Goal: Task Accomplishment & Management: Manage account settings

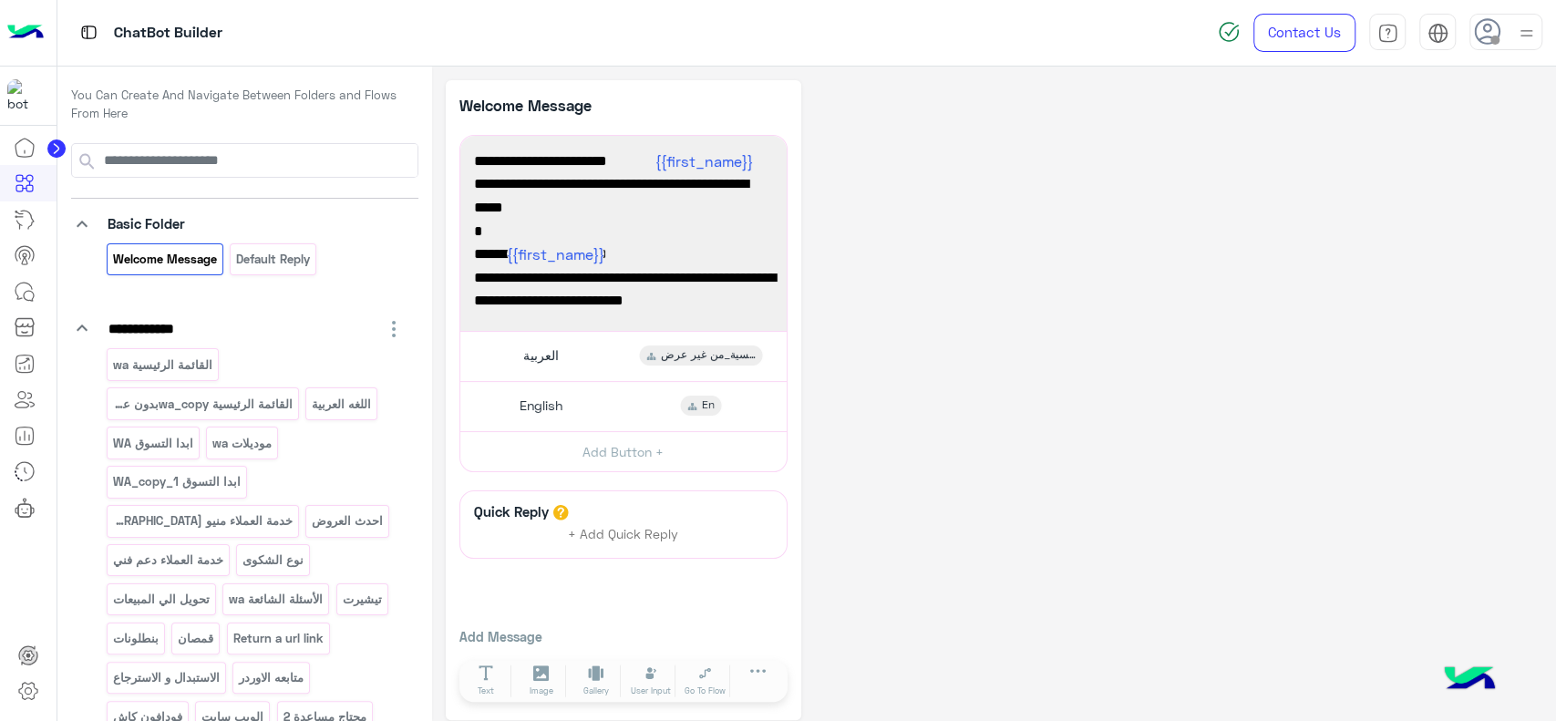
click at [26, 35] on img at bounding box center [25, 33] width 36 height 38
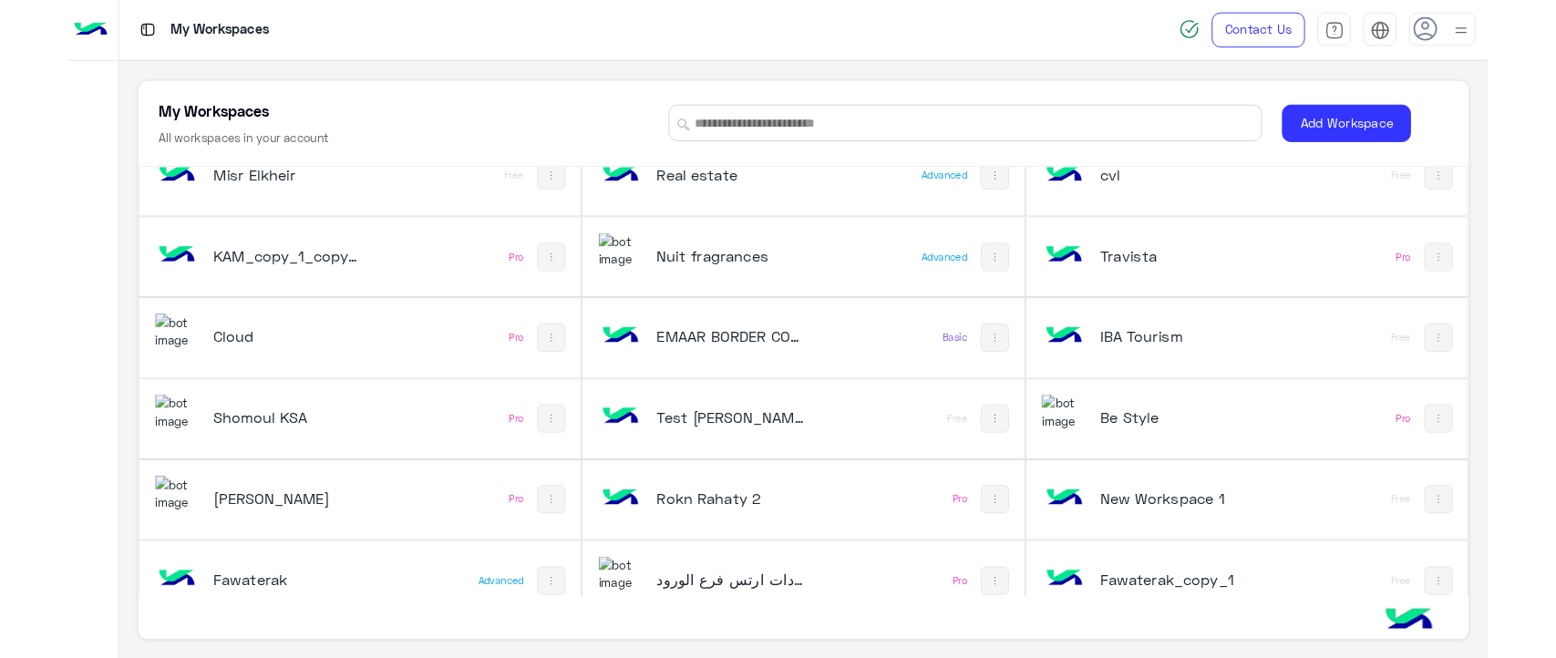
scroll to position [664, 0]
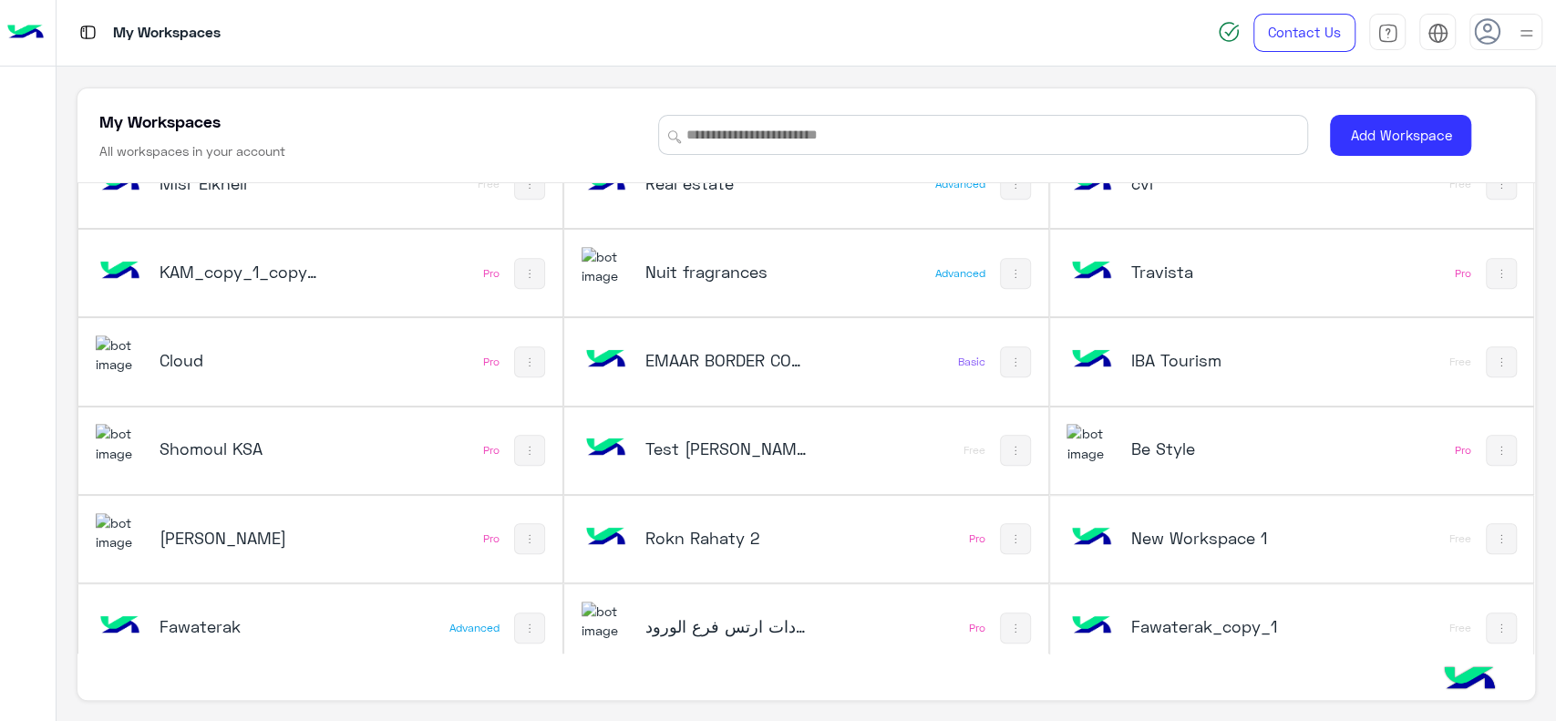
click at [314, 626] on h5 "Fawaterak" at bounding box center [241, 626] width 162 height 22
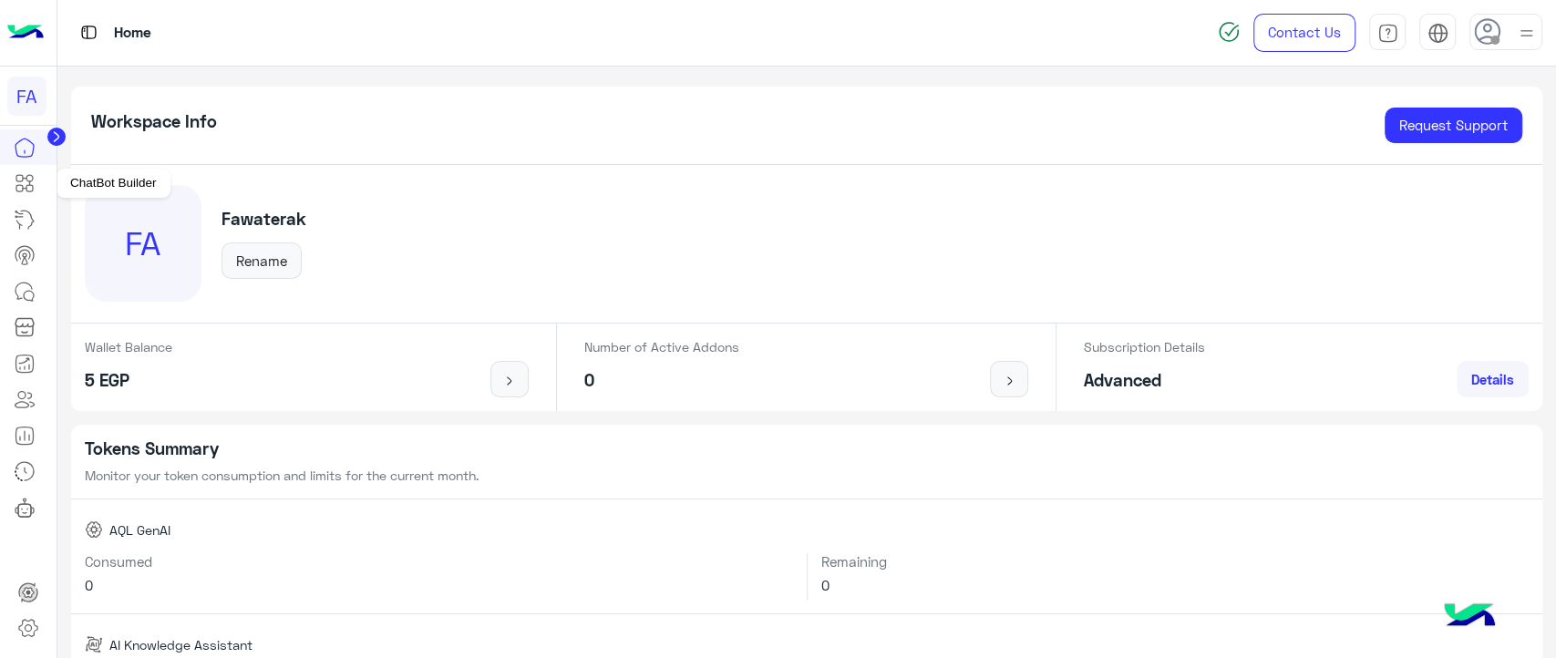
click at [36, 192] on link at bounding box center [24, 183] width 49 height 36
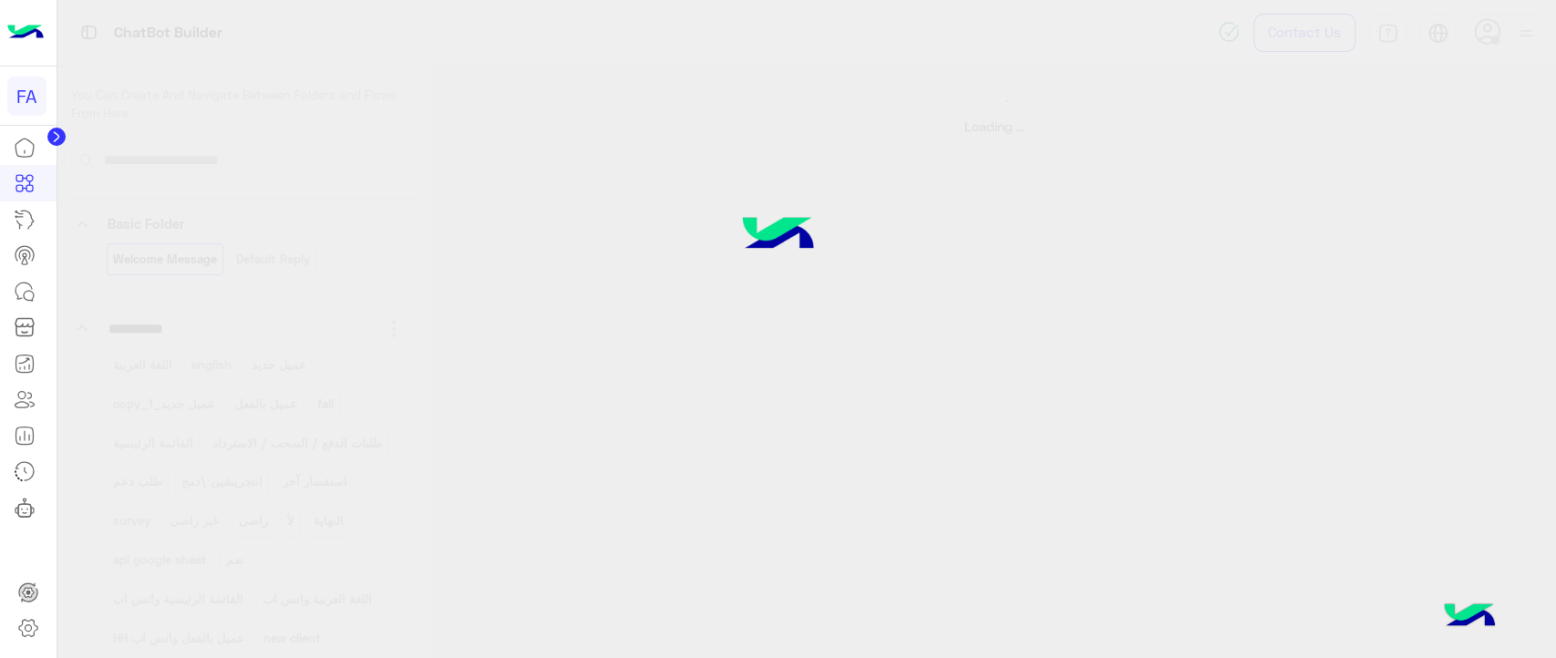
select select "*"
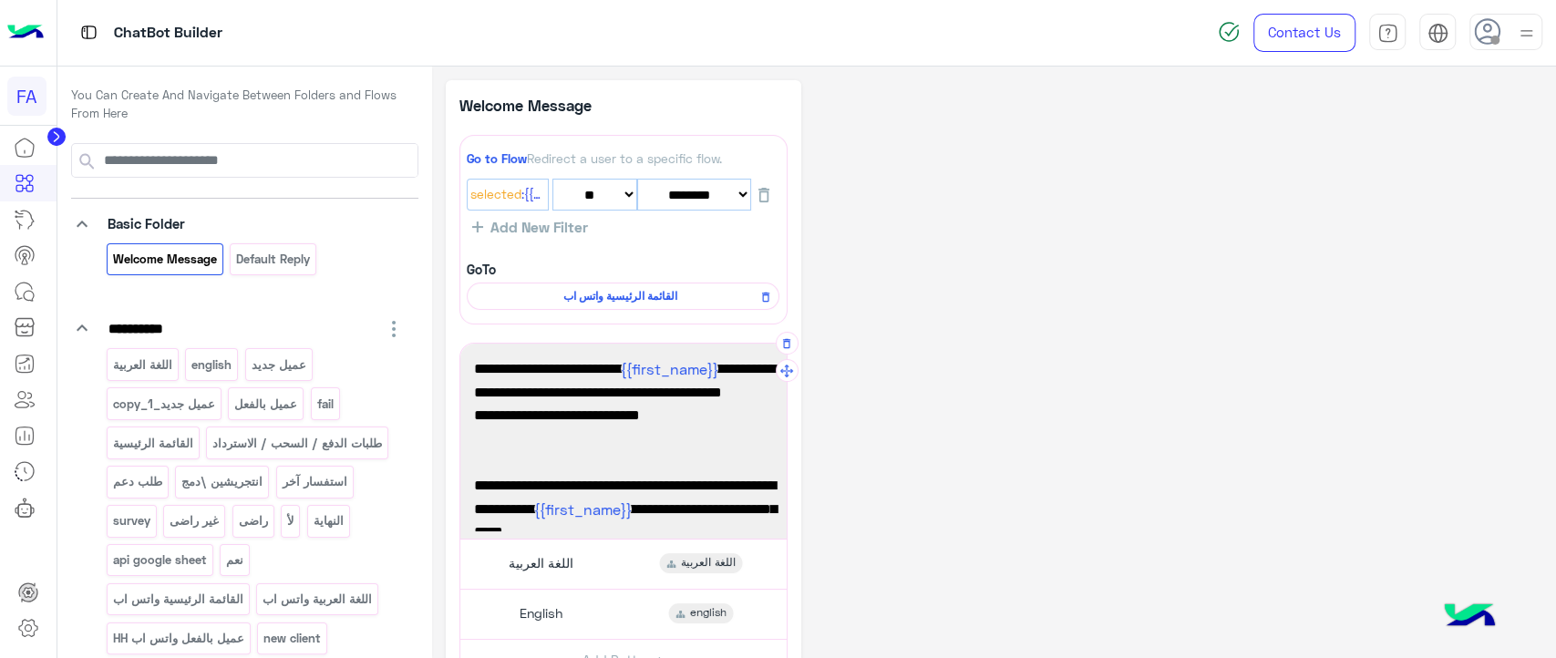
scroll to position [95, 0]
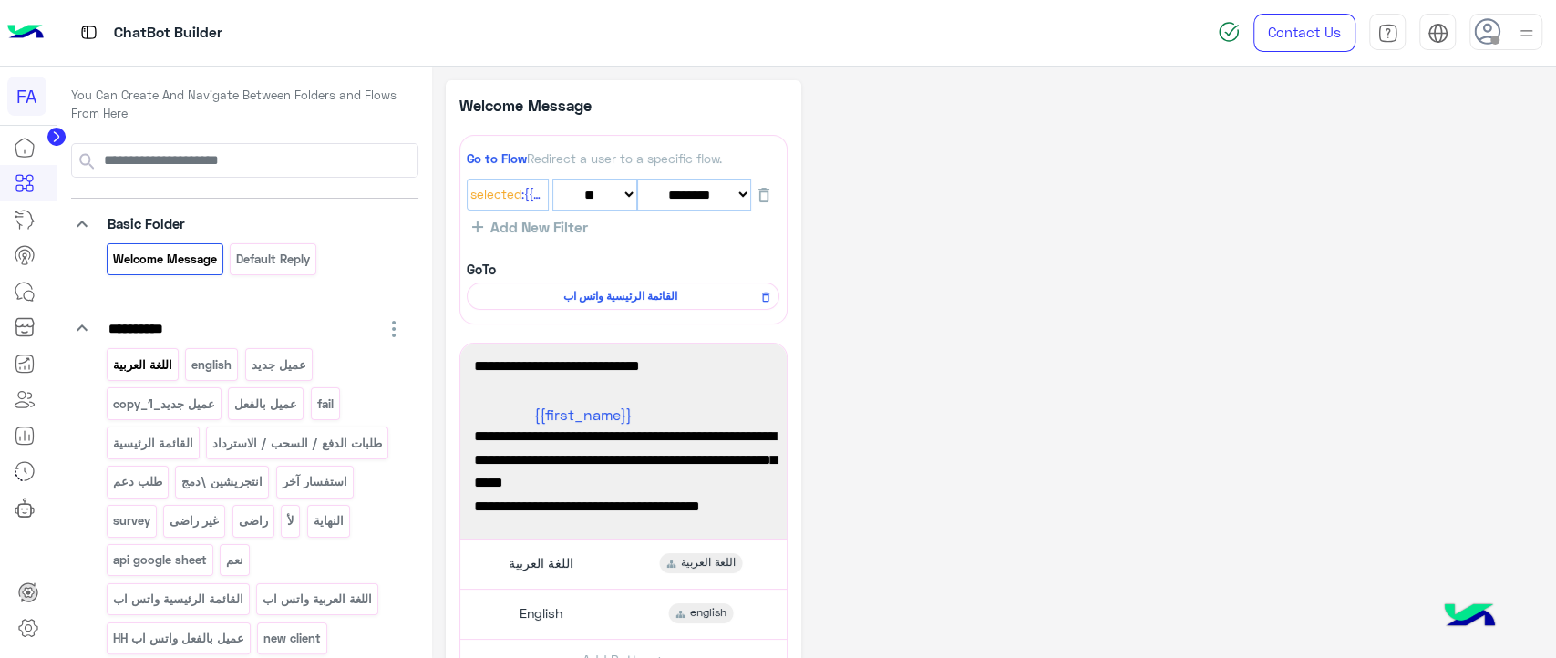
click at [129, 358] on p "اللغة العربية" at bounding box center [142, 365] width 62 height 21
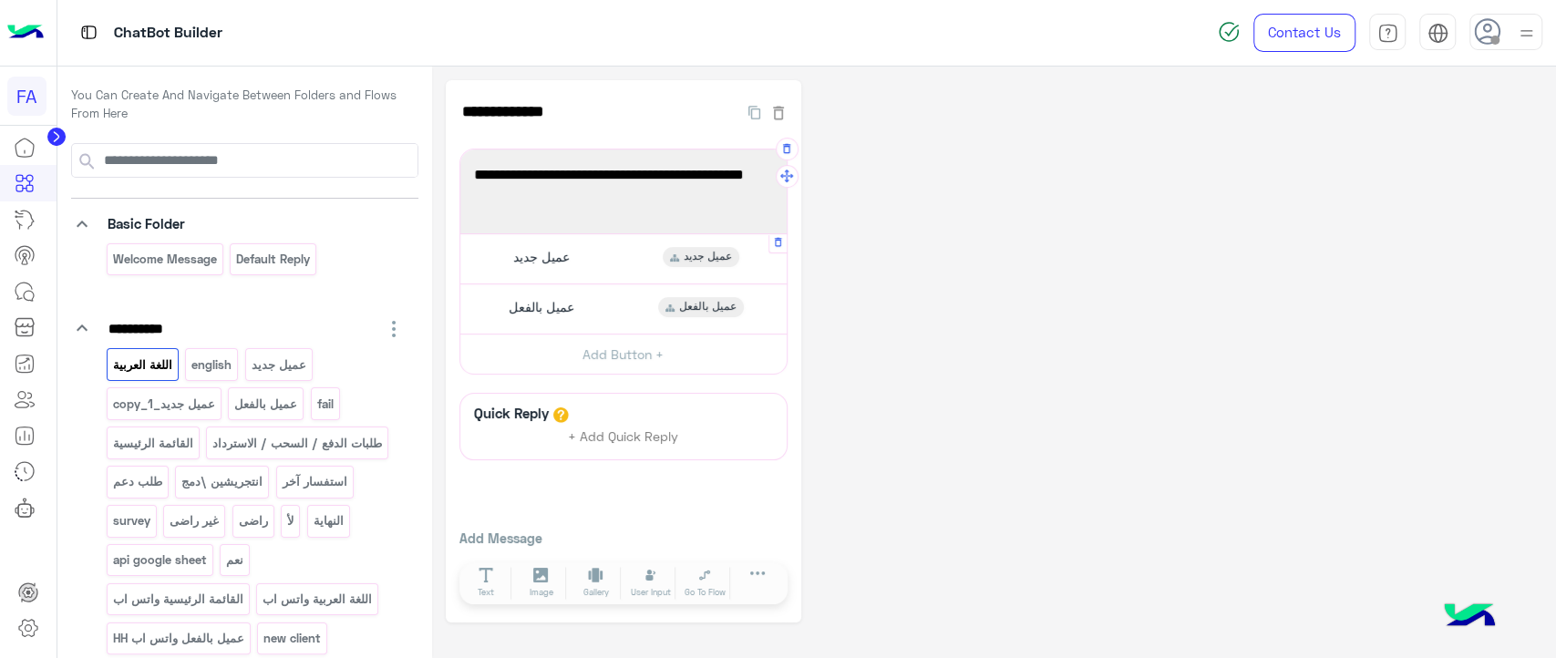
click at [599, 252] on div "عميل جديد عميل جديد" at bounding box center [623, 259] width 313 height 36
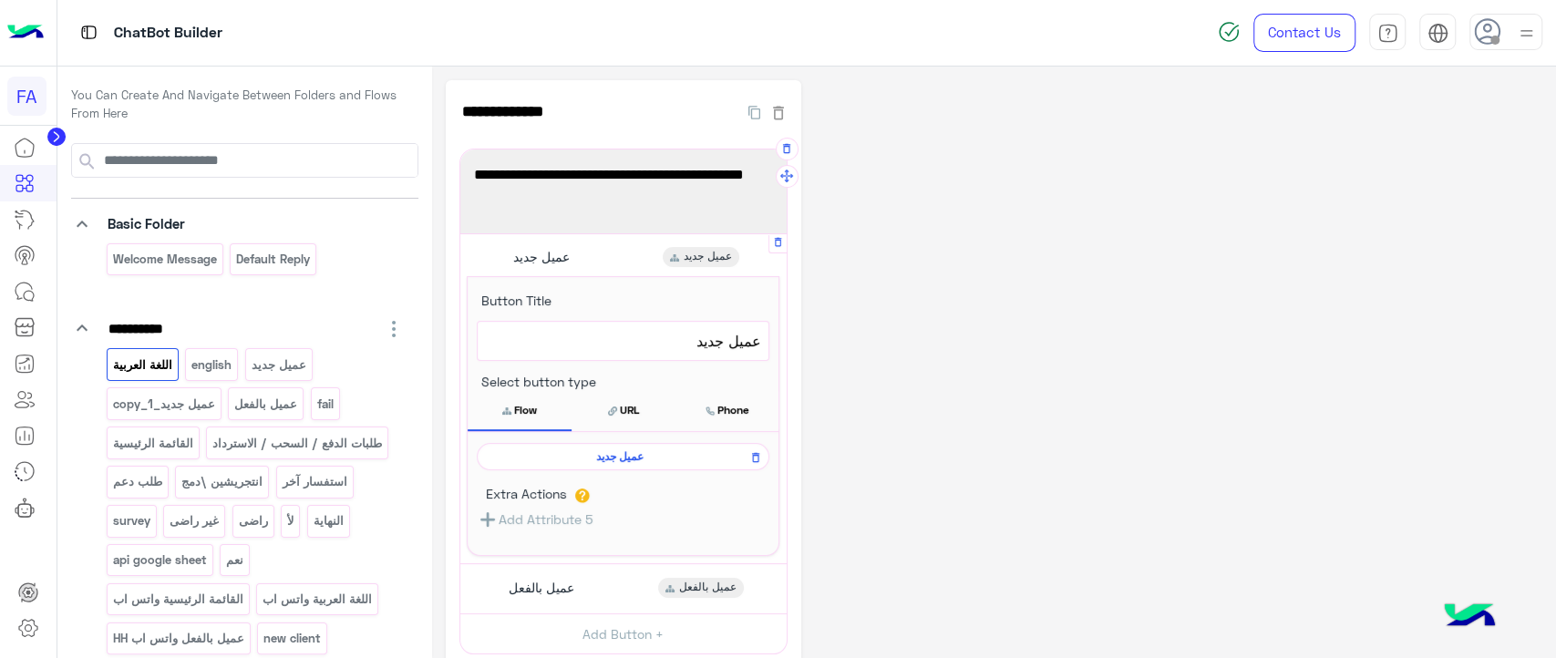
click at [612, 453] on span "عميل جديد" at bounding box center [620, 457] width 266 height 16
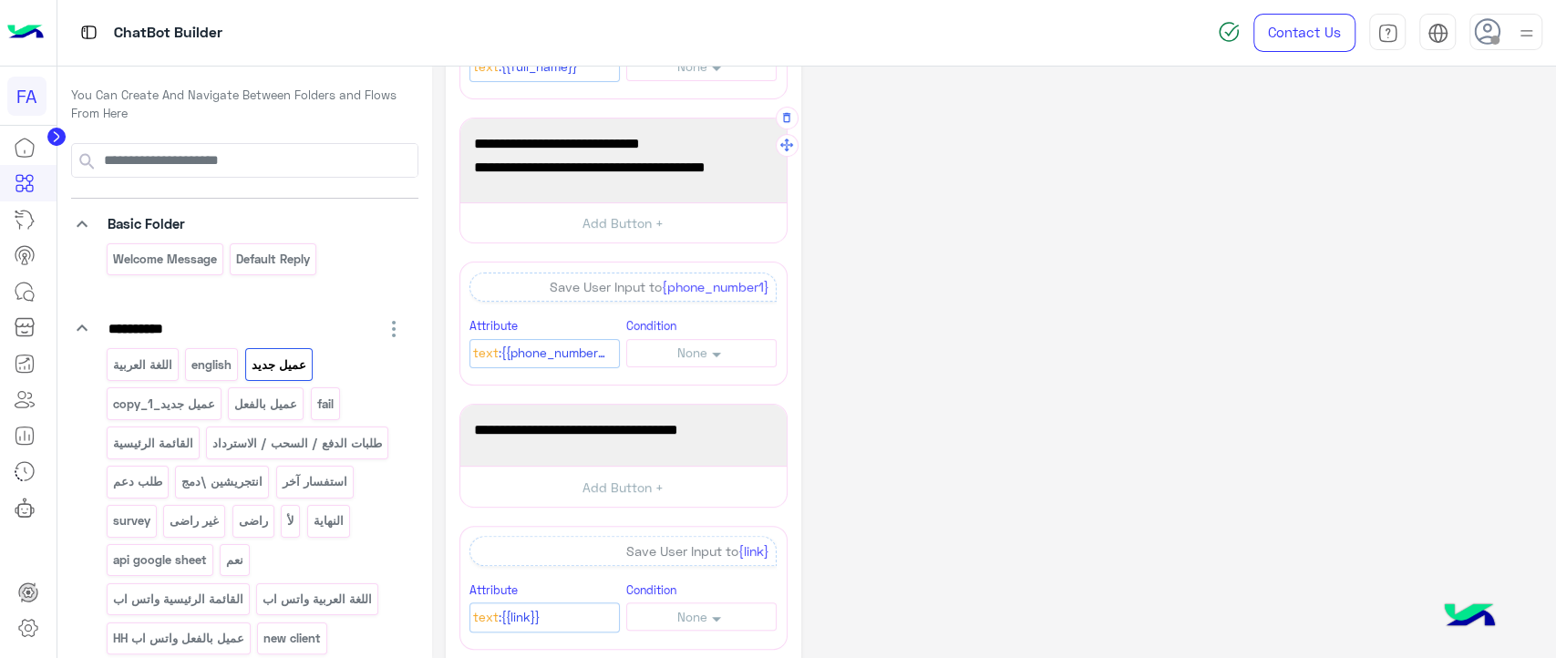
scroll to position [0, 0]
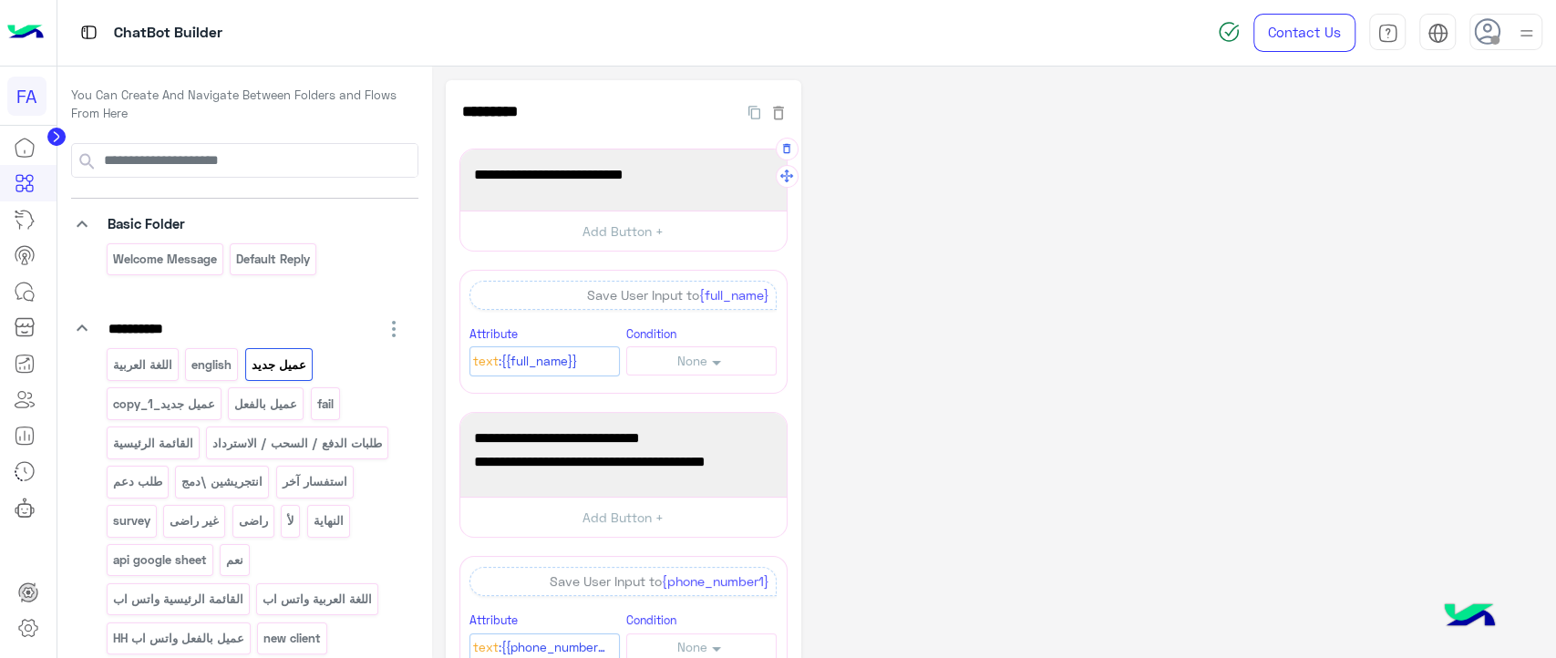
click at [571, 179] on span "من فضلك ادخل الأسم بالكامل:" at bounding box center [623, 175] width 299 height 24
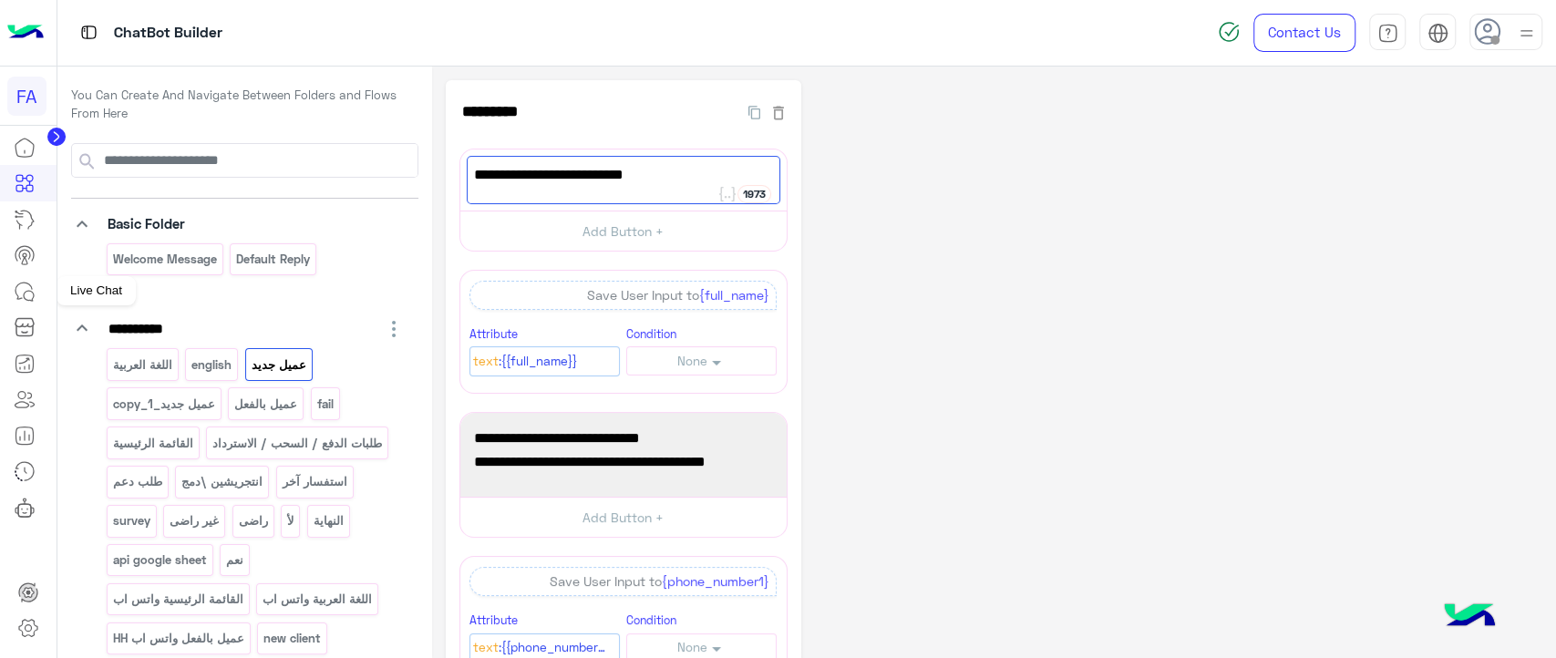
click at [22, 295] on icon at bounding box center [25, 292] width 22 height 22
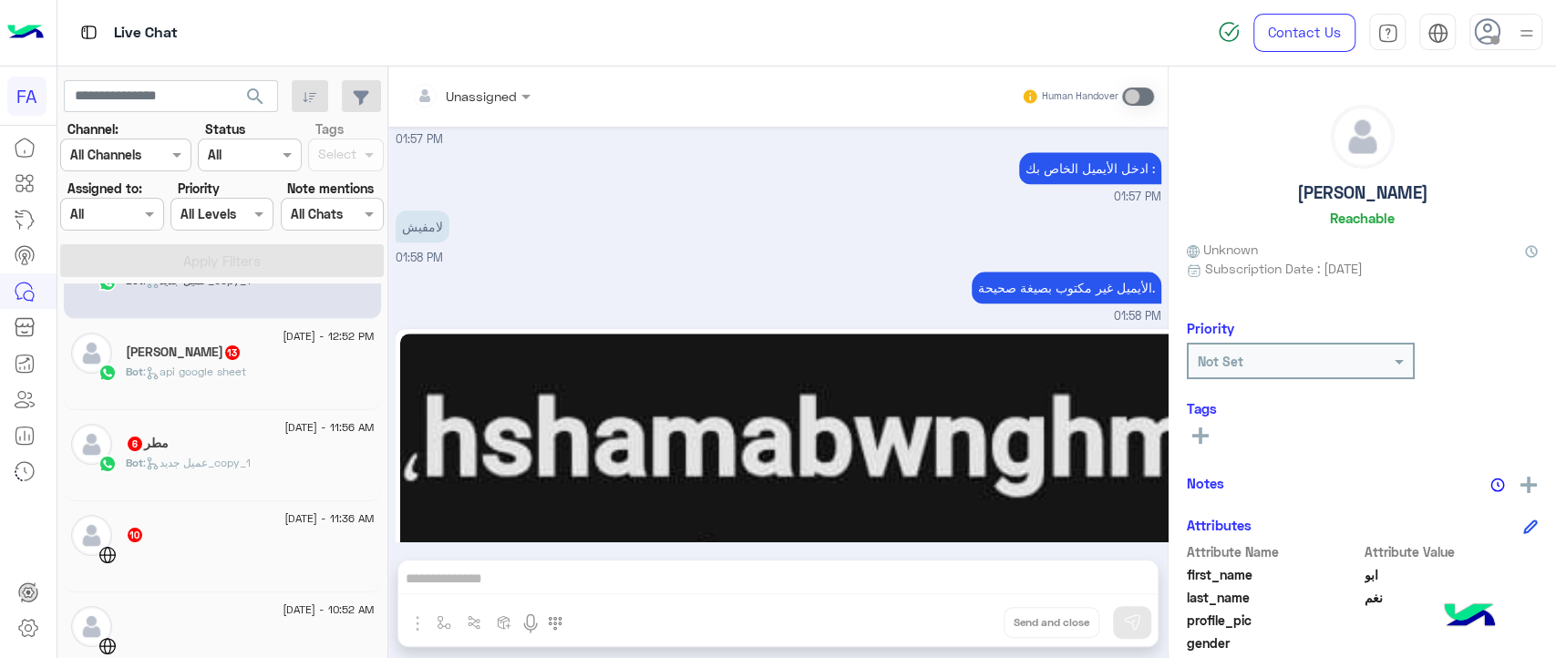
scroll to position [1324, 0]
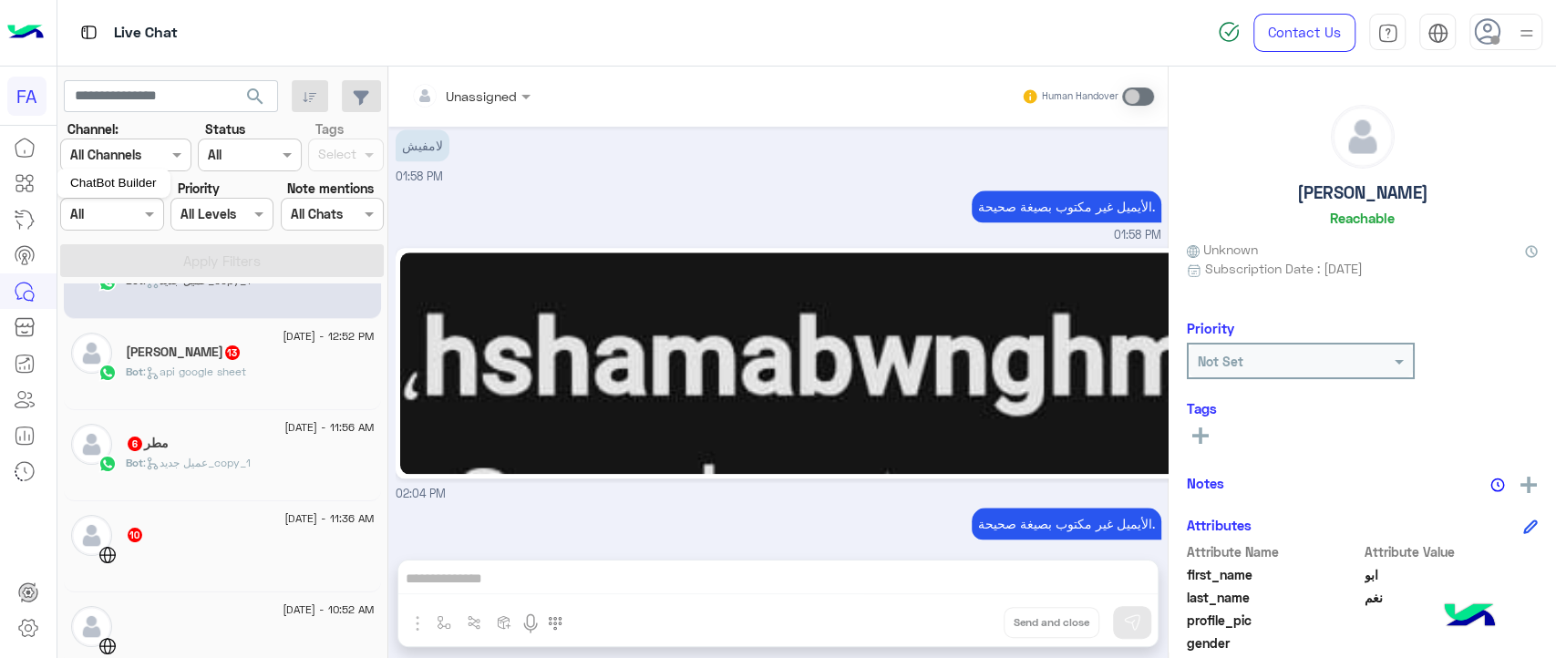
click at [33, 189] on icon at bounding box center [29, 188] width 6 height 6
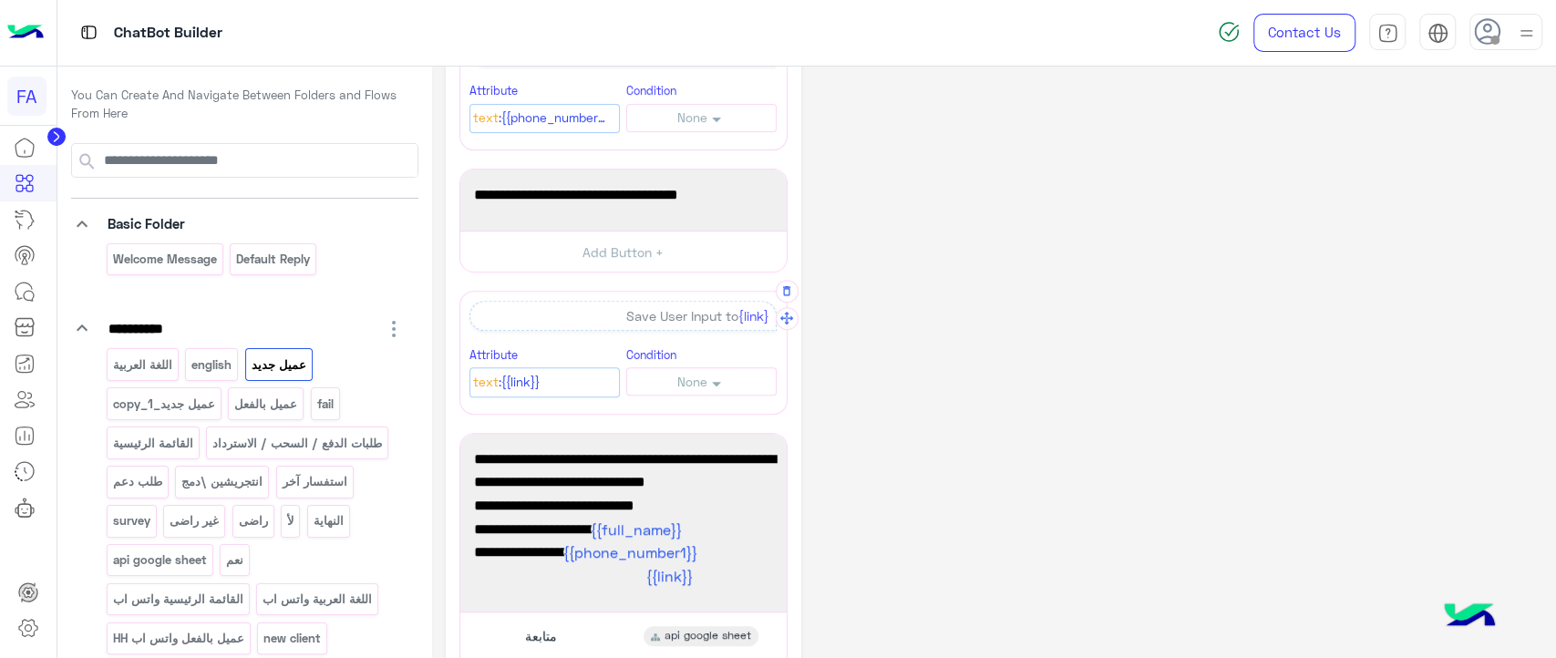
scroll to position [534, 0]
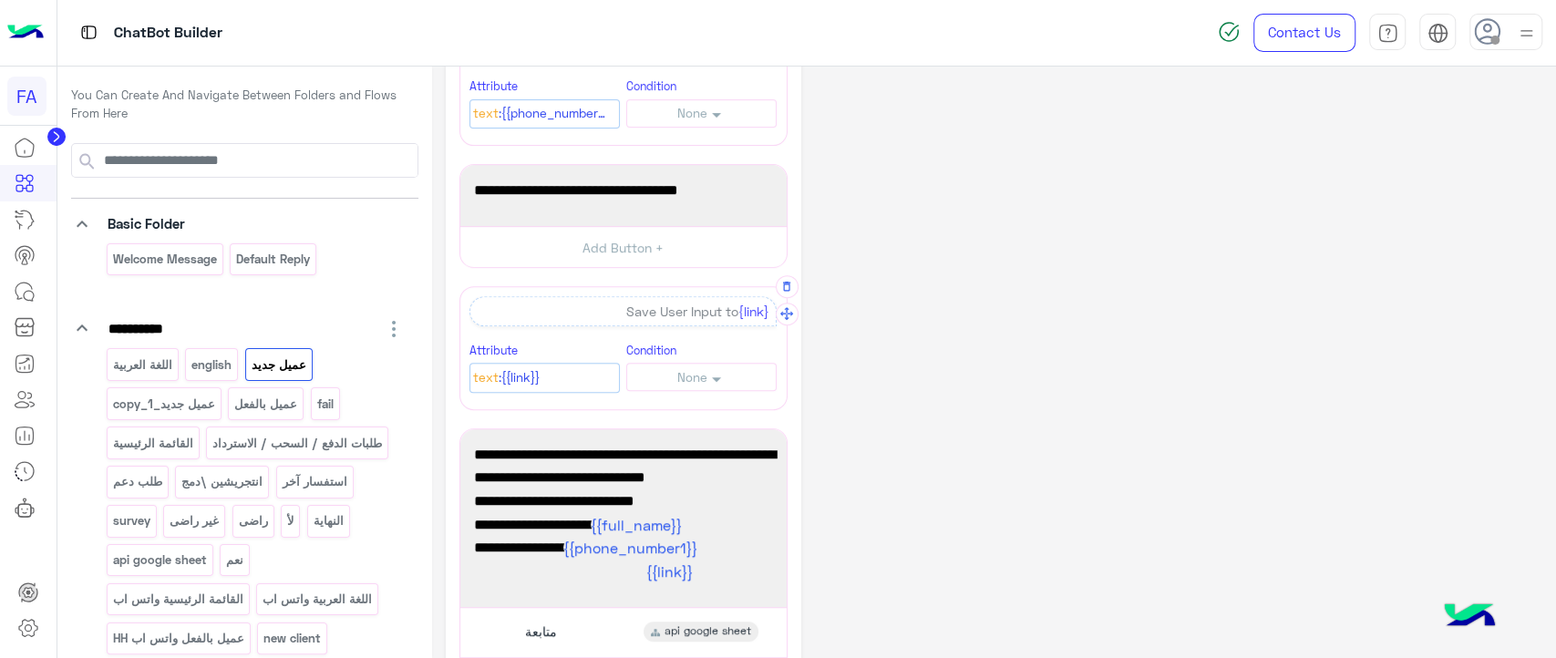
click at [522, 371] on span ":{{link}}" at bounding box center [519, 378] width 41 height 20
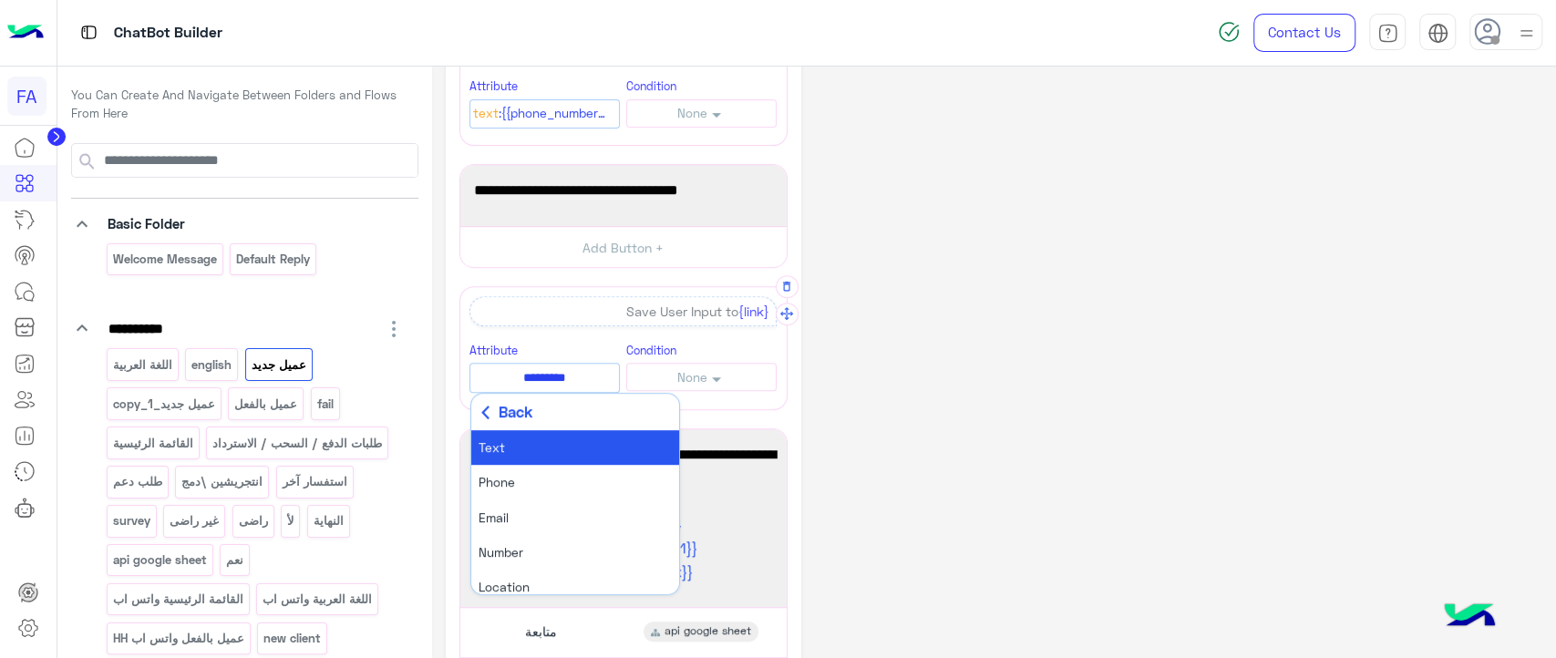
click at [481, 408] on use at bounding box center [485, 413] width 8 height 14
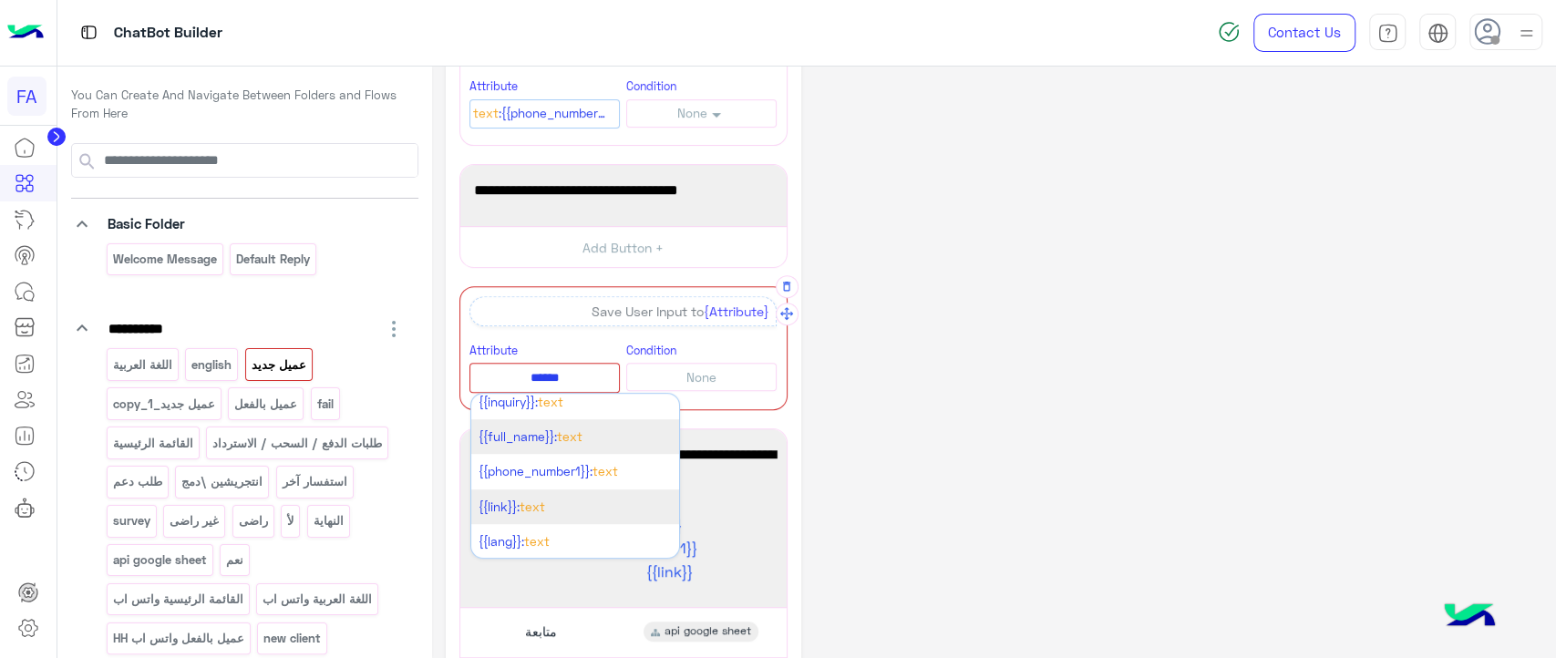
scroll to position [0, 0]
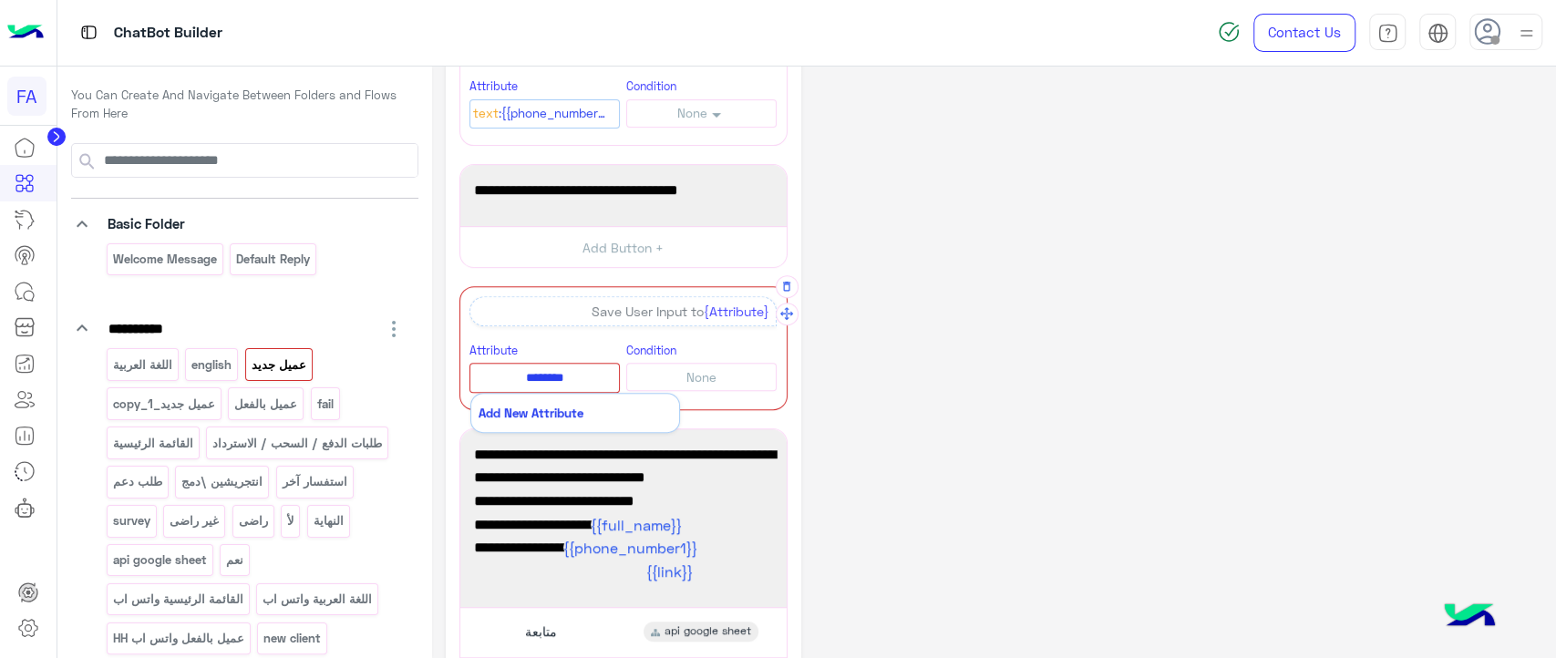
click at [555, 416] on button "Add New Attribute" at bounding box center [575, 412] width 208 height 37
type input "*********"
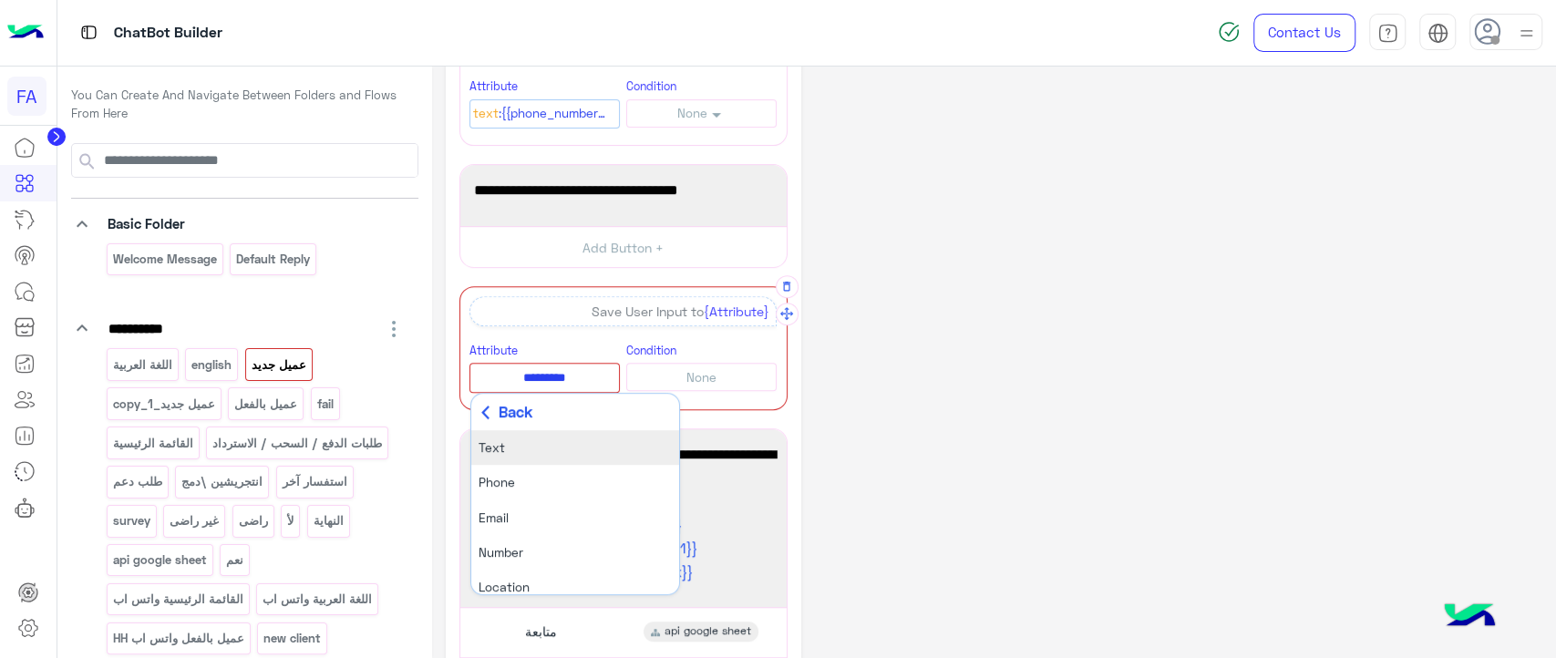
click at [555, 439] on li "Text" at bounding box center [575, 447] width 208 height 35
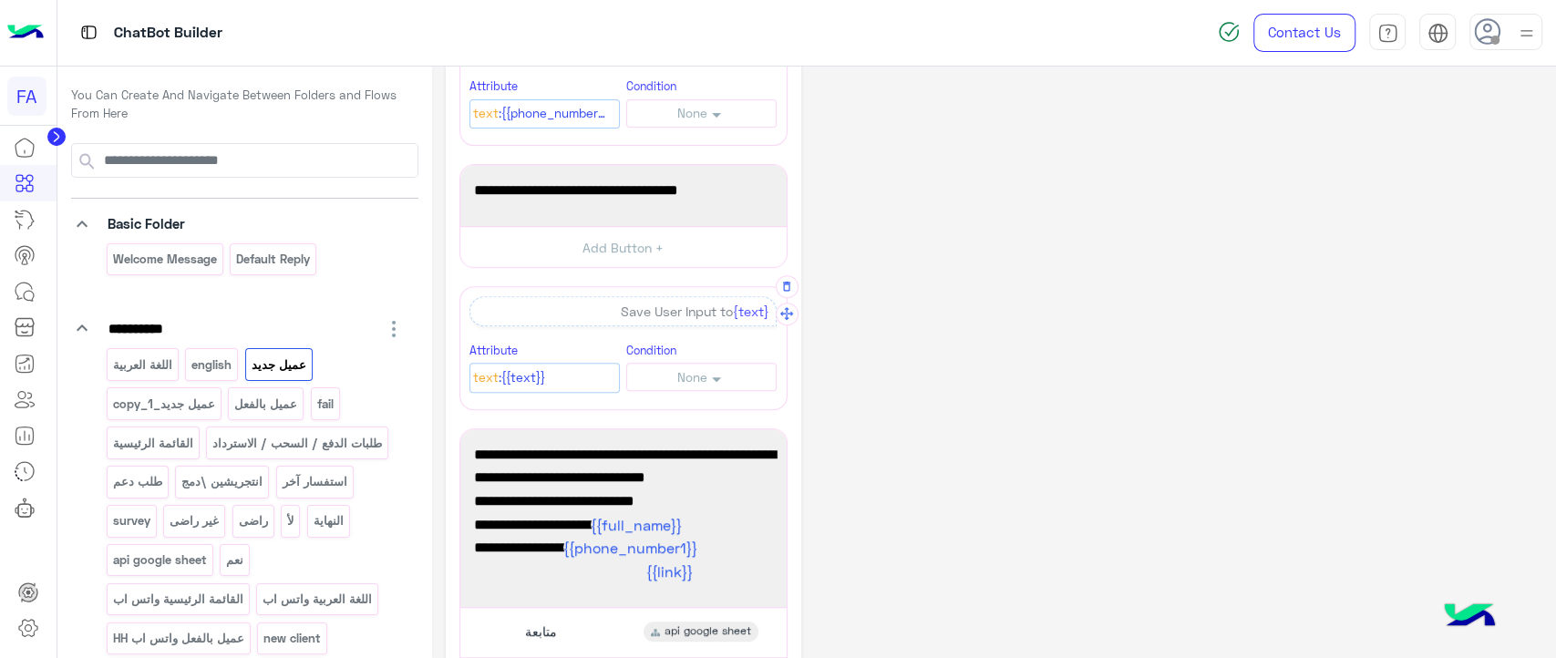
click at [935, 311] on div "**********" at bounding box center [994, 272] width 1097 height 1452
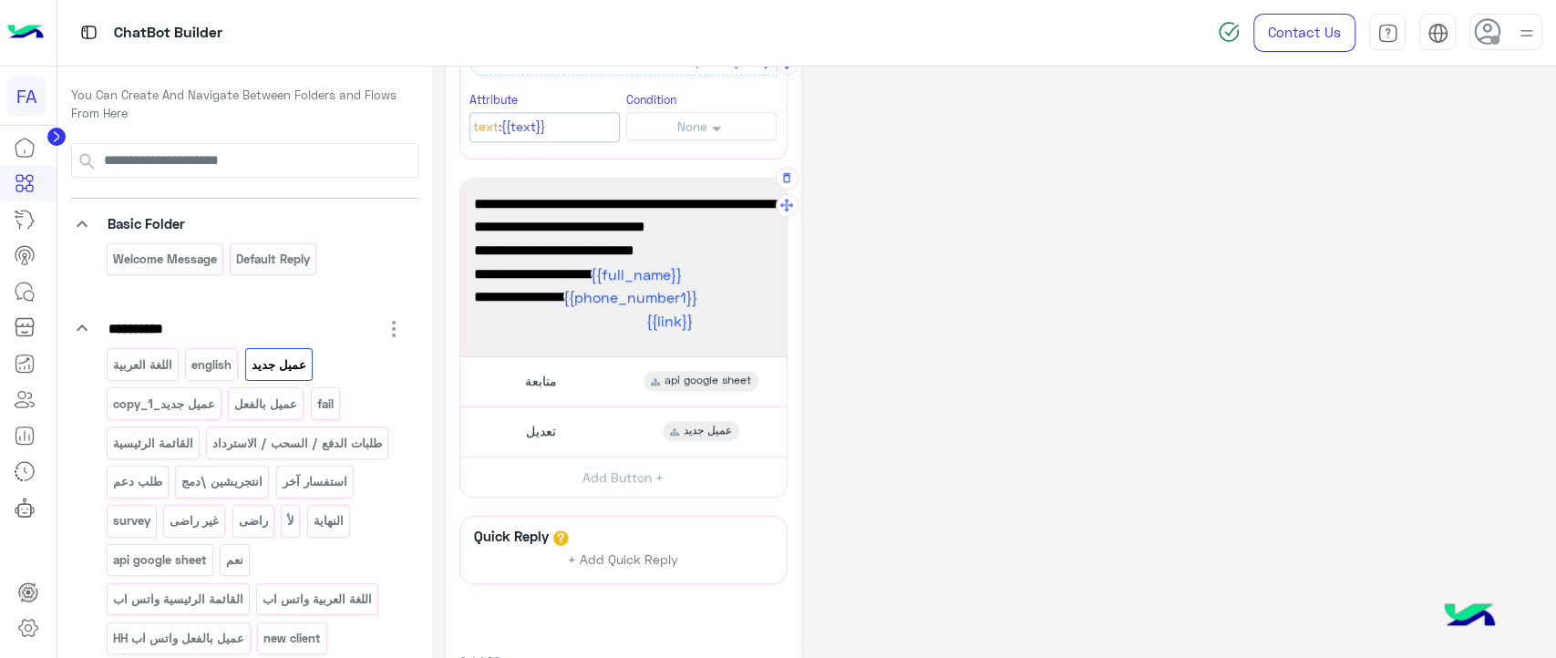
scroll to position [788, 0]
click at [647, 361] on div "متابعة api google sheet" at bounding box center [623, 379] width 313 height 36
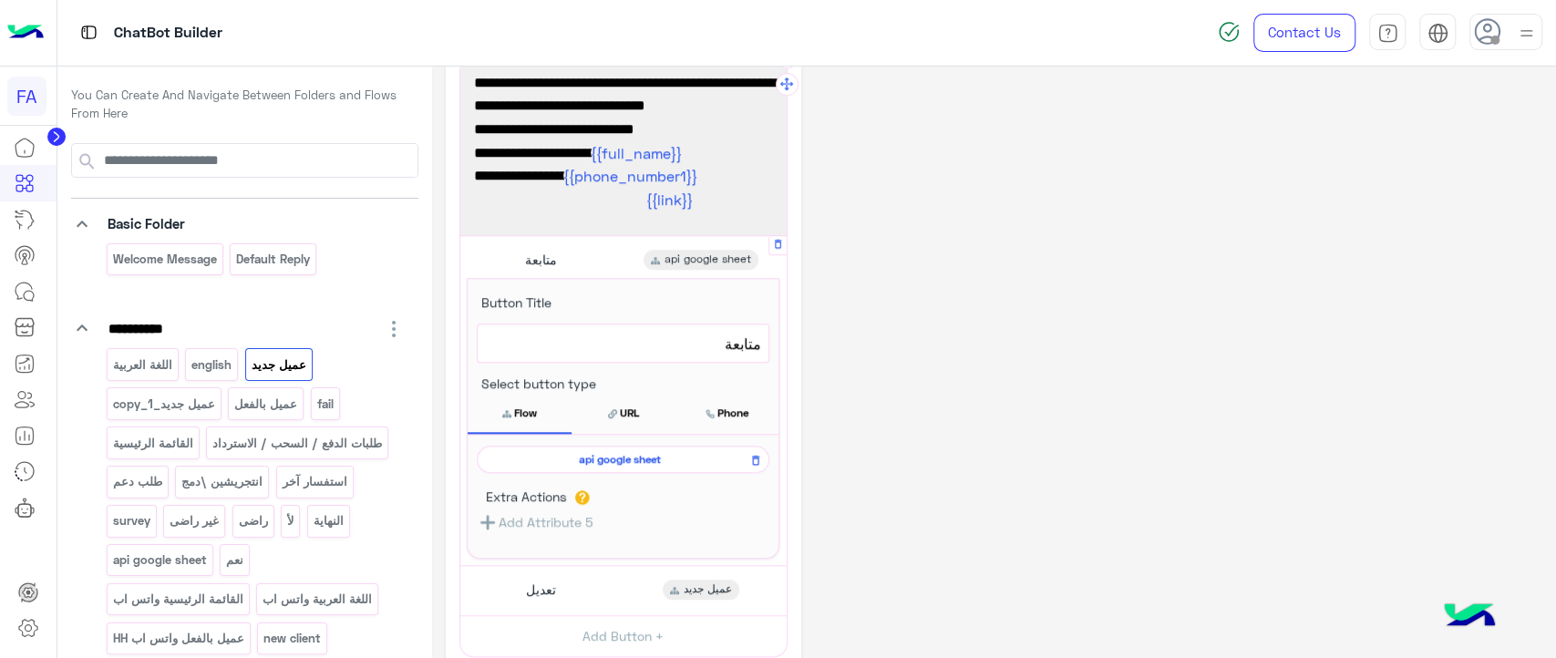
scroll to position [883, 0]
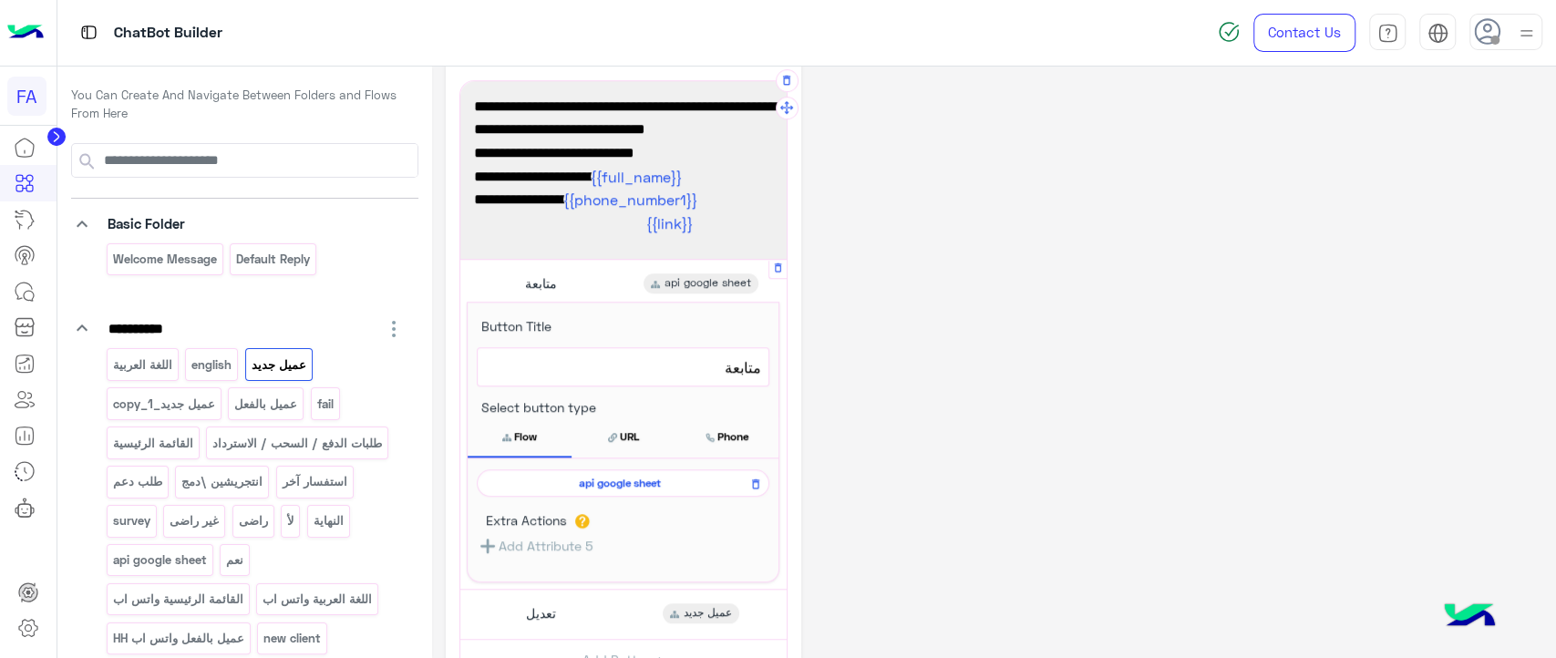
click at [613, 481] on span "api google sheet" at bounding box center [620, 483] width 266 height 16
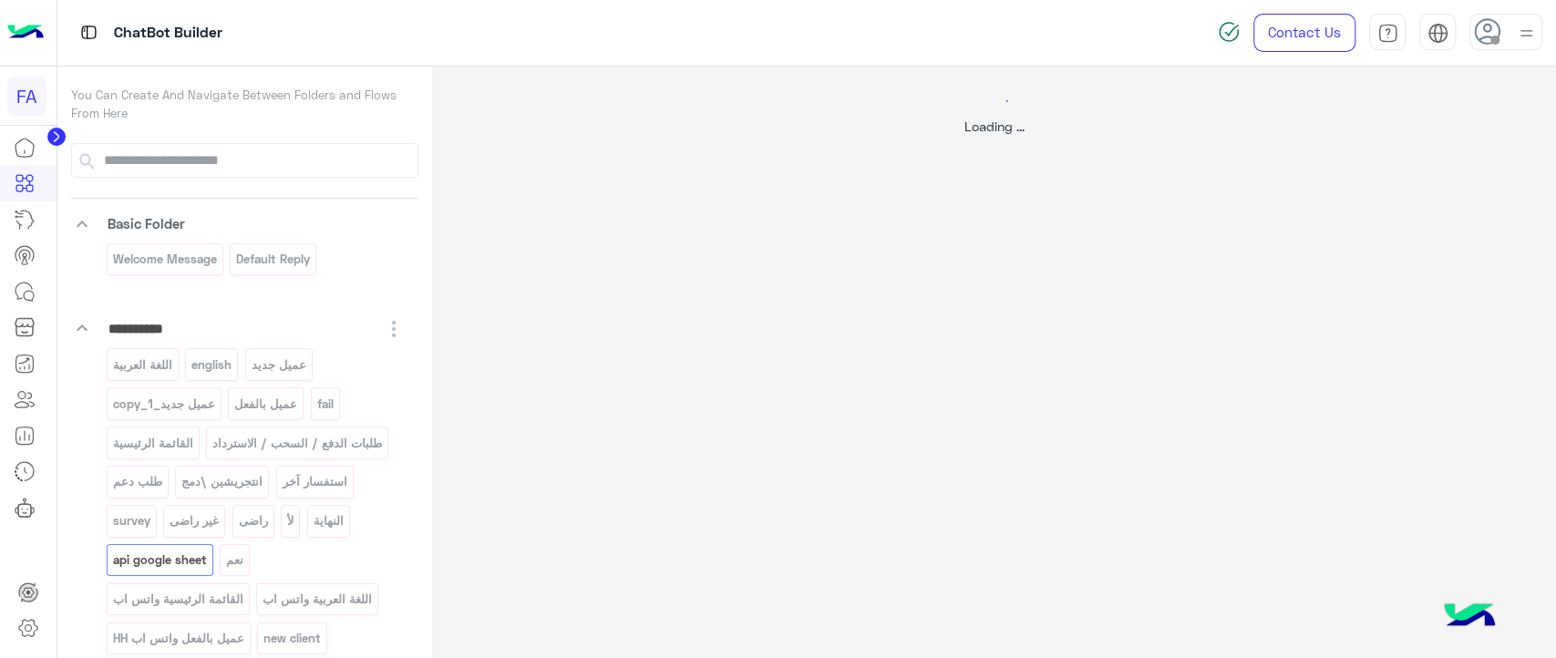
select select "*"
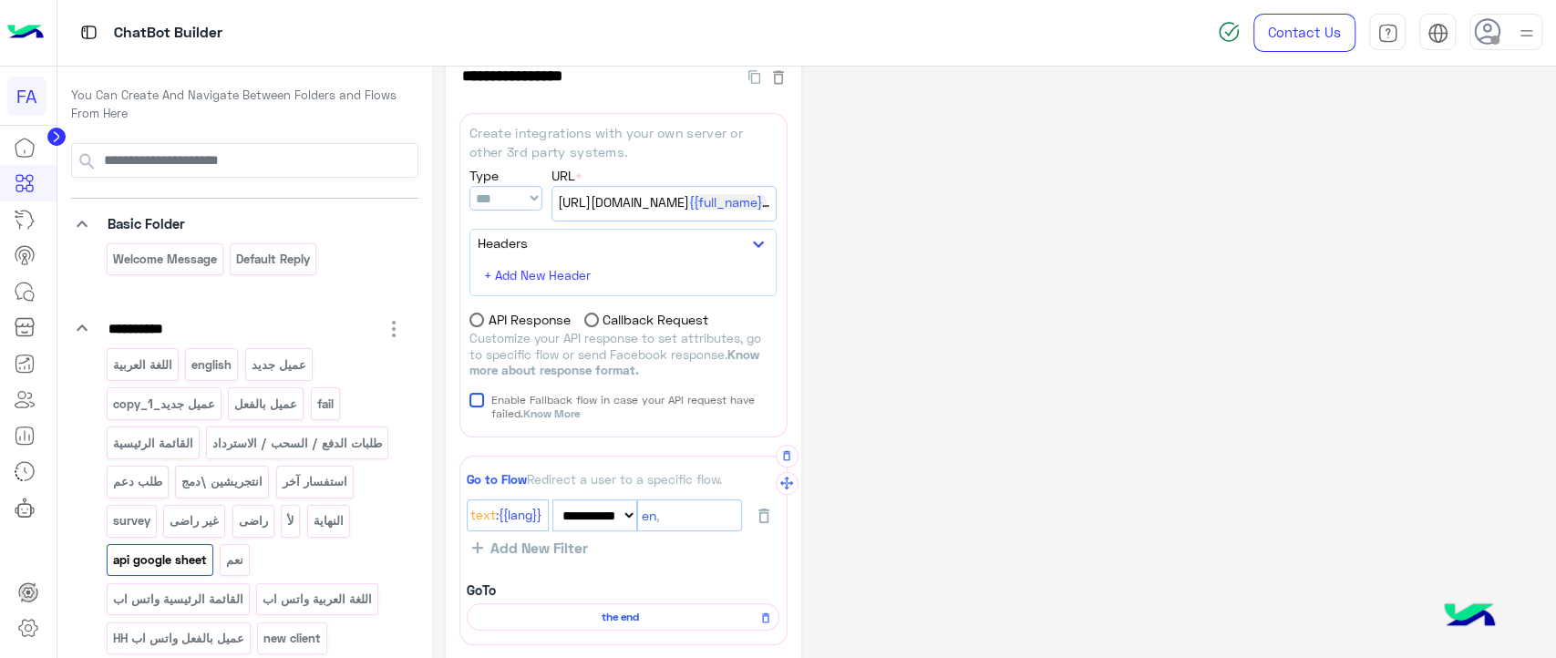
scroll to position [34, 0]
click at [160, 367] on p "اللغة العربية" at bounding box center [142, 365] width 62 height 21
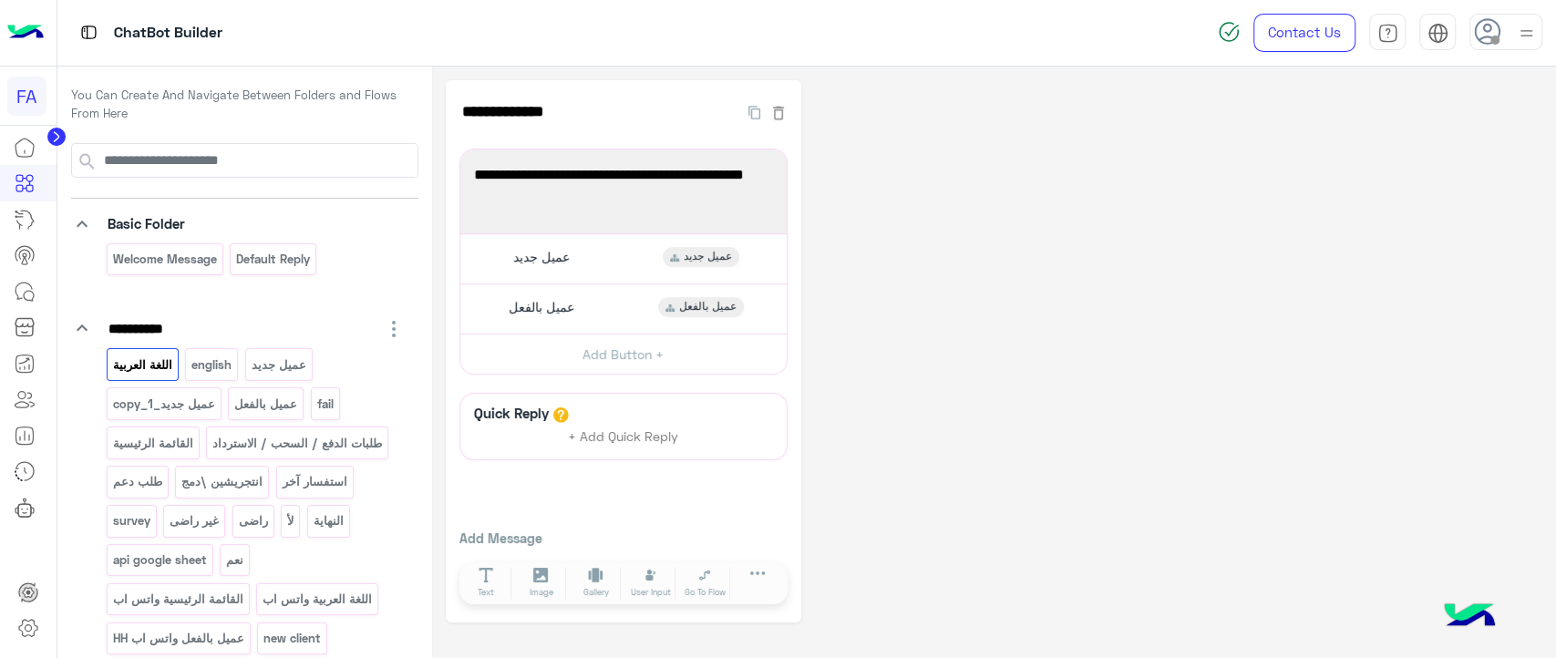
click at [910, 239] on div "**********" at bounding box center [994, 351] width 1097 height 543
click at [607, 307] on div "عميل بالفعل عميل بالفعل" at bounding box center [623, 309] width 313 height 36
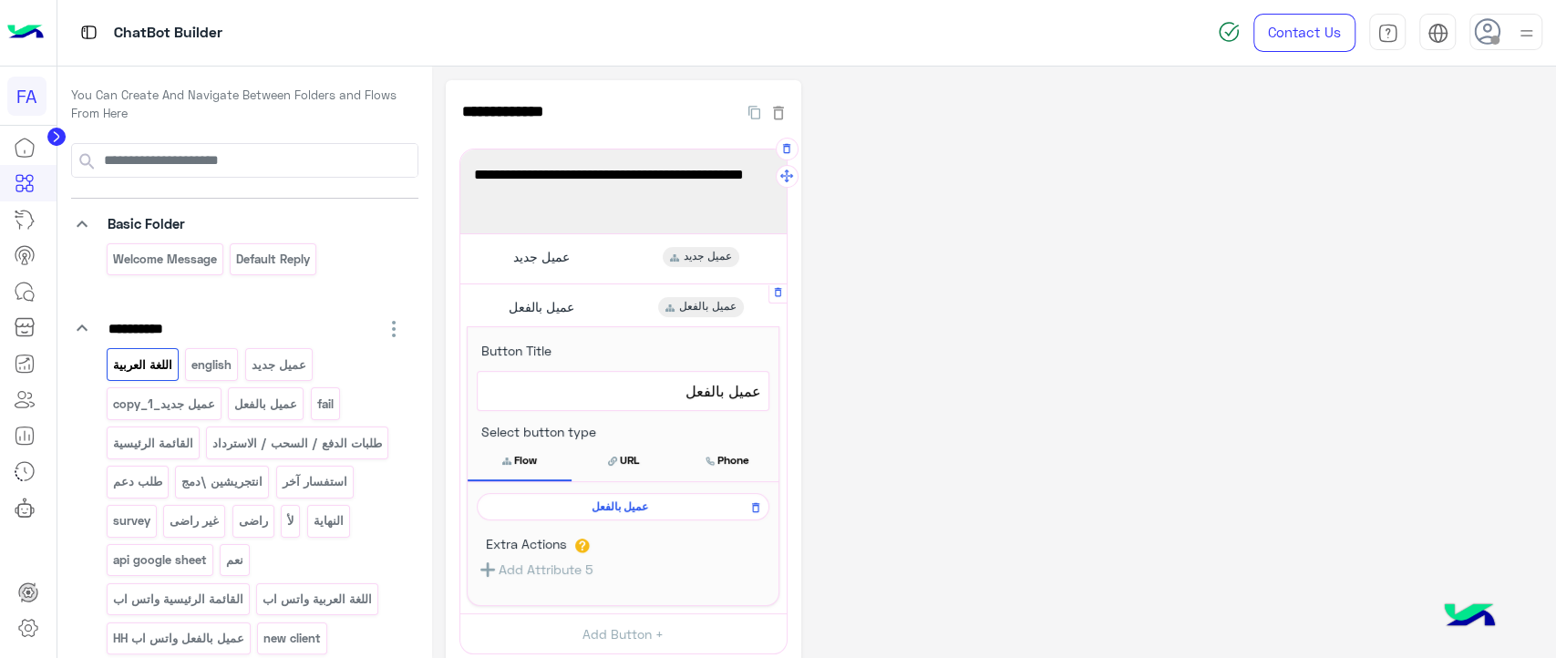
scroll to position [125, 0]
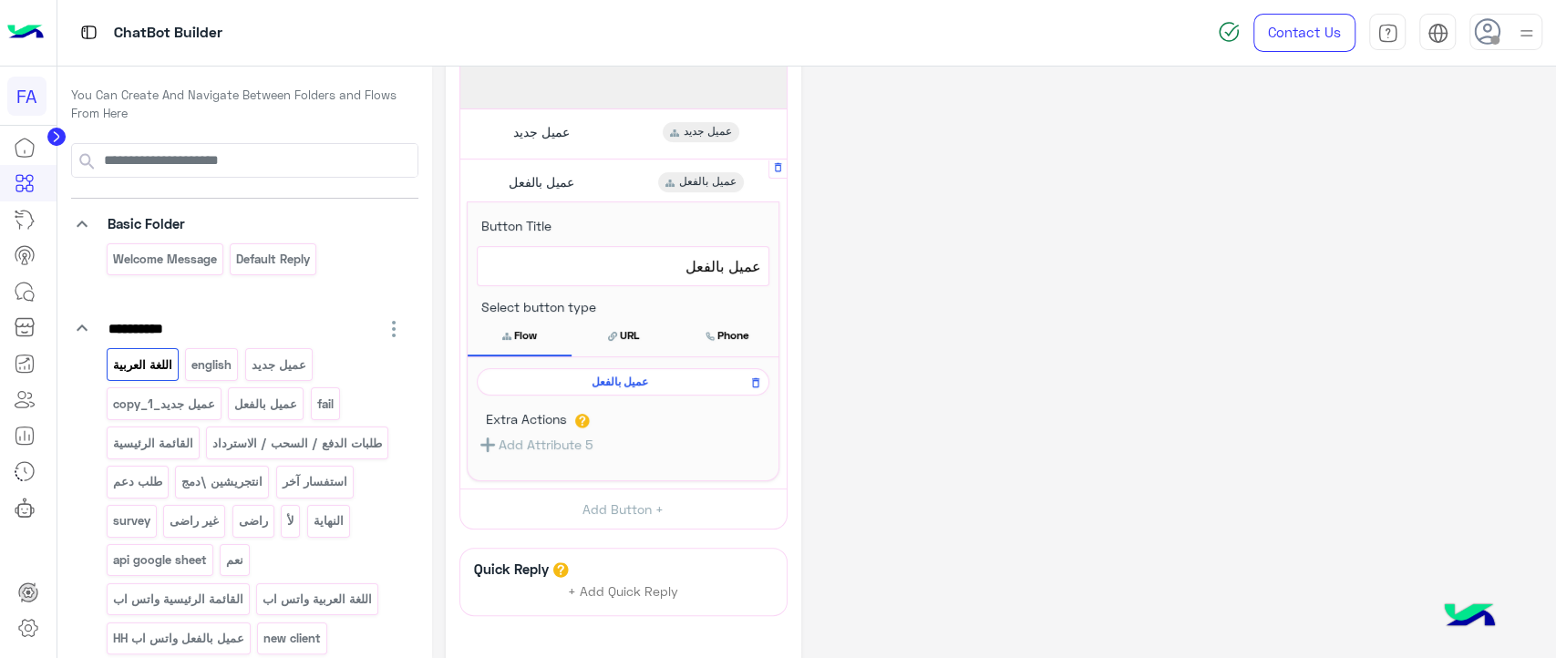
click at [605, 374] on span "عميل بالفعل" at bounding box center [620, 382] width 266 height 16
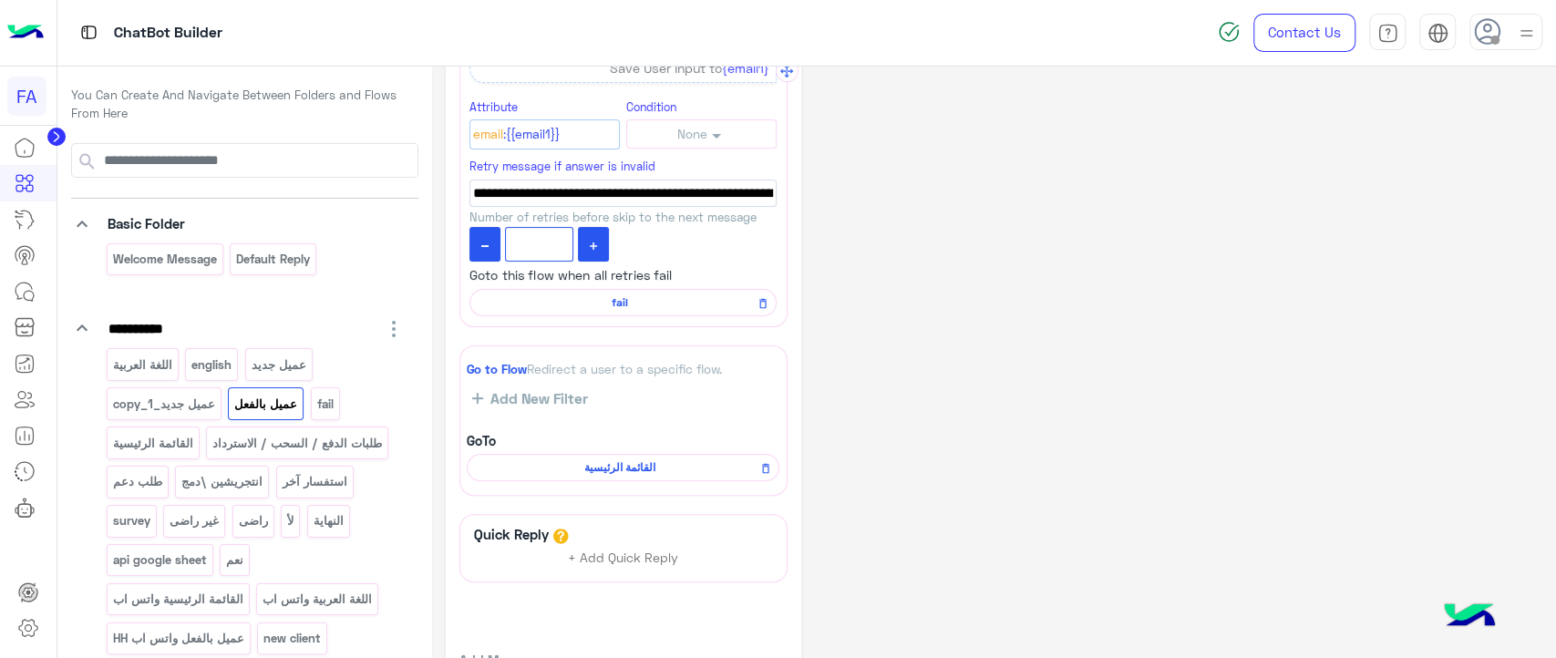
scroll to position [349, 0]
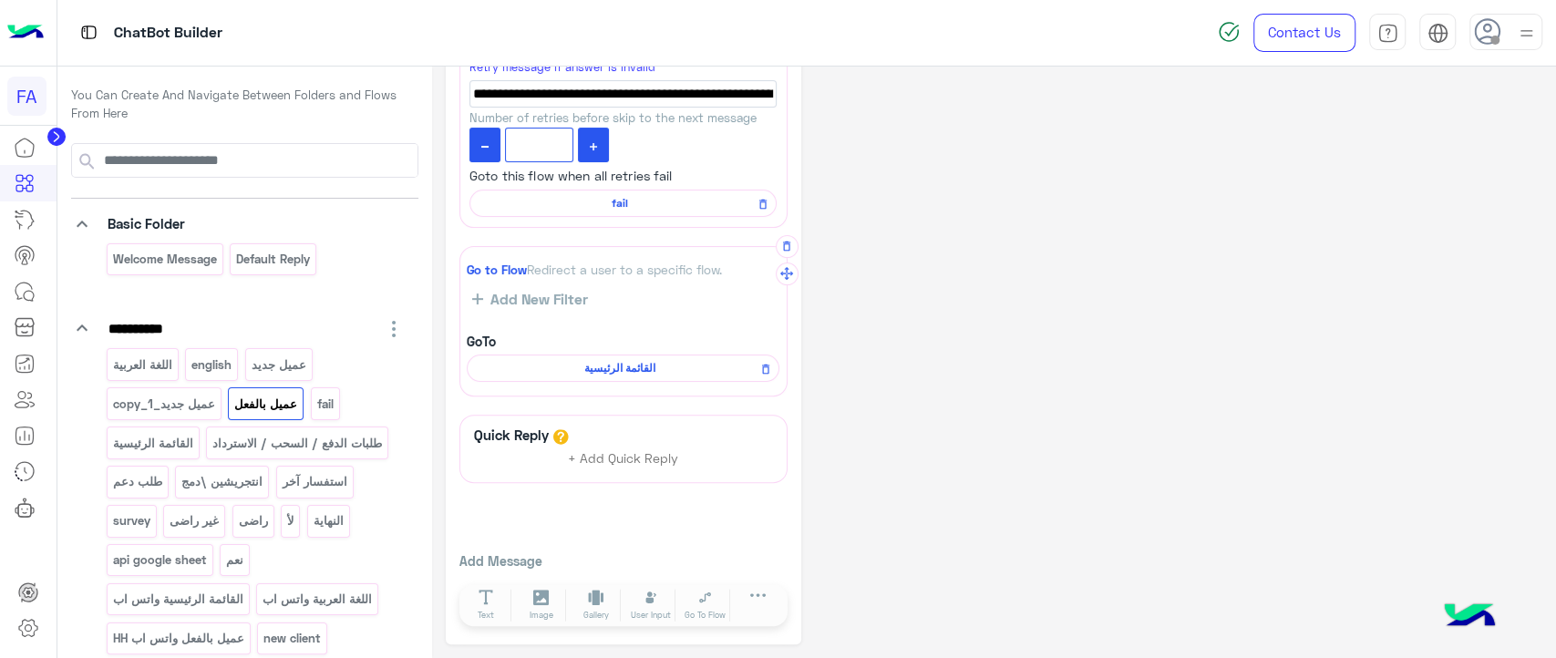
click at [620, 361] on span "القائمة الرئيسية" at bounding box center [620, 368] width 286 height 16
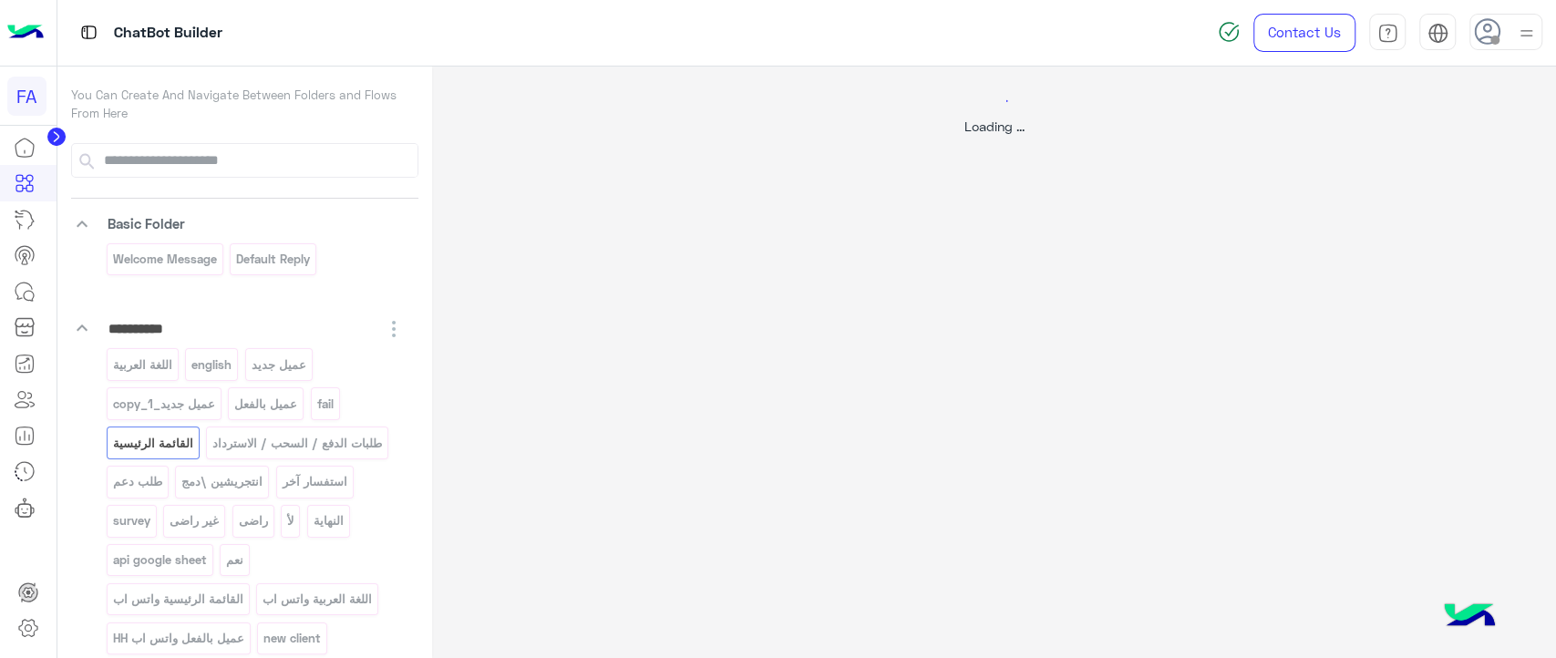
select select "*"
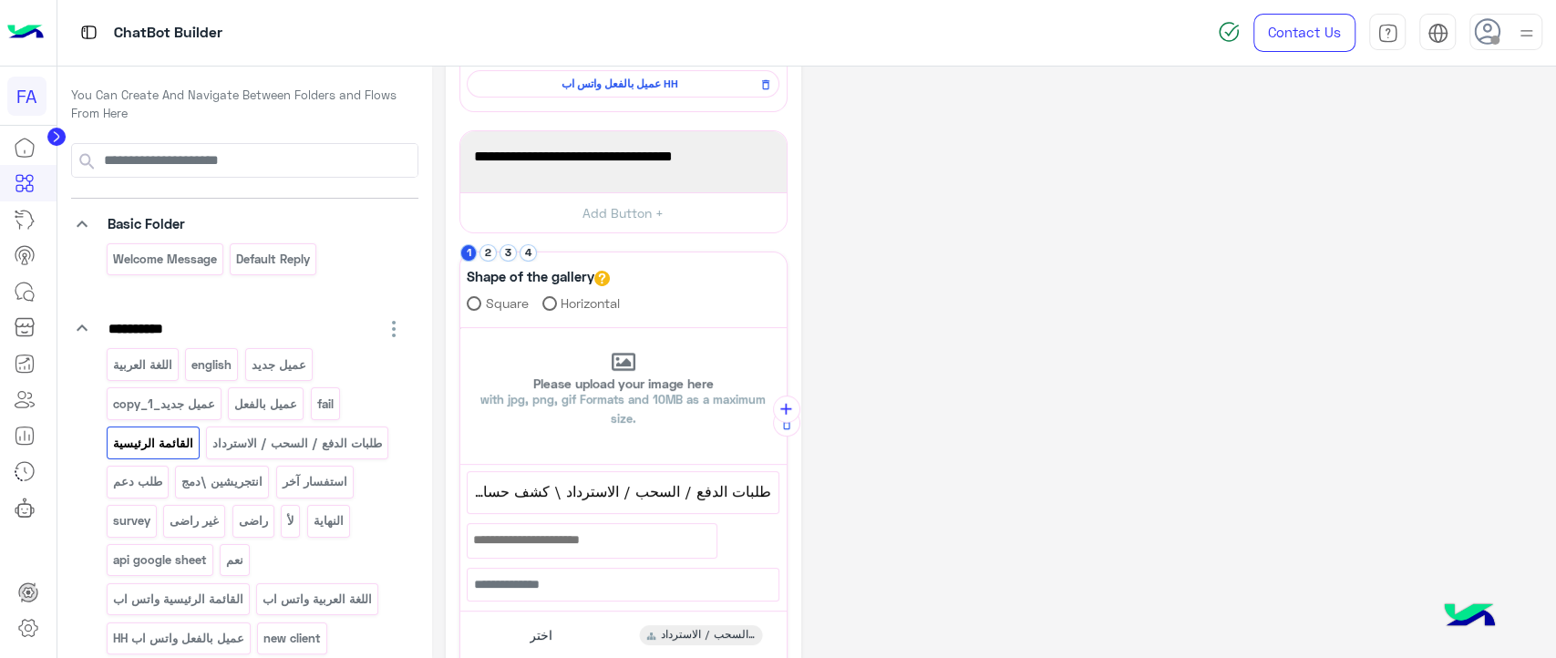
scroll to position [227, 0]
click at [635, 486] on span "طلبات الدفع / السحب / الاسترداد \ كشف حساب" at bounding box center [623, 491] width 296 height 24
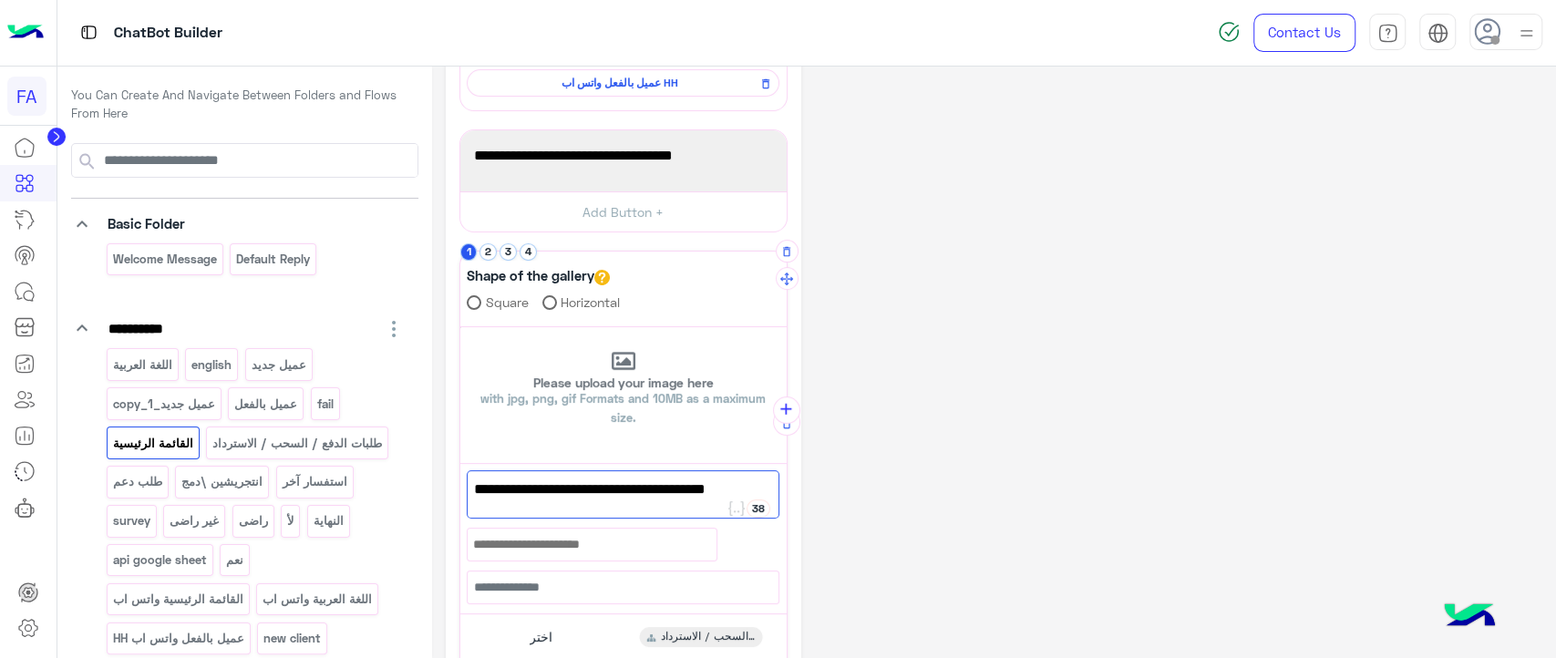
click at [564, 491] on span "طلبات الدفع / السحب / الاسترداد \ كشف حساب" at bounding box center [623, 501] width 298 height 47
click at [567, 492] on span "طلبات الدفع / السحب / الاسترداد \ كشف حساب" at bounding box center [623, 501] width 298 height 47
paste textarea
type textarea "**********"
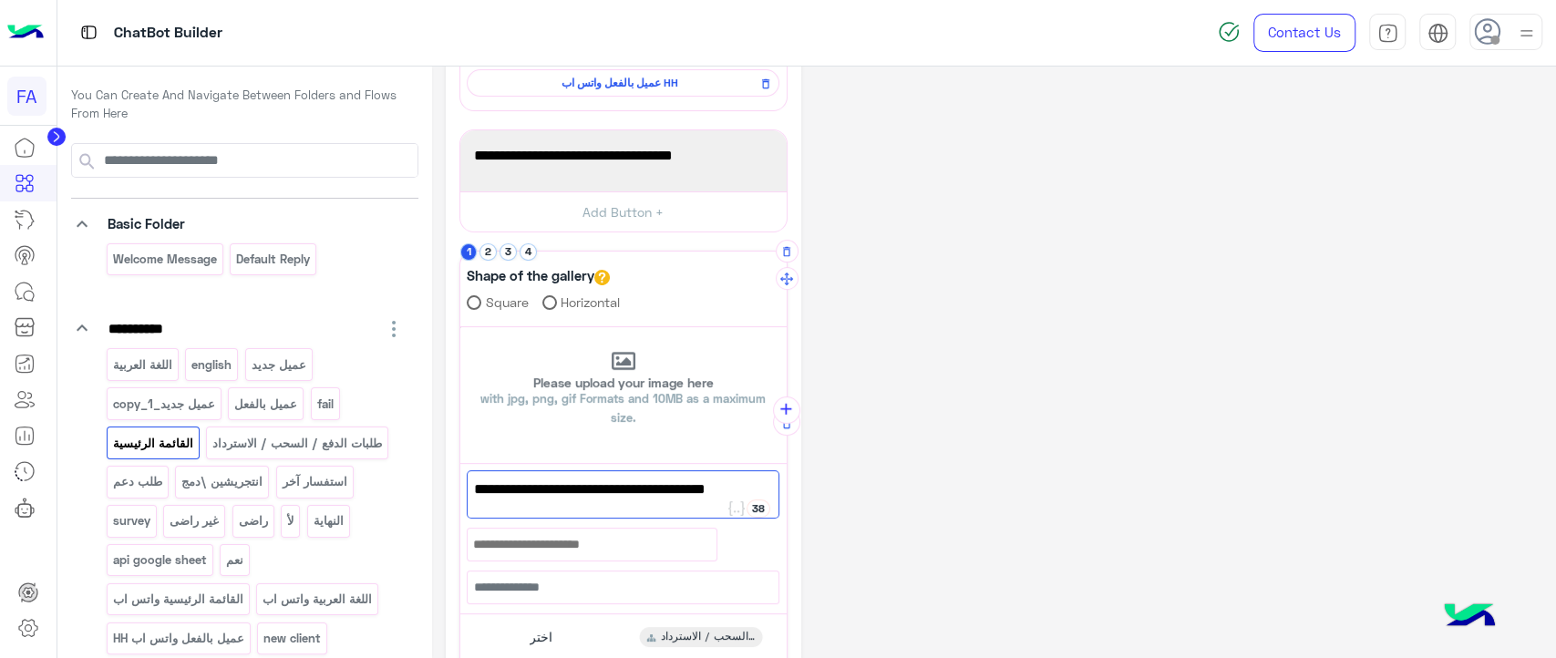
click at [874, 469] on div "**********" at bounding box center [994, 403] width 1097 height 1100
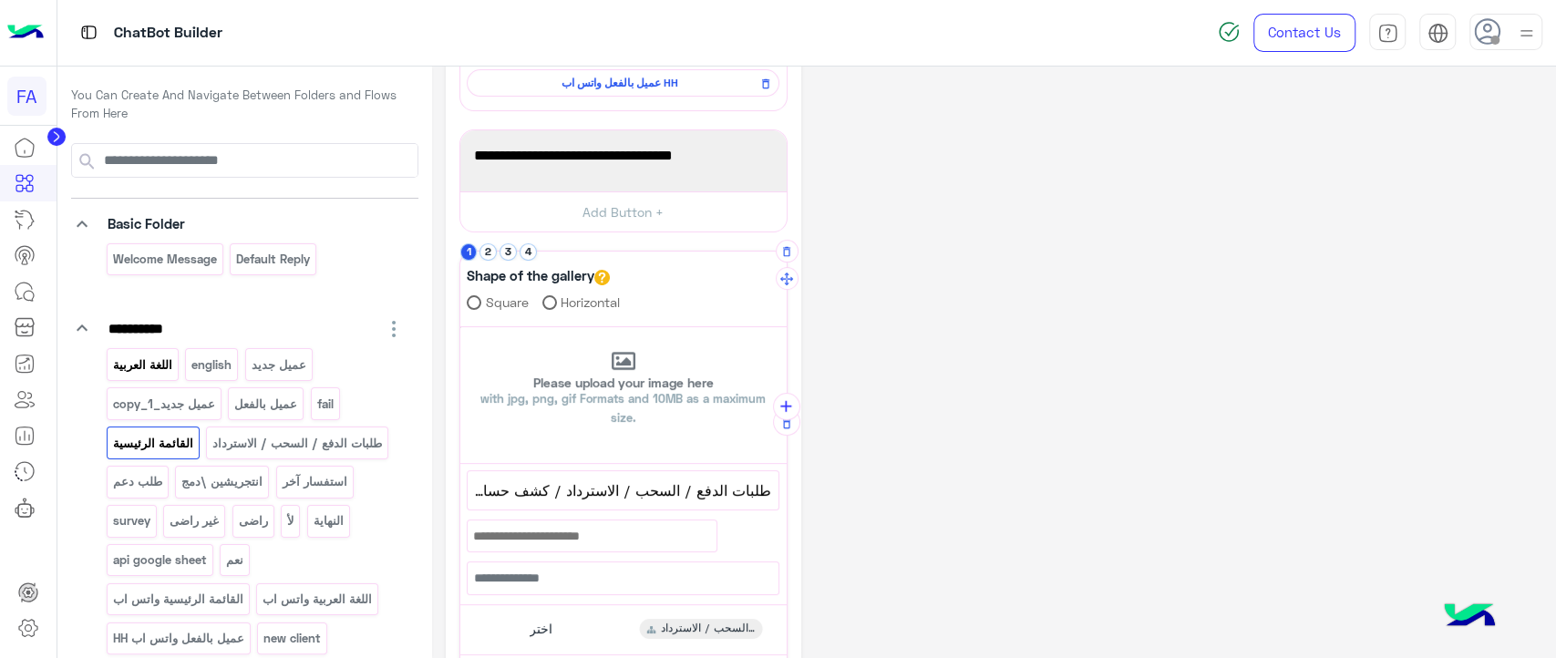
click at [159, 359] on p "اللغة العربية" at bounding box center [142, 365] width 62 height 21
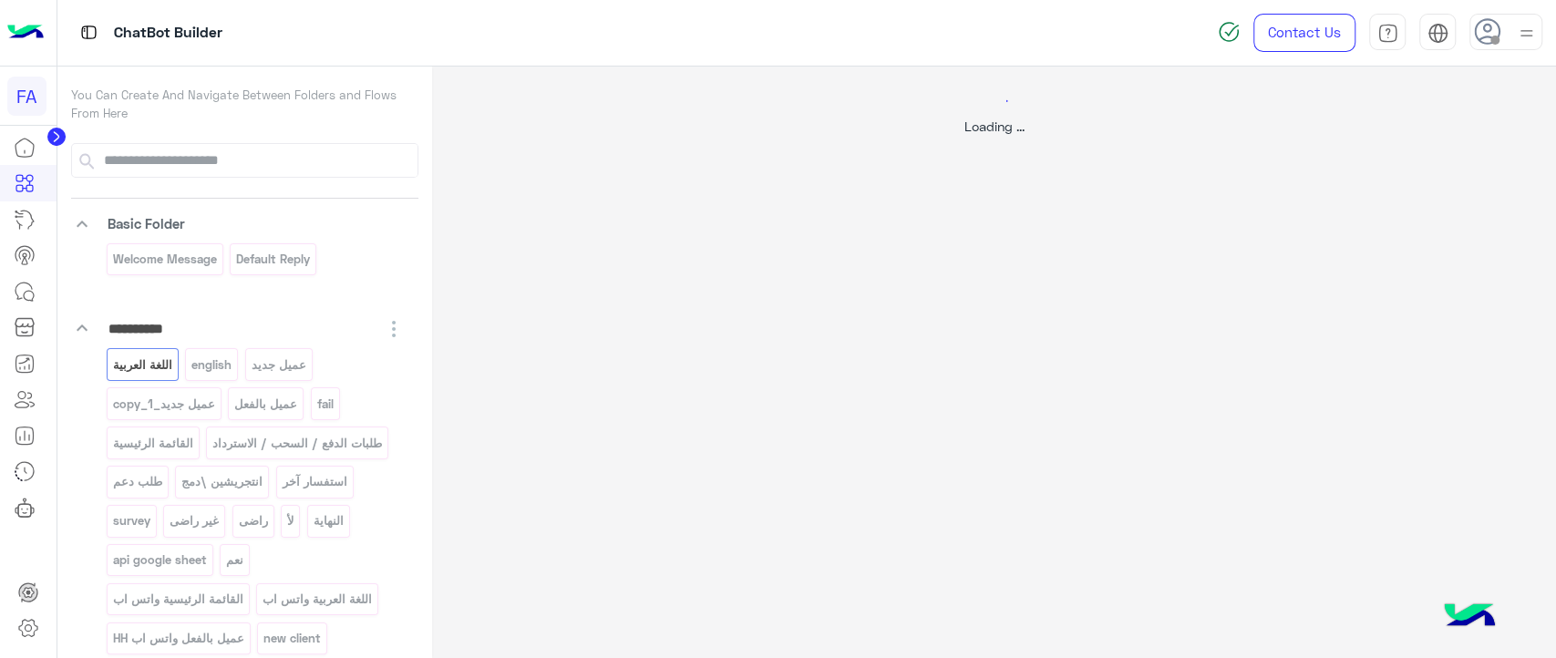
scroll to position [0, 0]
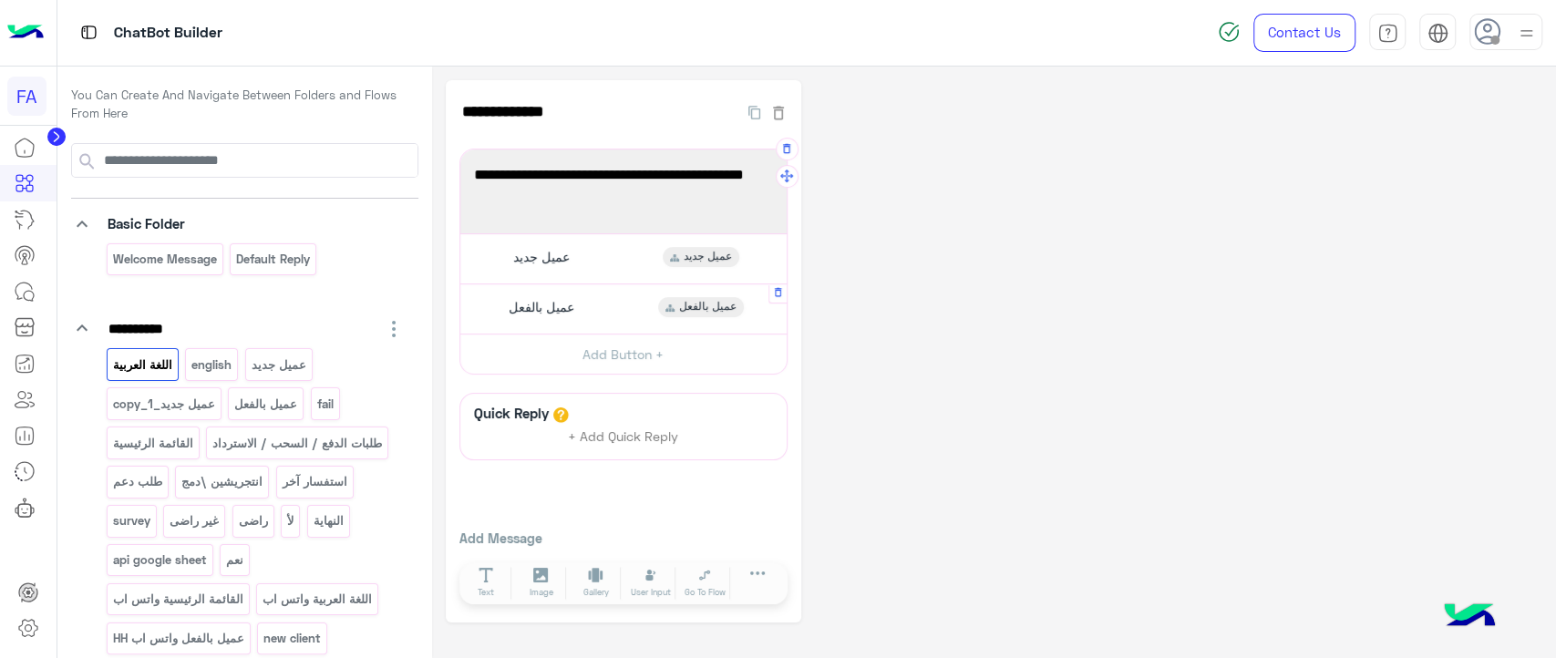
click at [511, 314] on span "عميل بالفعل" at bounding box center [542, 307] width 66 height 16
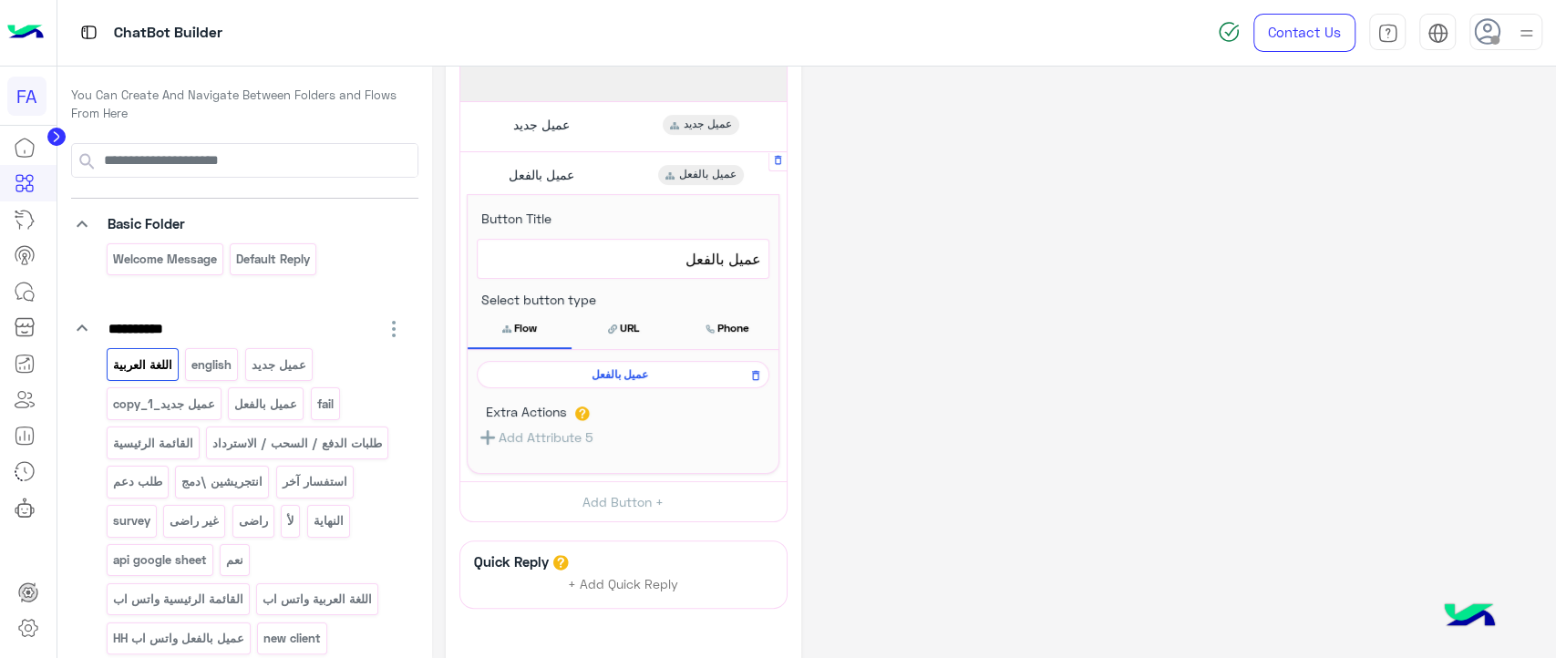
scroll to position [136, 0]
click at [572, 363] on span "عميل بالفعل" at bounding box center [620, 371] width 266 height 16
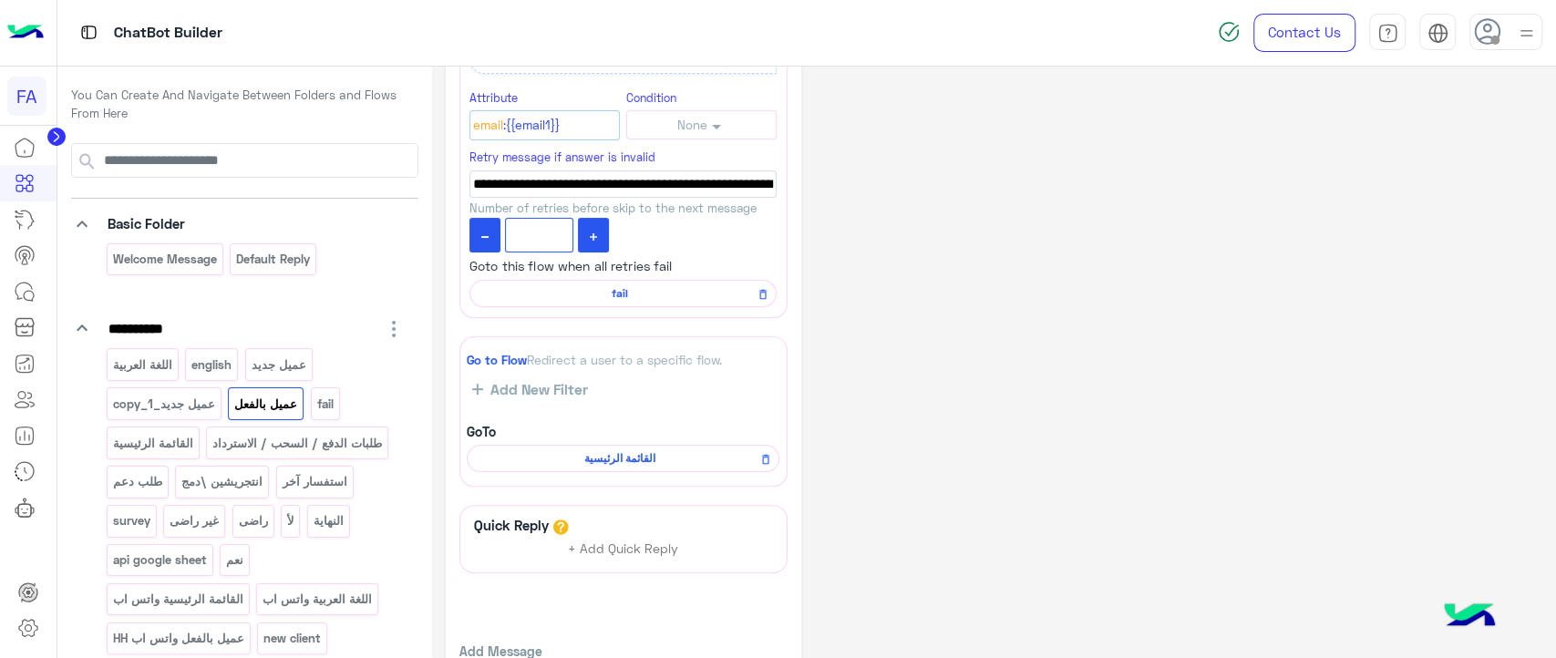
scroll to position [267, 0]
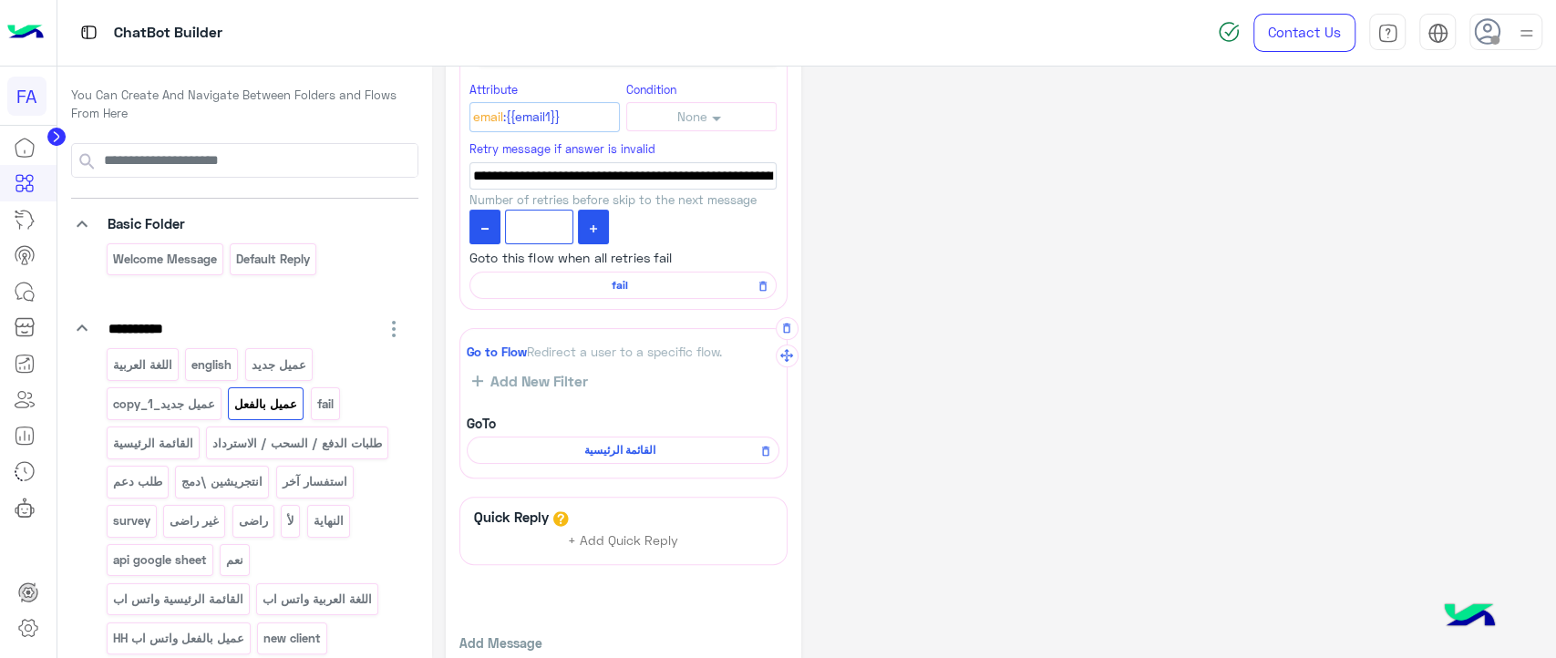
click at [615, 442] on span "القائمة الرئيسية" at bounding box center [620, 450] width 286 height 16
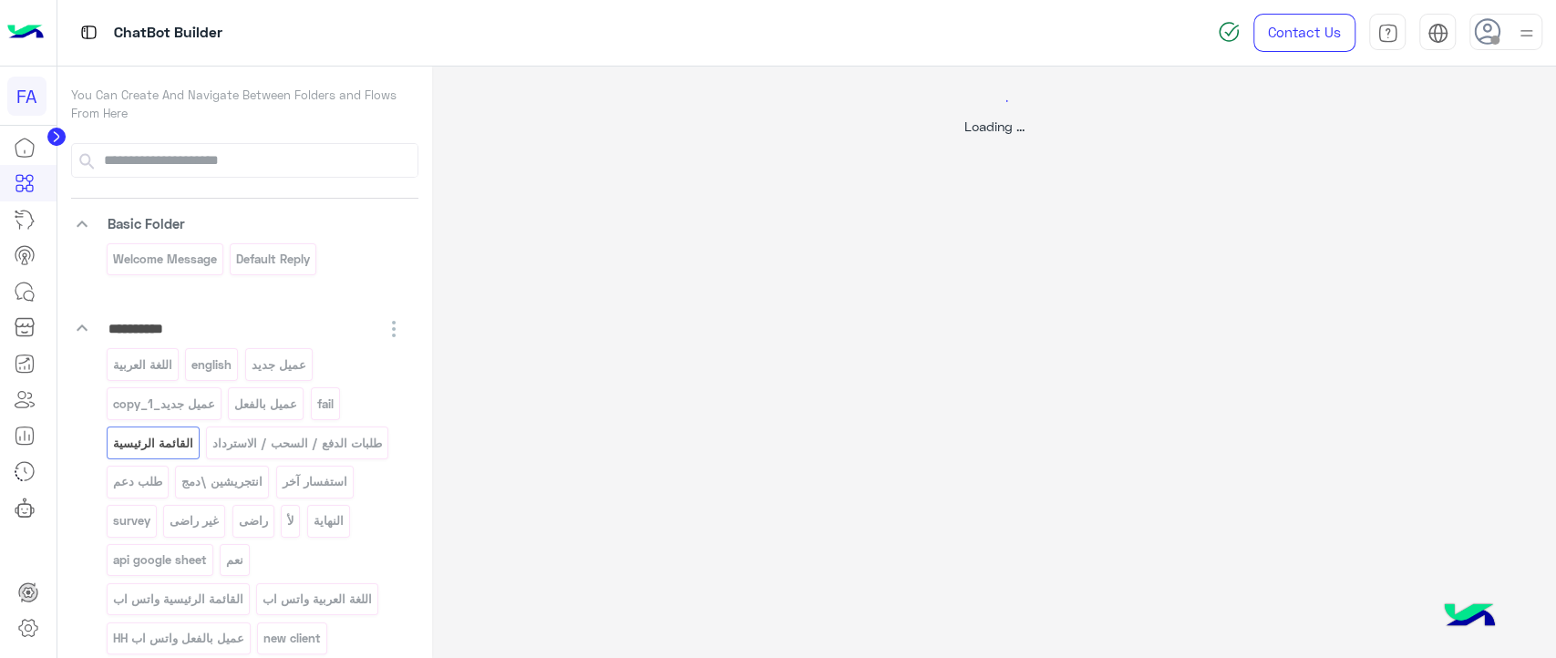
select select "*"
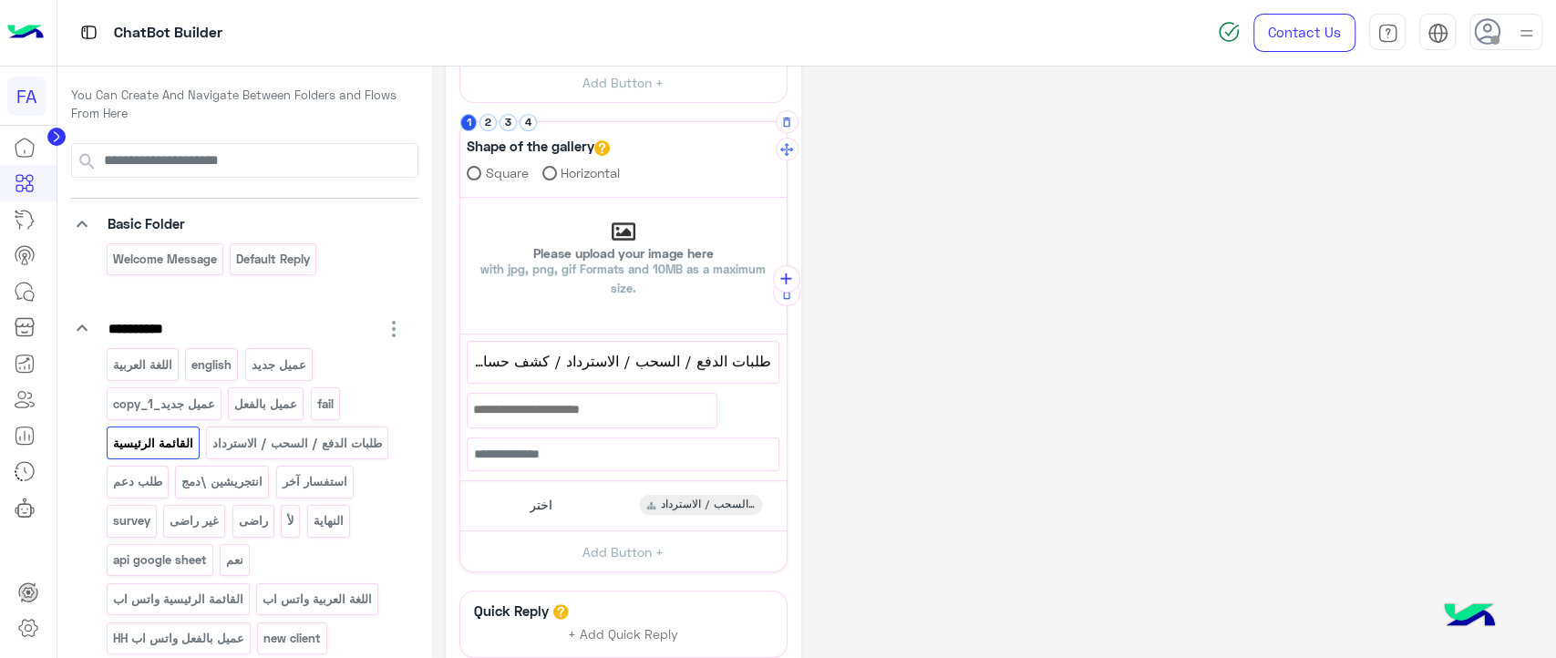
scroll to position [390, 0]
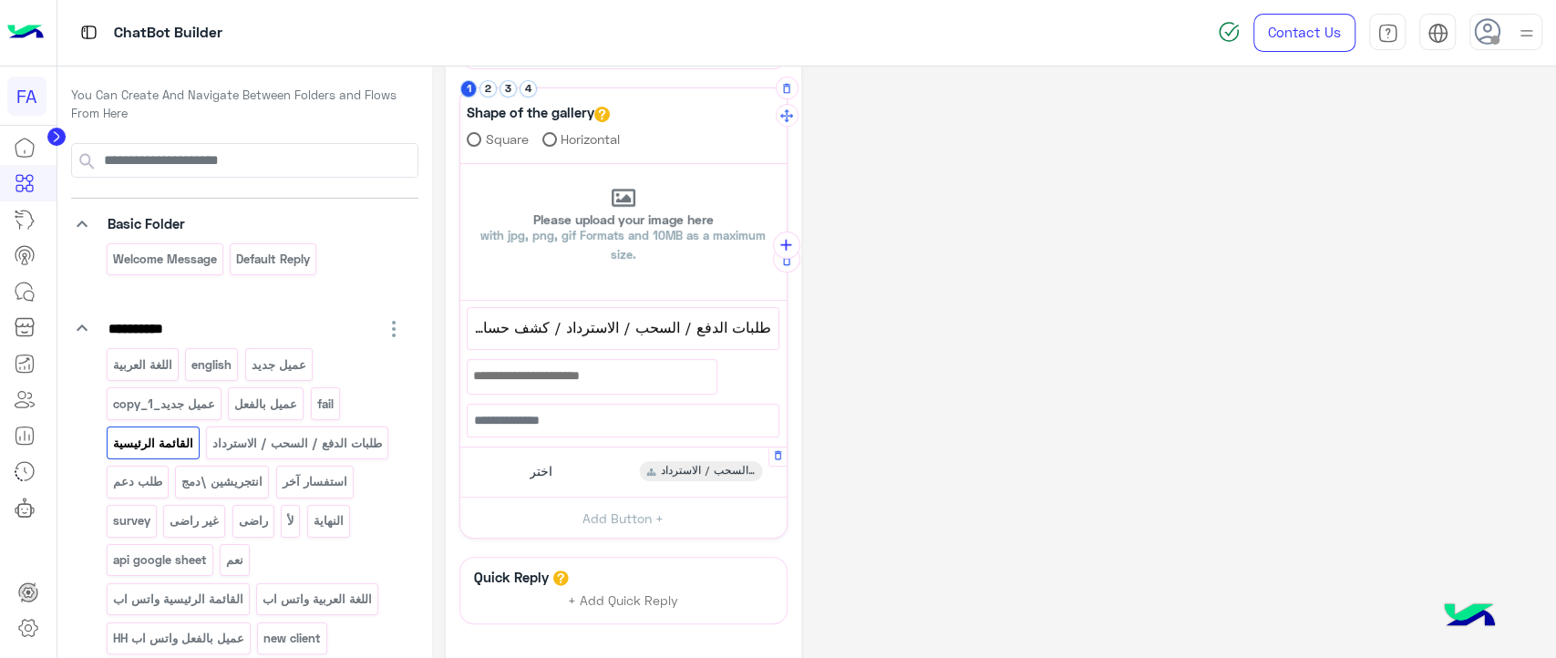
click at [594, 462] on div "اختر طلبات الدفع / السحب / الاسترداد" at bounding box center [623, 473] width 313 height 36
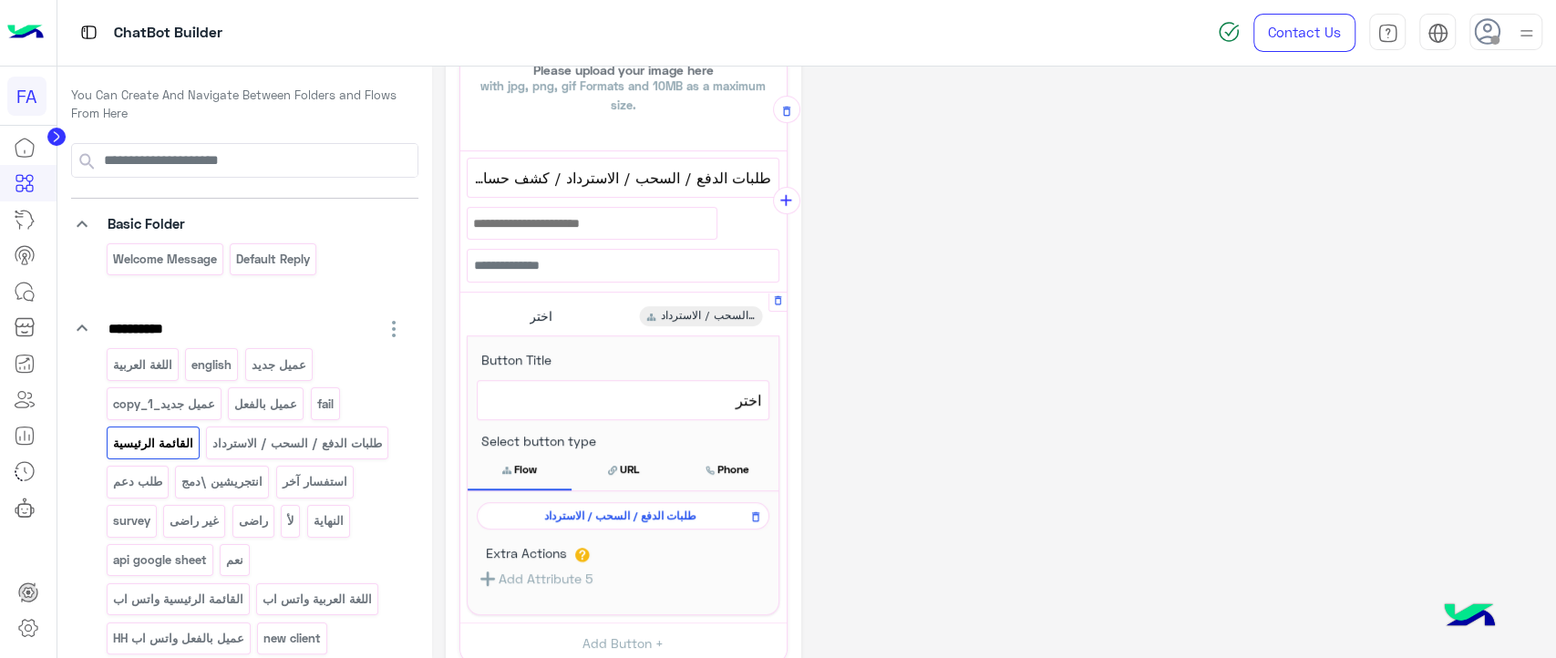
scroll to position [542, 0]
click at [605, 514] on span "طلبات الدفع / السحب / الاسترداد" at bounding box center [620, 514] width 266 height 16
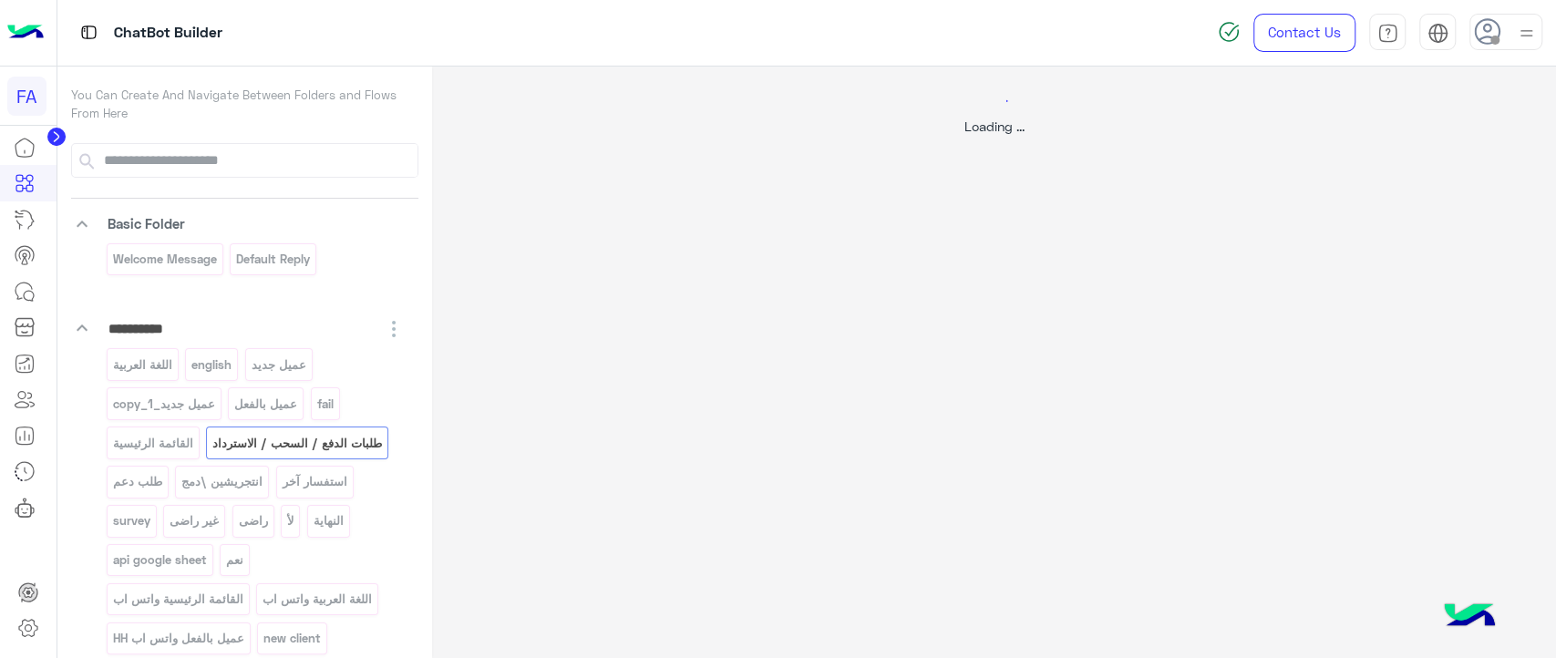
scroll to position [0, 0]
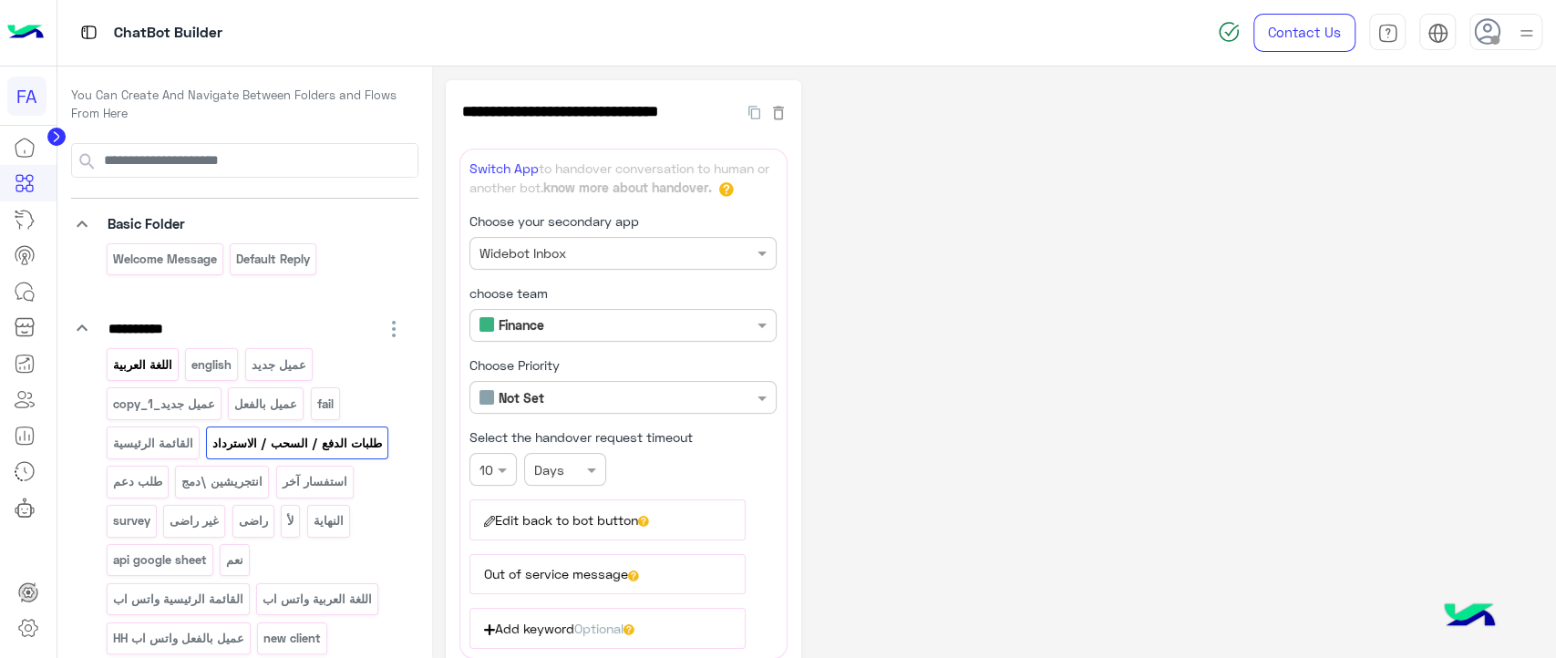
click at [172, 372] on p "اللغة العربية" at bounding box center [142, 365] width 62 height 21
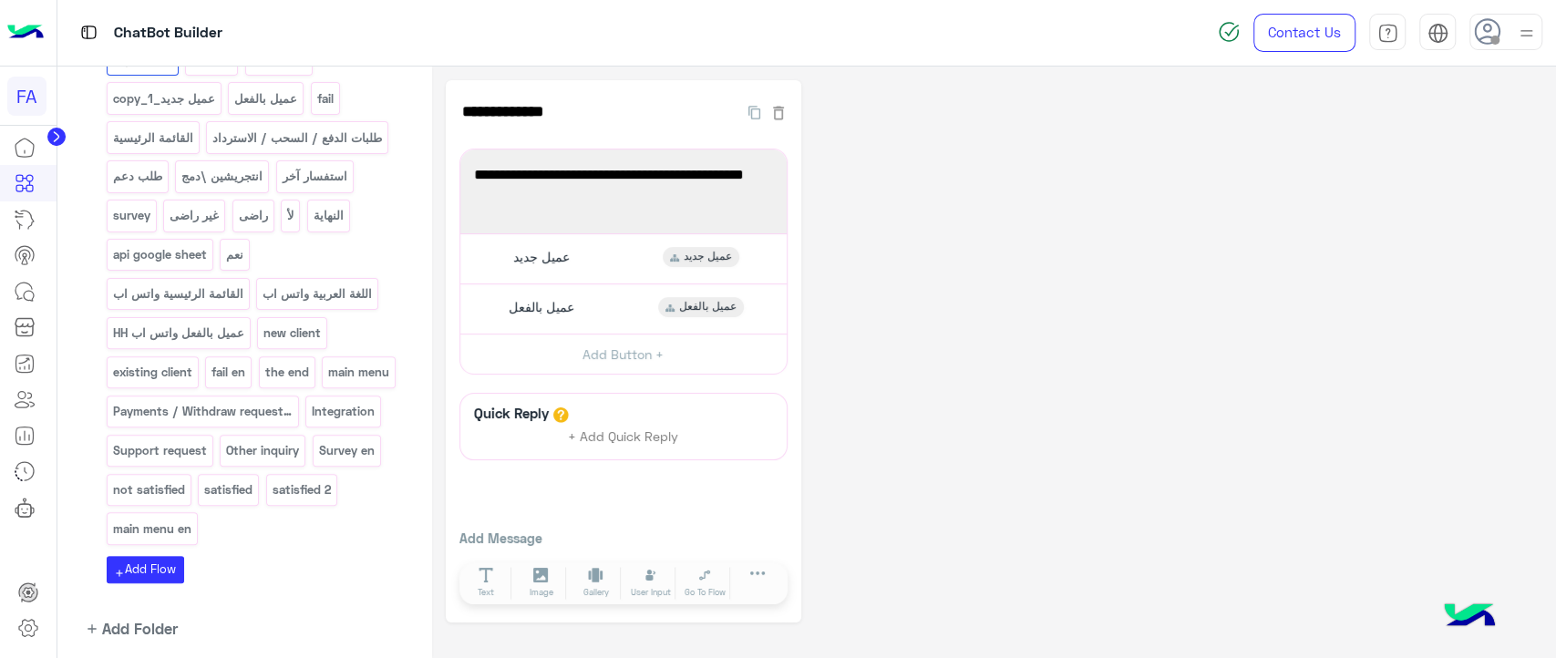
scroll to position [332, 0]
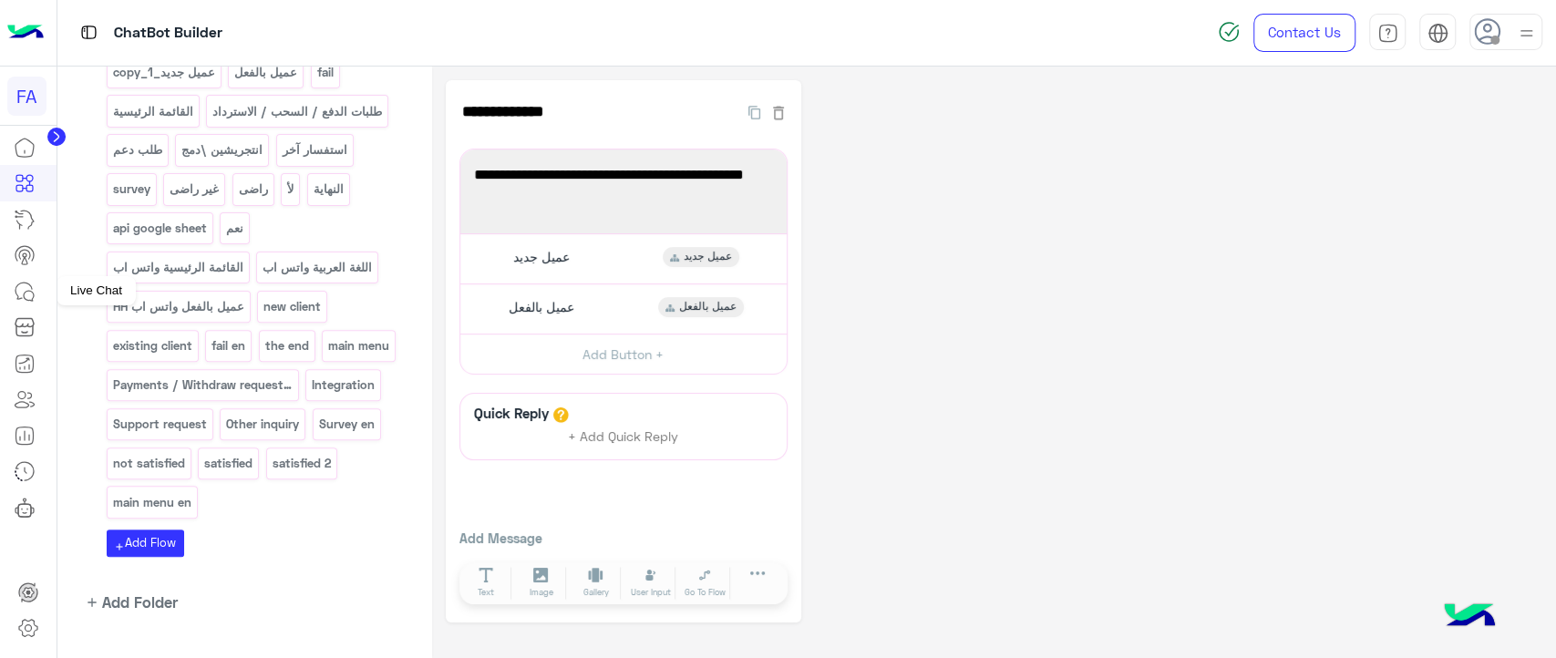
click at [28, 295] on icon at bounding box center [25, 292] width 22 height 22
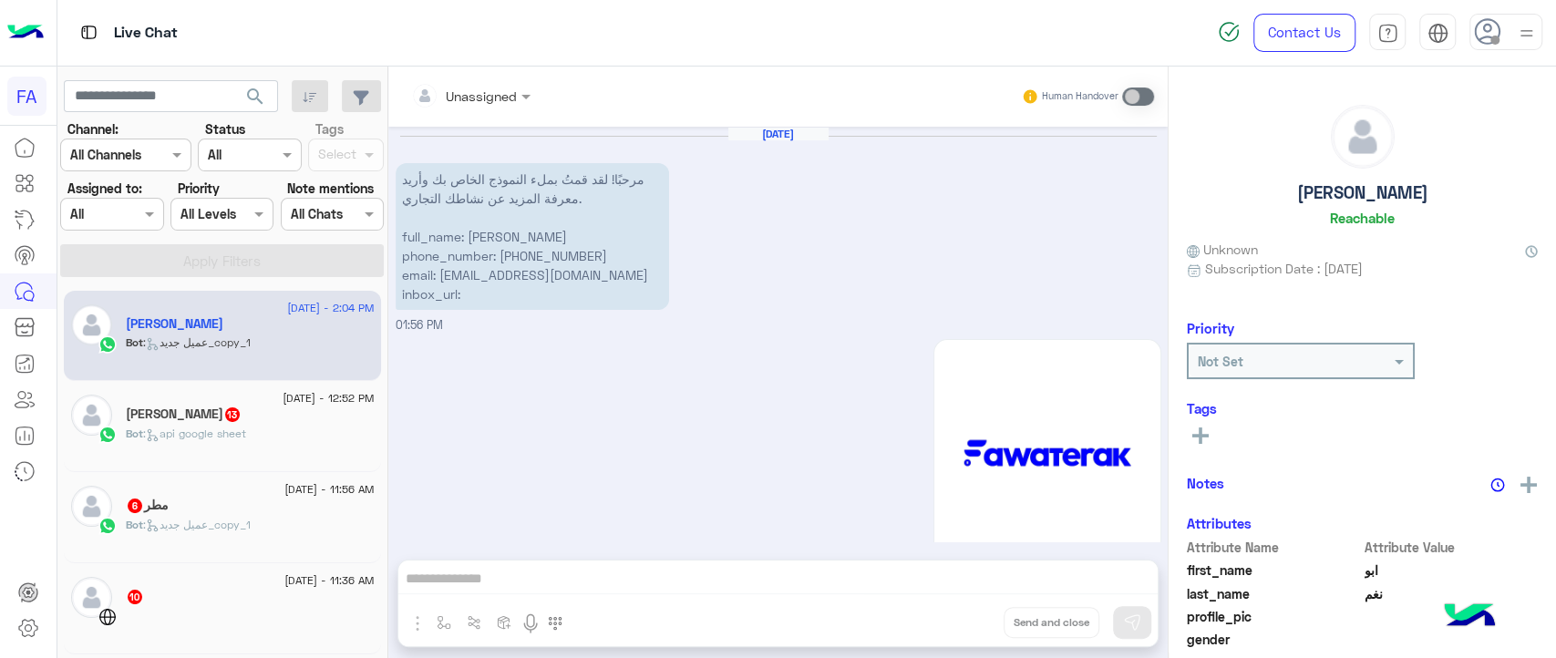
scroll to position [1324, 0]
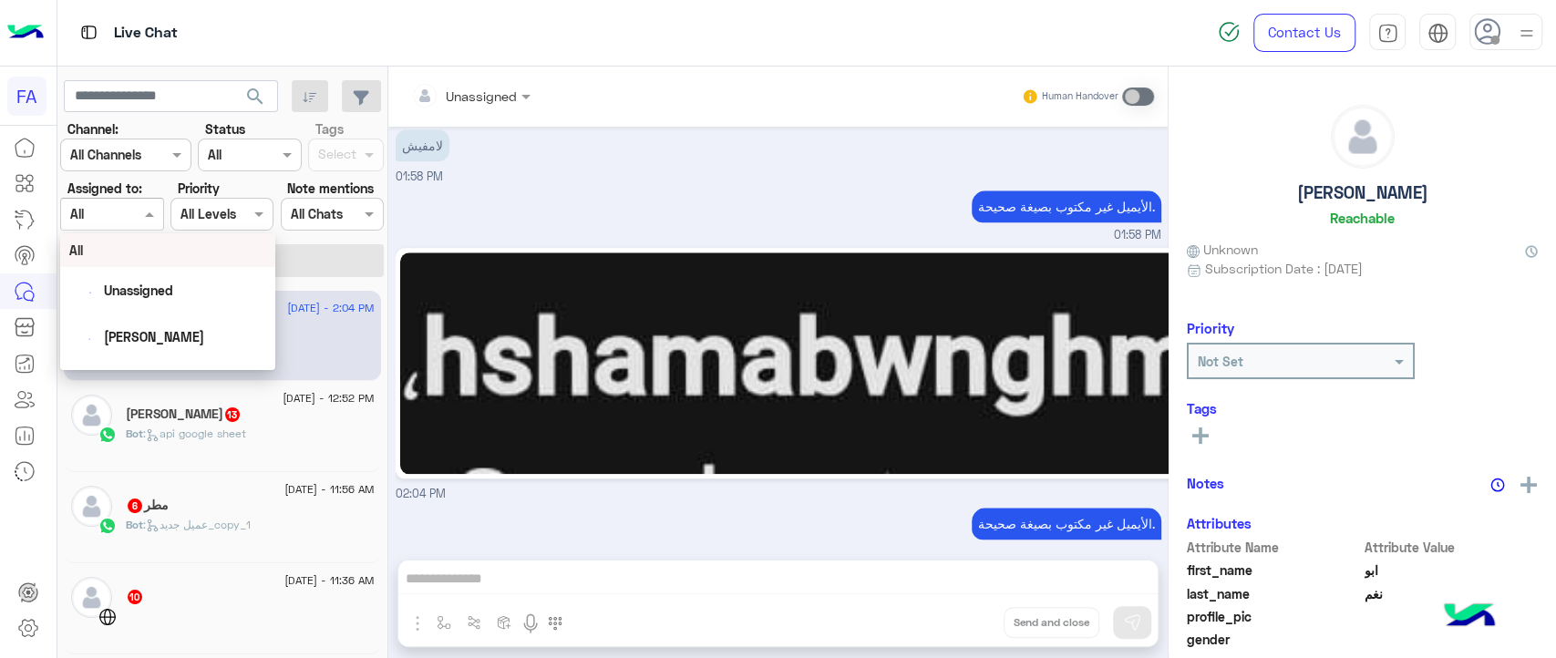
click at [103, 215] on input "text" at bounding box center [91, 214] width 42 height 19
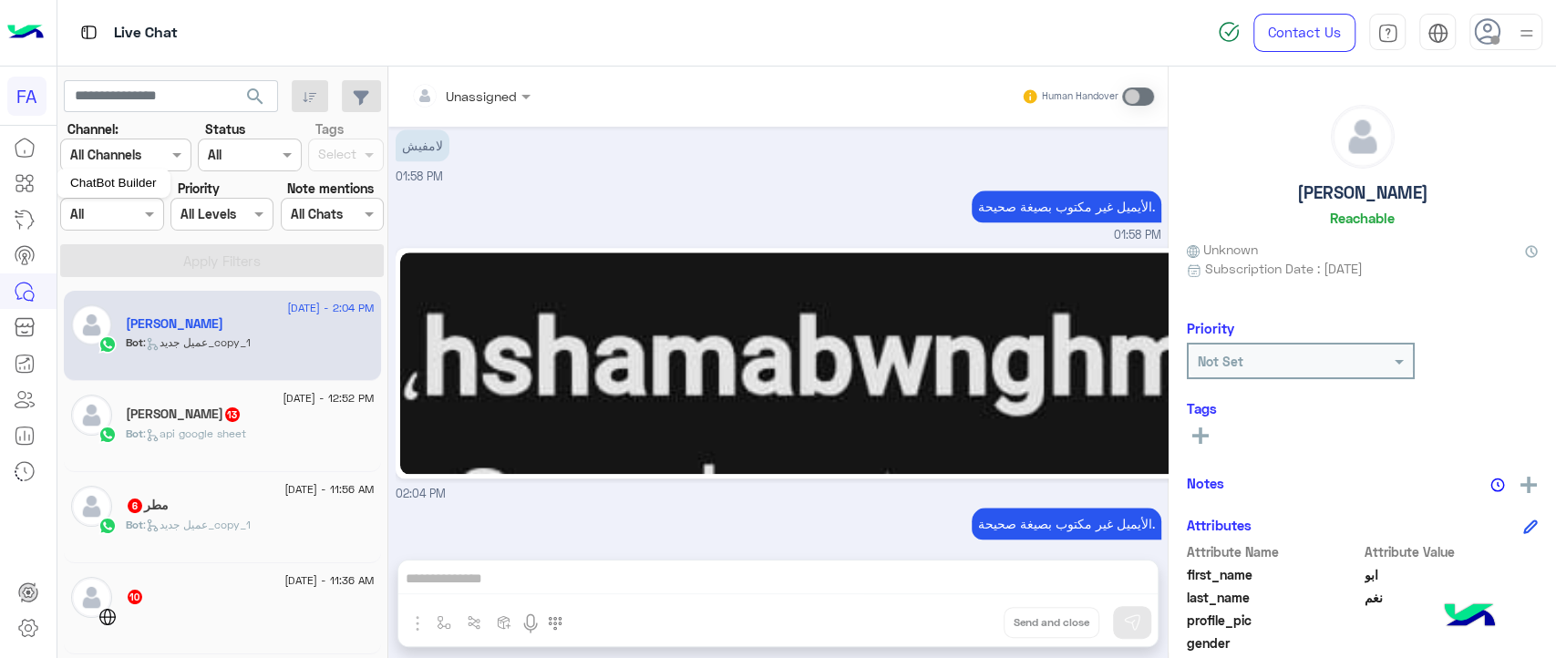
click at [22, 185] on icon at bounding box center [19, 188] width 6 height 6
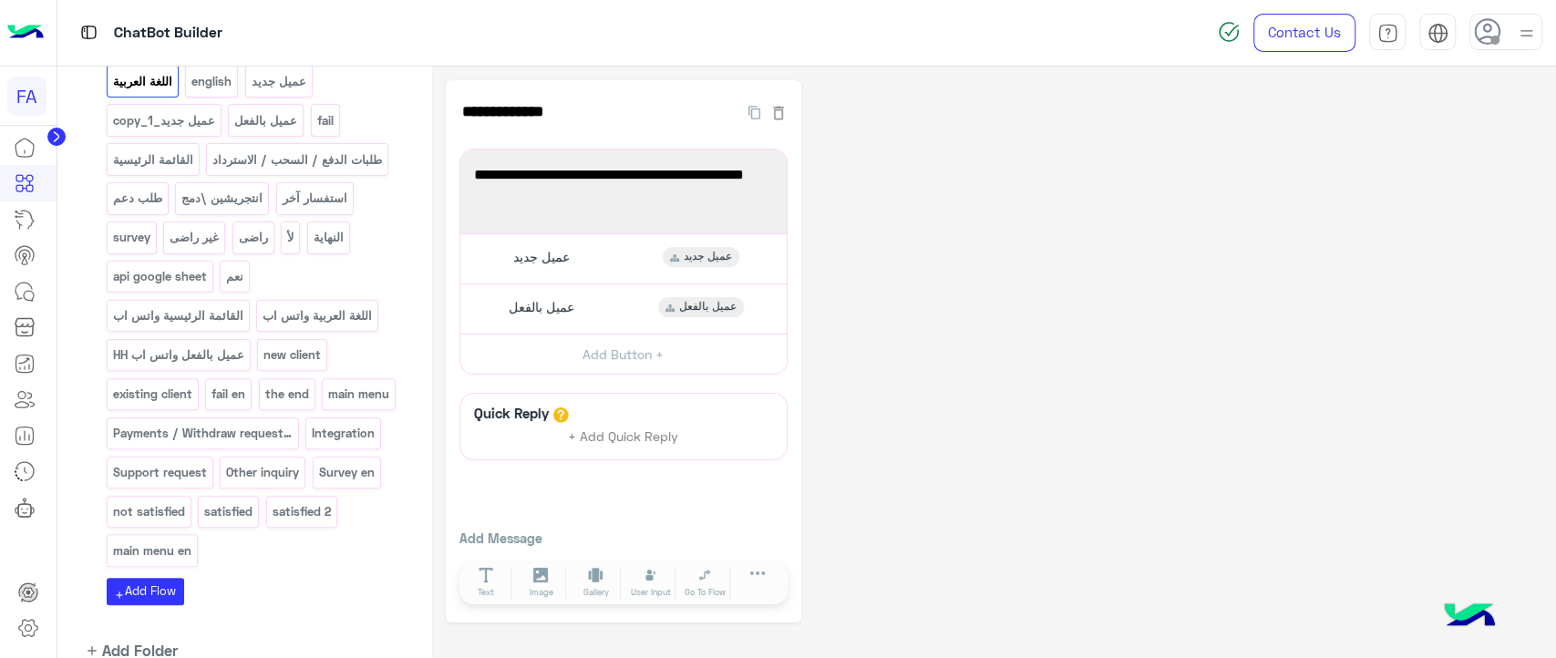
scroll to position [271, 0]
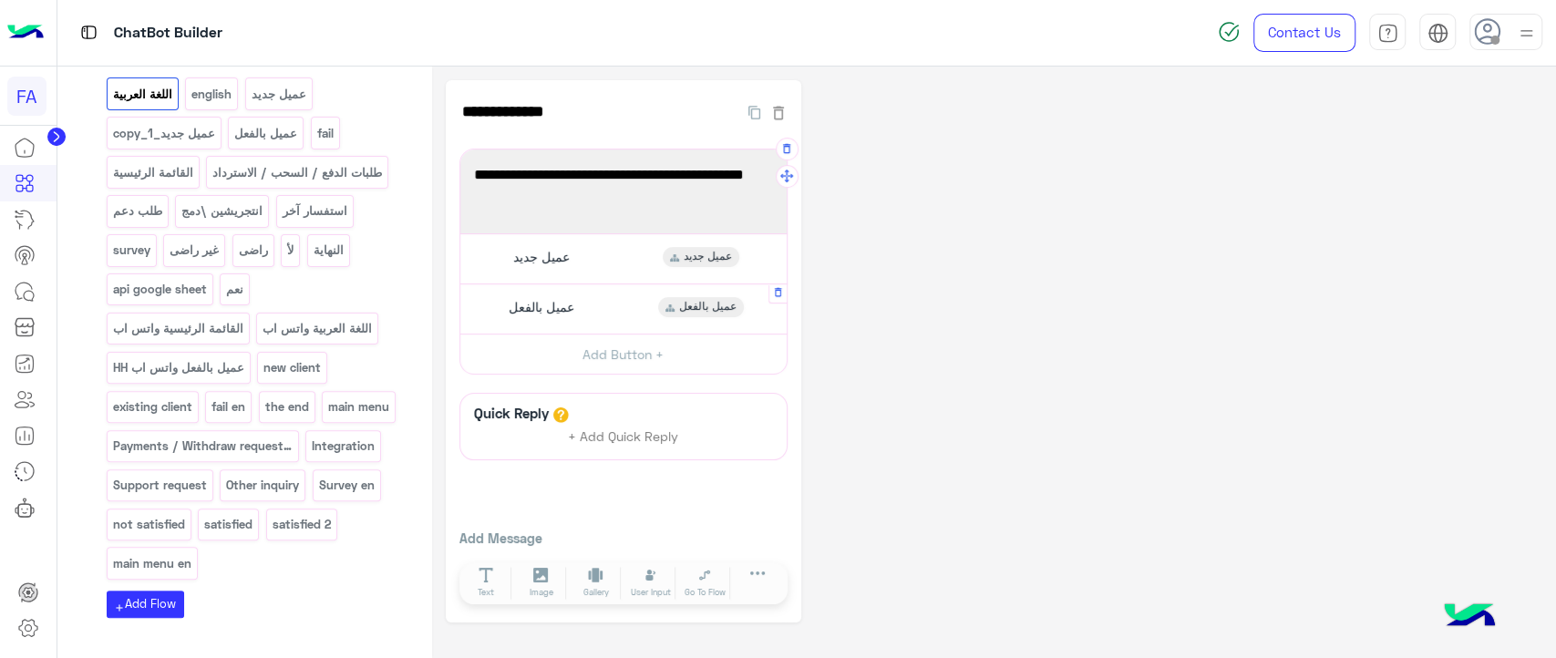
click at [594, 310] on div "عميل بالفعل عميل بالفعل" at bounding box center [623, 309] width 313 height 36
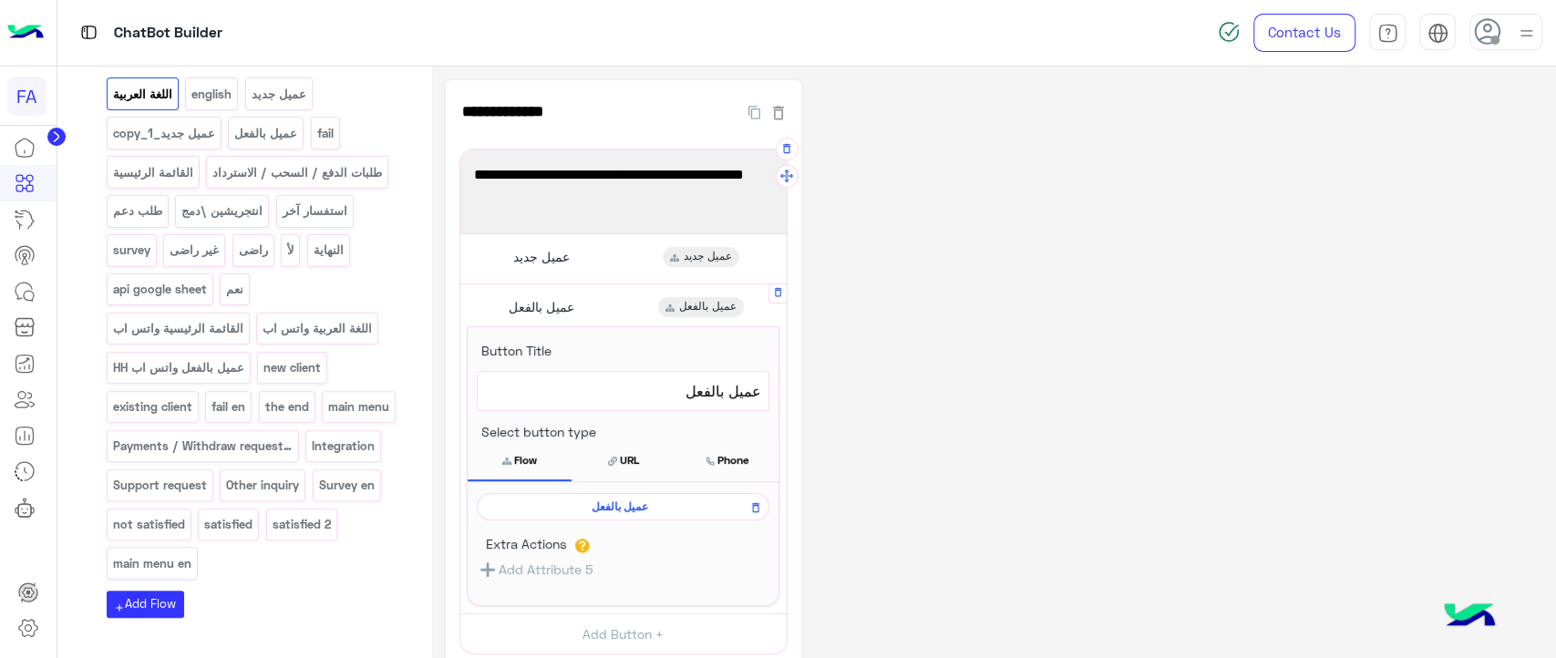
scroll to position [258, 0]
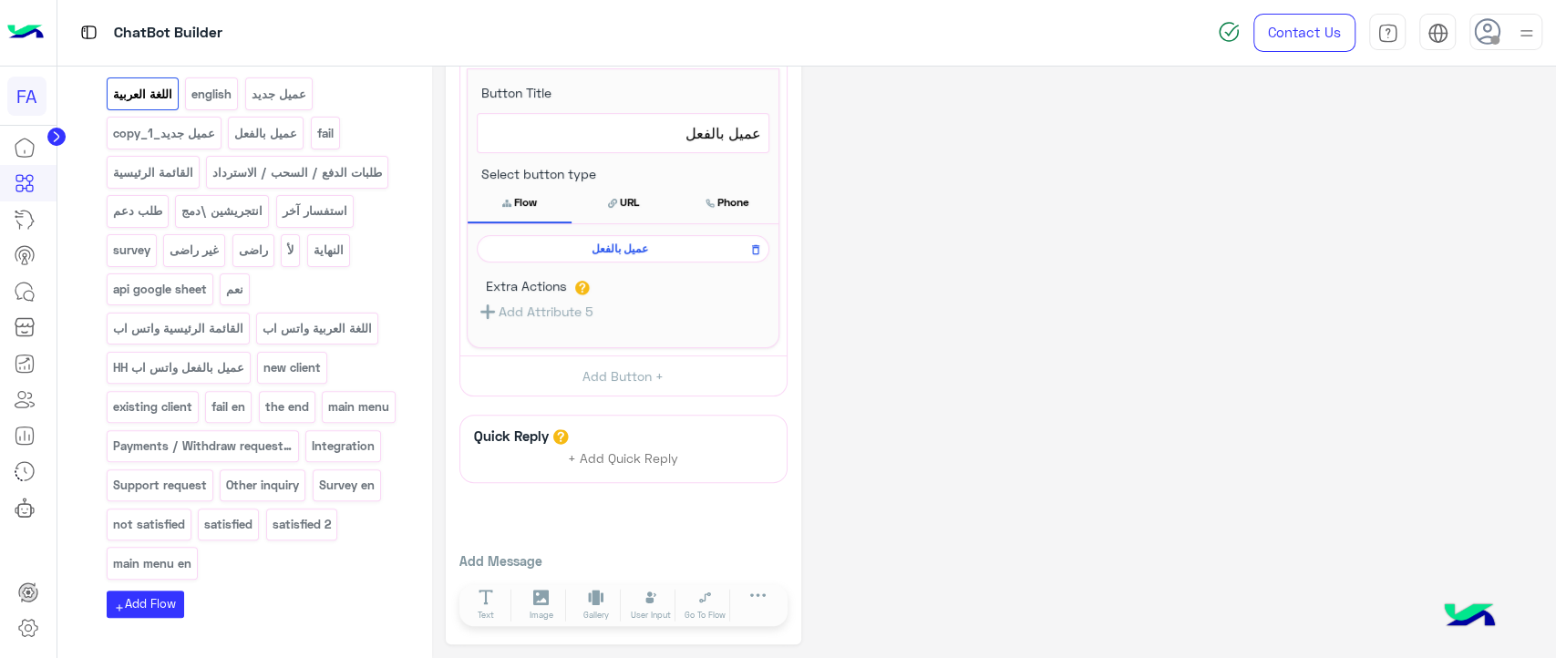
click at [614, 256] on div "عميل بالفعل" at bounding box center [623, 248] width 293 height 27
click at [624, 244] on span "عميل بالفعل" at bounding box center [620, 249] width 266 height 16
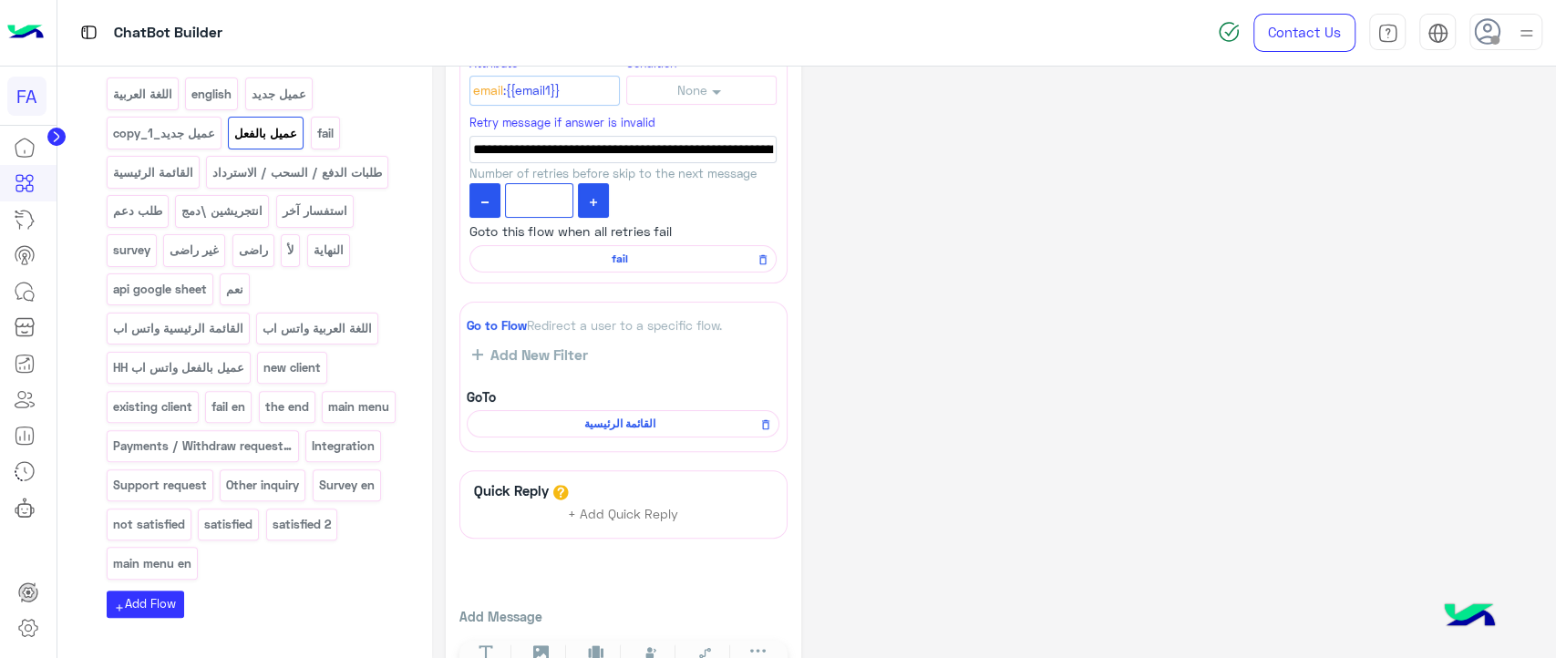
scroll to position [349, 0]
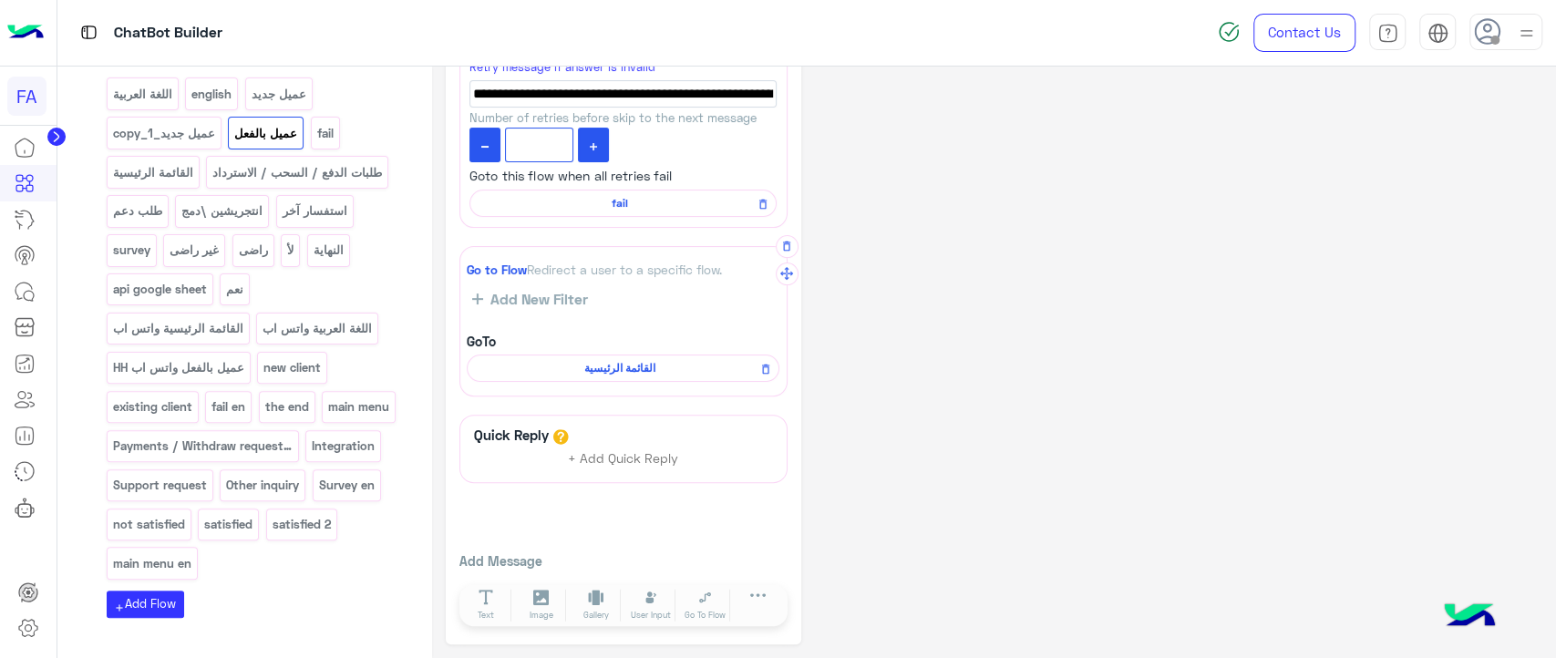
click at [627, 368] on span "القائمة الرئيسية" at bounding box center [620, 368] width 286 height 16
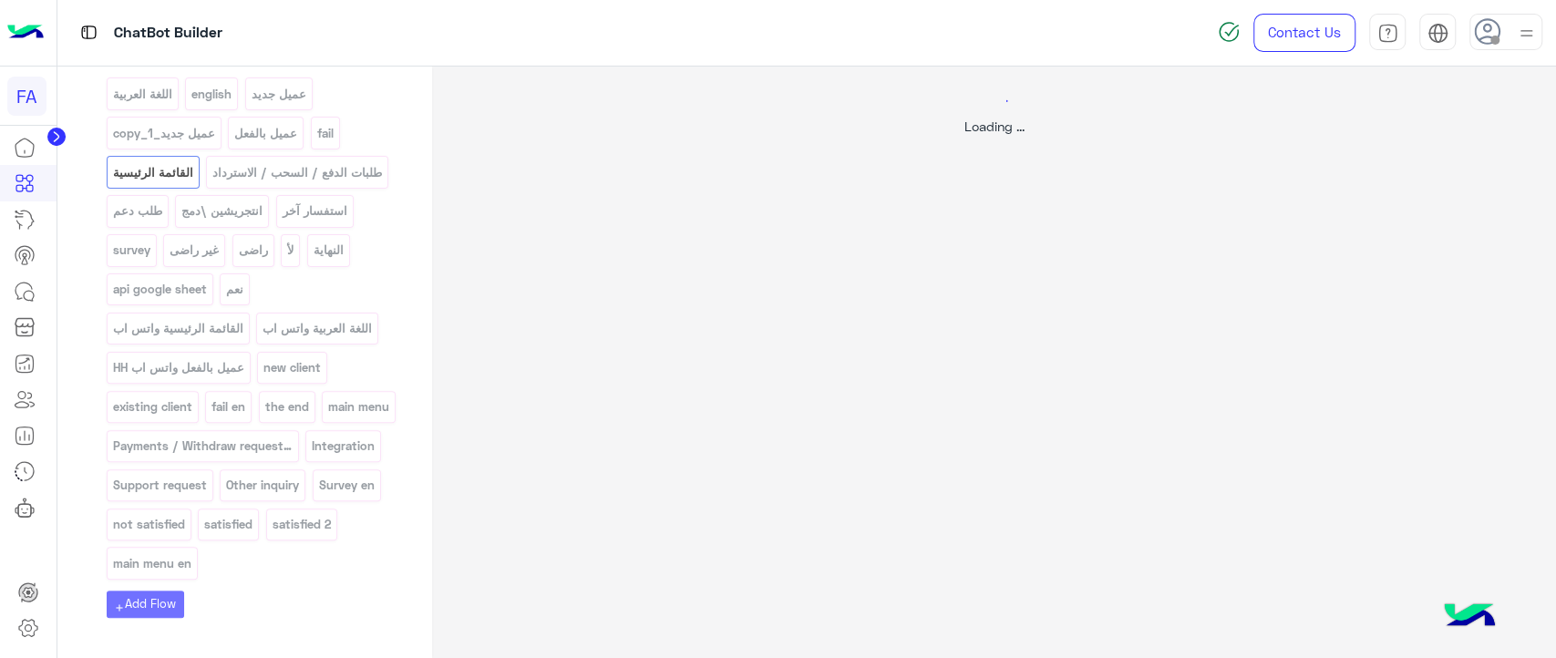
scroll to position [0, 0]
select select "*"
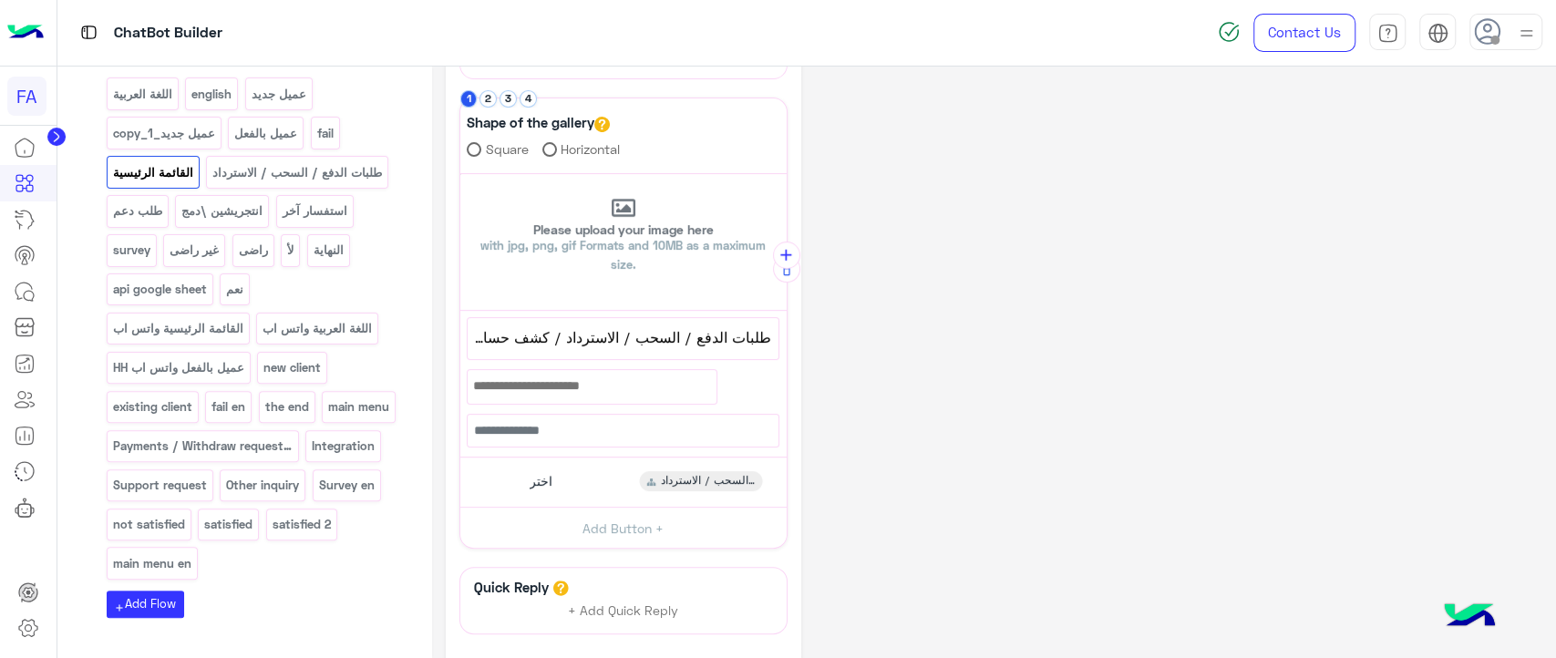
scroll to position [430, 0]
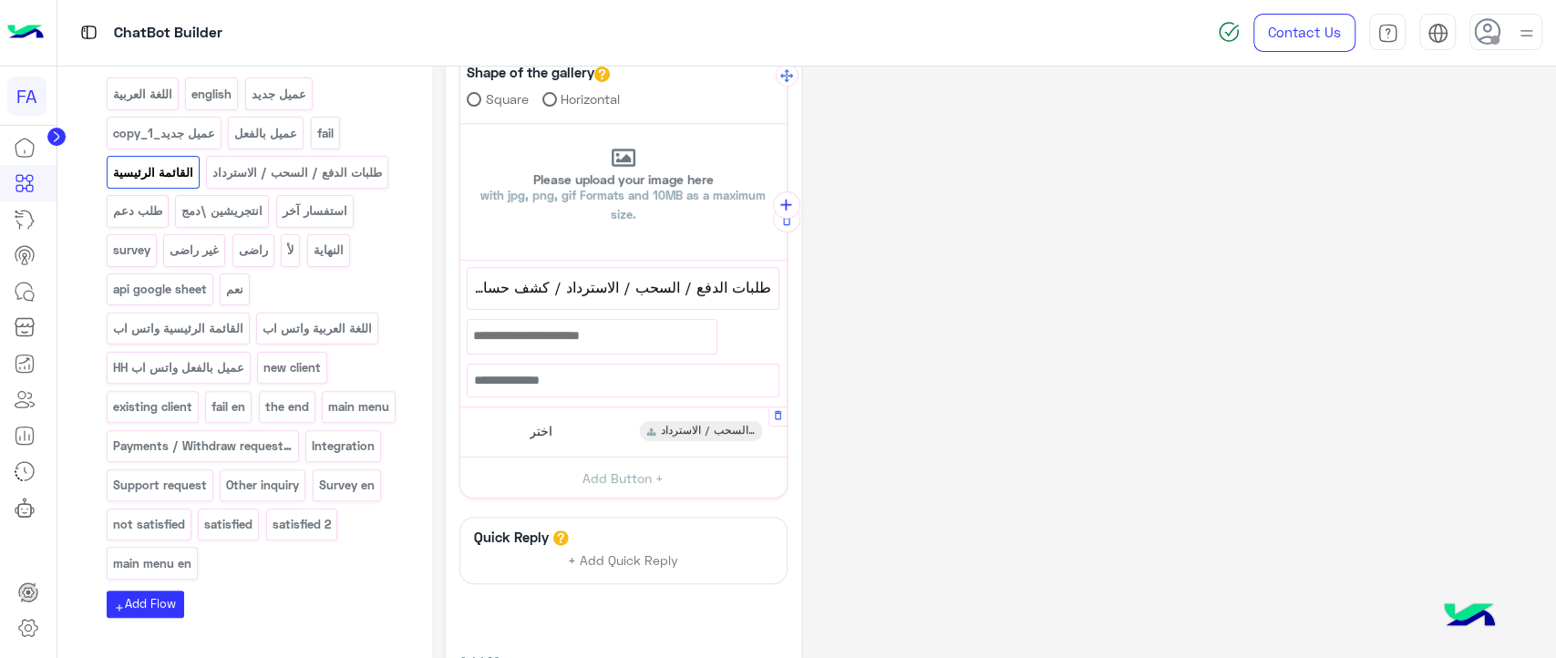
click at [633, 429] on div "اختر طلبات الدفع / السحب / الاسترداد" at bounding box center [623, 433] width 313 height 36
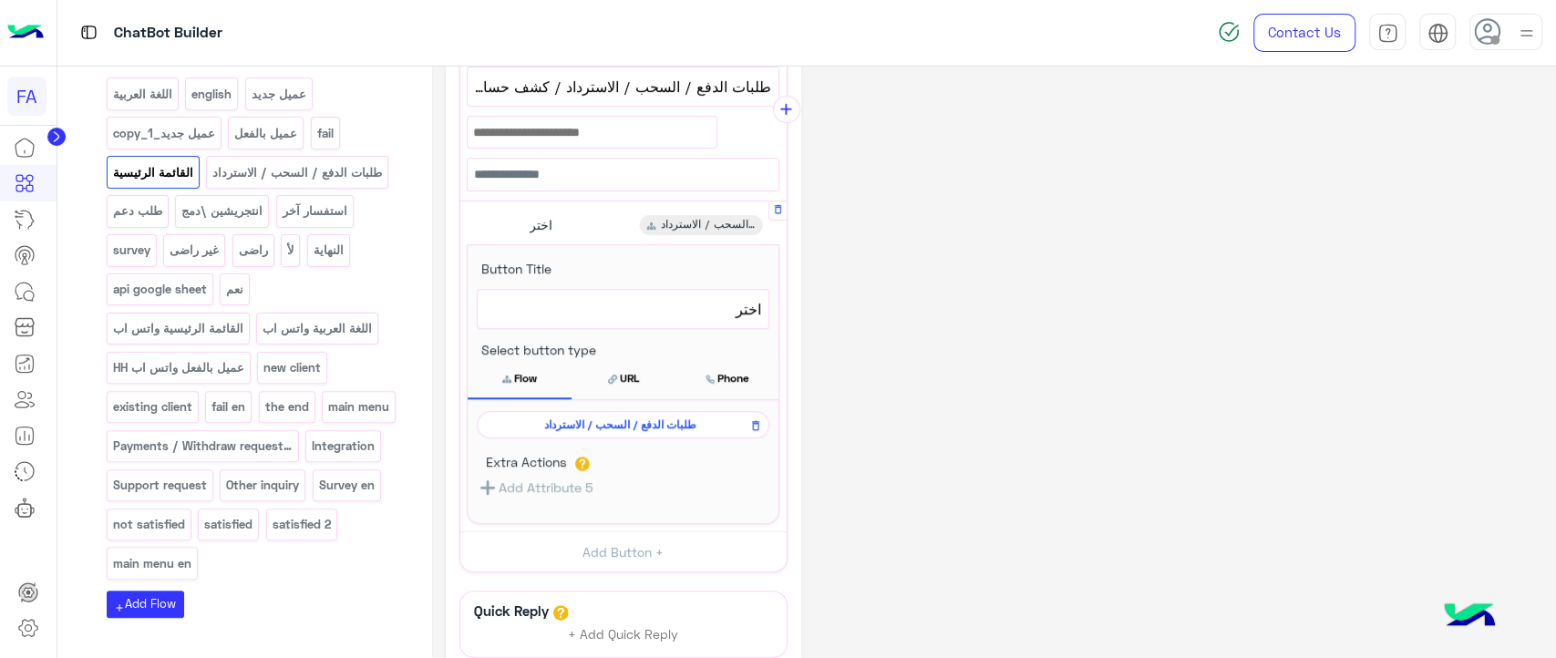
scroll to position [634, 0]
click at [633, 427] on span "طلبات الدفع / السحب / الاسترداد" at bounding box center [620, 422] width 266 height 16
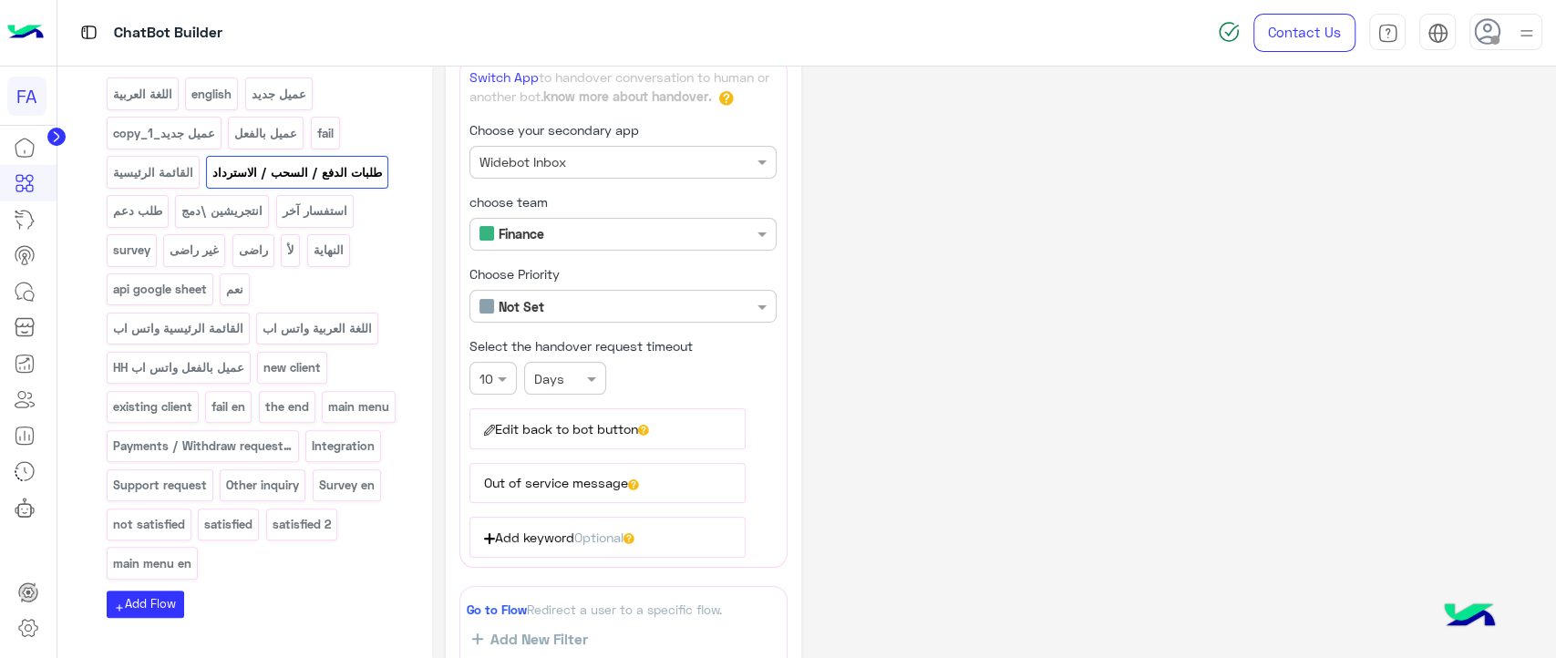
scroll to position [103, 0]
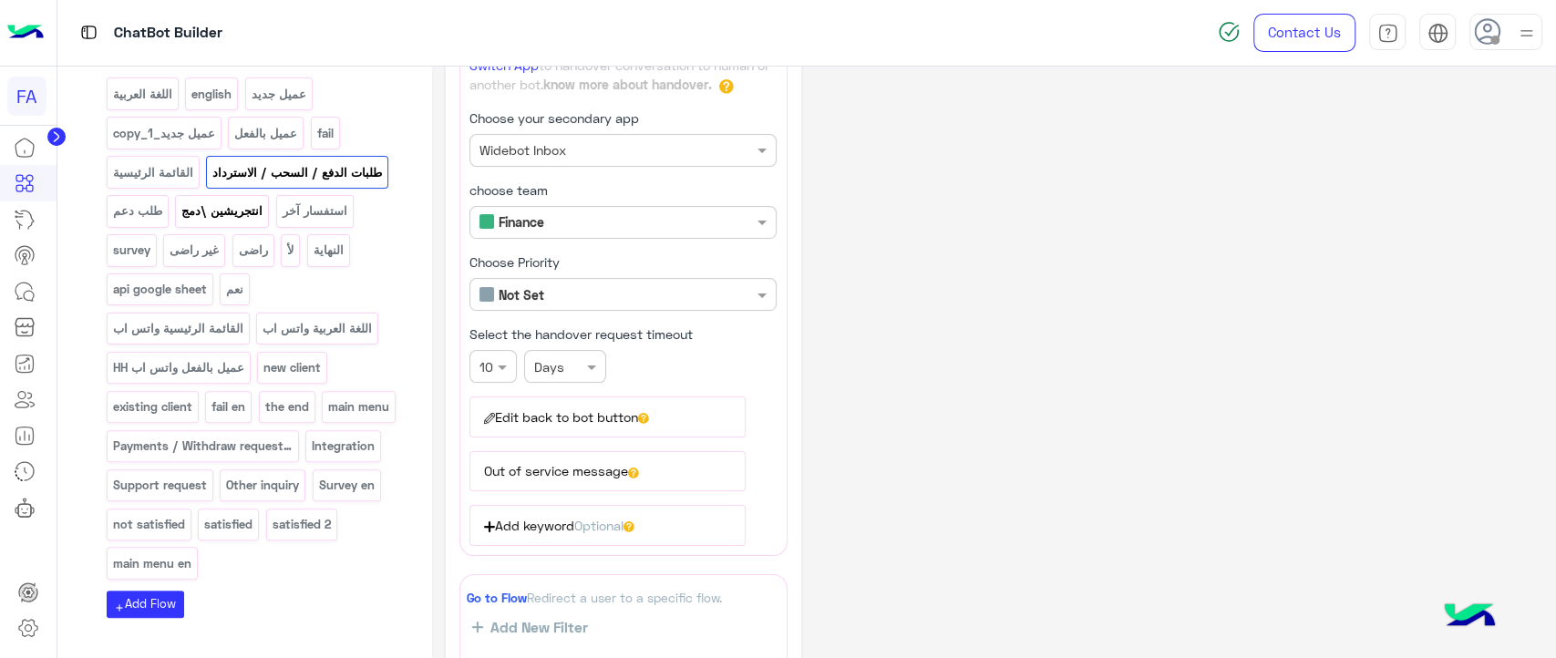
click at [222, 219] on p "انتجريشين \دمج" at bounding box center [223, 211] width 84 height 21
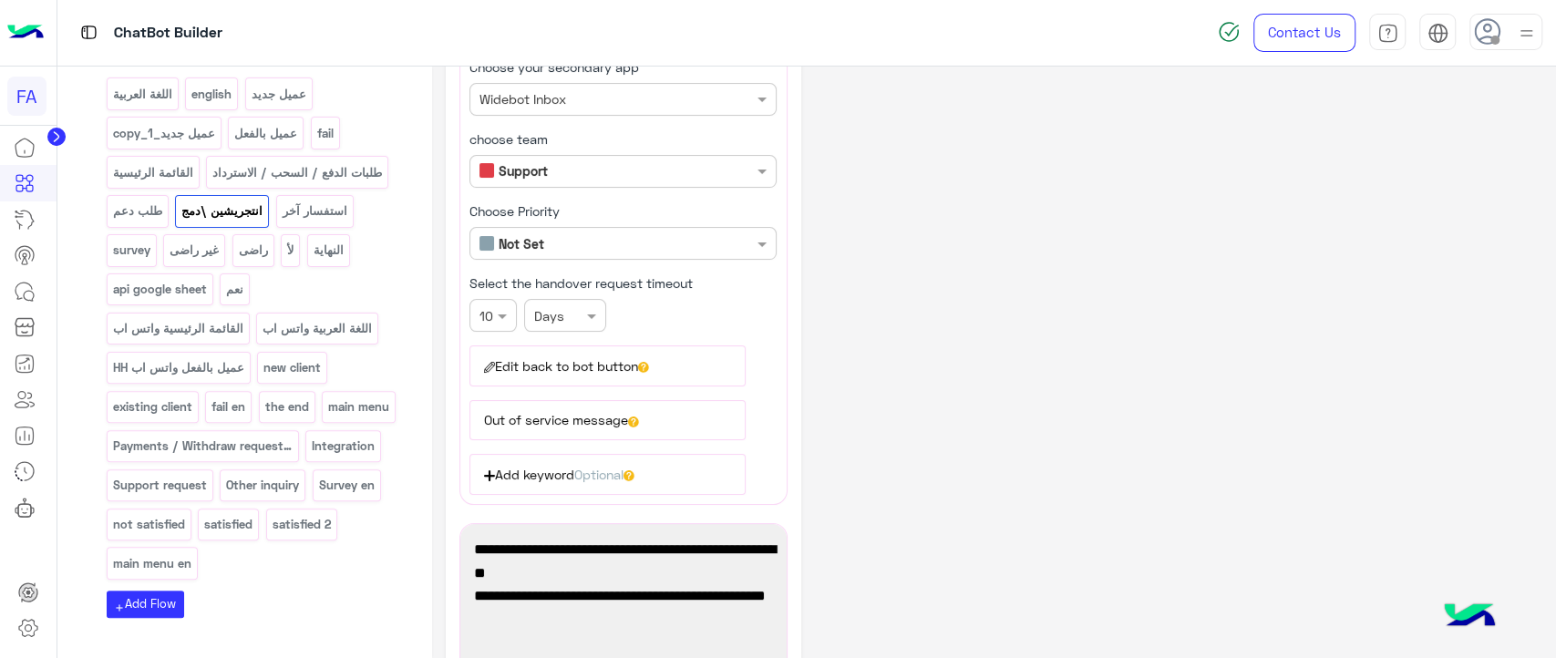
scroll to position [155, 0]
click at [326, 217] on p "استفسار آخر" at bounding box center [314, 211] width 67 height 21
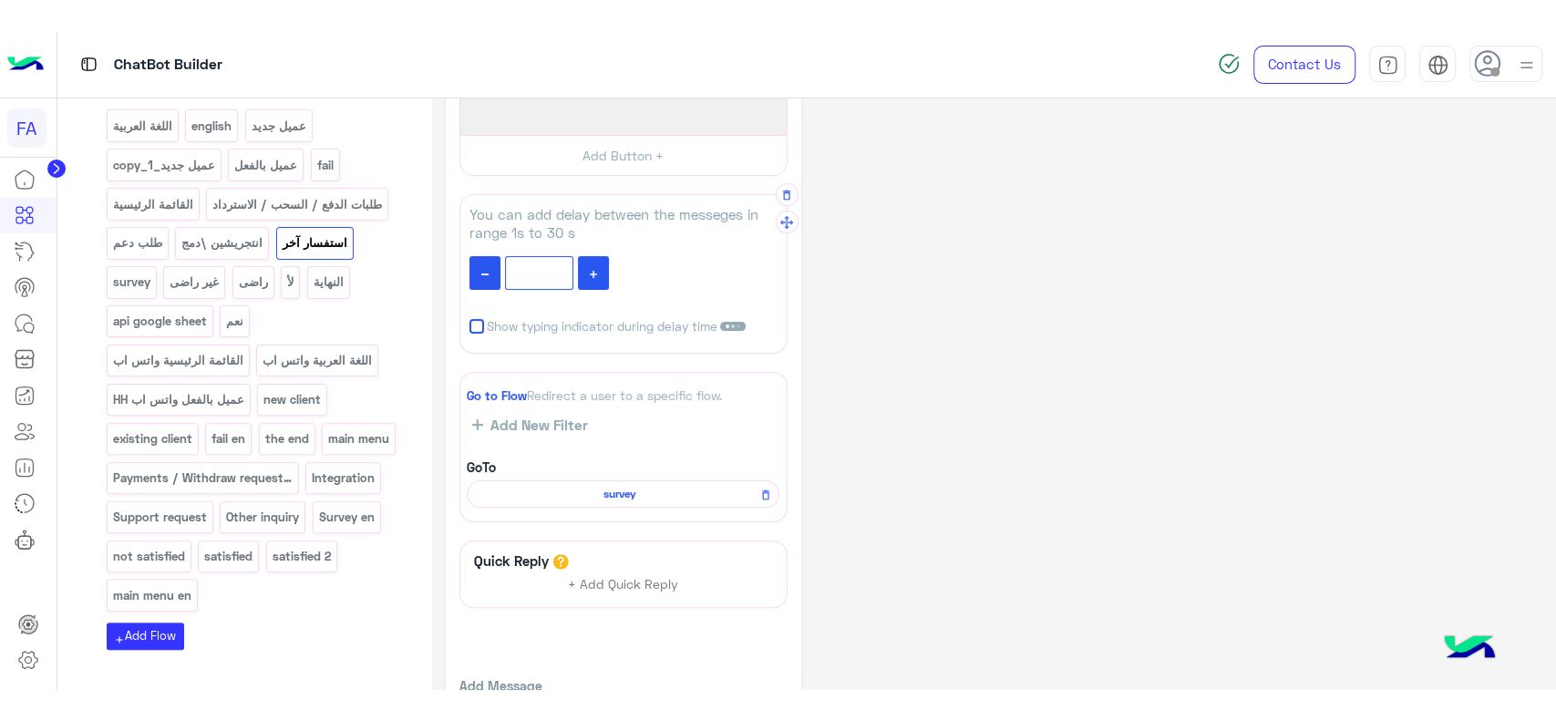
scroll to position [179, 0]
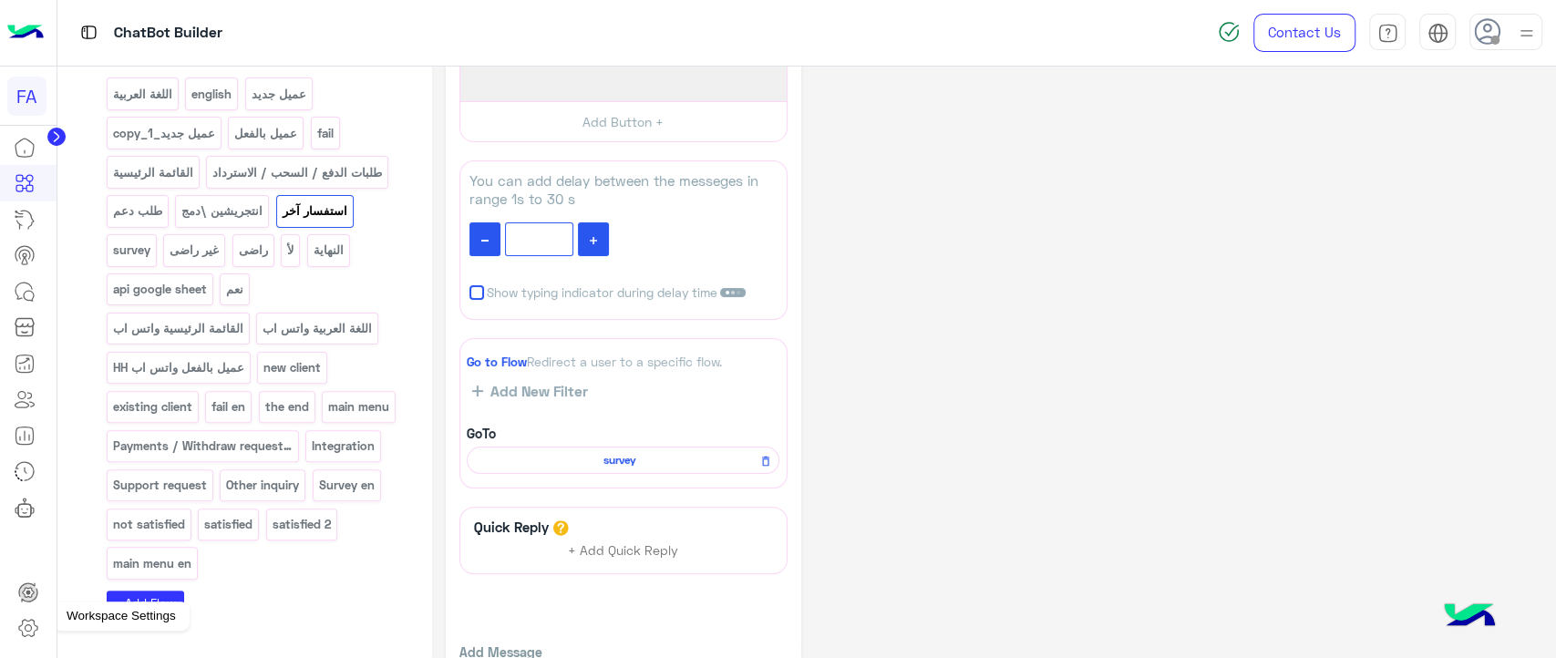
click at [33, 629] on icon at bounding box center [28, 628] width 22 height 22
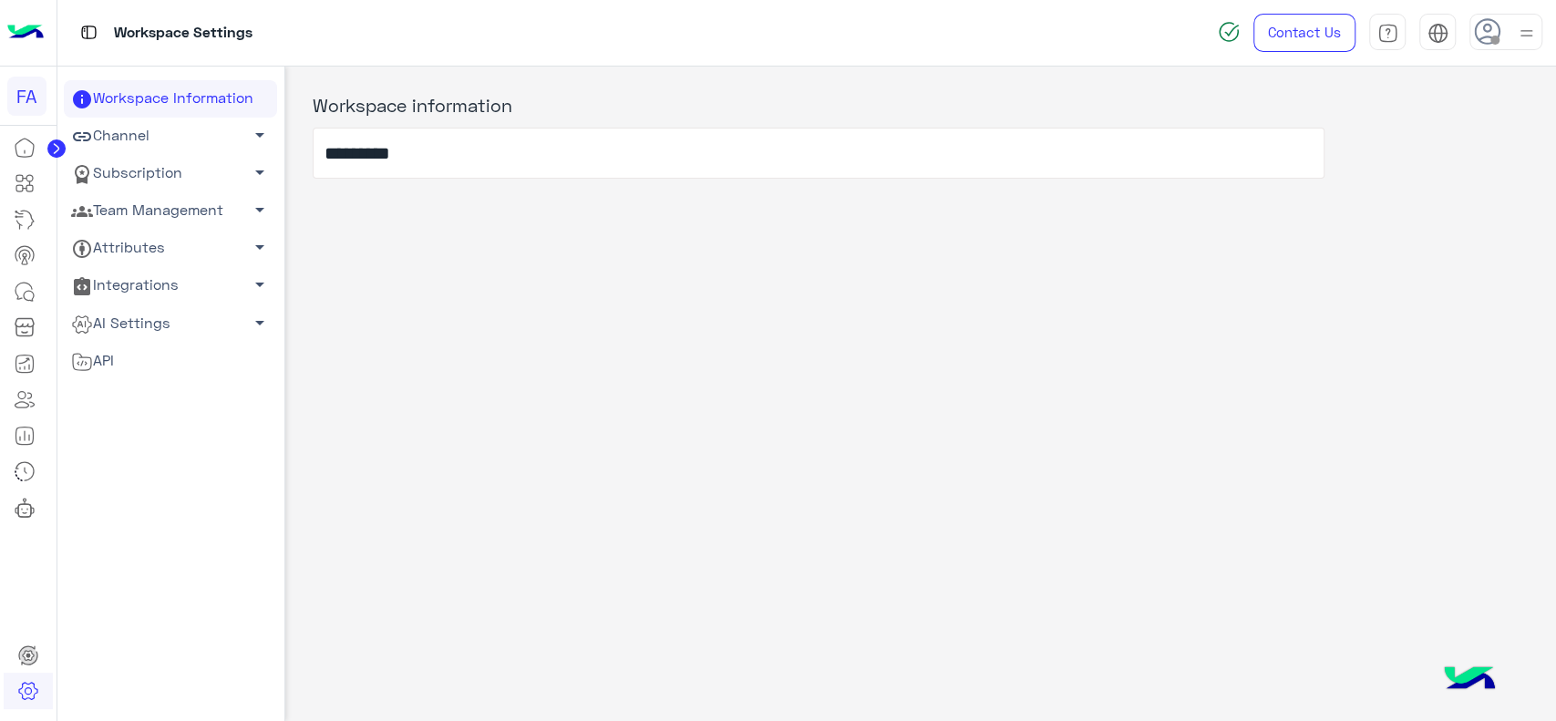
click at [551, 259] on div "Workspace information *********" at bounding box center [921, 390] width 1272 height 646
click at [30, 285] on icon at bounding box center [24, 291] width 16 height 16
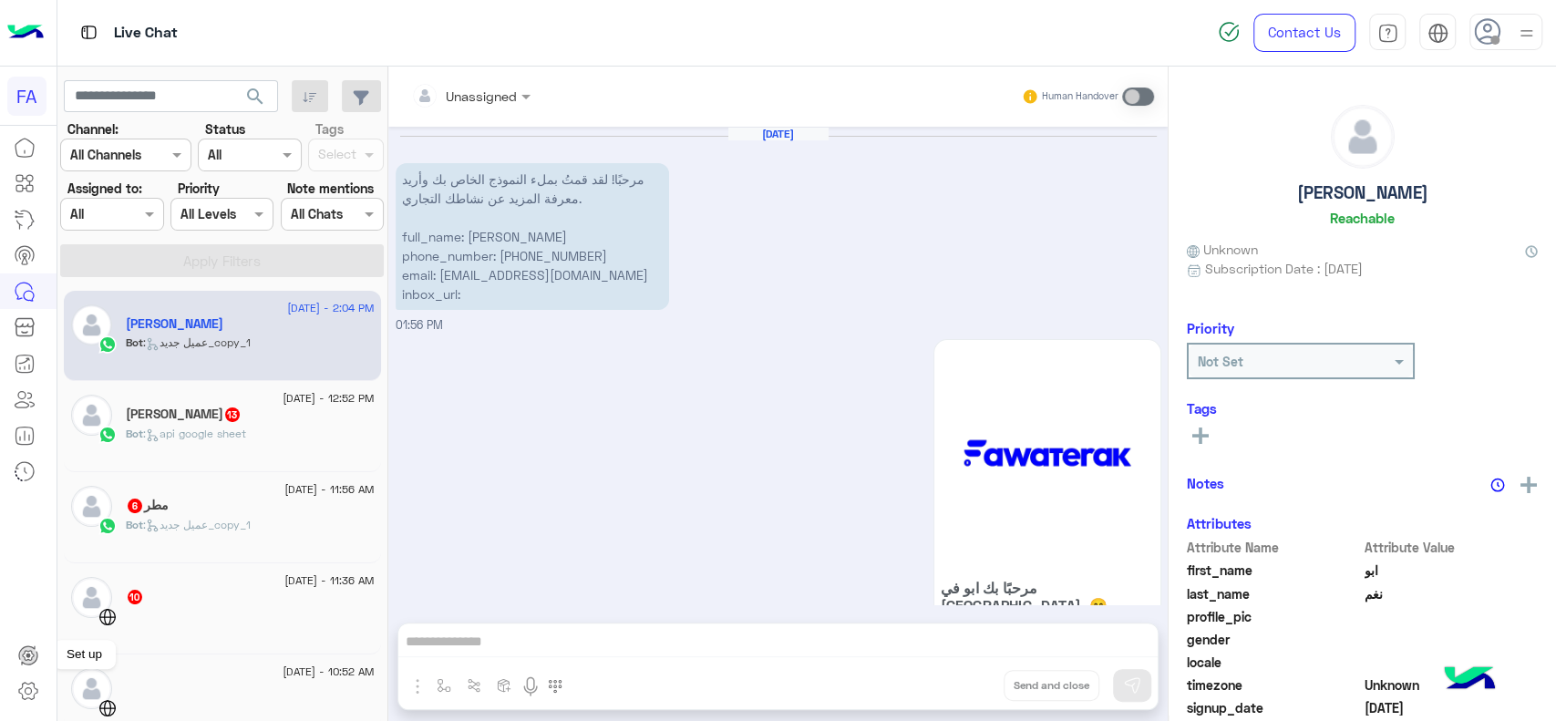
scroll to position [1261, 0]
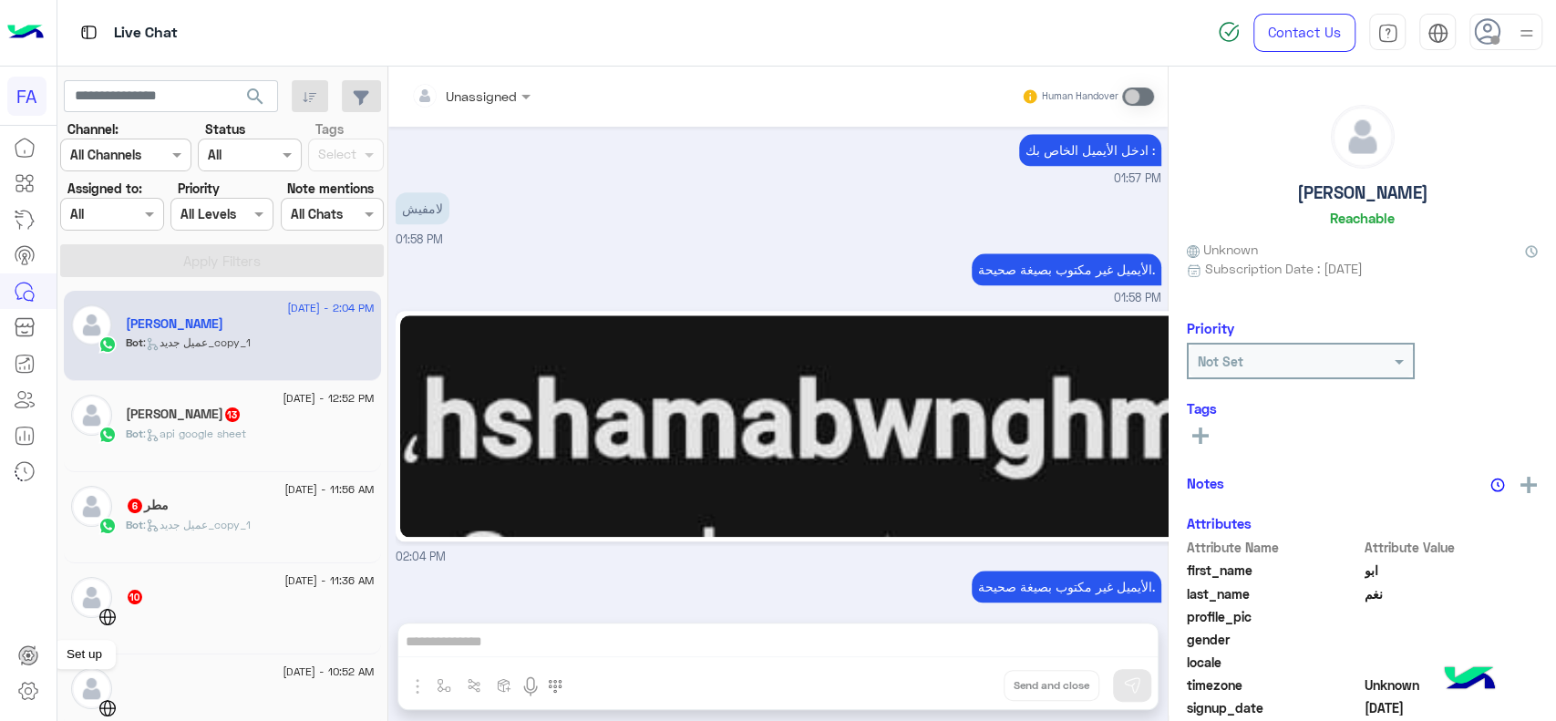
click at [18, 663] on icon at bounding box center [28, 656] width 22 height 22
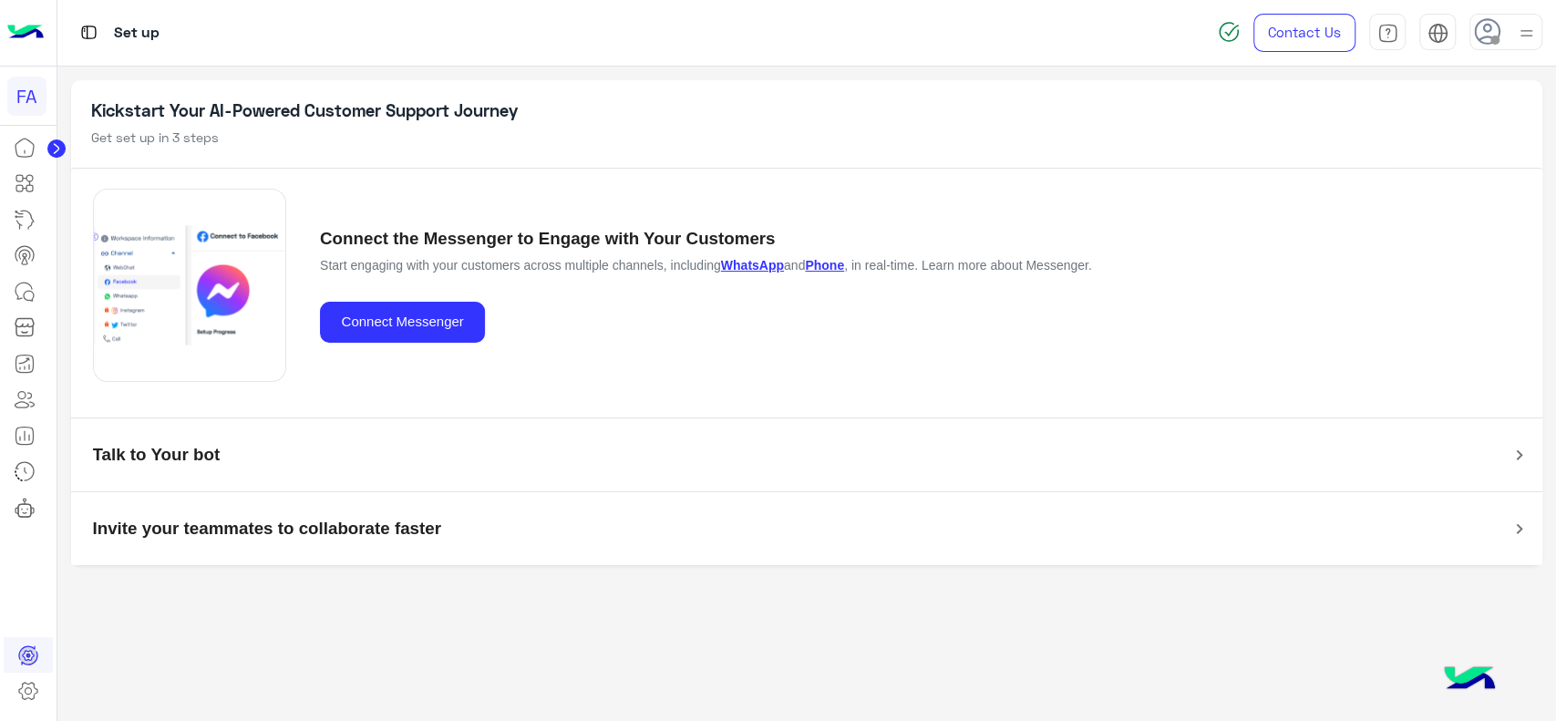
click at [258, 36] on div "Set up" at bounding box center [556, 33] width 999 height 66
click at [1504, 47] on div at bounding box center [1506, 32] width 73 height 36
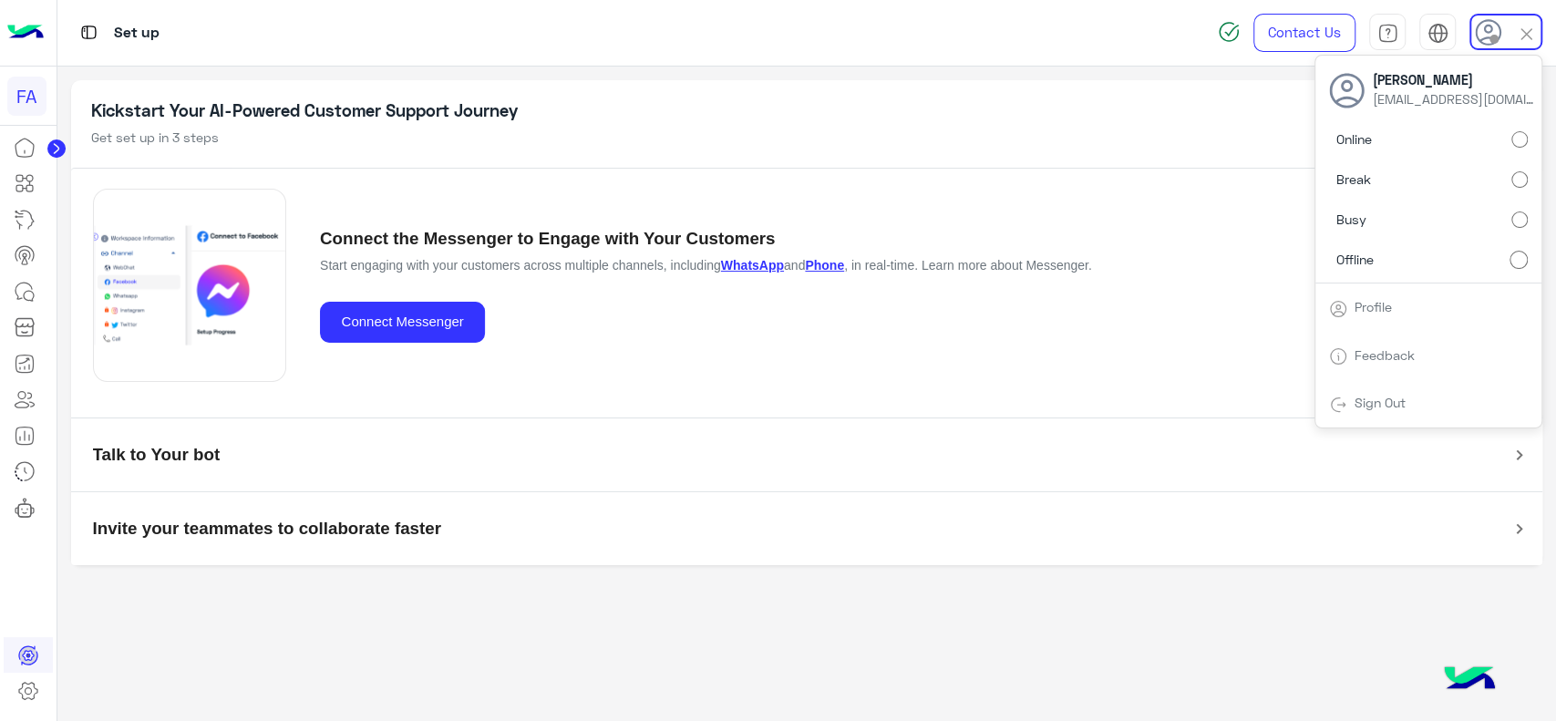
click at [1399, 306] on span "Profile" at bounding box center [1373, 307] width 51 height 16
click at [1357, 311] on link "Profile" at bounding box center [1373, 307] width 37 height 16
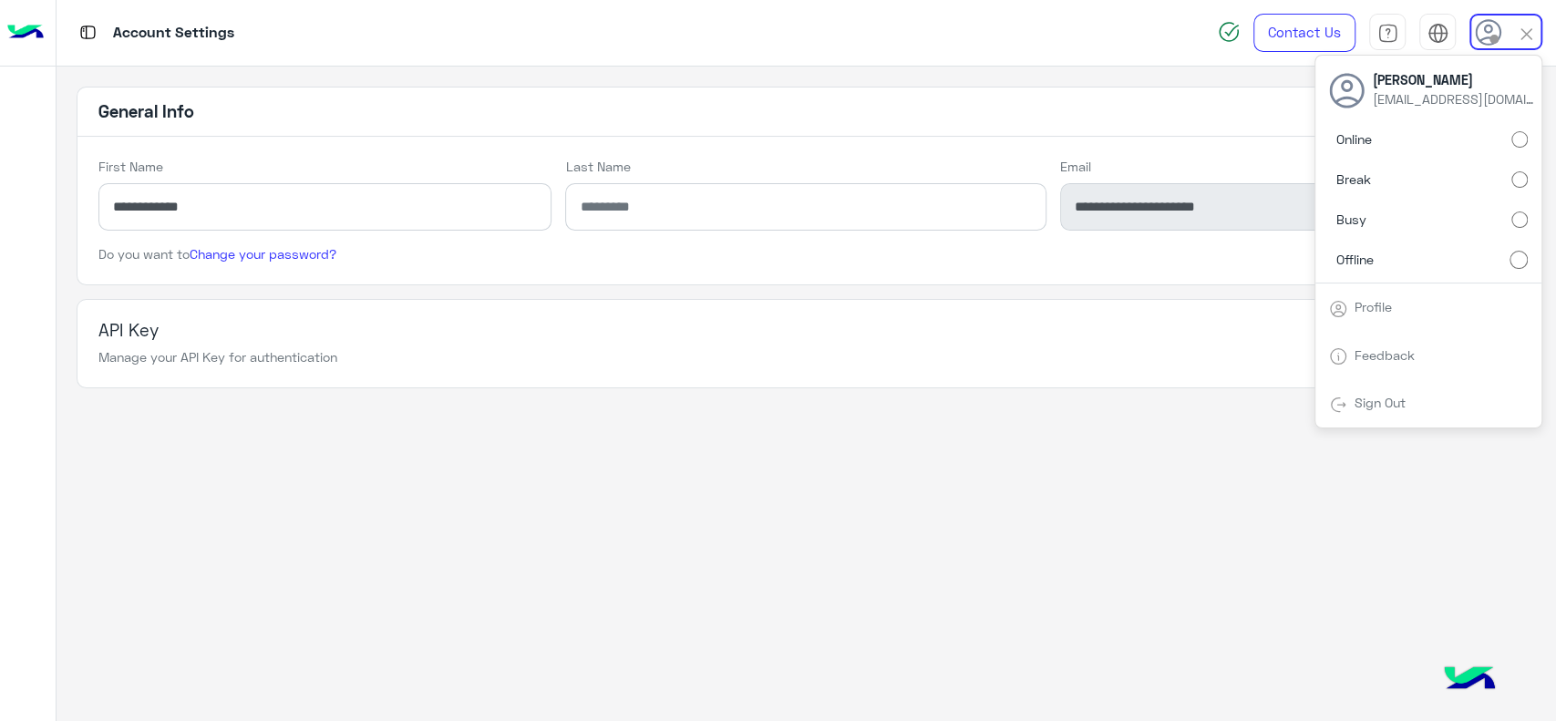
click at [1385, 314] on link "Profile" at bounding box center [1373, 307] width 37 height 16
click at [1045, 332] on div "API Key Manage your API Key for authentication Generate API Key" at bounding box center [806, 343] width 1416 height 47
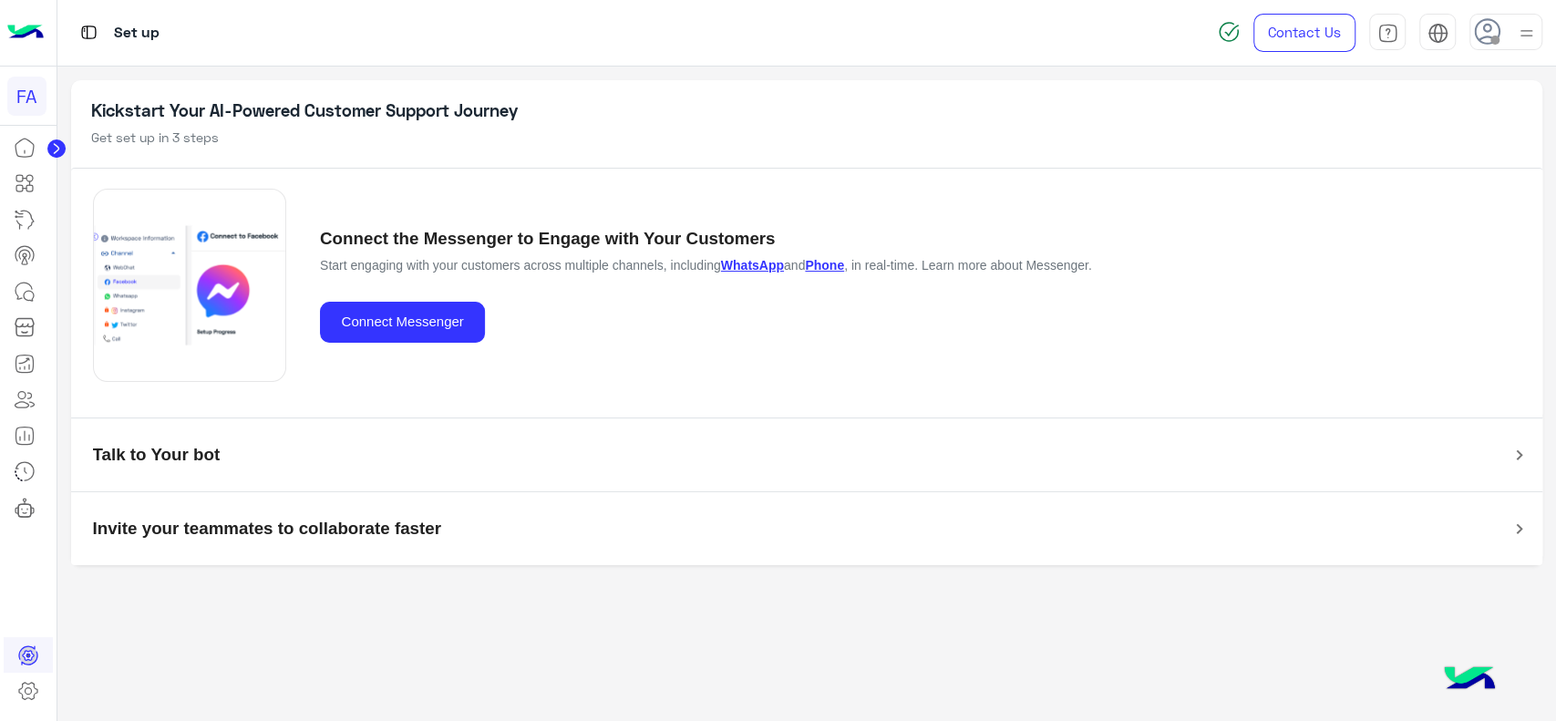
click at [28, 42] on img at bounding box center [25, 33] width 36 height 38
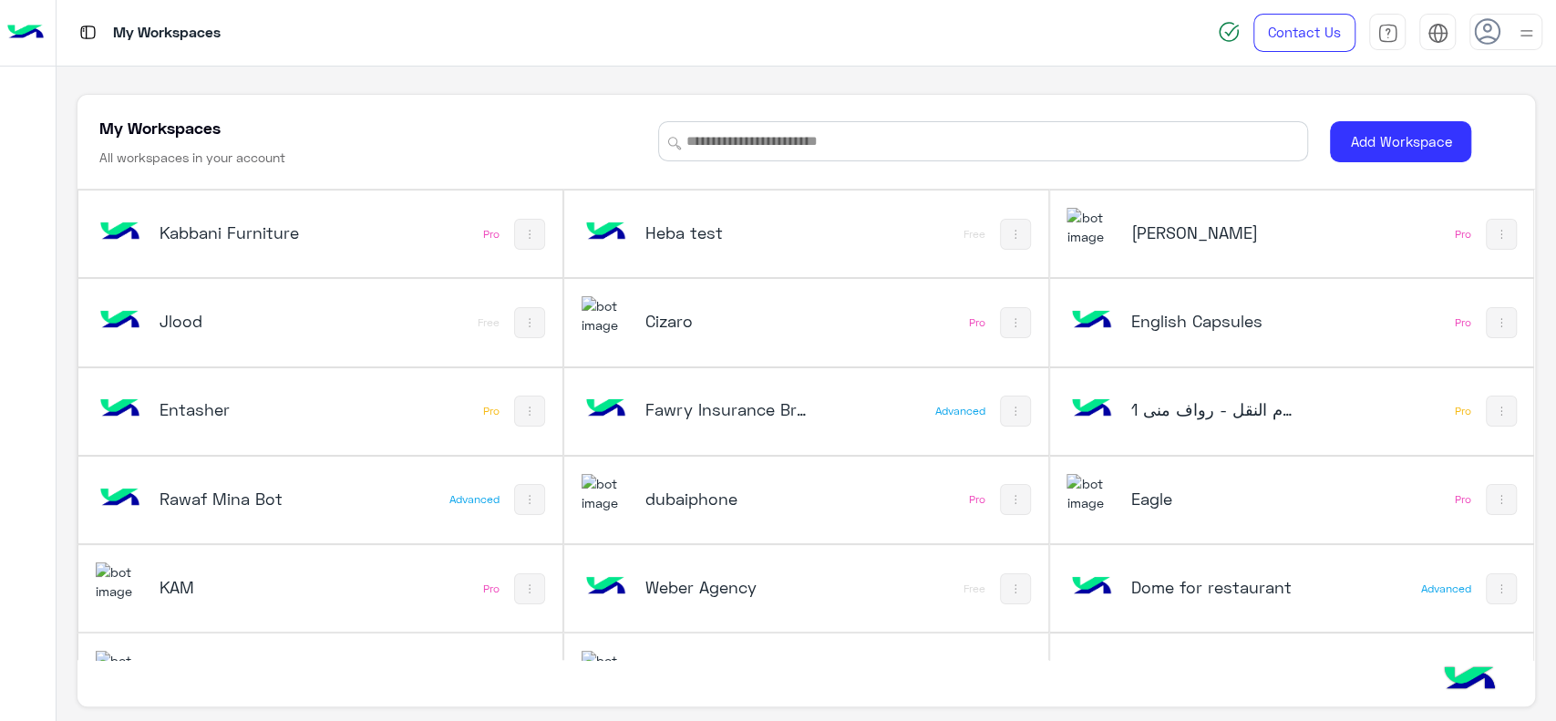
scroll to position [678, 0]
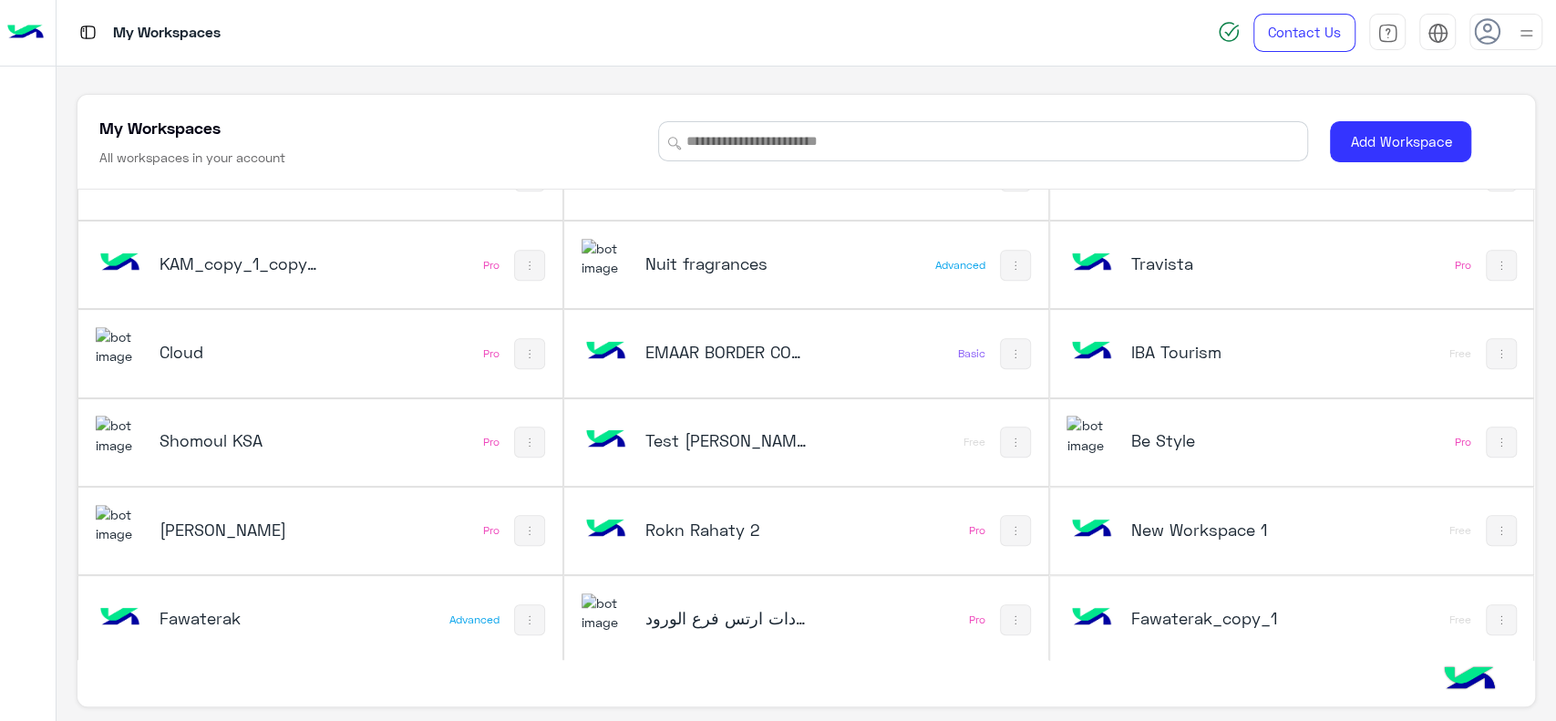
click at [297, 354] on h5 "Cloud" at bounding box center [241, 352] width 162 height 22
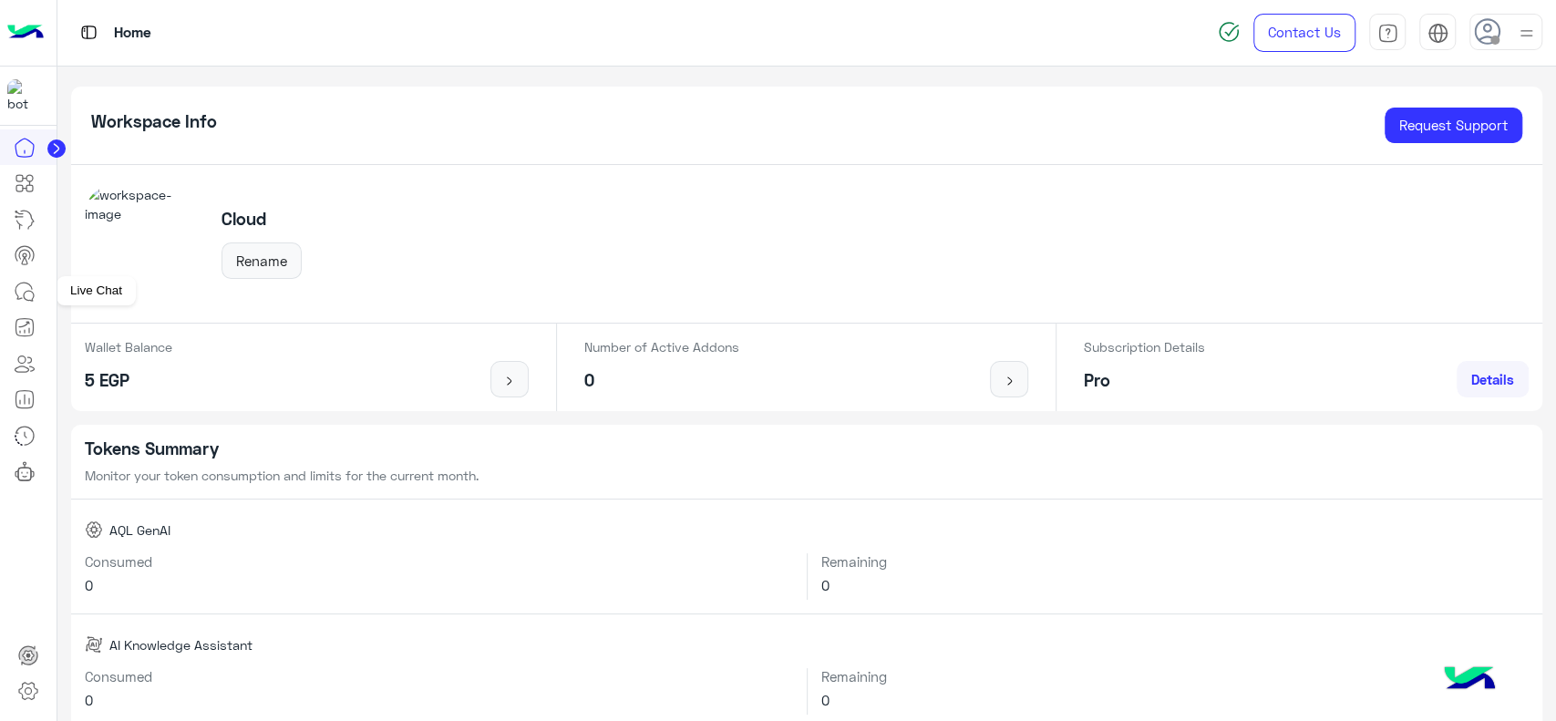
click at [23, 291] on icon at bounding box center [25, 292] width 22 height 22
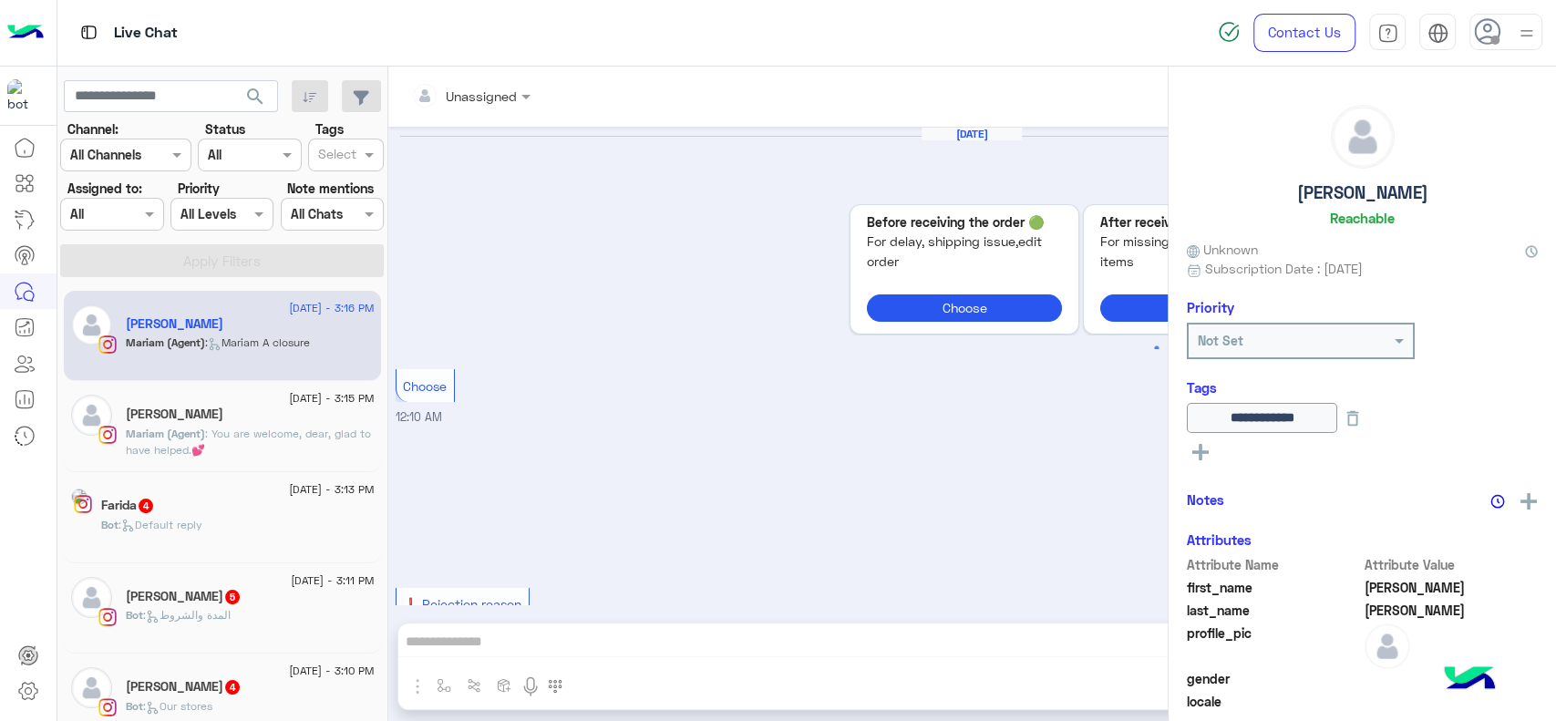
scroll to position [1239, 0]
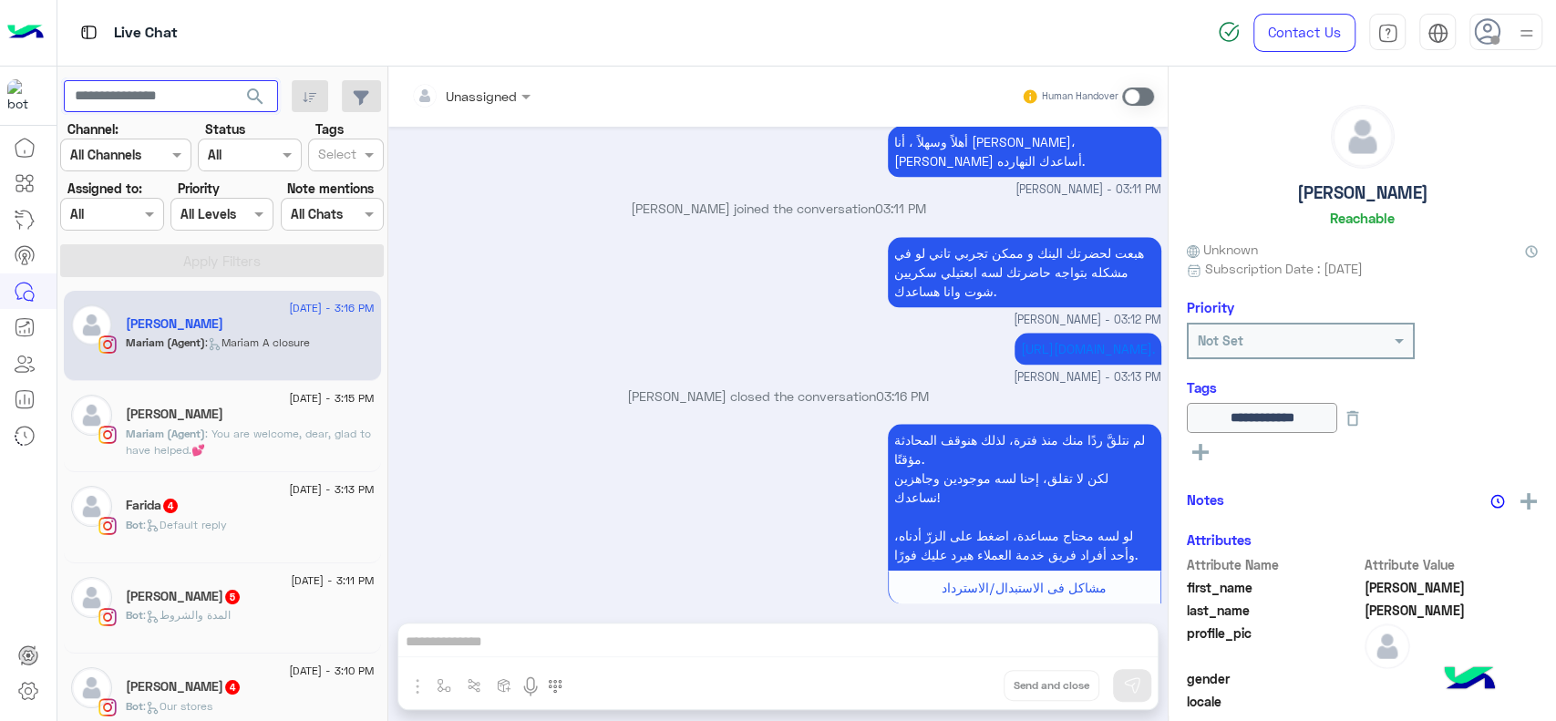
click at [156, 100] on input "text" at bounding box center [171, 96] width 214 height 33
paste input "**********"
type input "**********"
click at [233, 80] on button "search" at bounding box center [255, 99] width 45 height 39
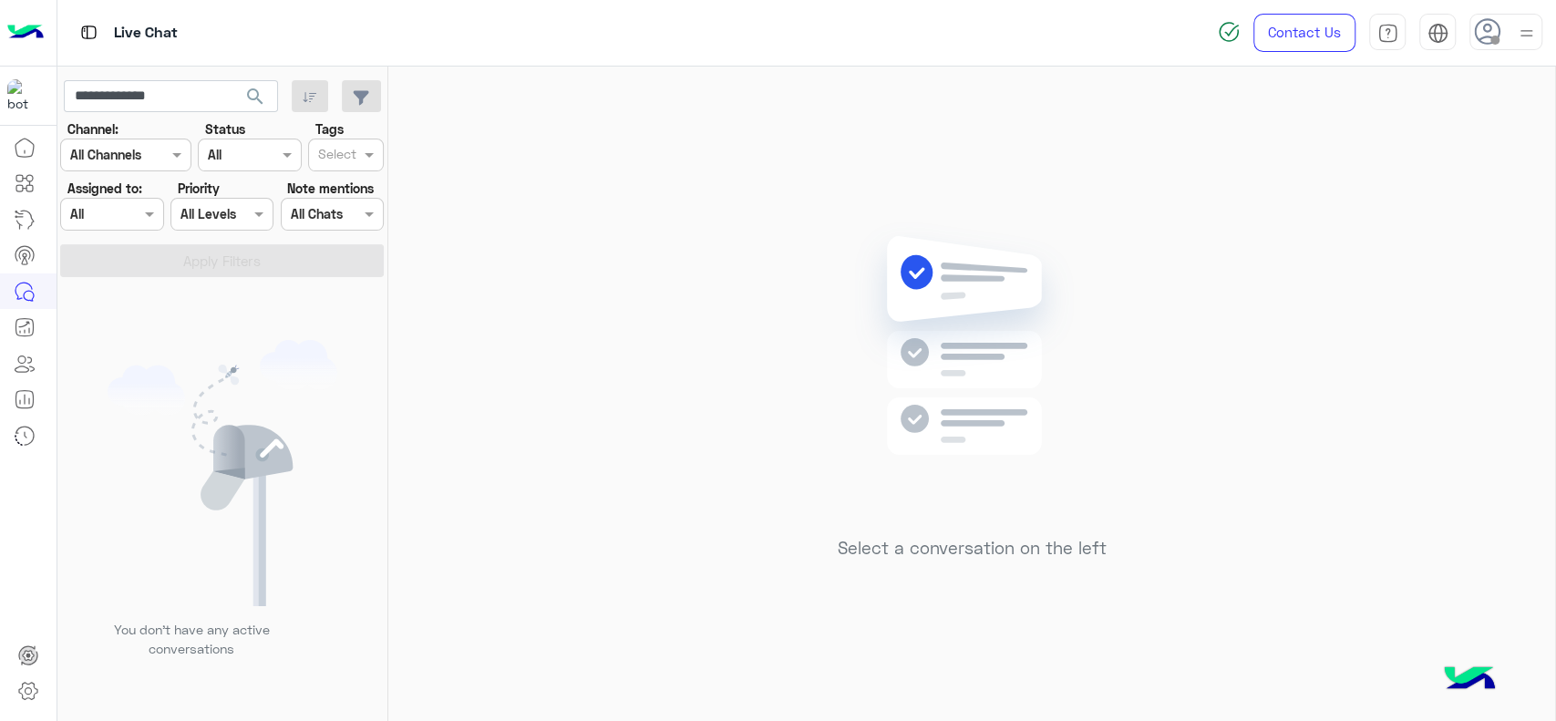
click at [264, 398] on img at bounding box center [223, 473] width 230 height 266
click at [208, 378] on img at bounding box center [223, 473] width 230 height 266
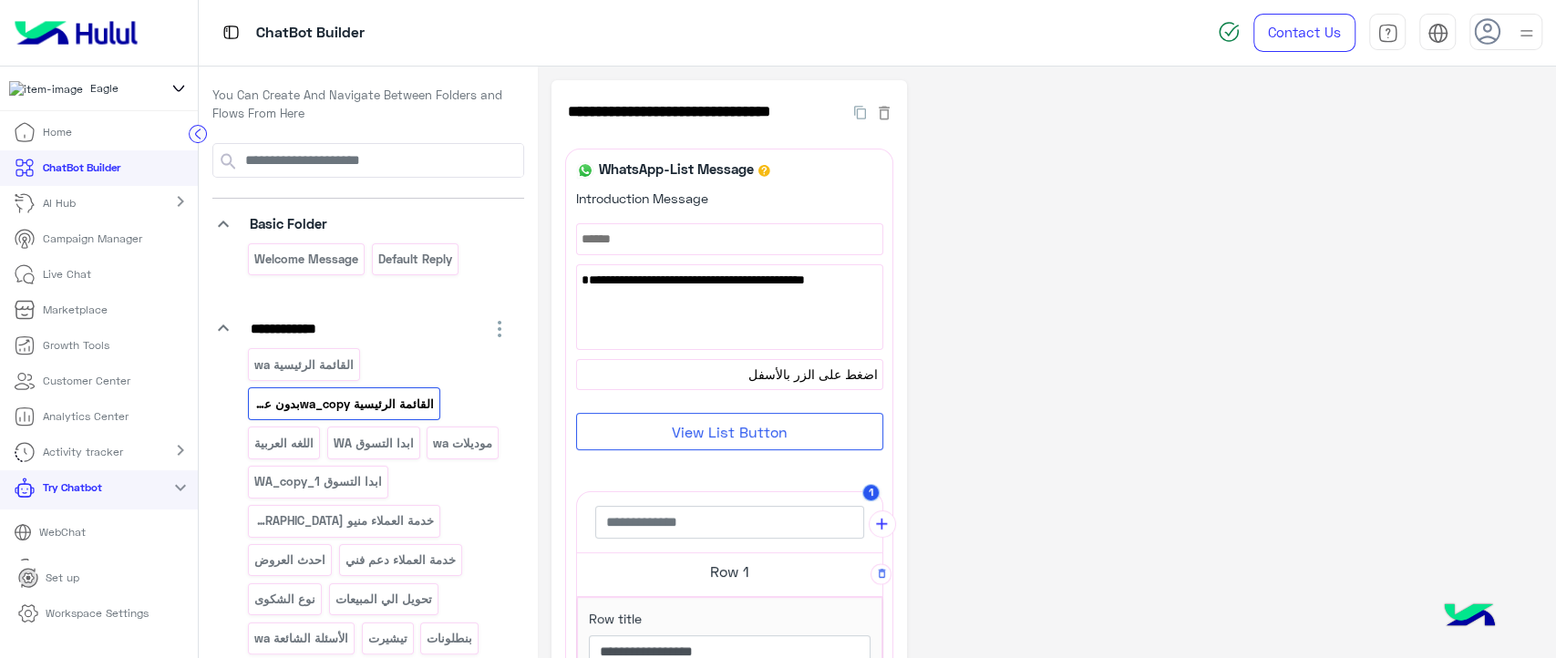
click at [80, 23] on img at bounding box center [76, 33] width 138 height 38
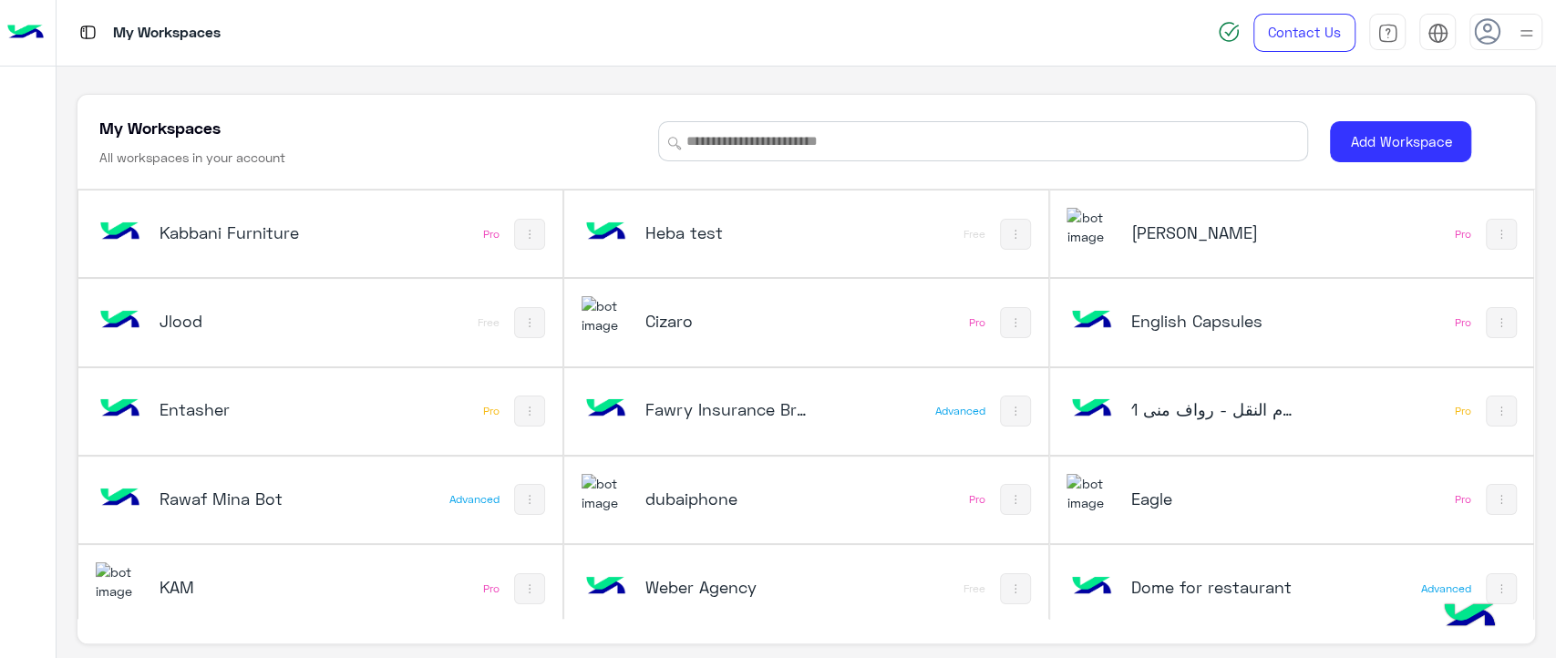
click at [1144, 491] on h5 "Eagle" at bounding box center [1212, 499] width 162 height 22
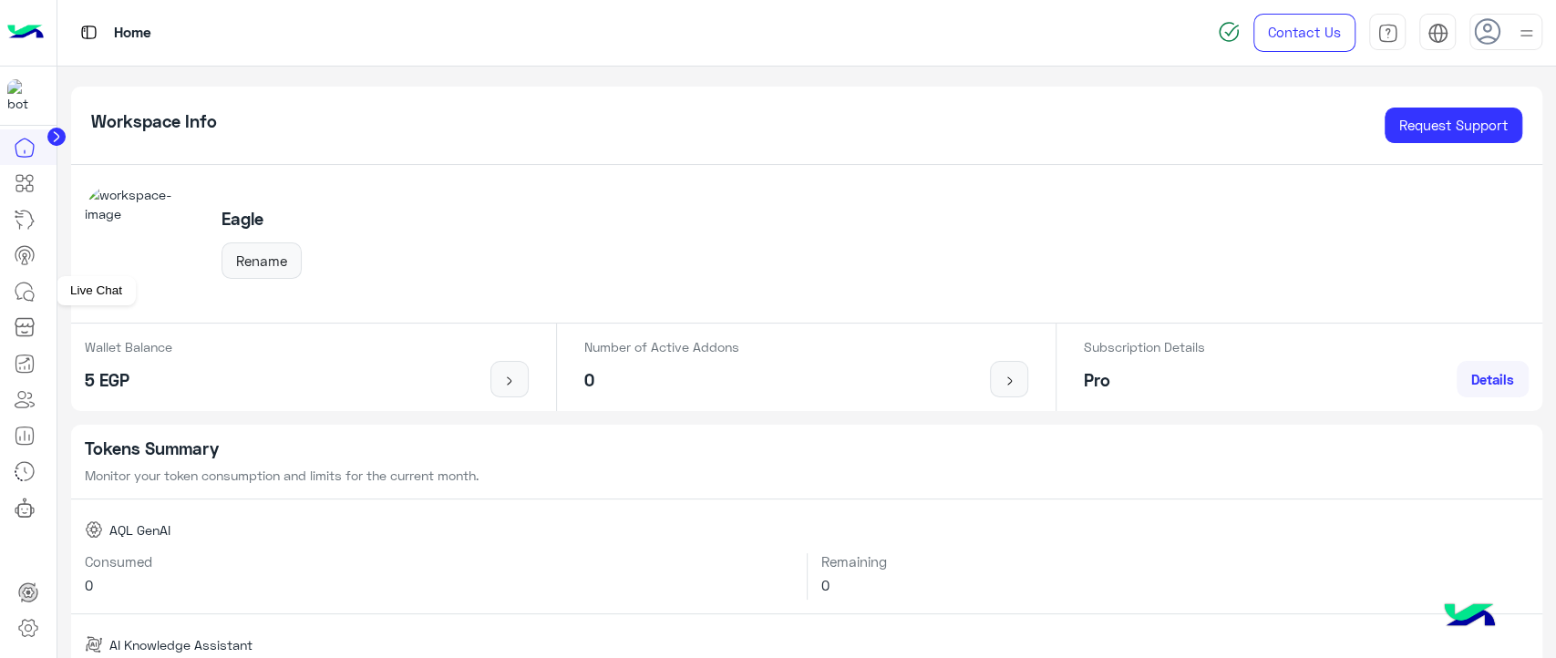
click at [35, 301] on icon at bounding box center [25, 292] width 22 height 22
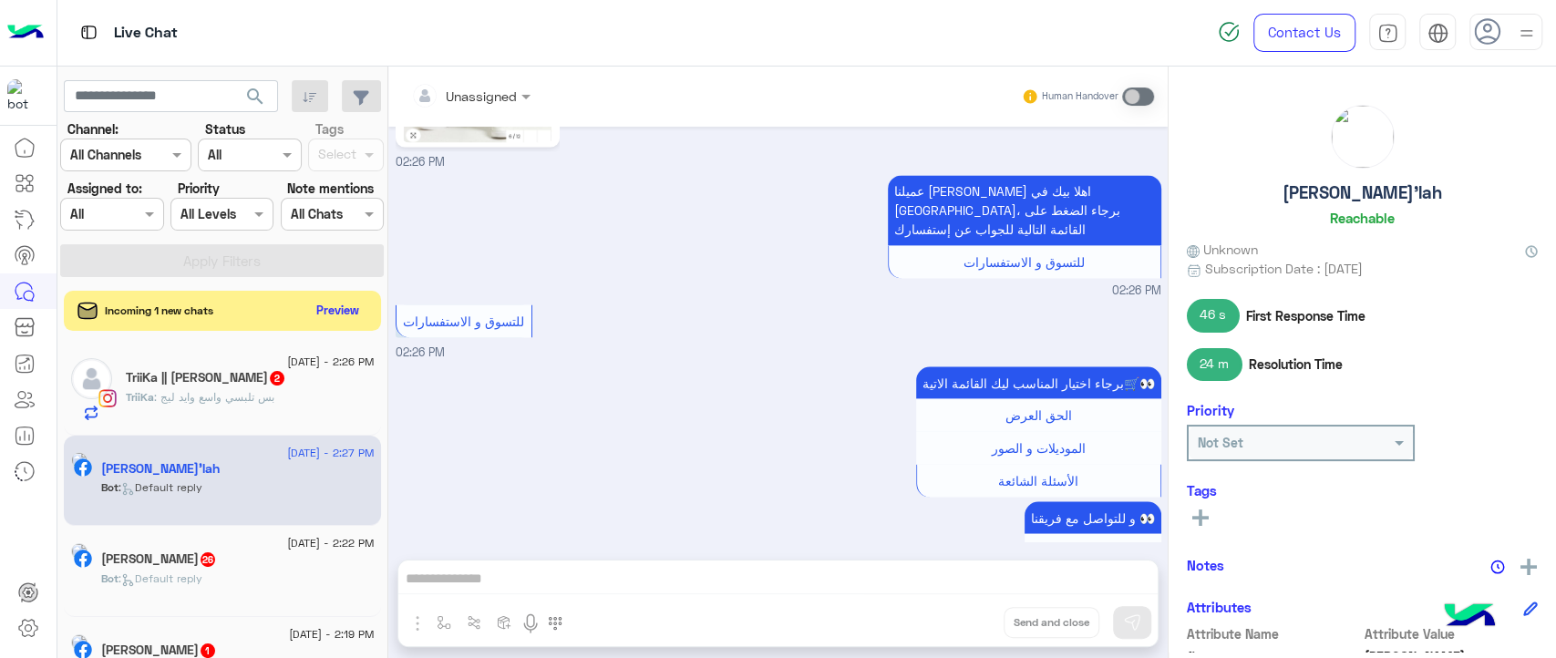
scroll to position [2900, 0]
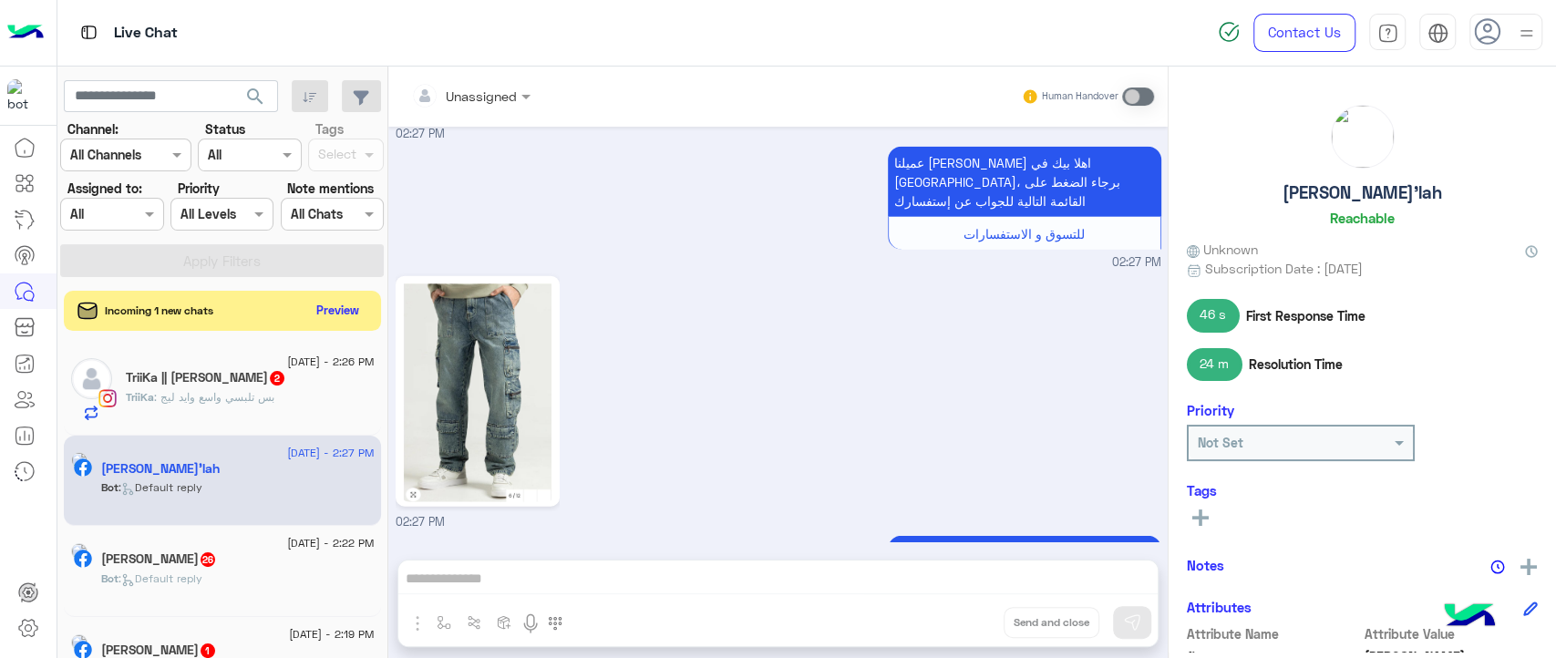
click at [33, 29] on img at bounding box center [25, 33] width 36 height 38
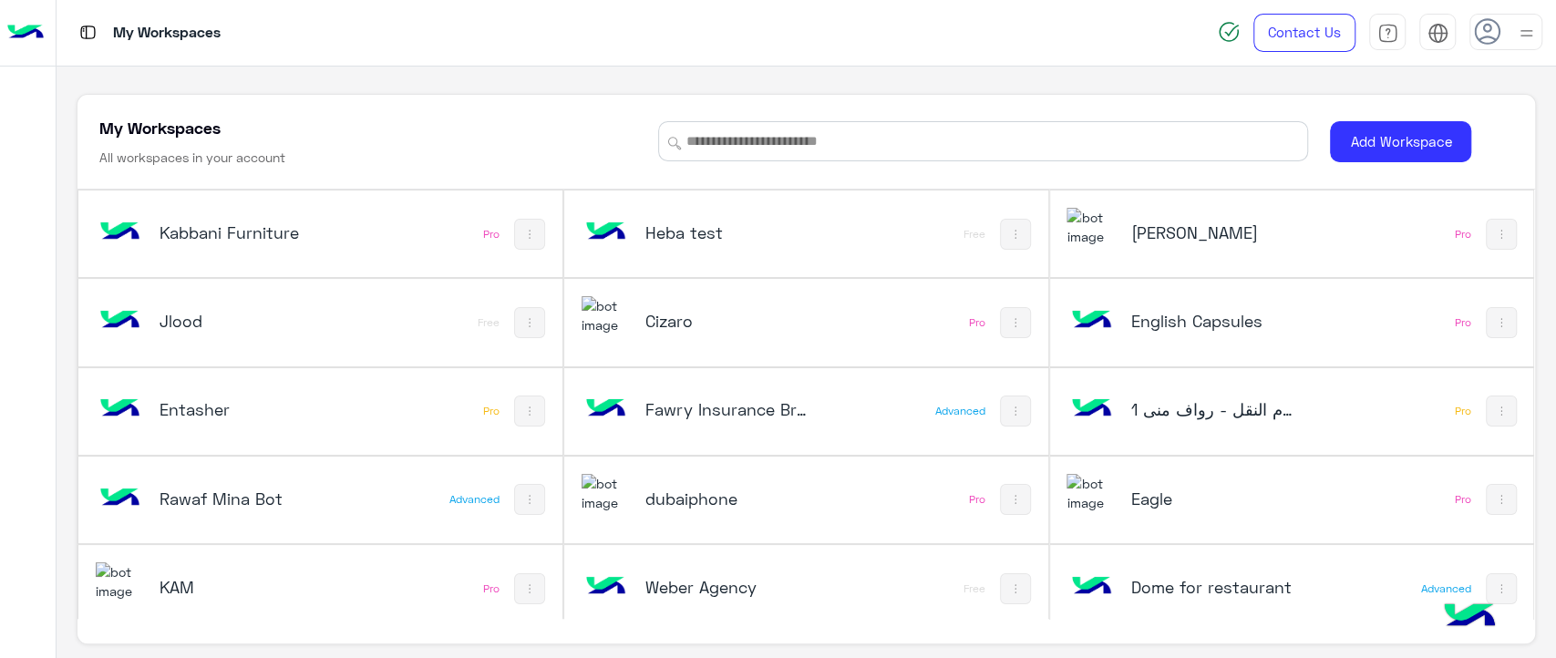
scroll to position [720, 0]
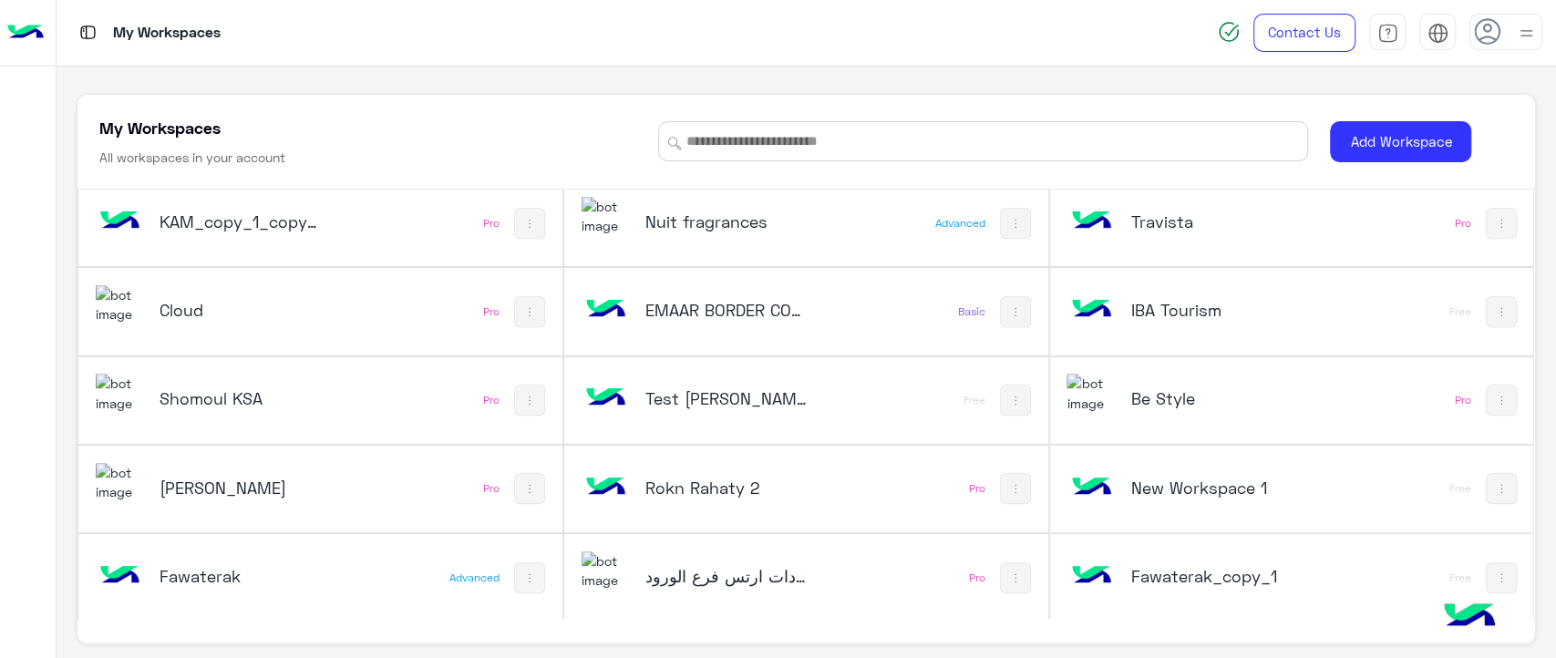
click at [234, 310] on h5 "Cloud" at bounding box center [241, 310] width 162 height 22
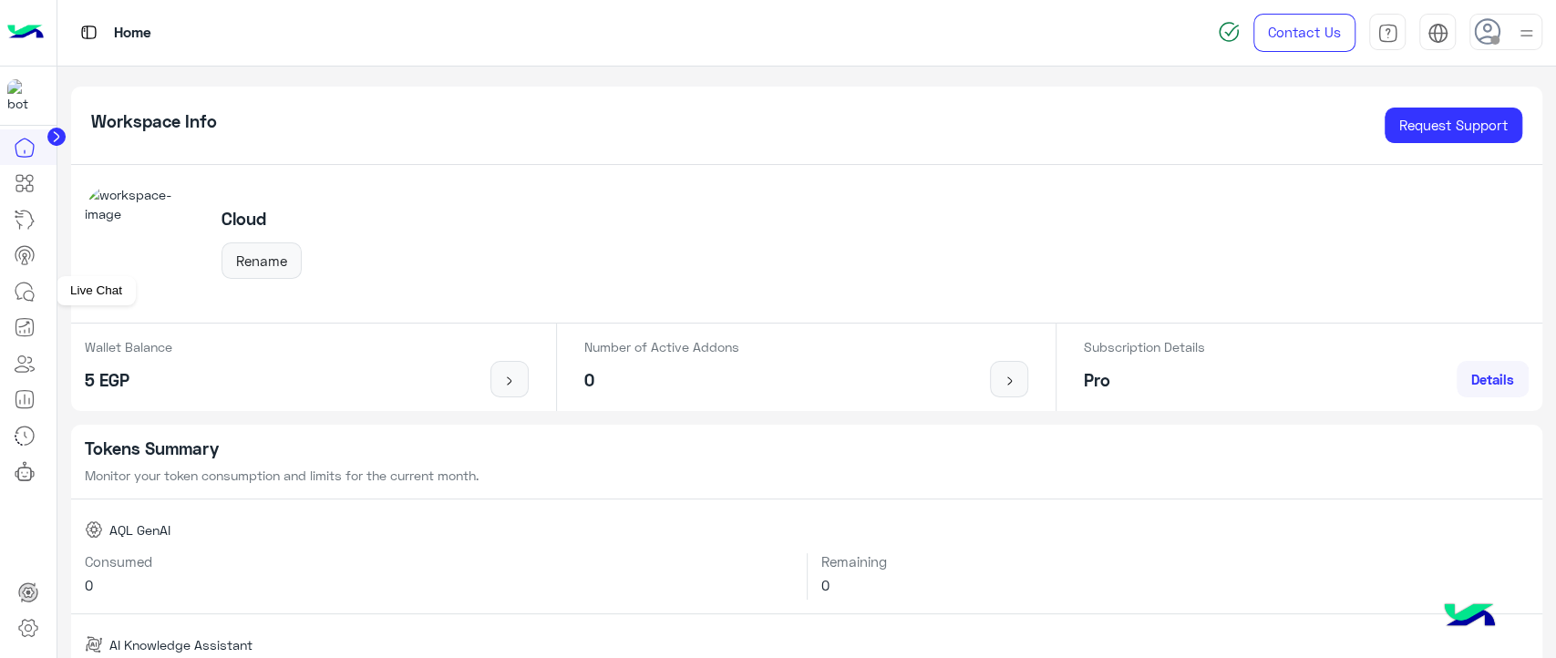
click at [26, 291] on icon at bounding box center [29, 296] width 10 height 10
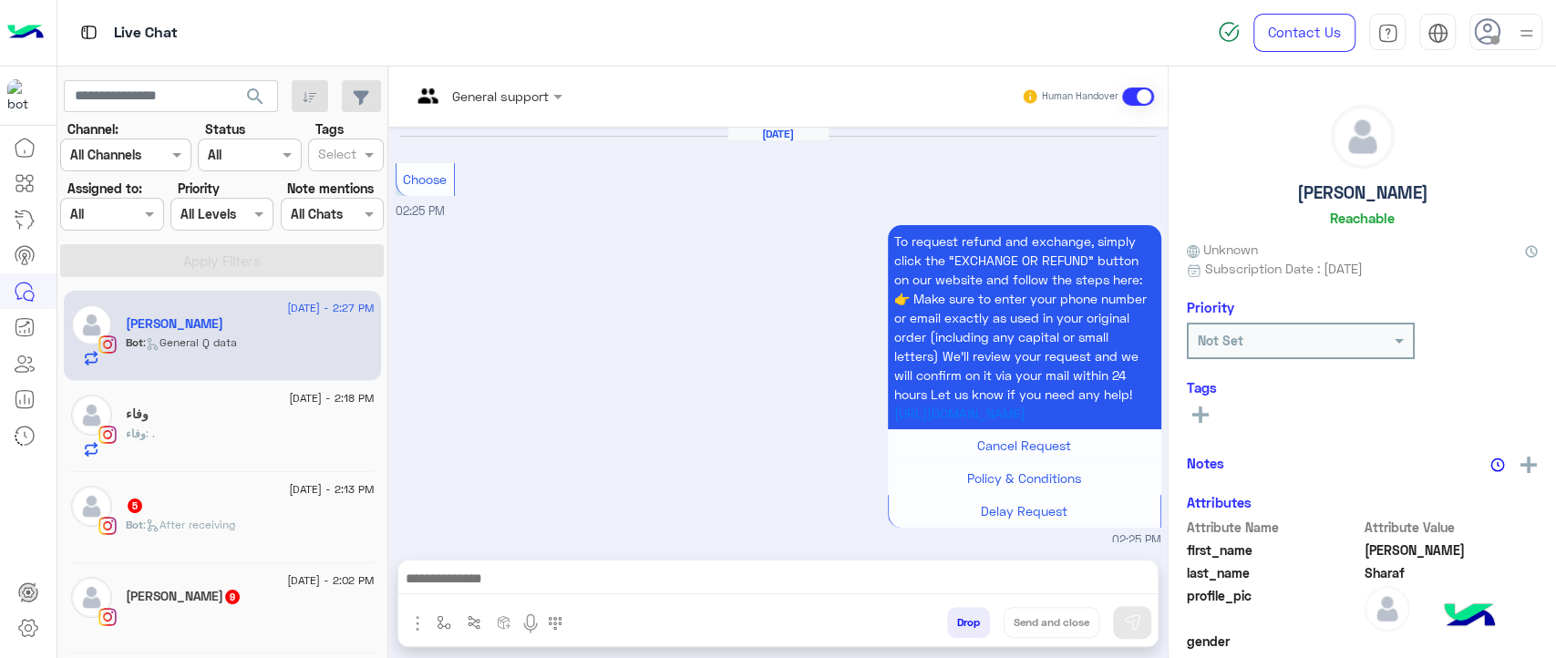
scroll to position [2068, 0]
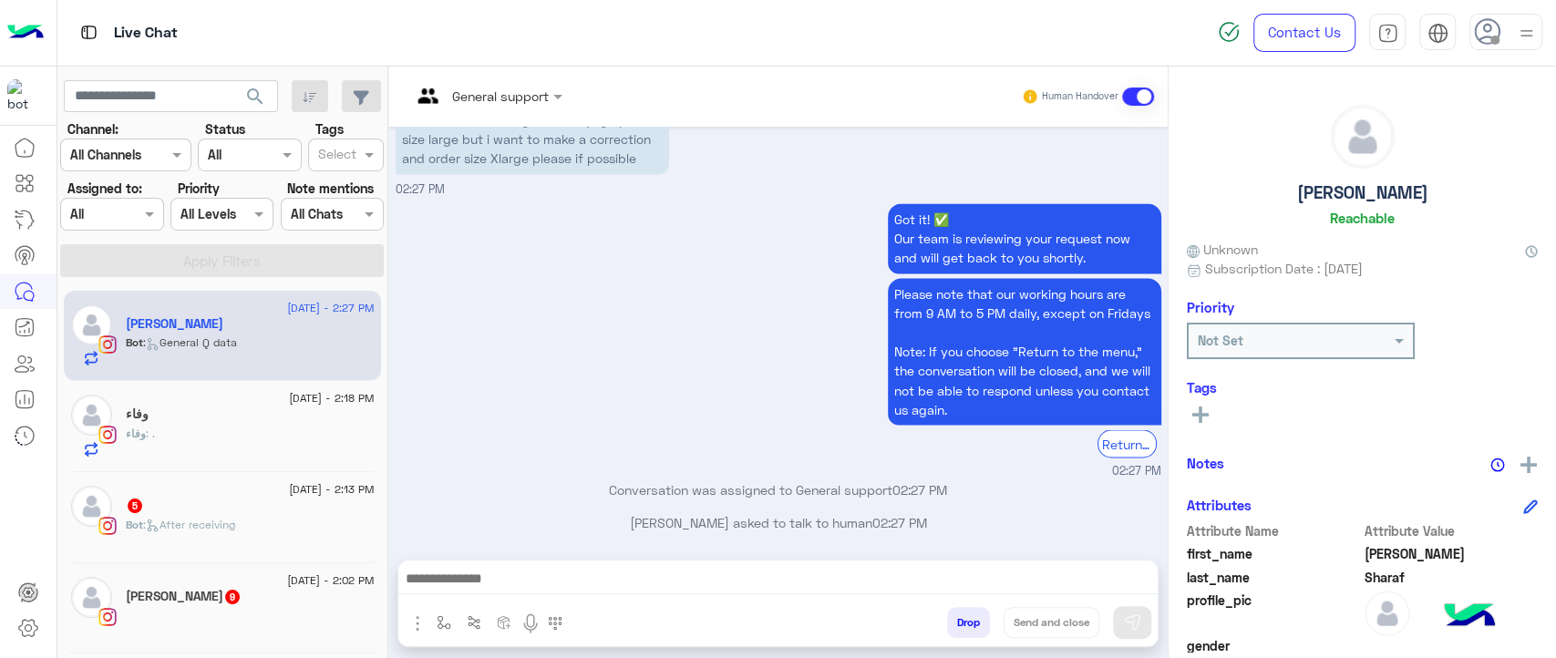
click at [111, 224] on div "Assigned on All" at bounding box center [111, 214] width 103 height 33
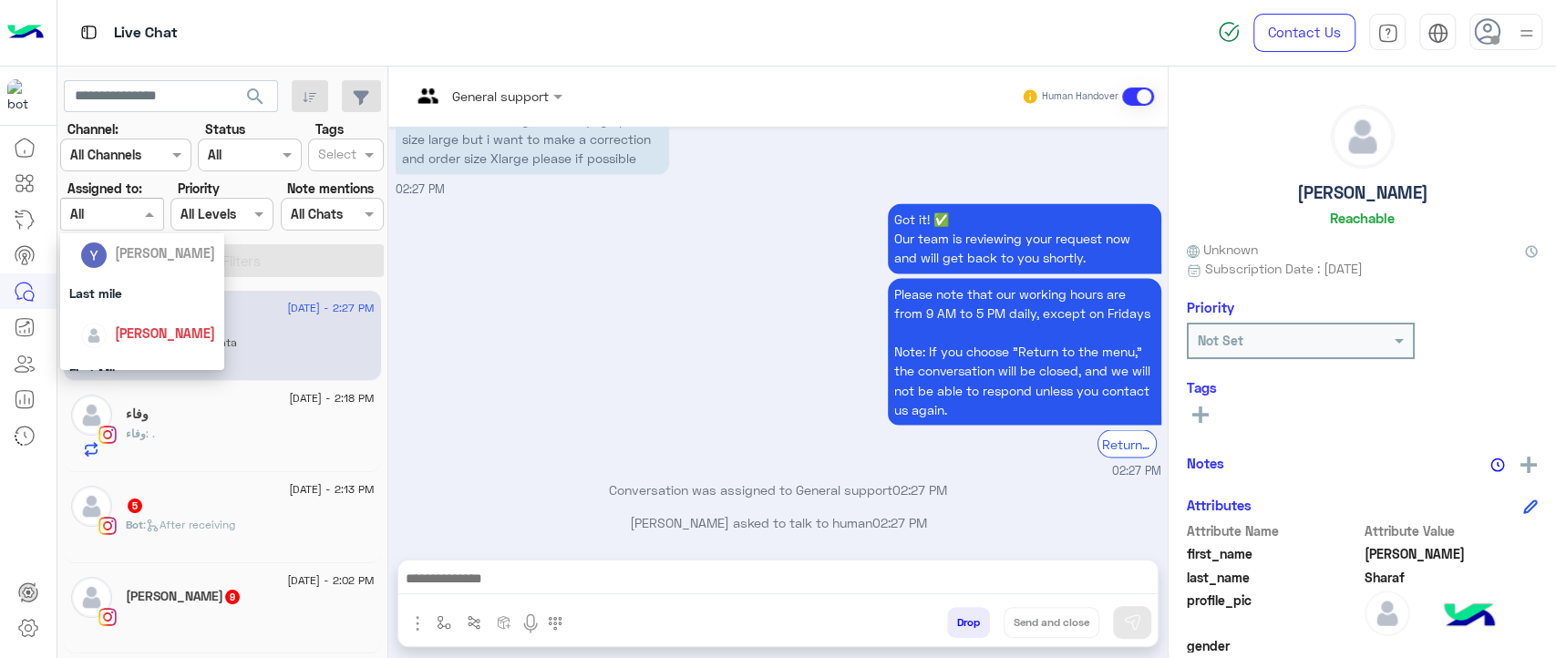
scroll to position [212, 0]
click at [138, 325] on span "Jana Aboelseoud" at bounding box center [165, 333] width 100 height 16
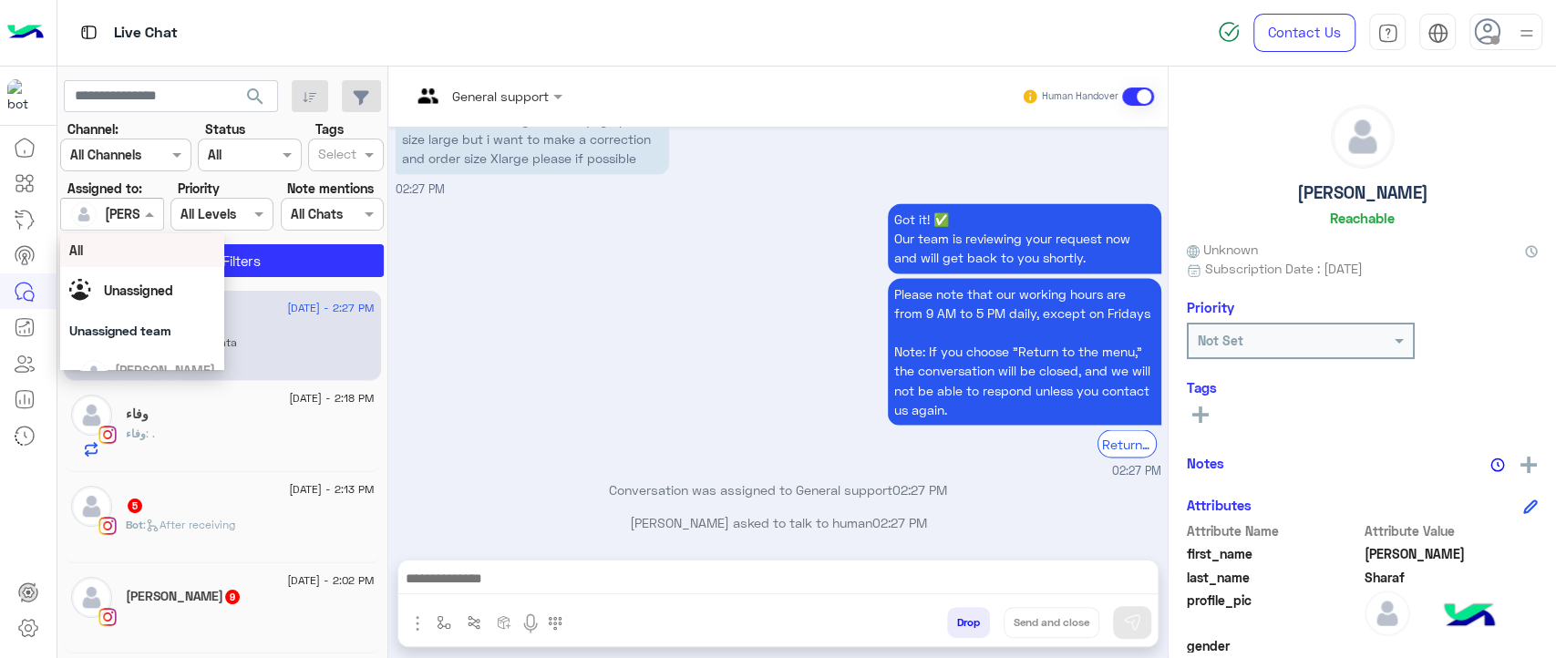
click at [143, 223] on div "Assigned on Jana Aboelseoud" at bounding box center [111, 214] width 103 height 33
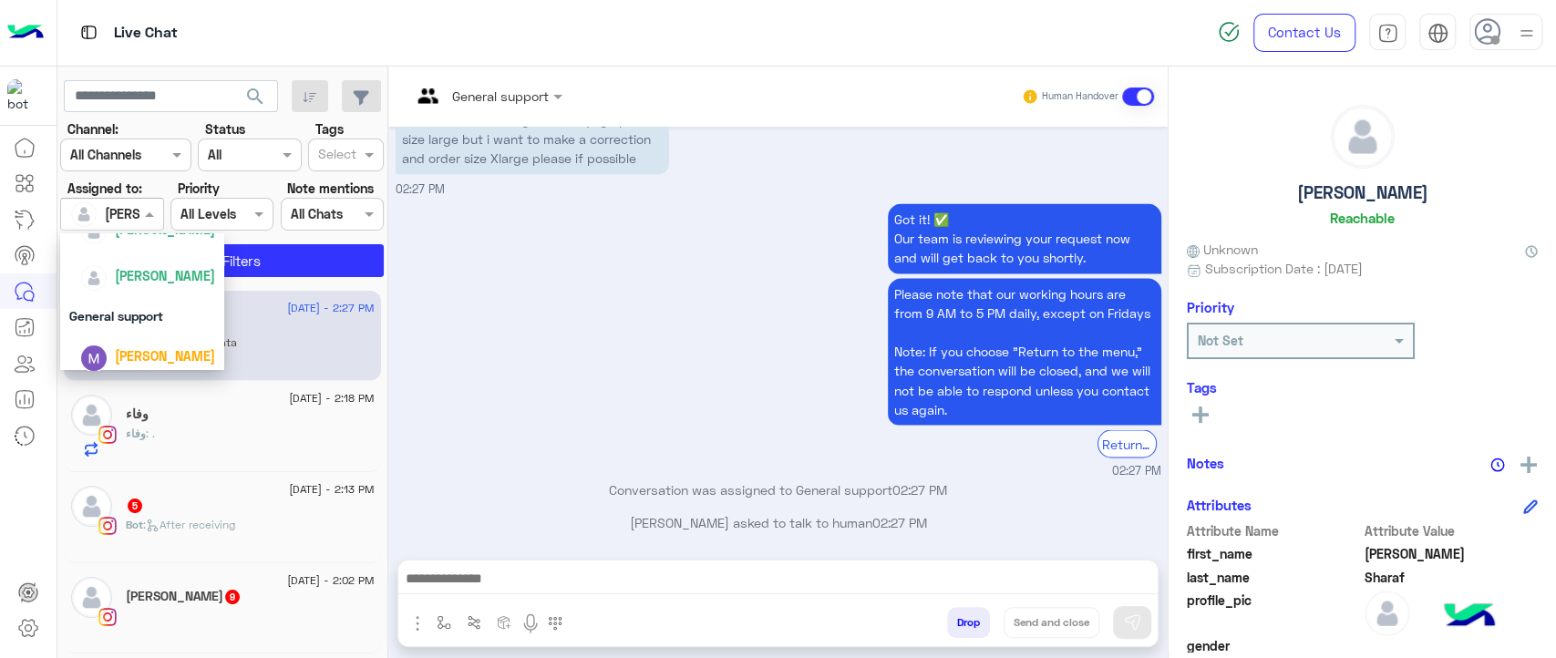
scroll to position [404, 0]
click at [148, 357] on div "Marex George" at bounding box center [147, 347] width 135 height 32
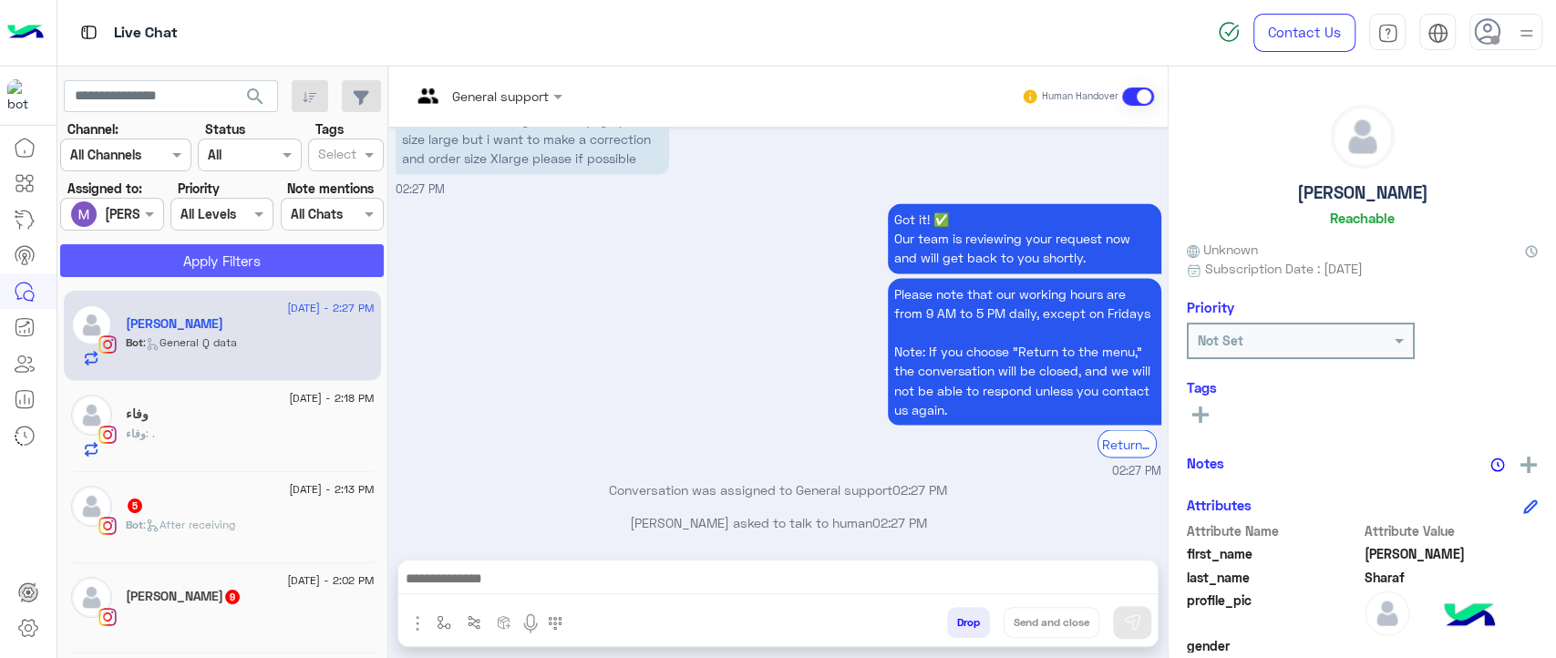
click at [217, 255] on button "Apply Filters" at bounding box center [222, 260] width 324 height 33
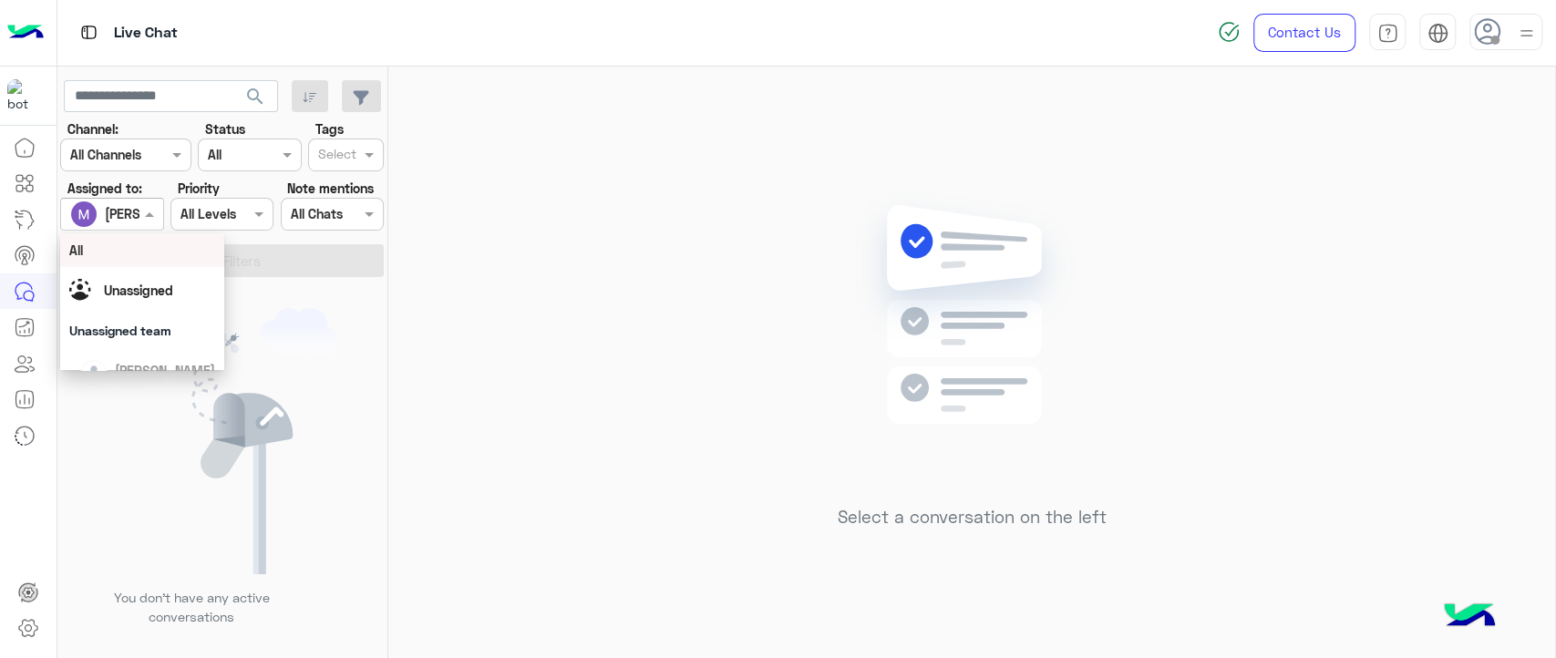
click at [154, 218] on span at bounding box center [151, 213] width 23 height 19
click at [165, 268] on span "[PERSON_NAME]" at bounding box center [165, 267] width 100 height 16
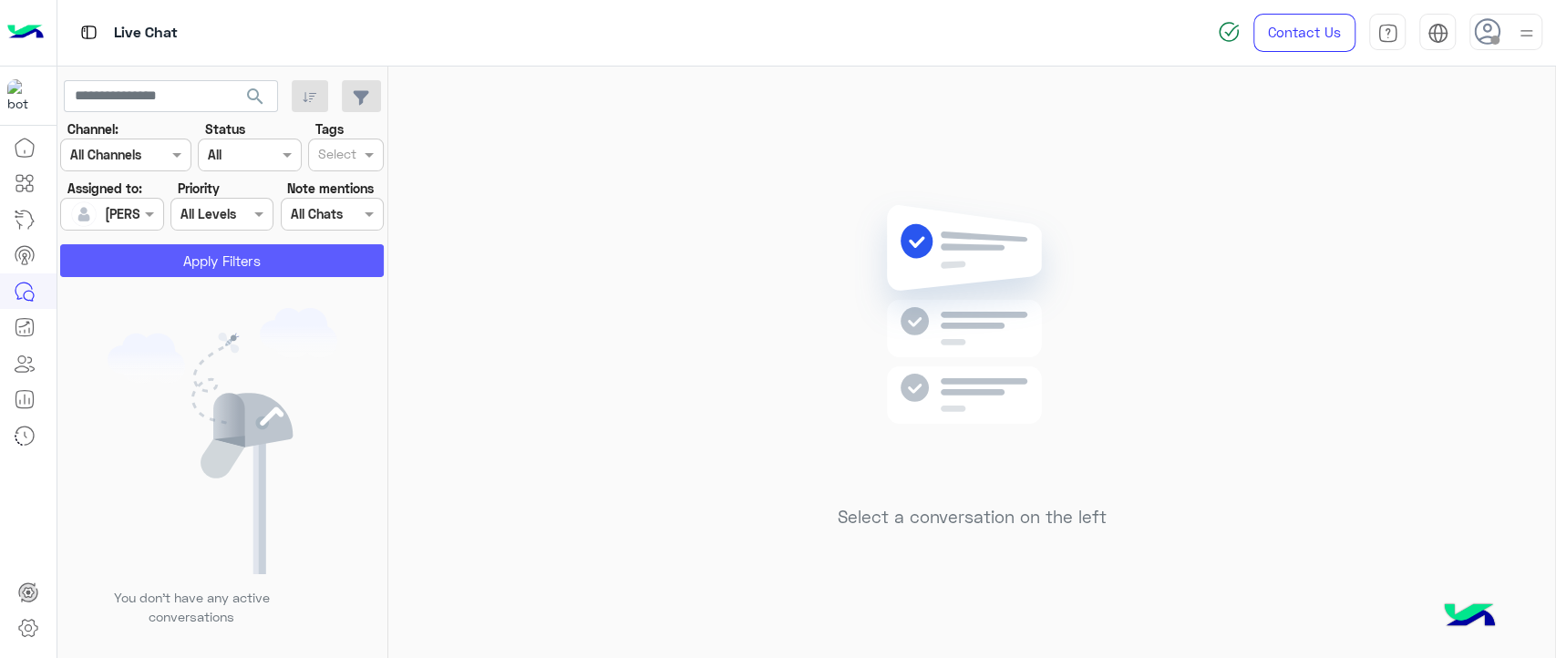
click at [174, 264] on button "Apply Filters" at bounding box center [222, 260] width 324 height 33
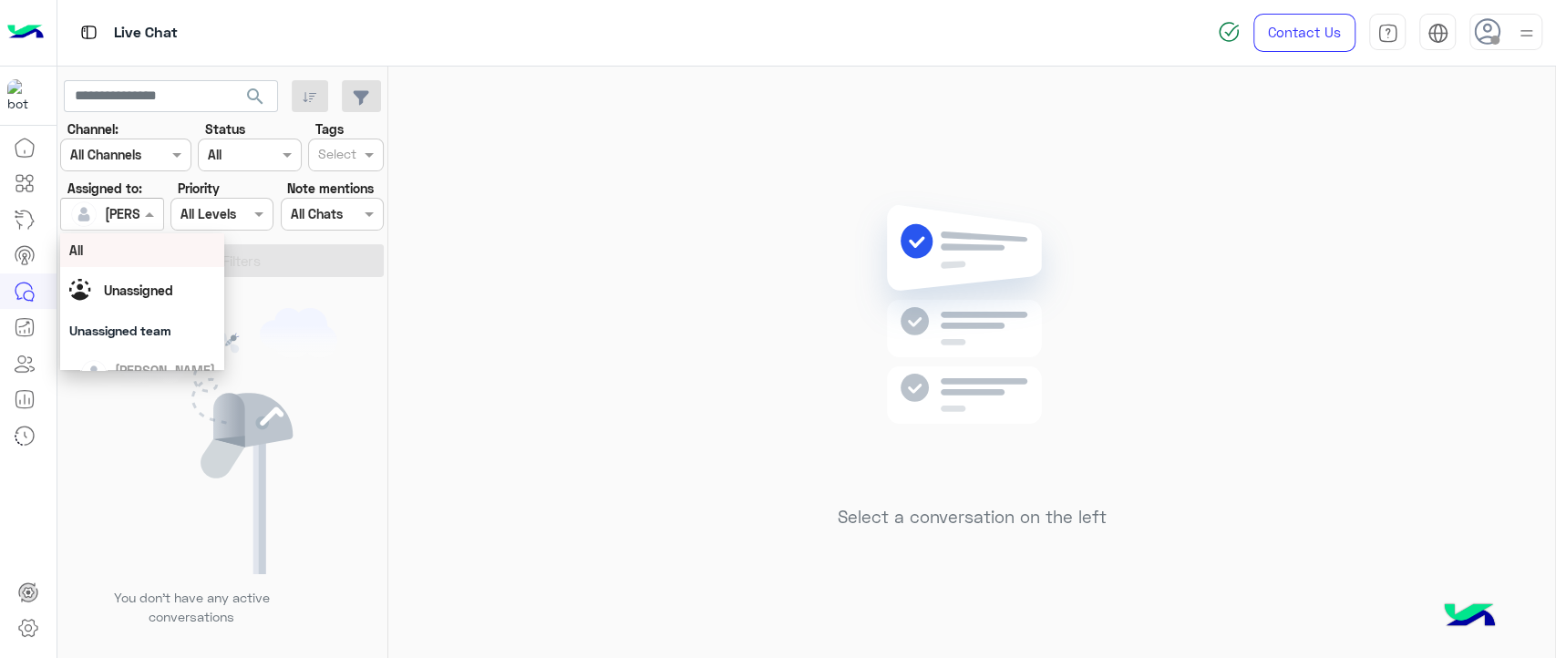
click at [117, 217] on div at bounding box center [111, 213] width 101 height 21
click at [117, 249] on div "All" at bounding box center [142, 250] width 146 height 19
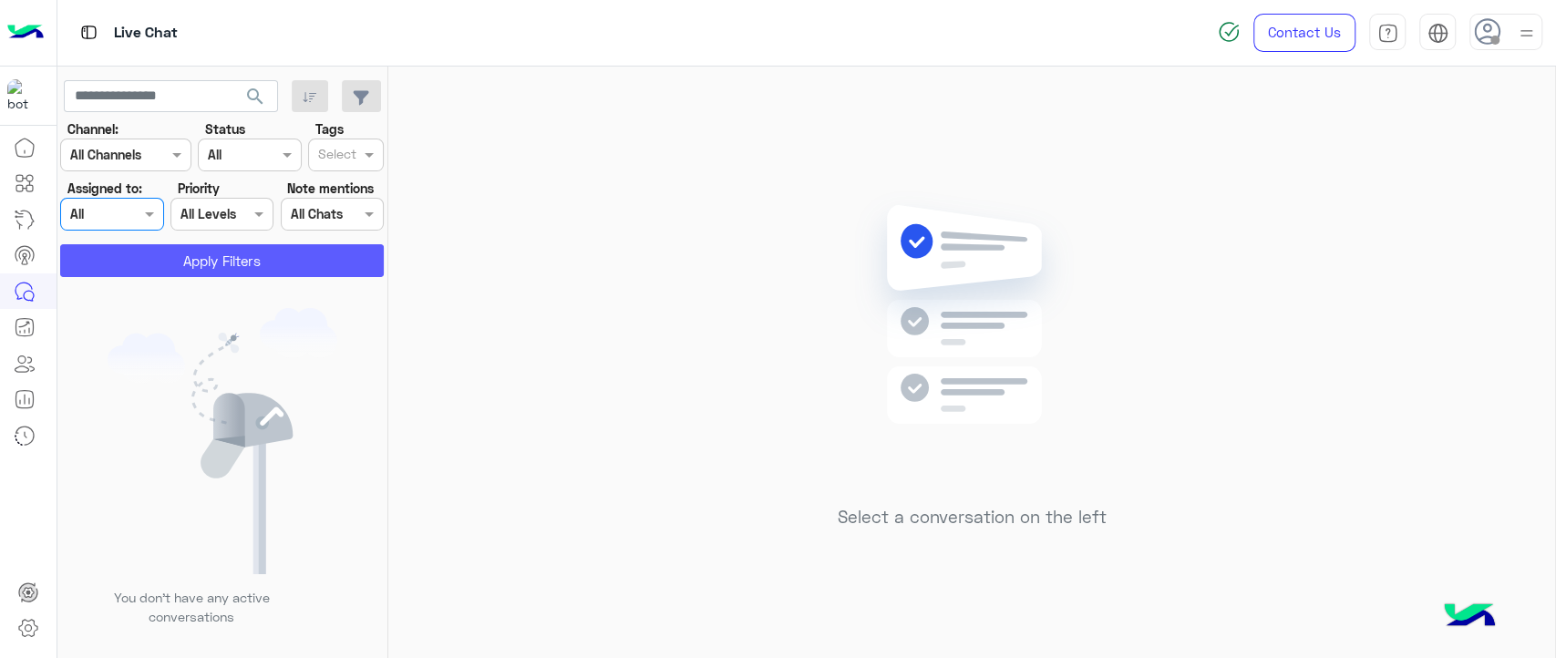
click at [118, 259] on button "Apply Filters" at bounding box center [222, 260] width 324 height 33
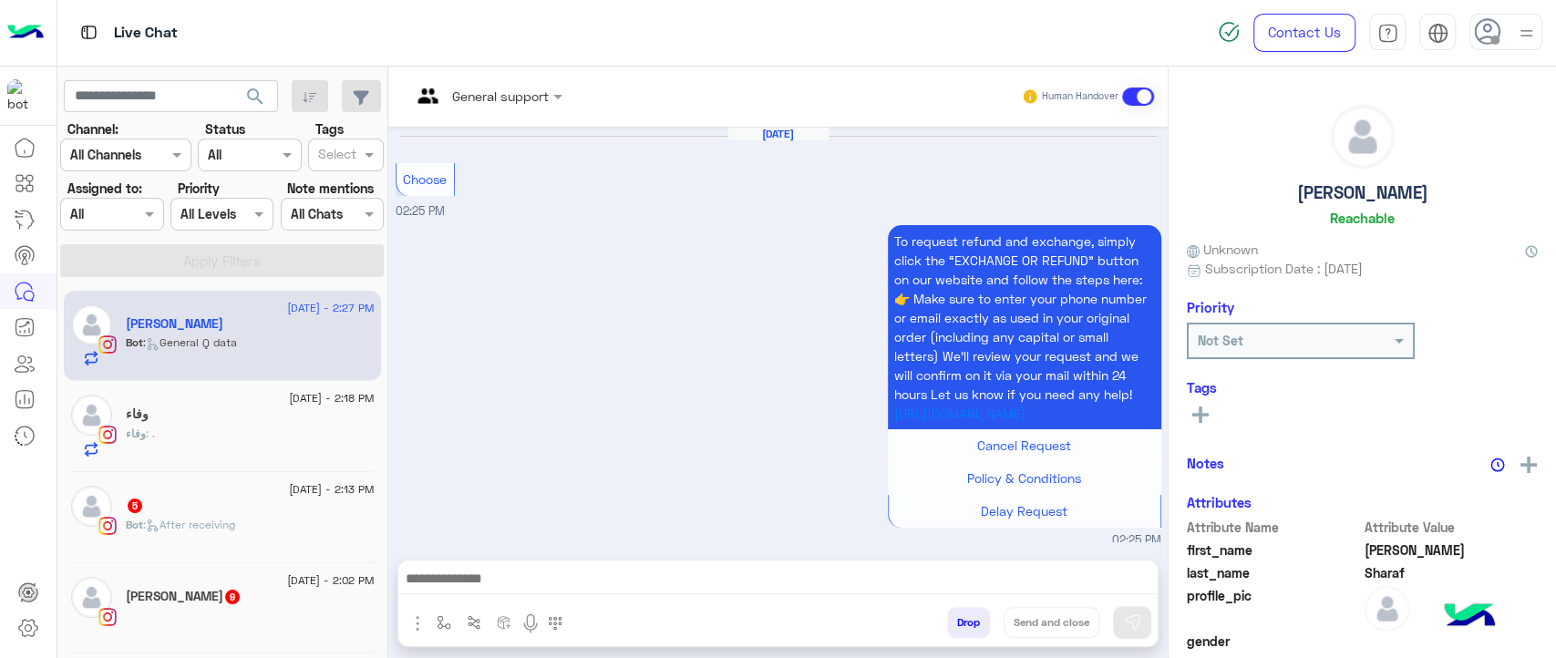
scroll to position [2068, 0]
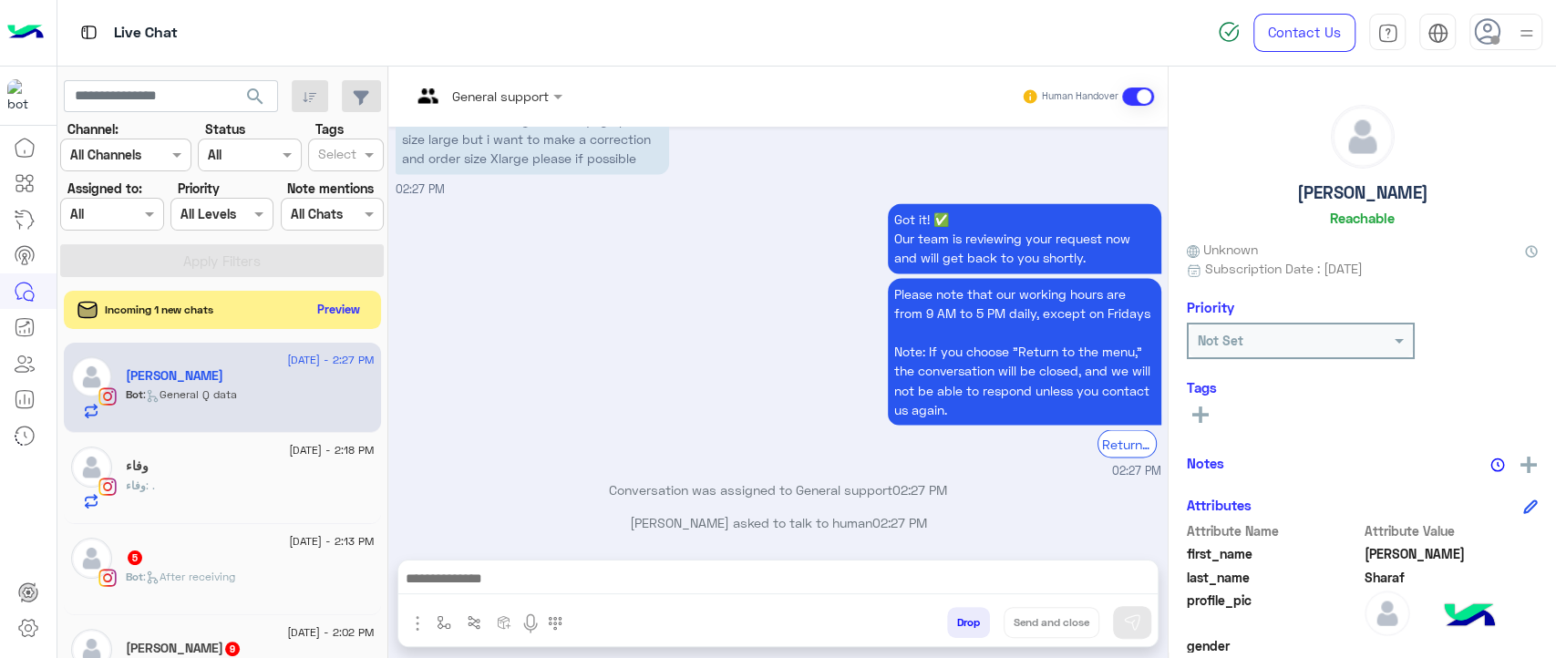
click at [327, 309] on button "Preview" at bounding box center [339, 309] width 57 height 25
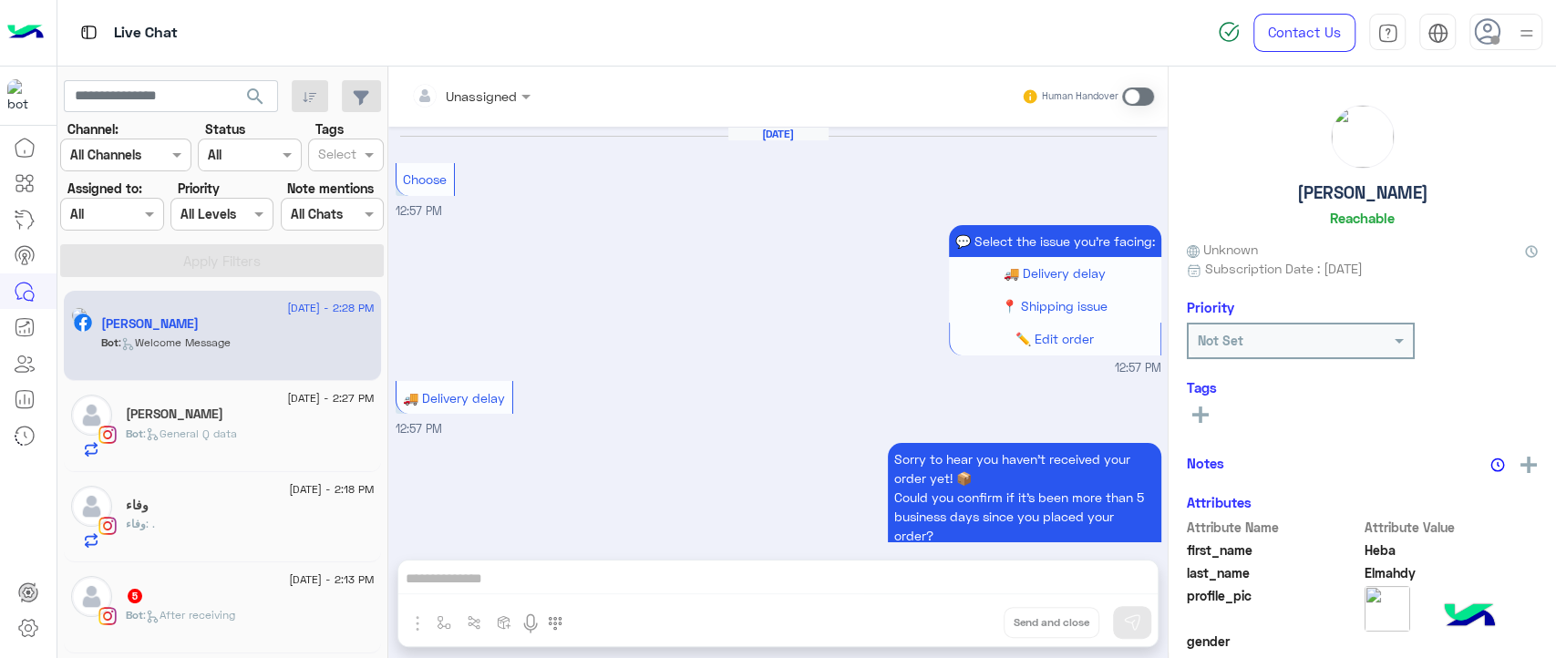
scroll to position [1912, 0]
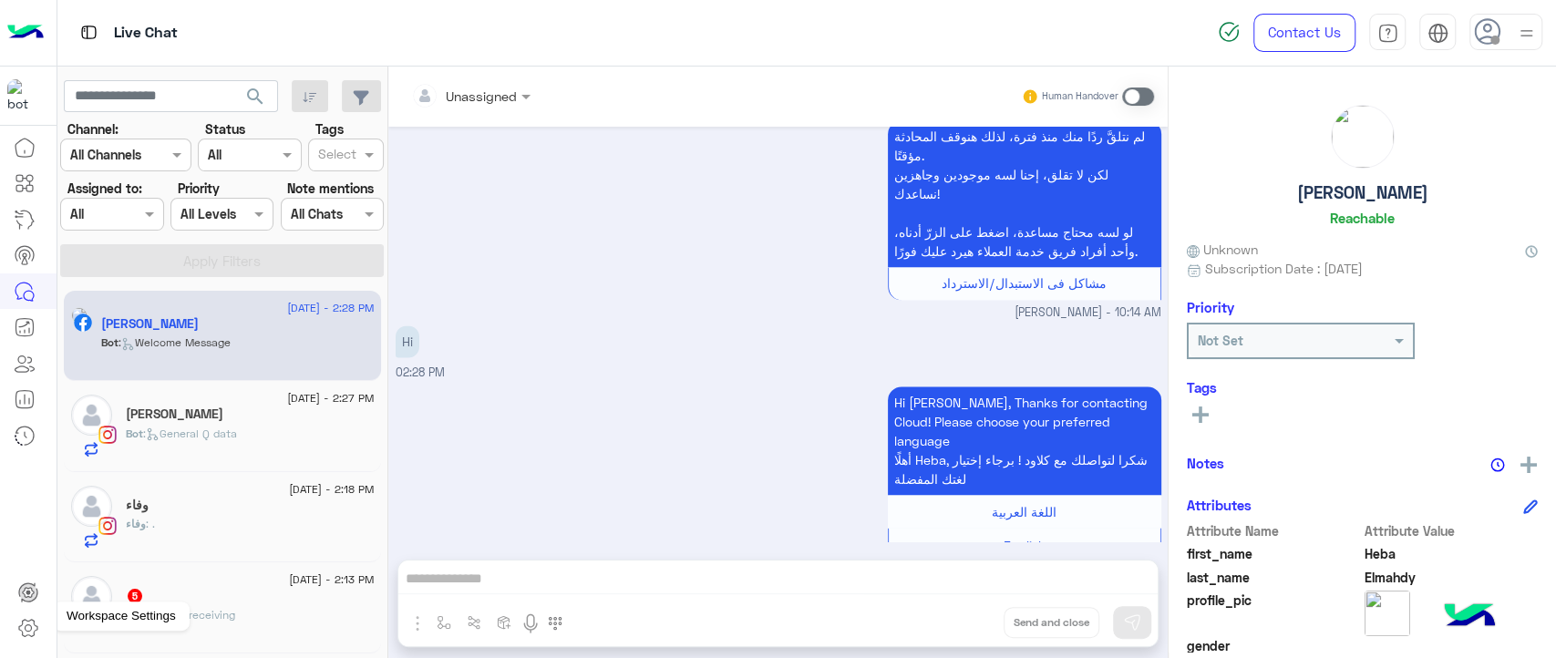
click at [36, 634] on icon at bounding box center [28, 628] width 22 height 22
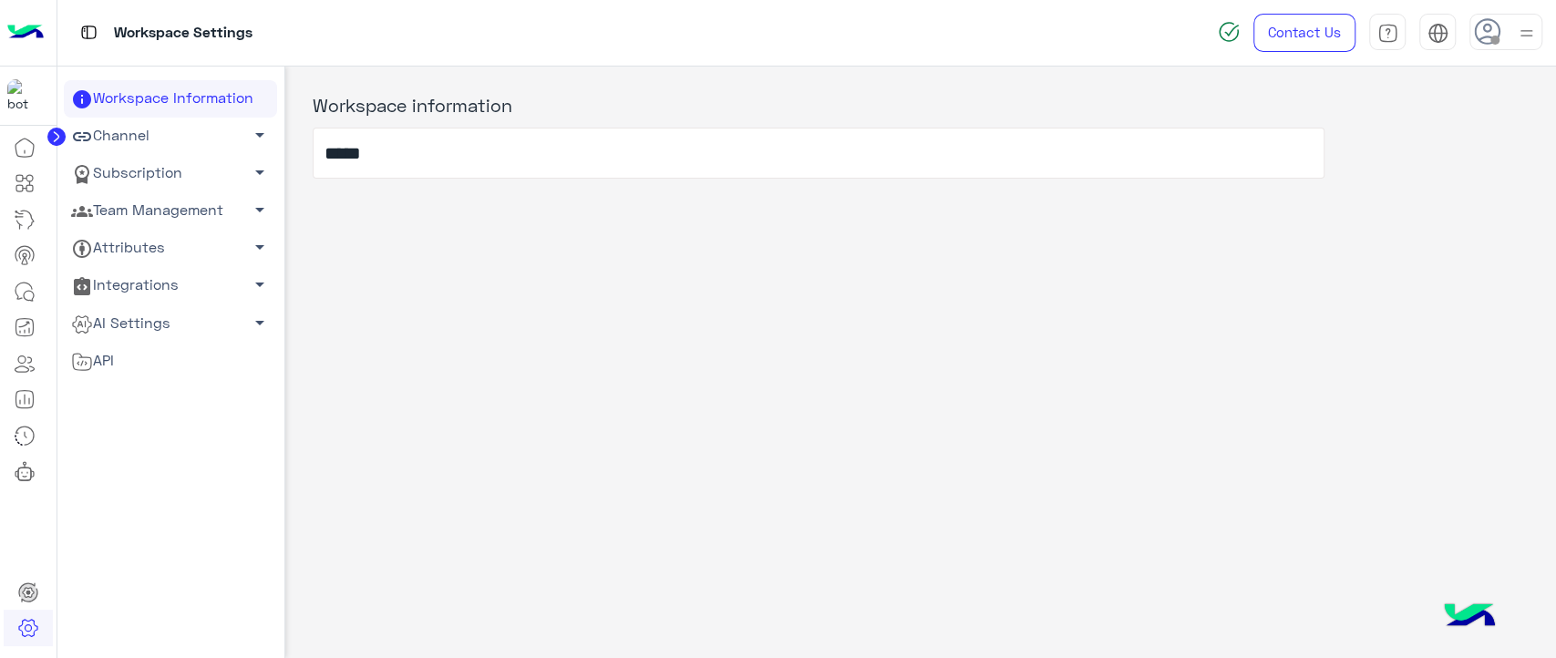
click at [181, 142] on link "Channel arrow_drop_down" at bounding box center [170, 136] width 213 height 37
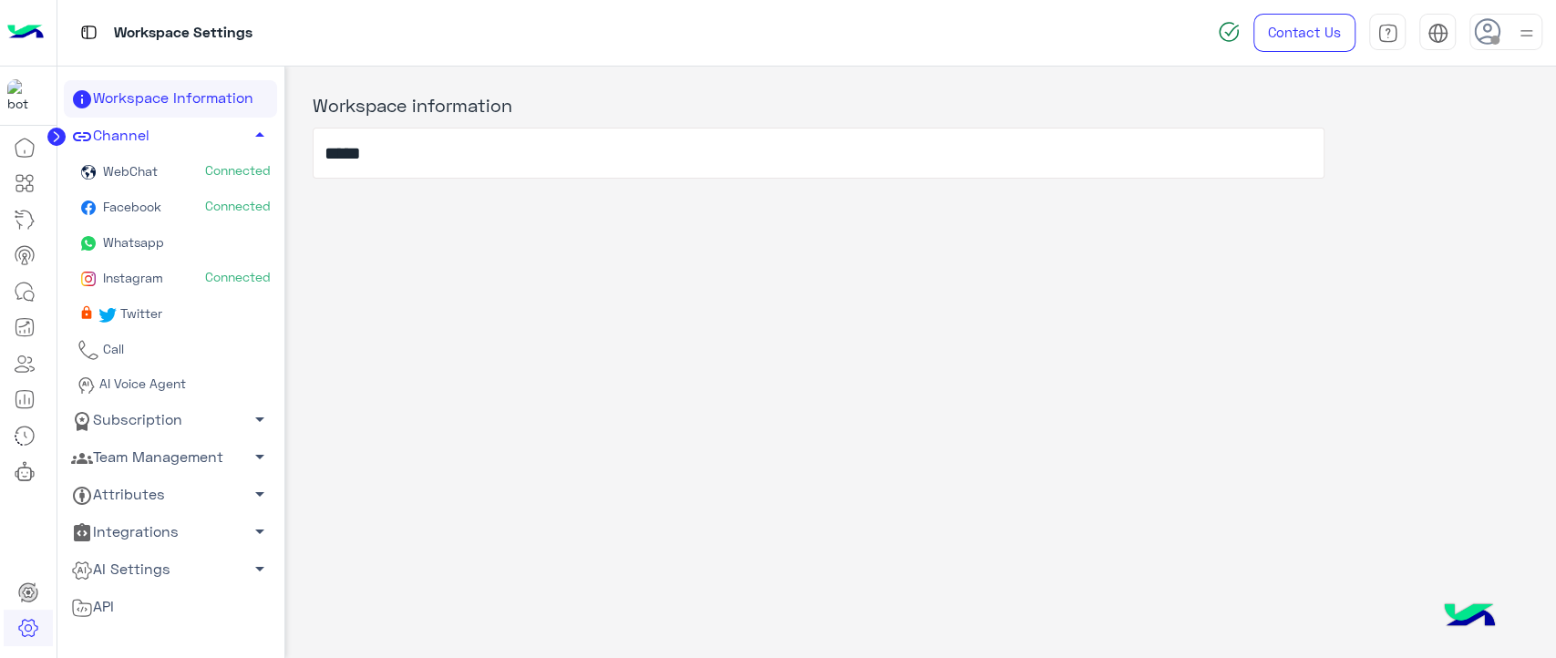
click at [169, 201] on link "Facebook Connected" at bounding box center [170, 209] width 213 height 36
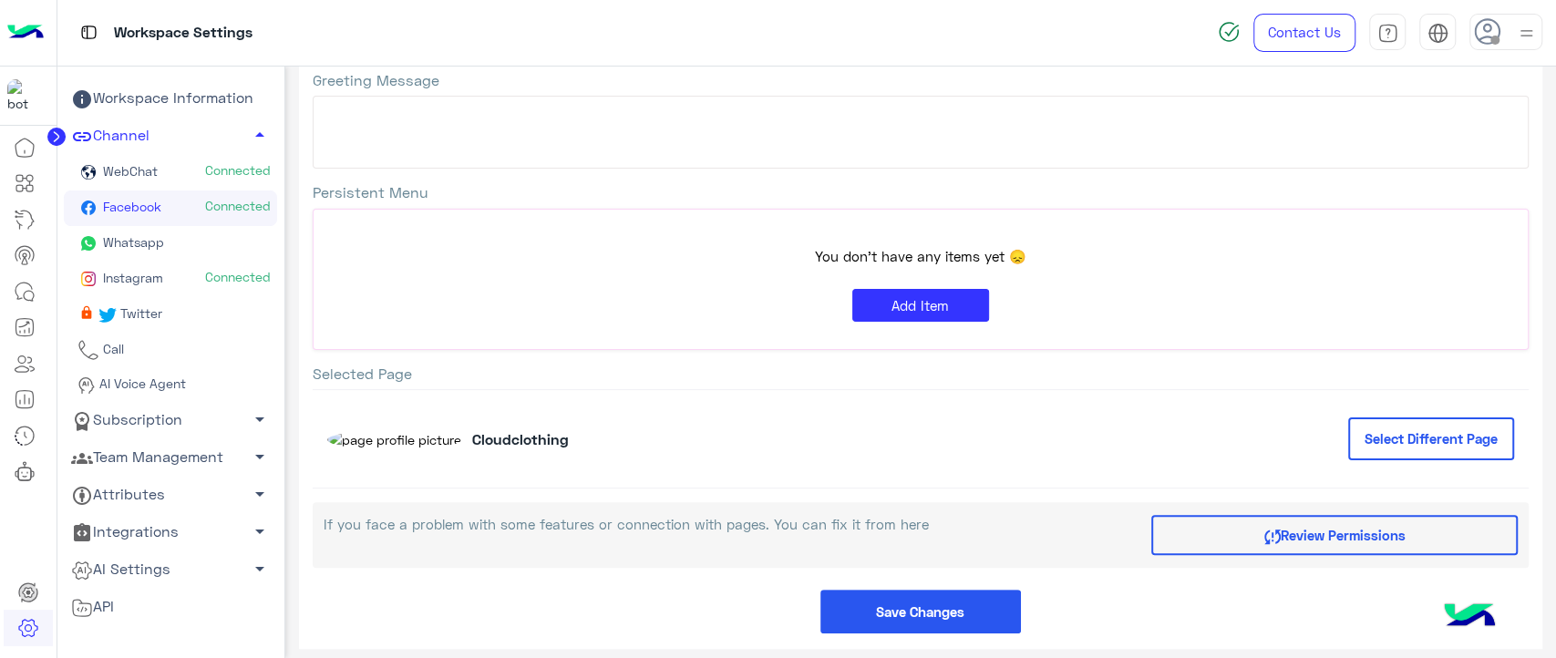
scroll to position [231, 0]
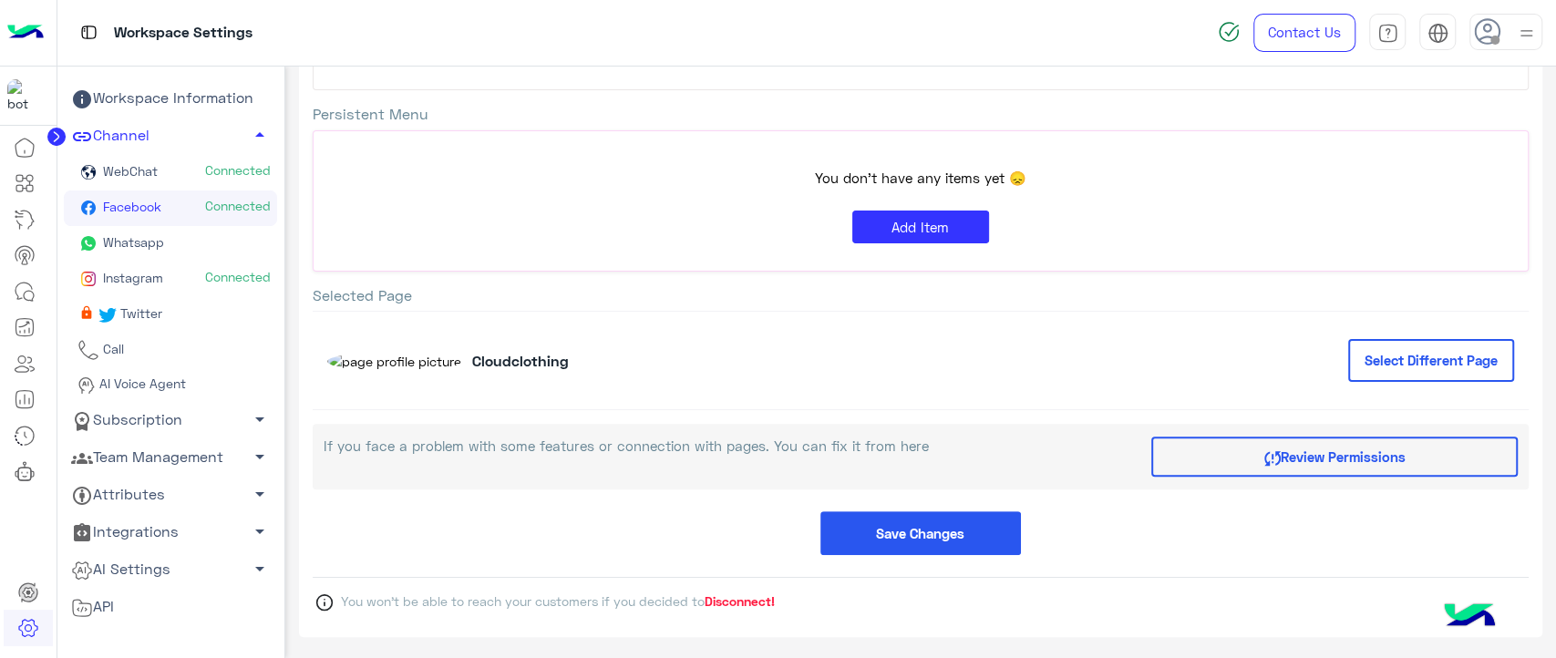
click at [132, 446] on link "Team Management arrow_drop_down" at bounding box center [170, 457] width 213 height 37
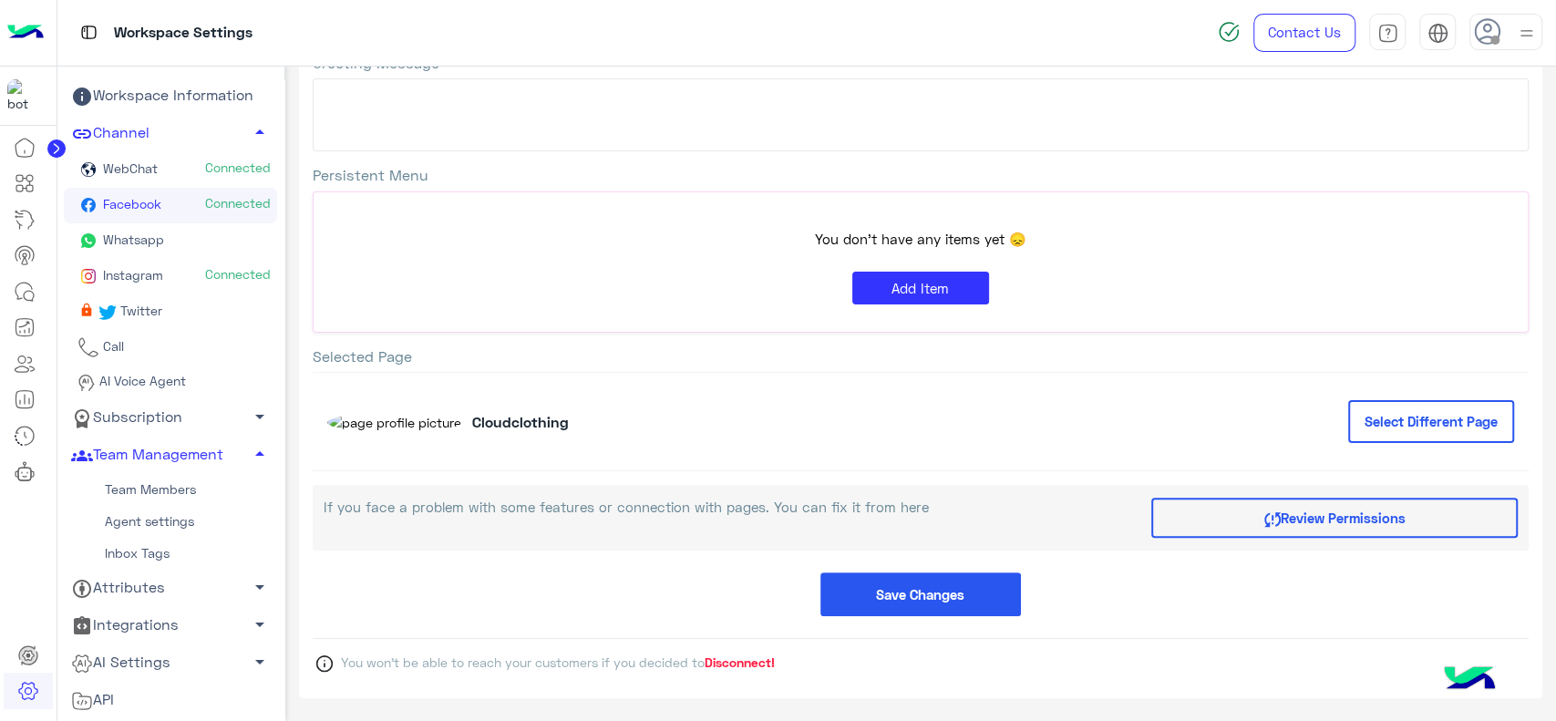
scroll to position [168, 0]
click at [29, 48] on img at bounding box center [25, 33] width 36 height 38
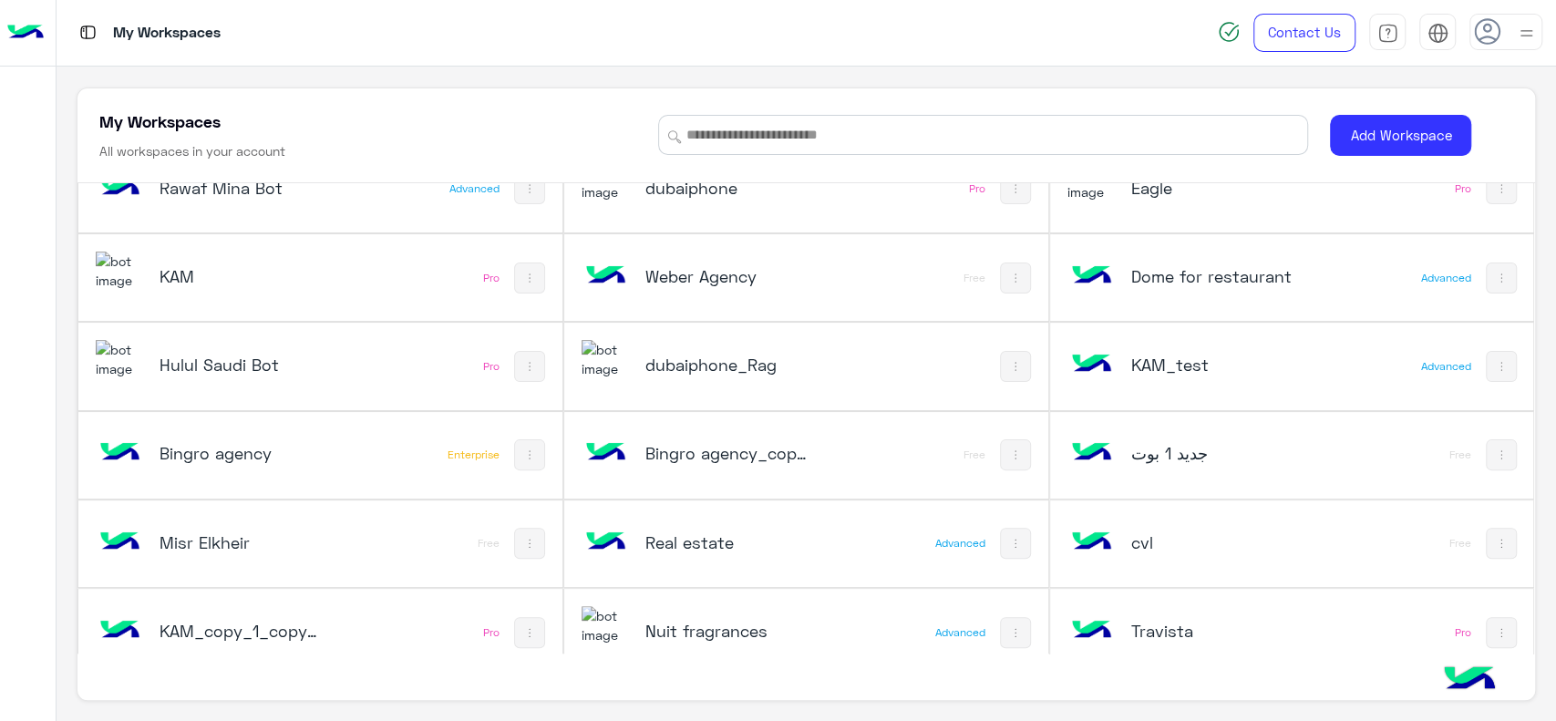
scroll to position [303, 0]
click at [705, 372] on h5 "dubaiphone_Rag" at bounding box center [727, 367] width 162 height 22
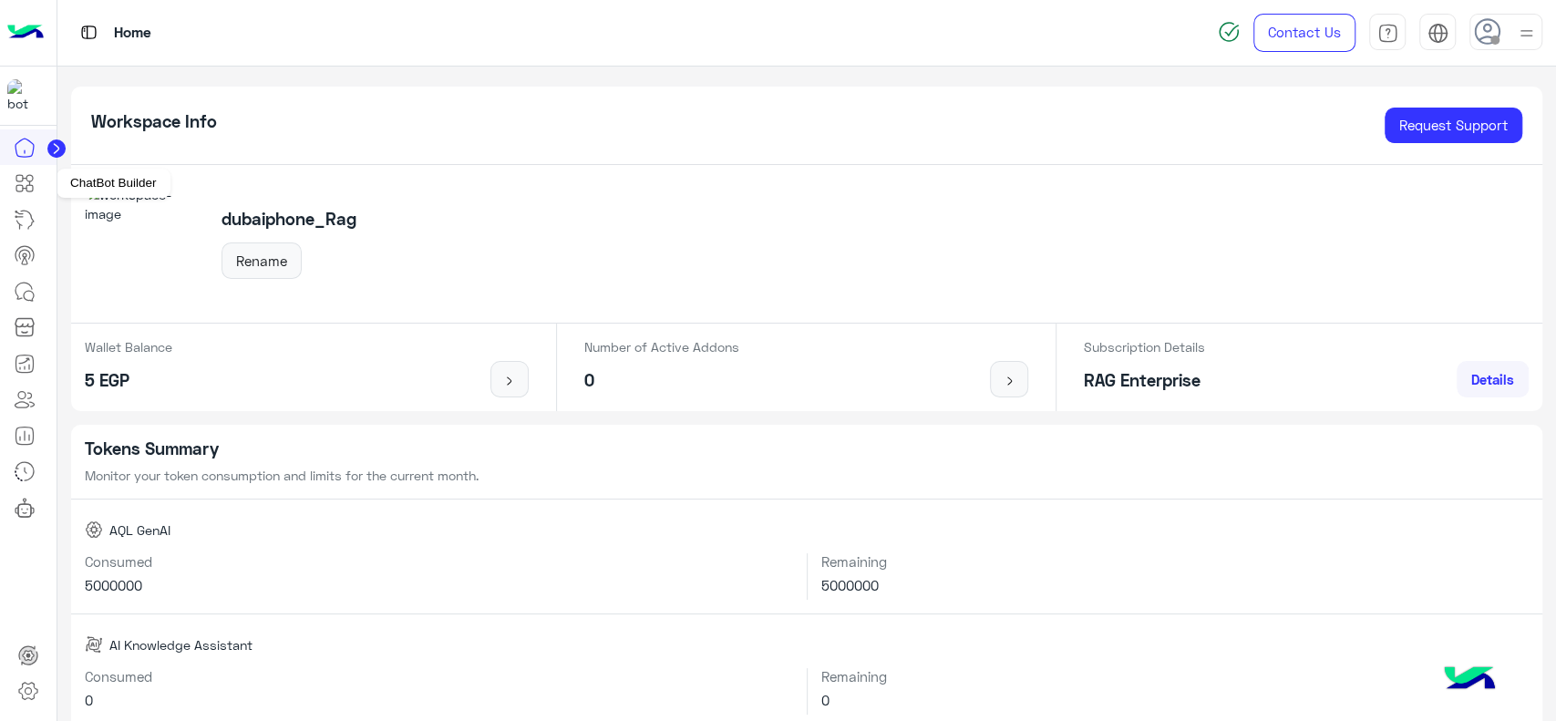
click at [36, 193] on link at bounding box center [24, 183] width 49 height 36
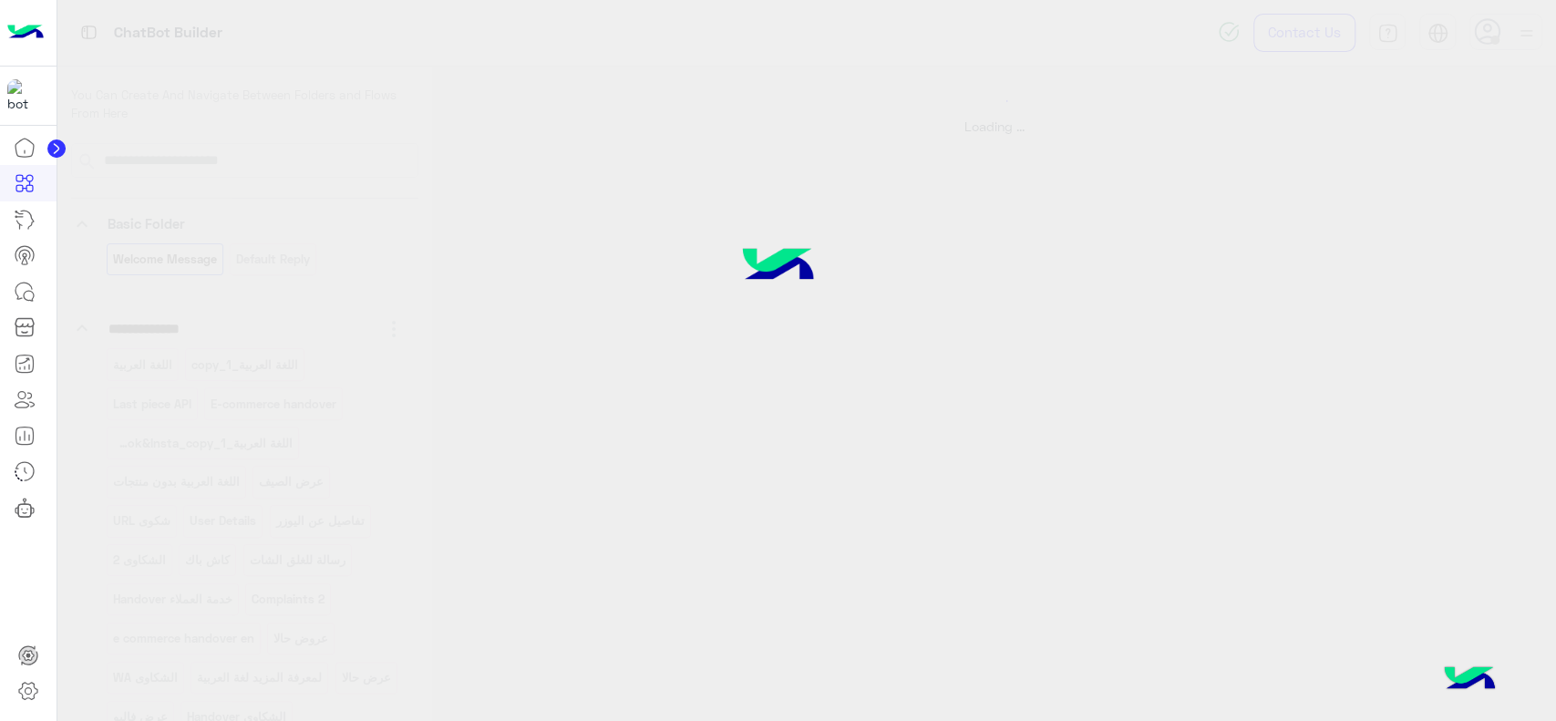
select select "*"
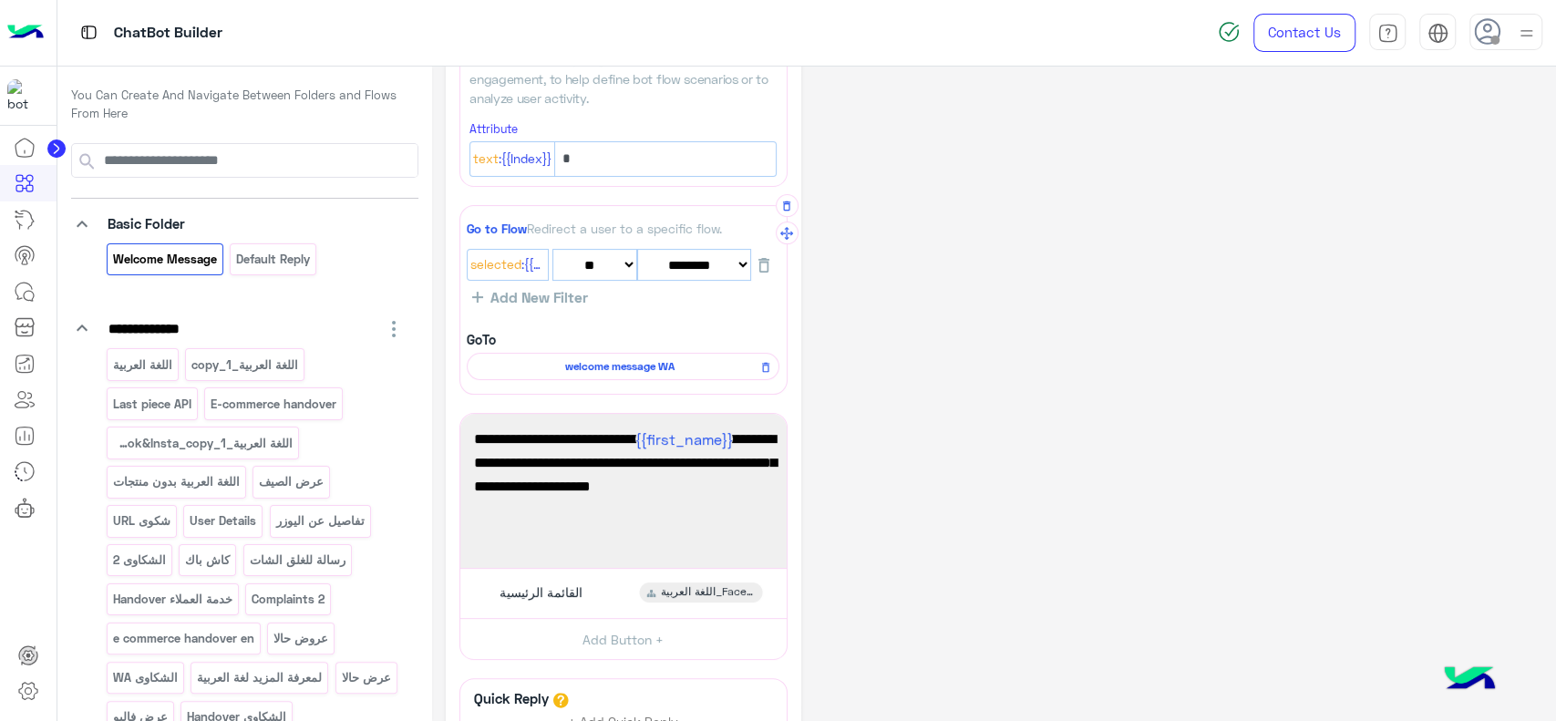
scroll to position [172, 0]
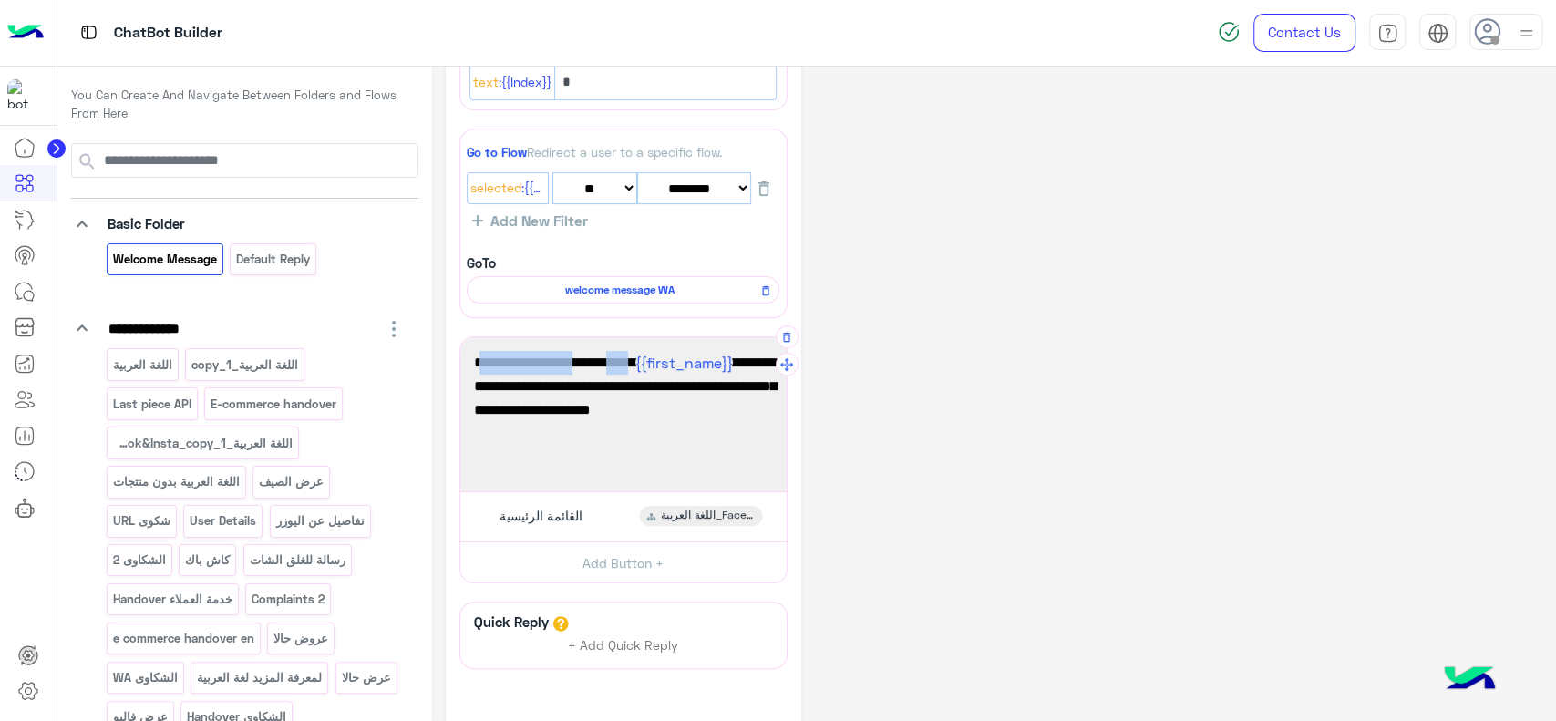
drag, startPoint x: 621, startPoint y: 360, endPoint x: 513, endPoint y: 361, distance: 107.6
click at [513, 361] on span "اهلا بك {{first_name}} فى Dubai Phone 📱 انا المساعد الألى الخاص بك، لتصفح الخدم…" at bounding box center [623, 397] width 299 height 93
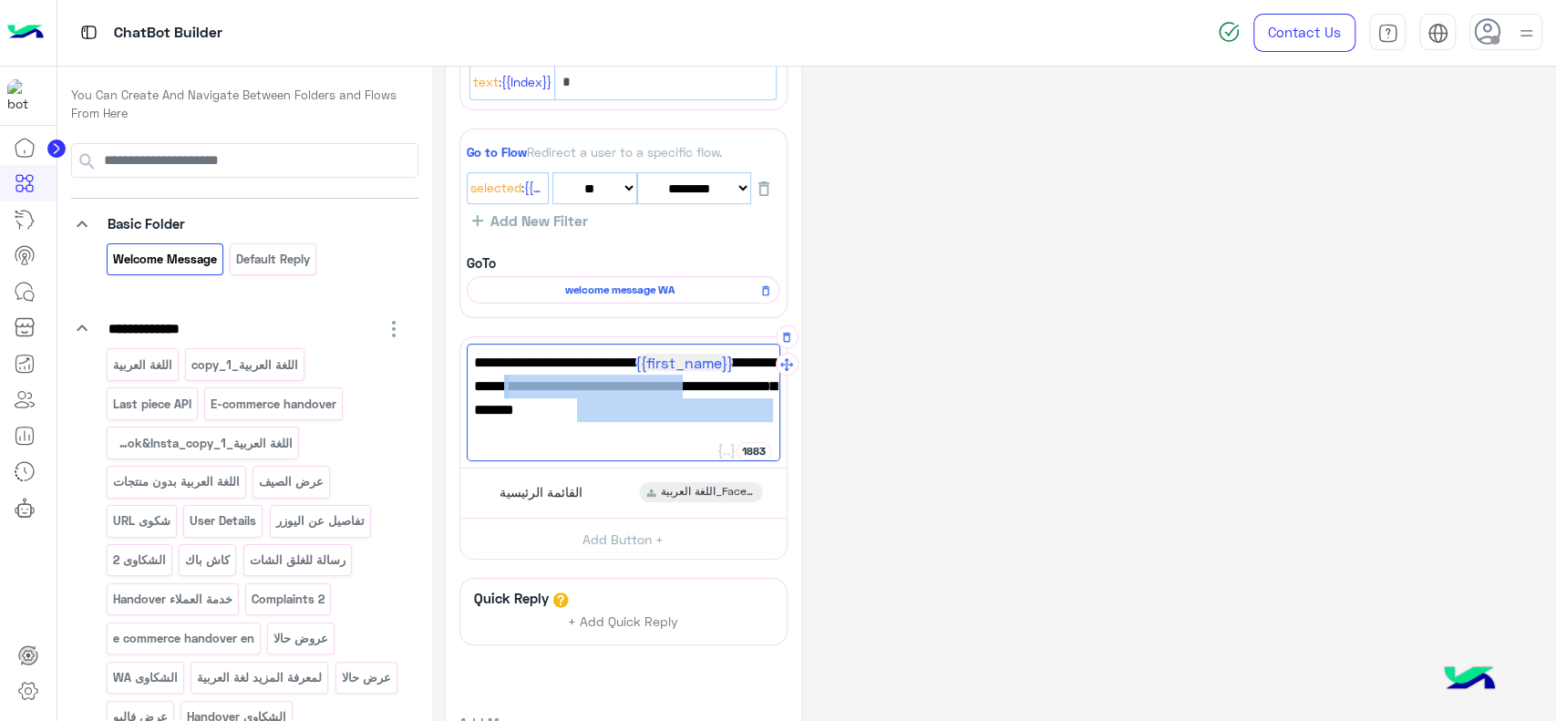
drag, startPoint x: 705, startPoint y: 388, endPoint x: 615, endPoint y: 407, distance: 92.1
click at [615, 407] on span "اهلا بك {{first_name}} 📱 انا المساعد الألى الخاص بك، لتصفح الخدمات والمنتجات بر…" at bounding box center [623, 386] width 299 height 70
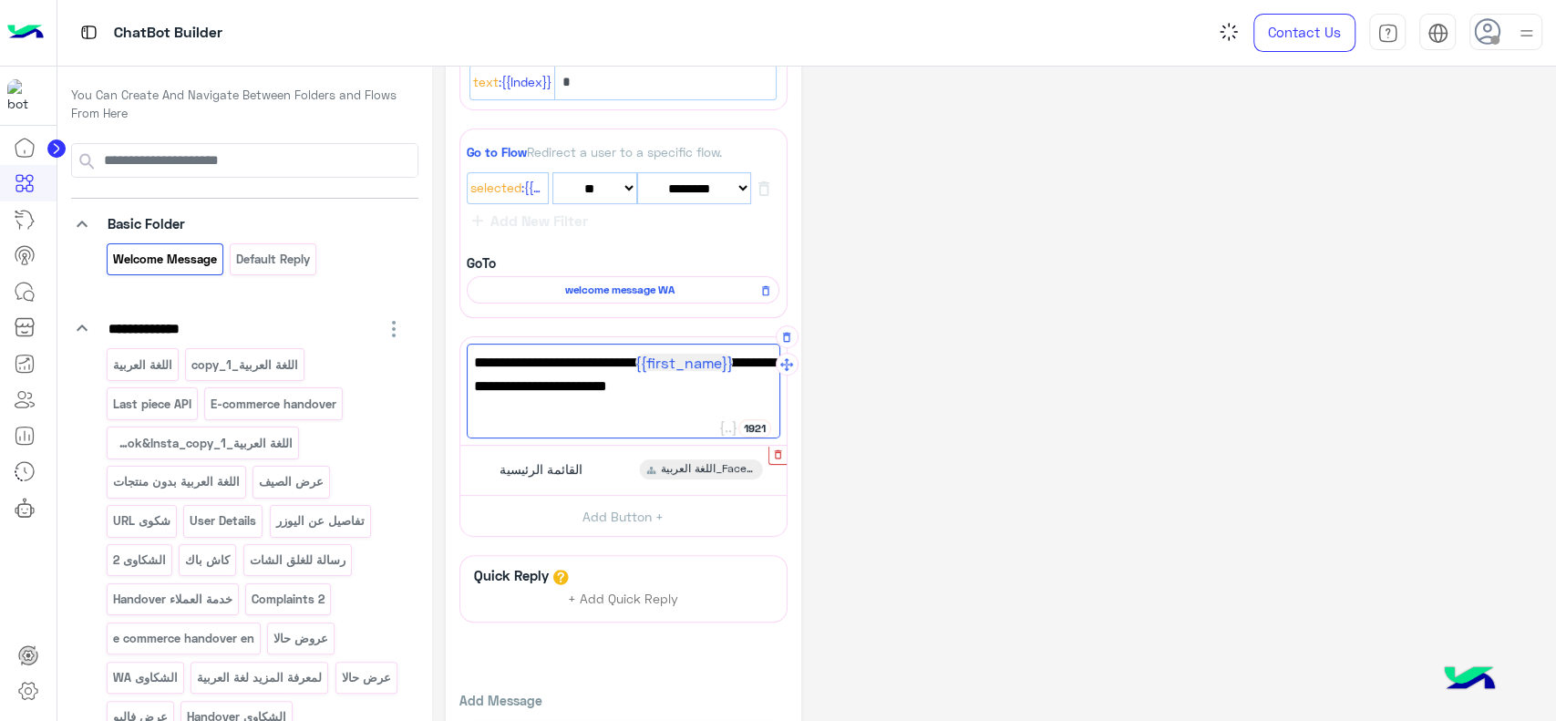
type textarea "**********"
click at [781, 454] on icon "button" at bounding box center [778, 454] width 7 height 9
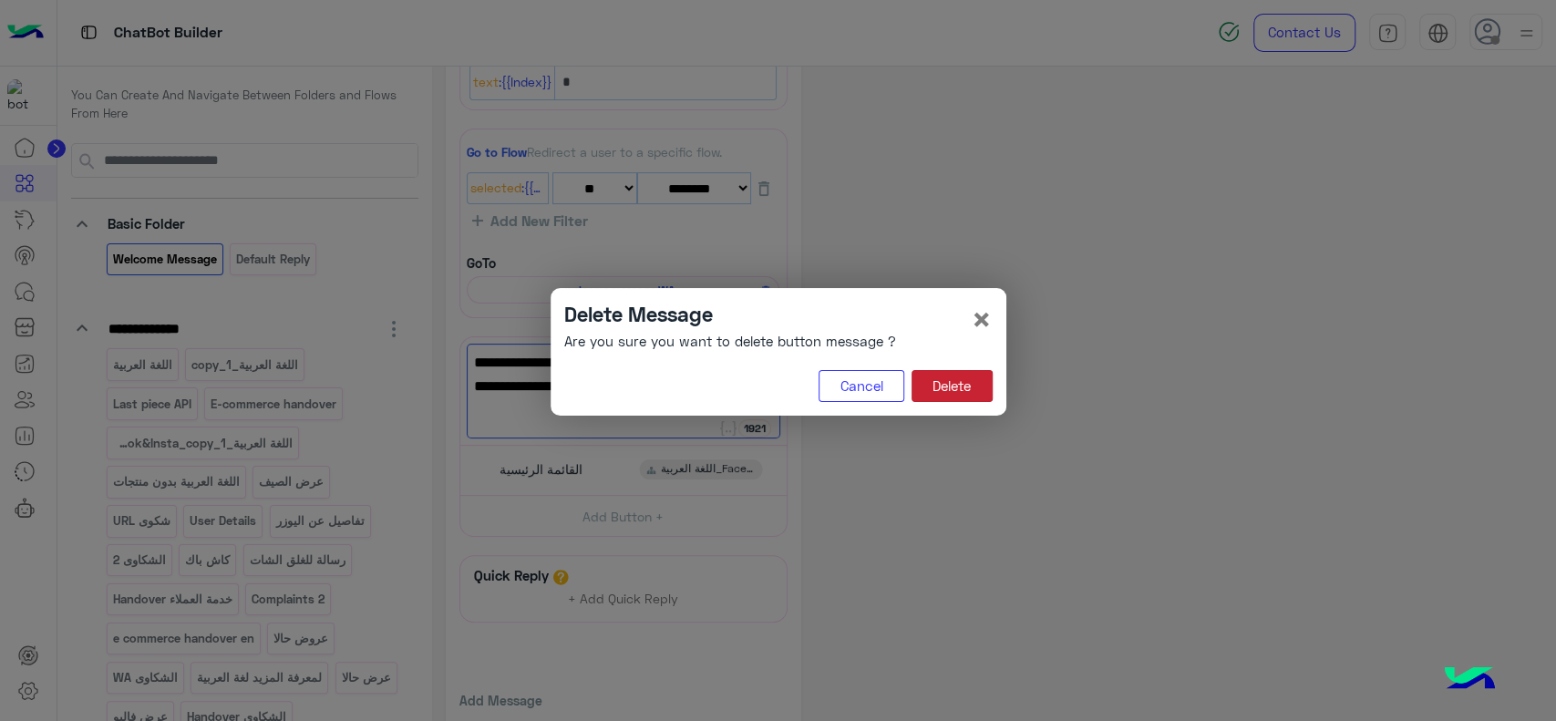
click at [957, 388] on button "Delete" at bounding box center [952, 386] width 81 height 33
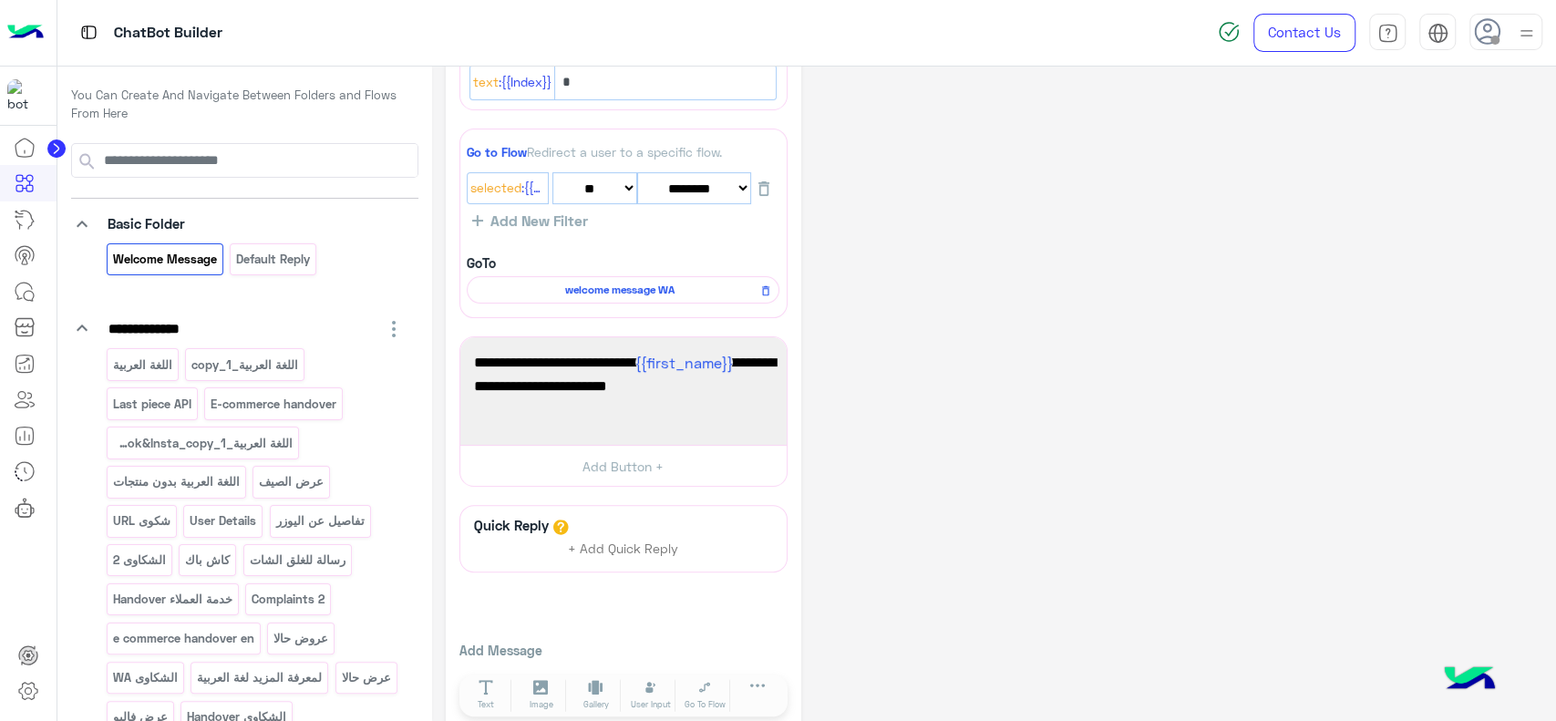
click at [957, 388] on div "**********" at bounding box center [994, 321] width 1097 height 827
click at [39, 220] on link at bounding box center [24, 220] width 49 height 36
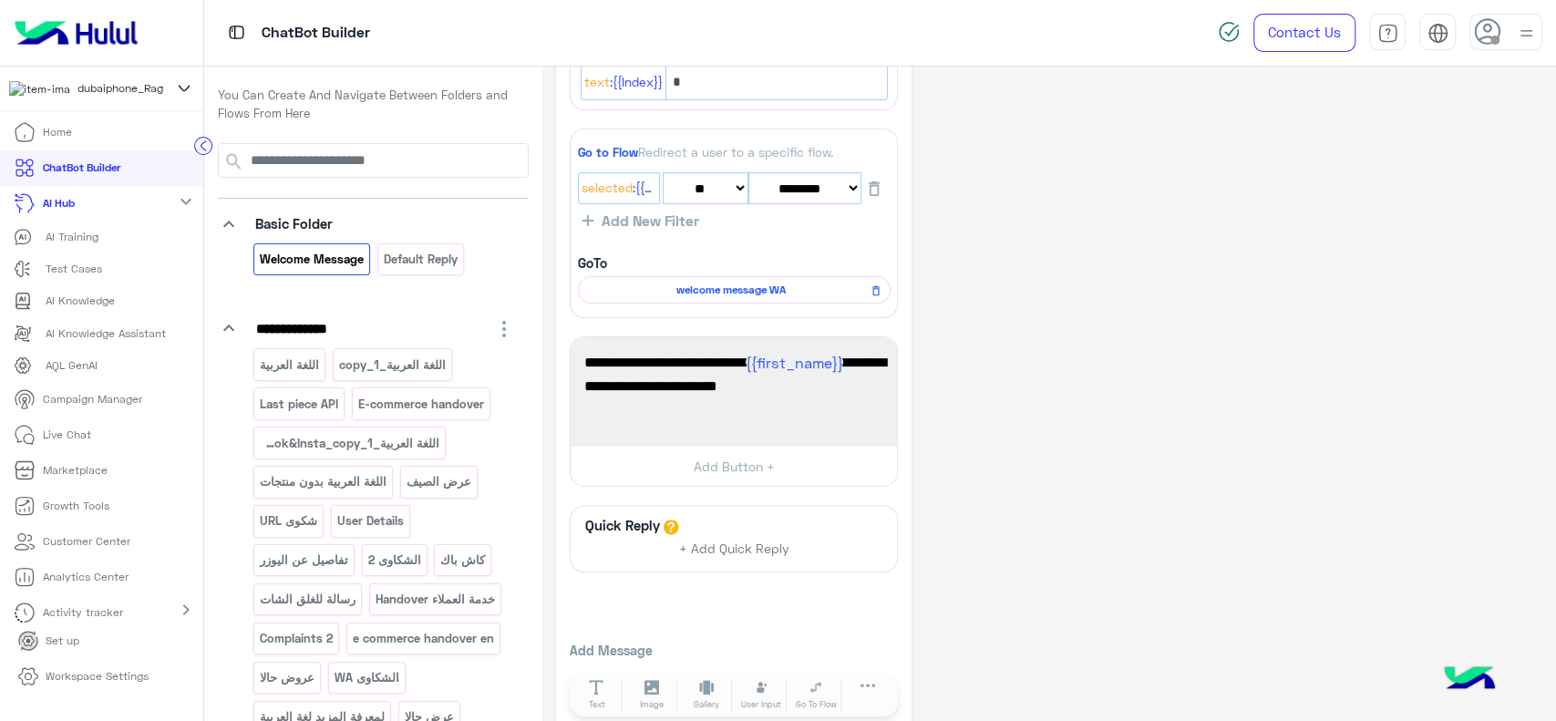
click at [58, 240] on p "AI Training" at bounding box center [72, 237] width 53 height 16
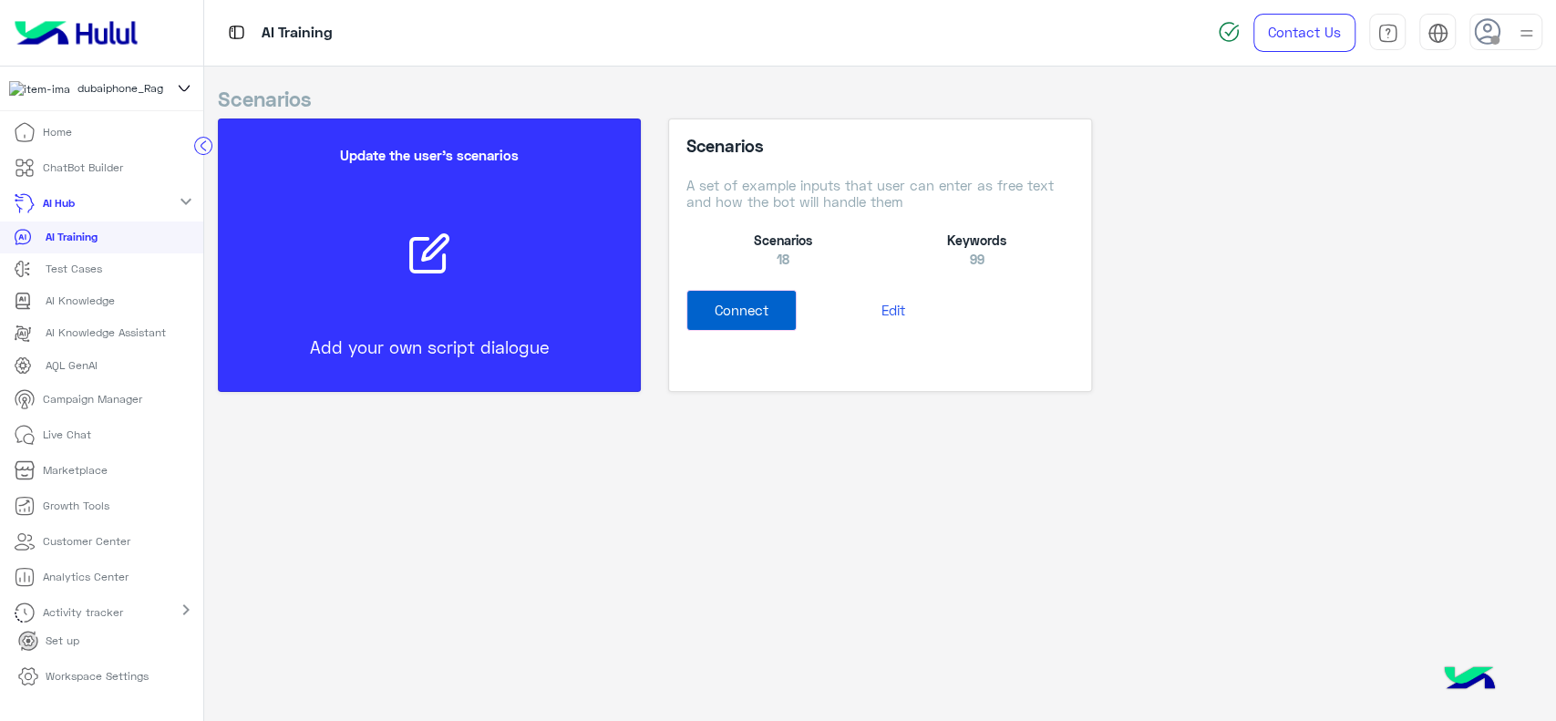
click at [752, 324] on button "Connect" at bounding box center [742, 310] width 110 height 41
click at [771, 297] on button "Edit" at bounding box center [783, 307] width 193 height 34
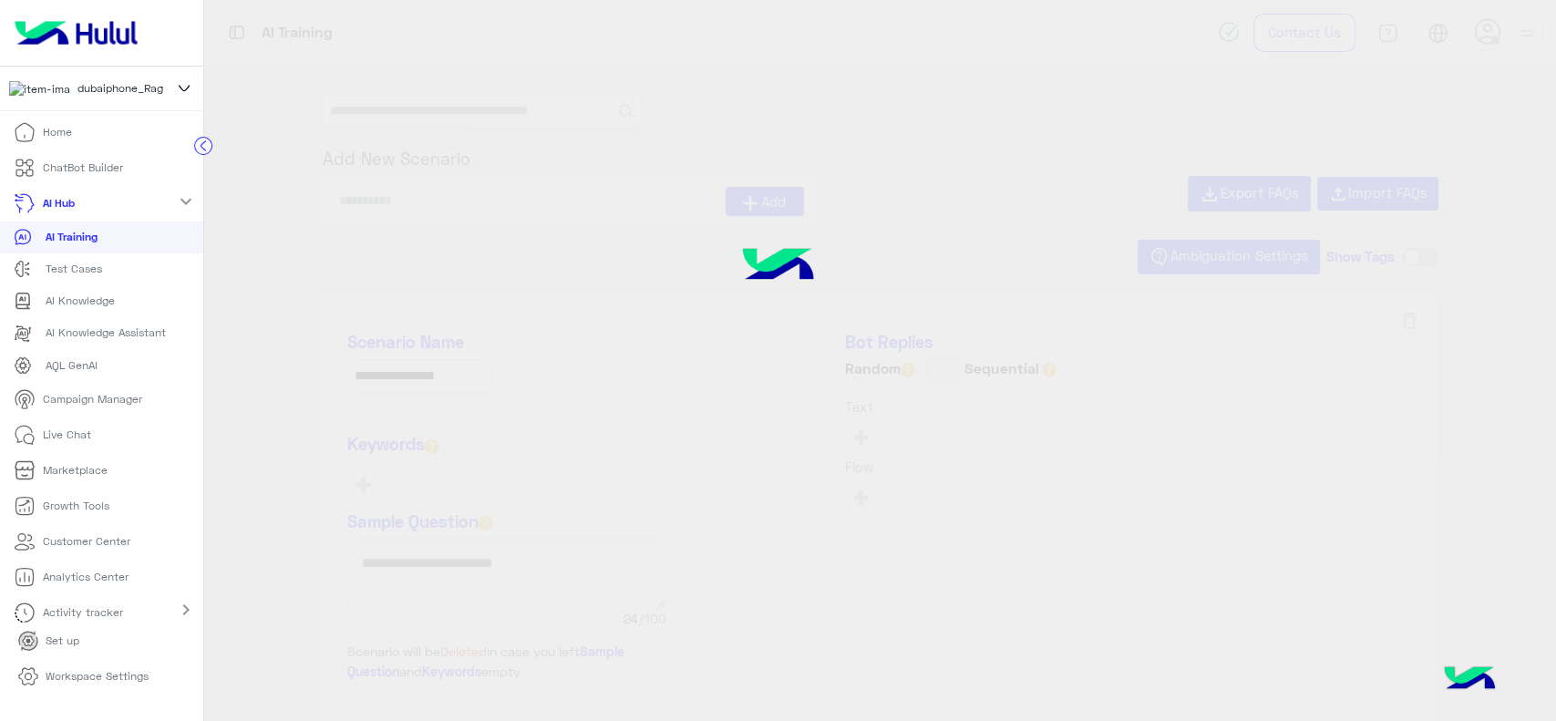
type input "**********"
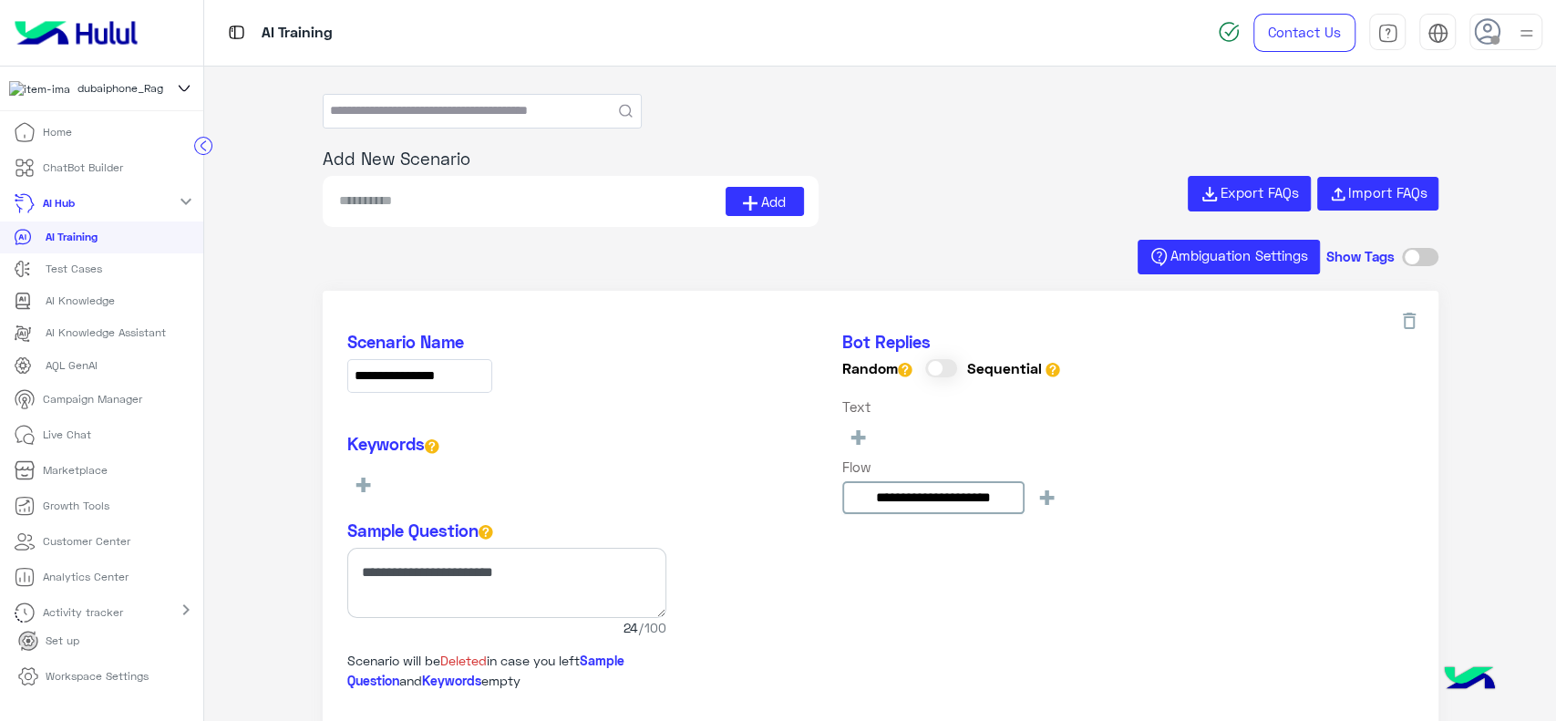
click at [132, 235] on div "AI Training" at bounding box center [102, 237] width 176 height 18
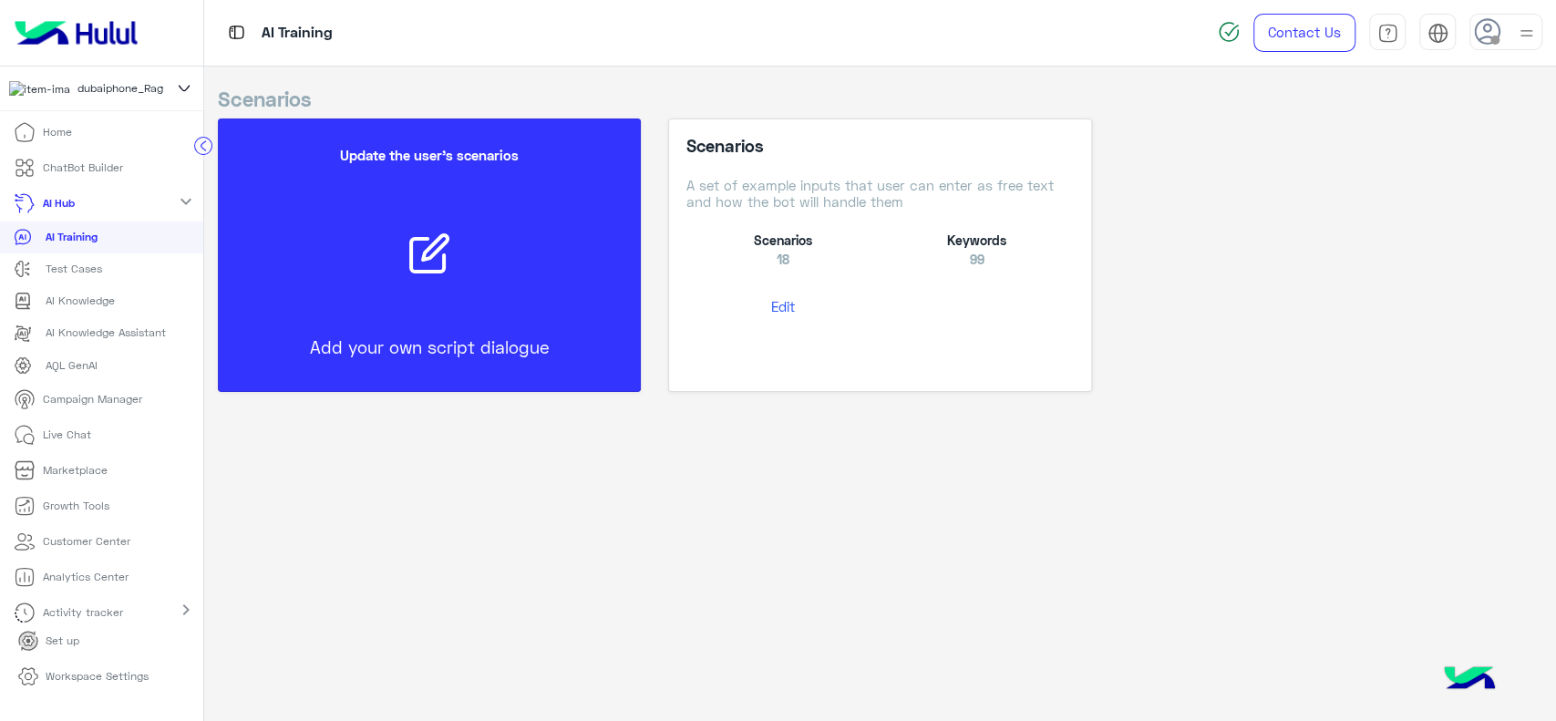
click at [98, 309] on p "AI Knowledge" at bounding box center [80, 301] width 69 height 16
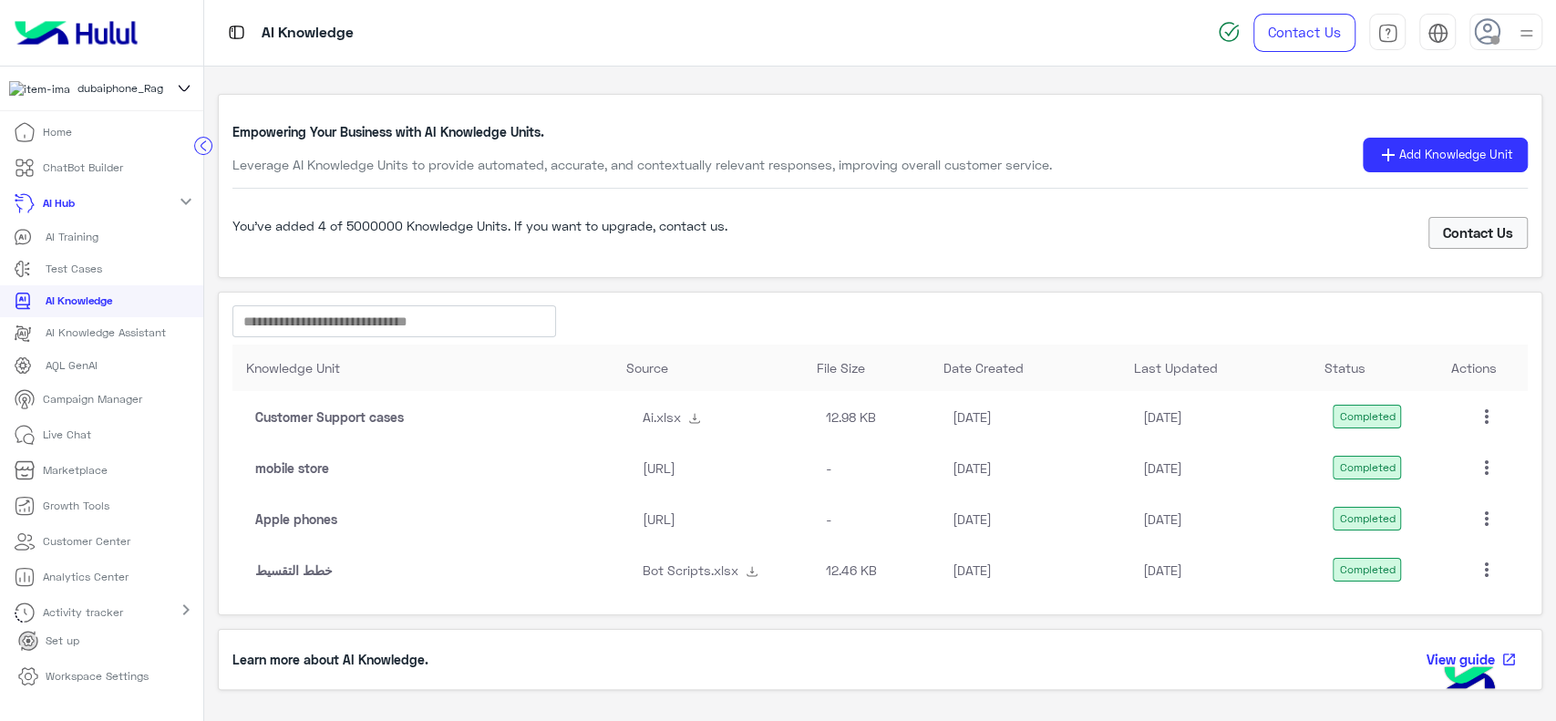
click at [1480, 412] on mat-icon "more_vert" at bounding box center [1487, 417] width 22 height 22
click at [1432, 489] on button "Delete" at bounding box center [1411, 502] width 148 height 44
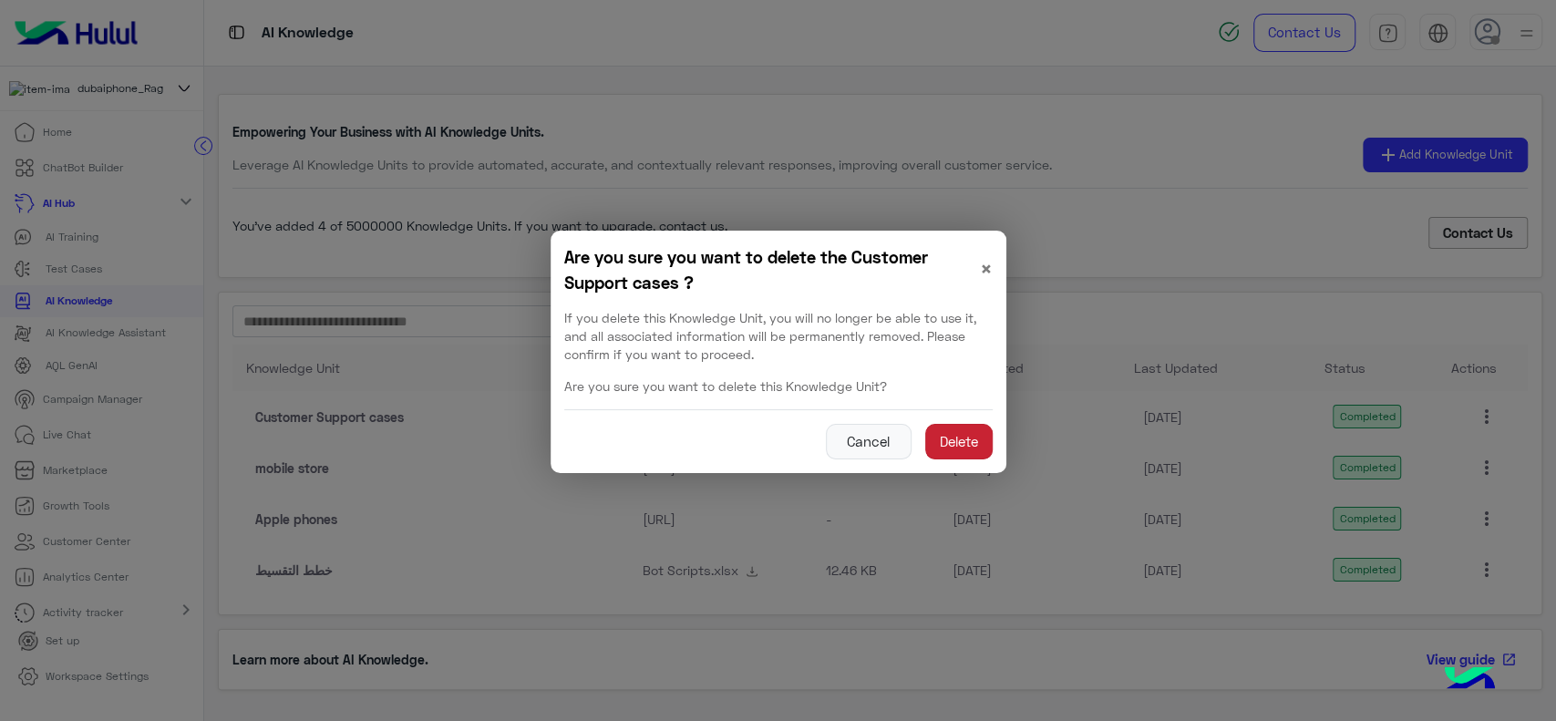
click at [956, 427] on button "Delete" at bounding box center [958, 442] width 67 height 36
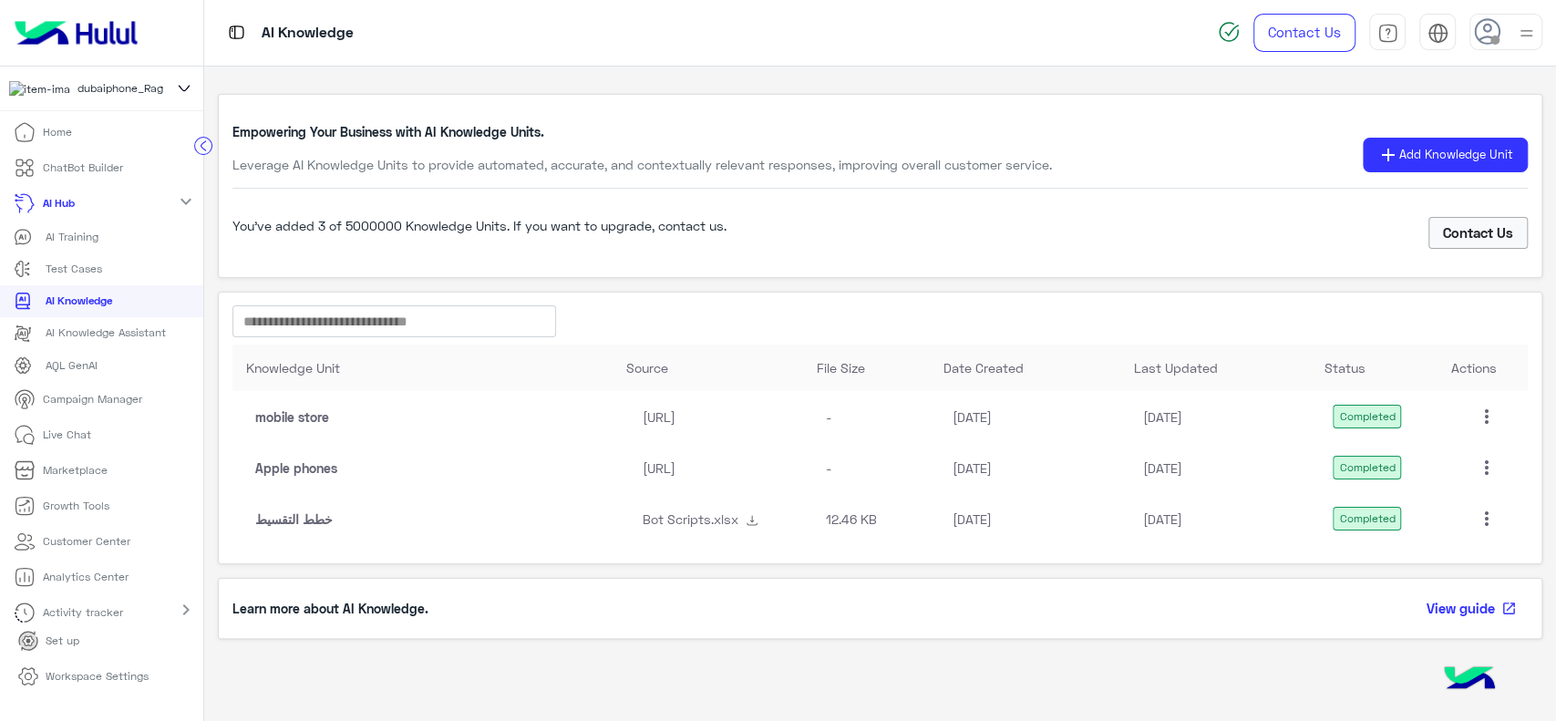
click at [1482, 415] on mat-icon "more_vert" at bounding box center [1487, 417] width 22 height 22
click at [1482, 415] on div at bounding box center [778, 360] width 1556 height 721
click at [1490, 418] on mat-icon "more_vert" at bounding box center [1487, 417] width 22 height 22
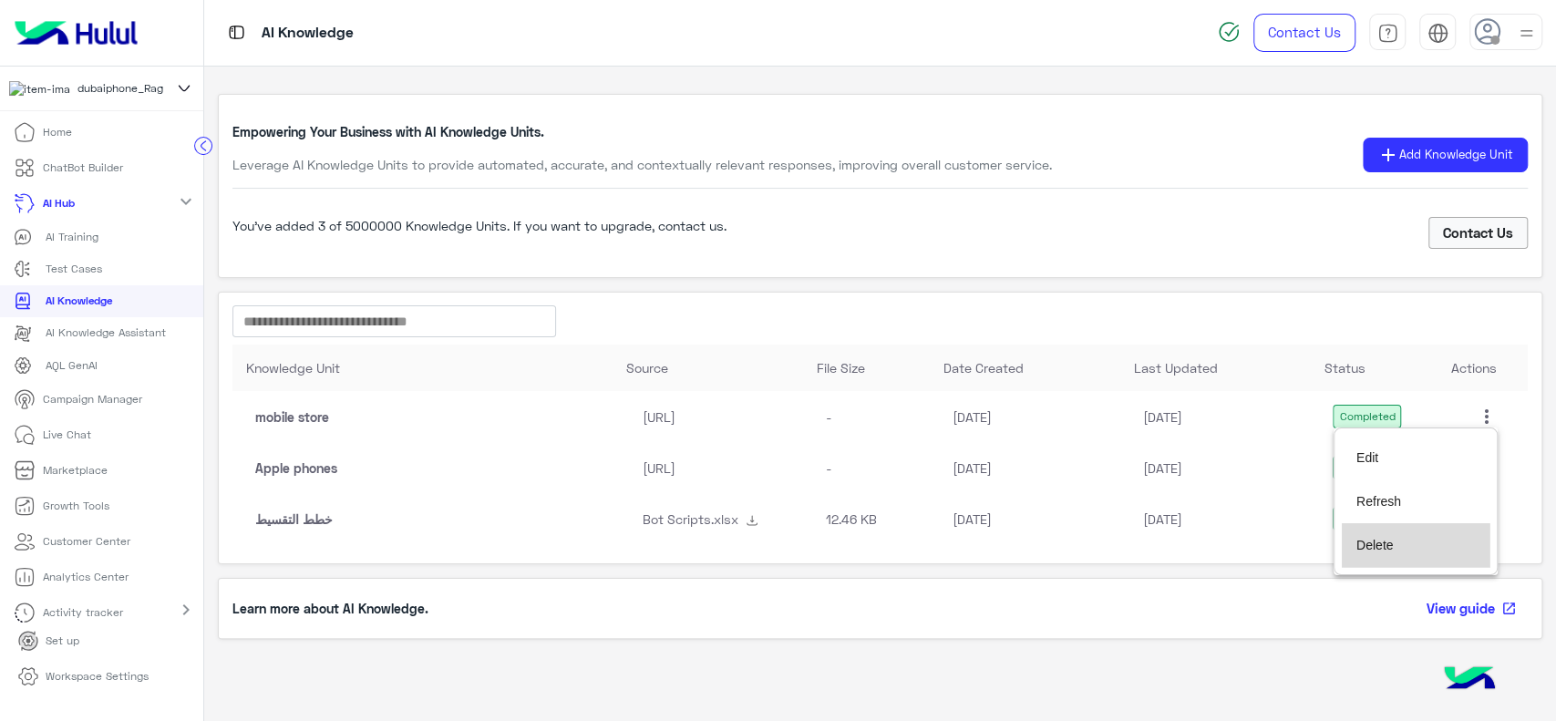
click at [1422, 538] on button "Delete" at bounding box center [1416, 545] width 148 height 44
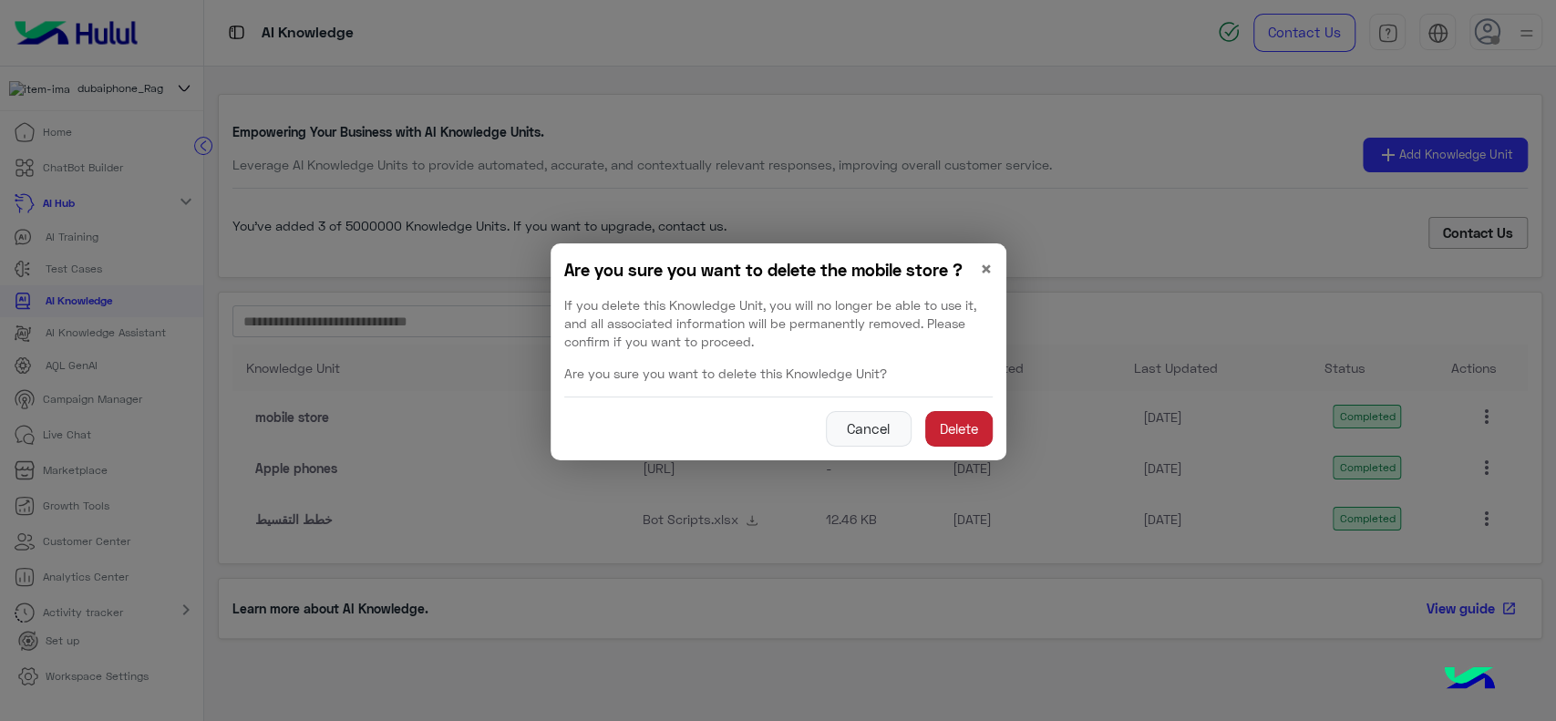
click at [982, 424] on button "Delete" at bounding box center [958, 429] width 67 height 36
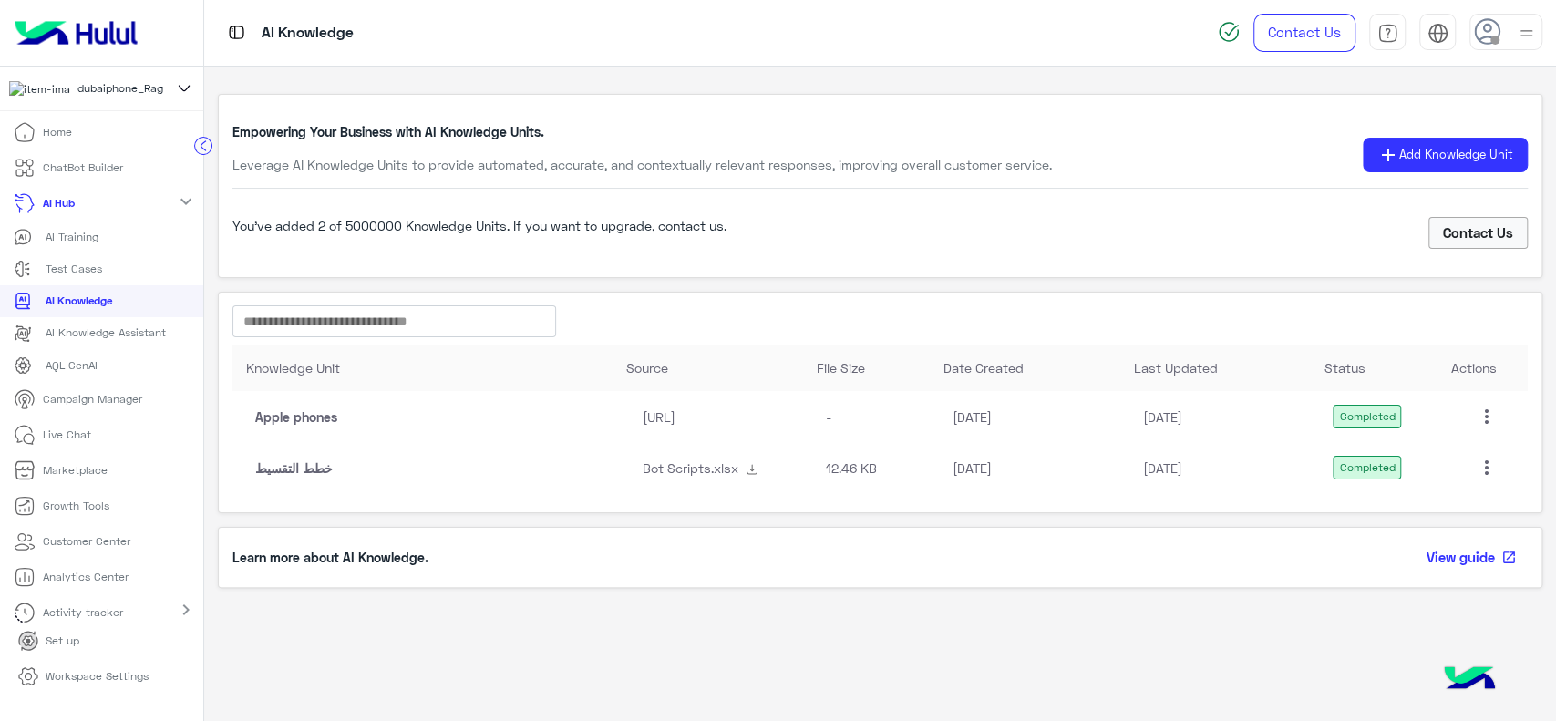
click at [1491, 408] on mat-icon "more_vert" at bounding box center [1487, 417] width 22 height 22
click at [1408, 548] on button "Delete" at bounding box center [1416, 545] width 148 height 44
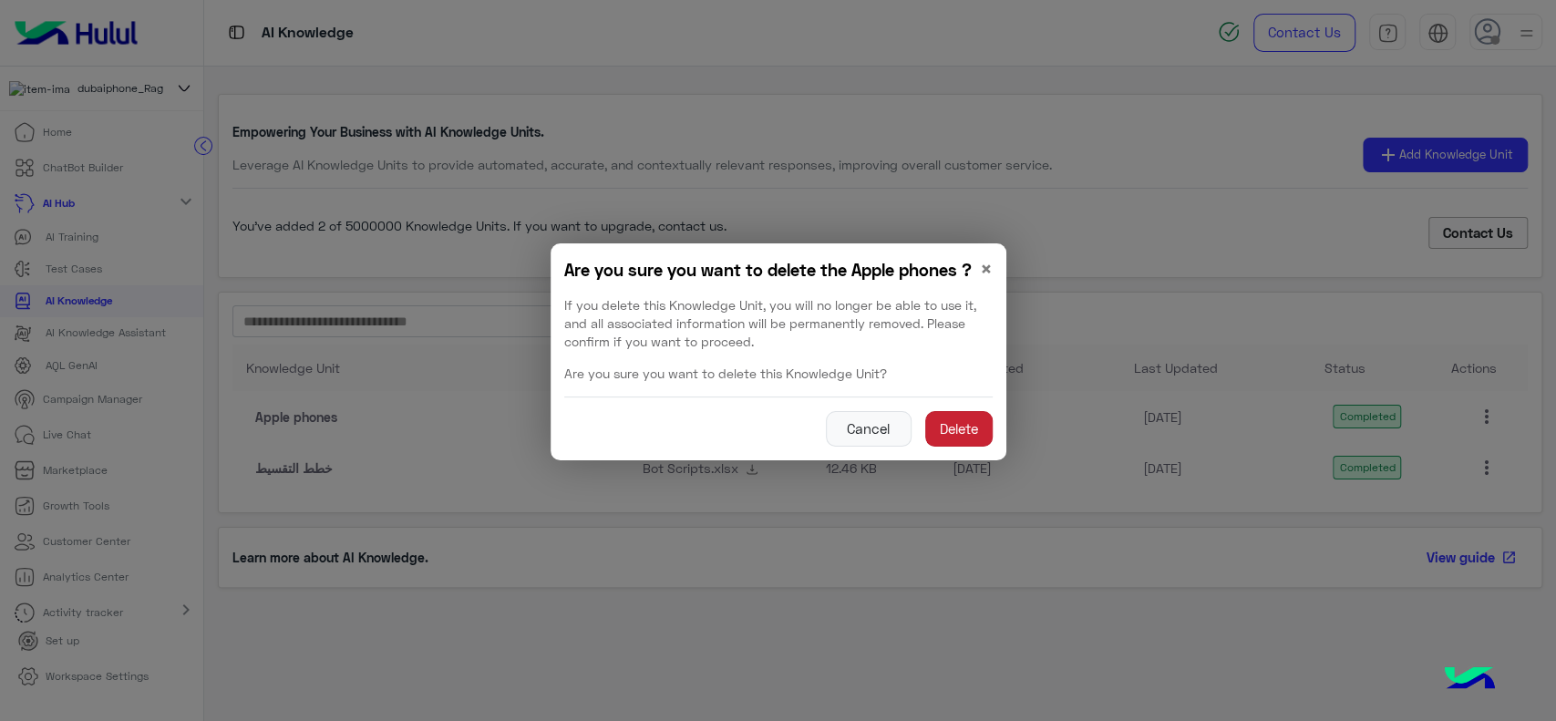
click at [947, 426] on button "Delete" at bounding box center [958, 429] width 67 height 36
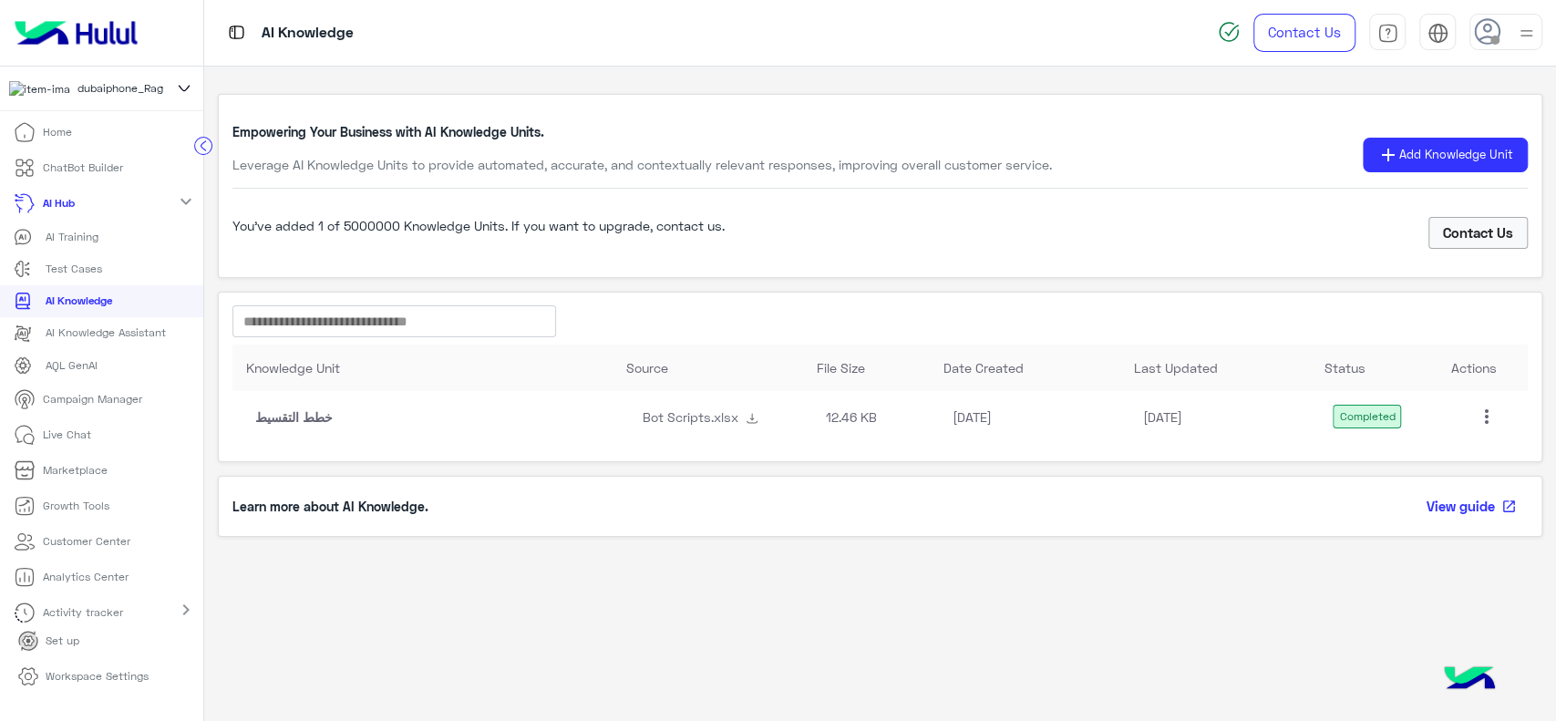
click at [1494, 408] on mat-icon "more_vert" at bounding box center [1487, 417] width 22 height 22
click at [1407, 494] on button "Delete" at bounding box center [1416, 502] width 148 height 44
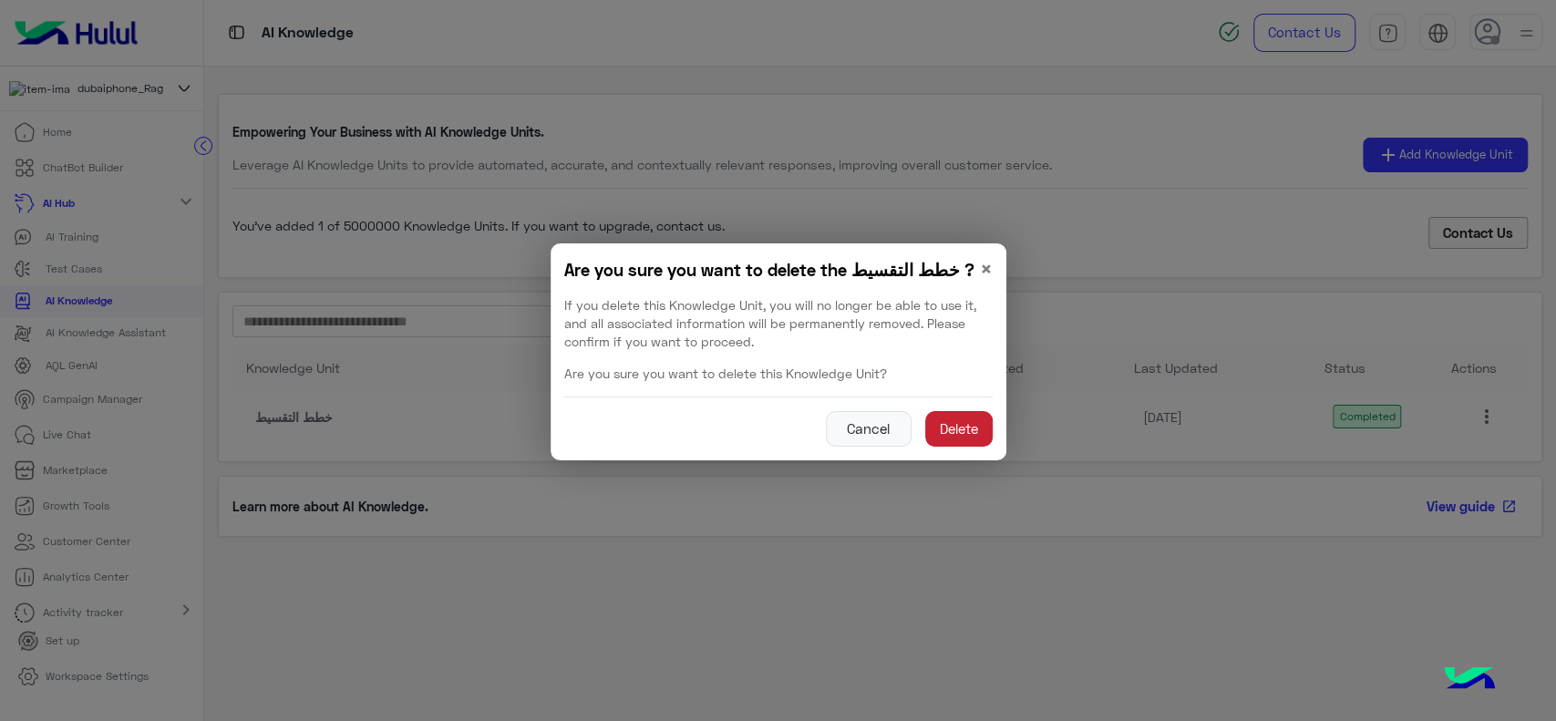
click at [948, 440] on button "Delete" at bounding box center [958, 429] width 67 height 36
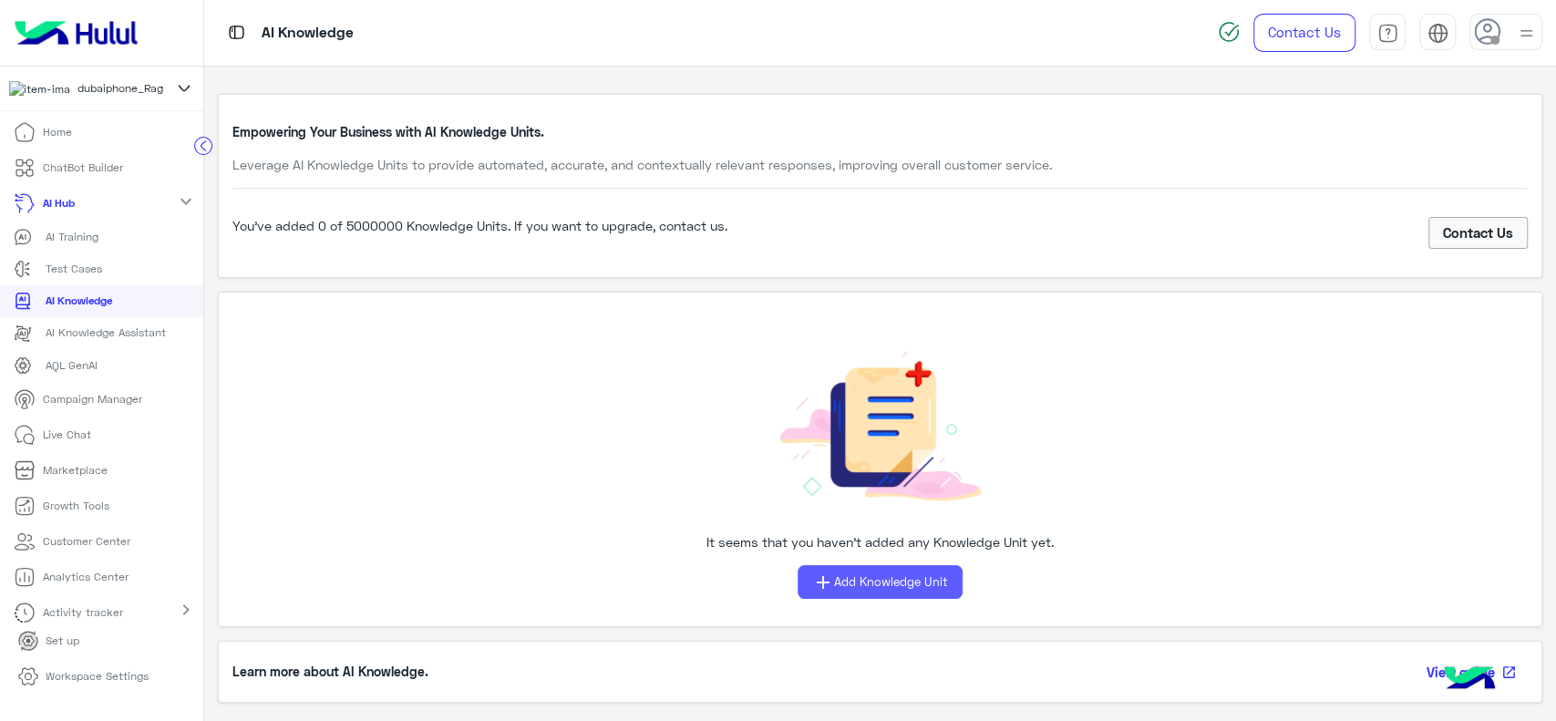
click at [846, 594] on button "add Add Knowledge Unit" at bounding box center [880, 582] width 165 height 34
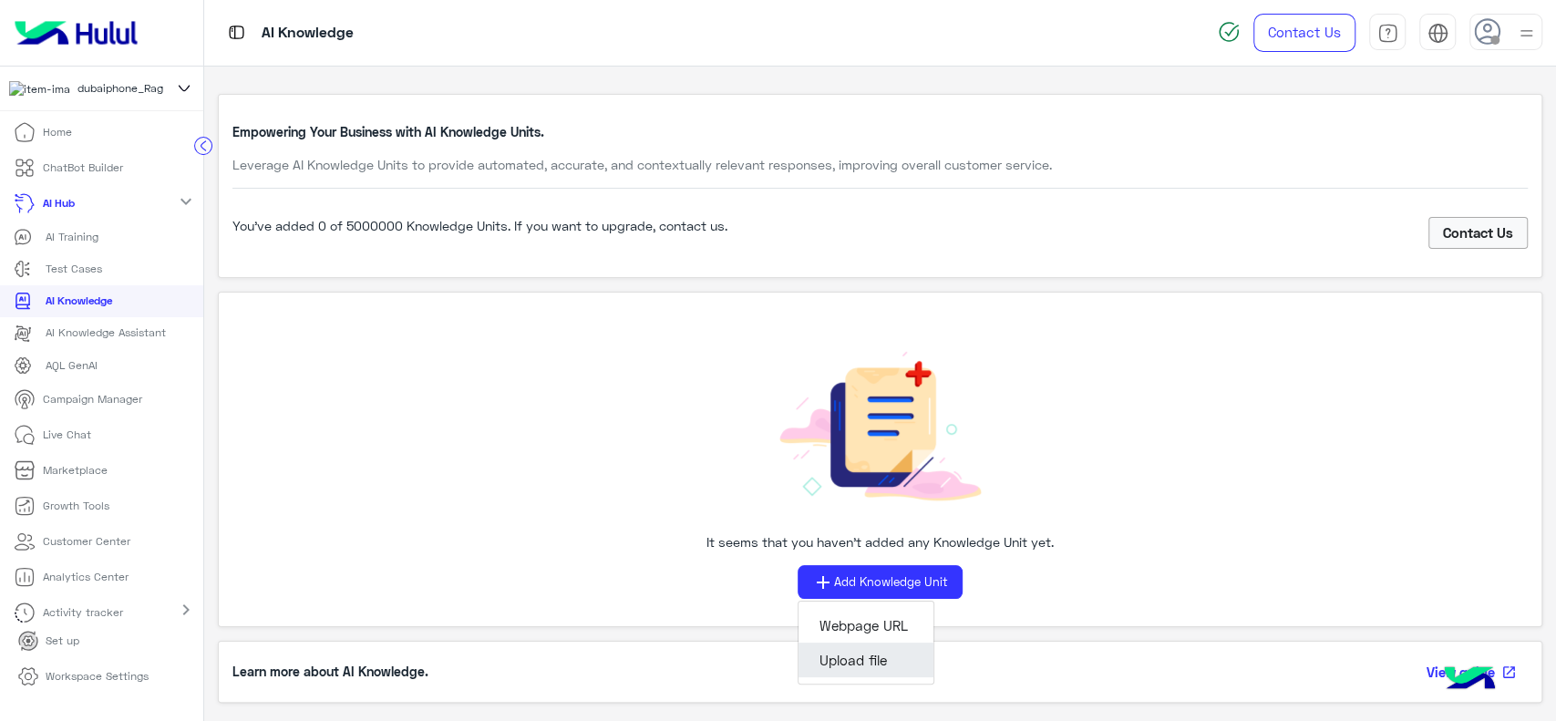
click at [845, 656] on button "Upload file" at bounding box center [866, 660] width 135 height 35
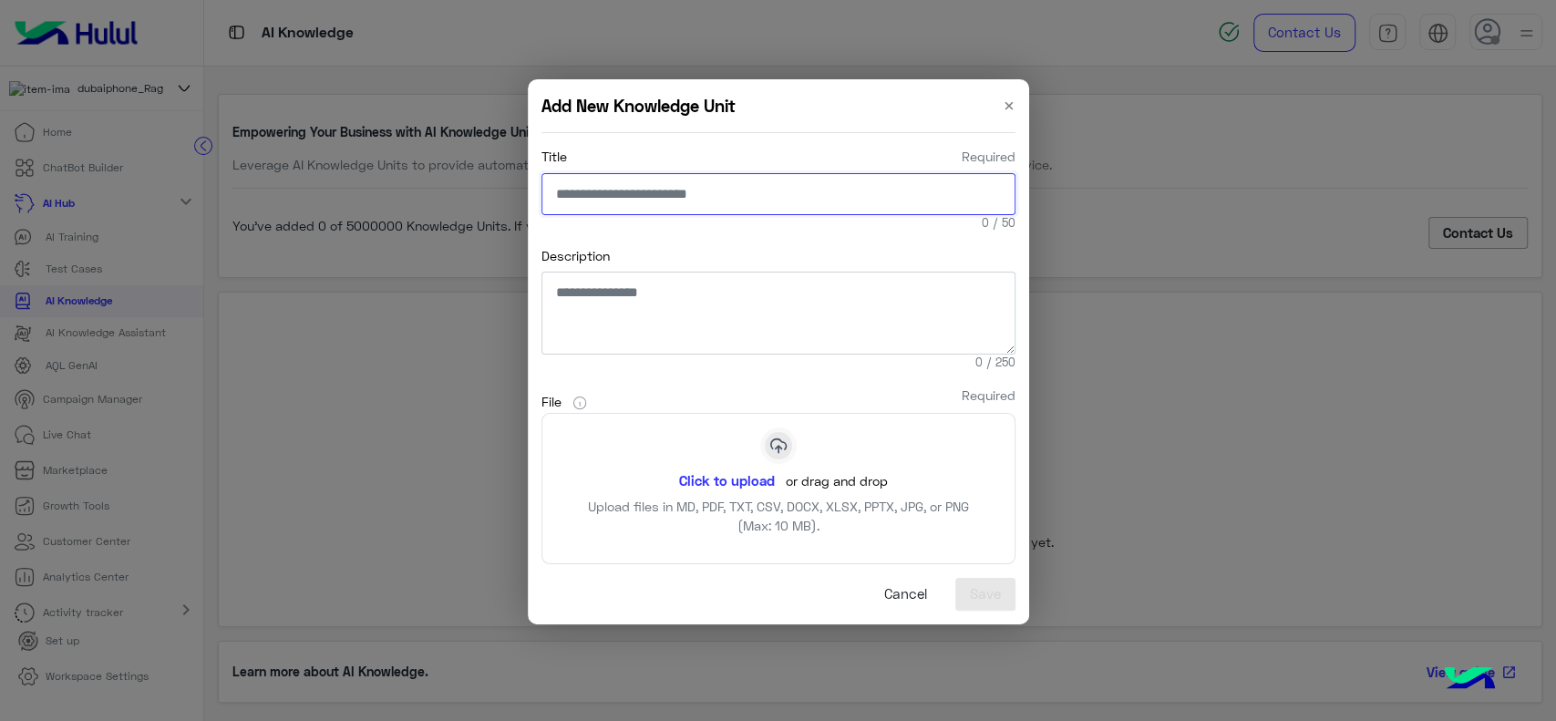
click at [689, 201] on input "Title Required" at bounding box center [779, 194] width 474 height 42
click at [617, 189] on input "**********" at bounding box center [779, 194] width 474 height 42
type input "**********"
click at [706, 470] on button "Click to upload" at bounding box center [727, 480] width 117 height 31
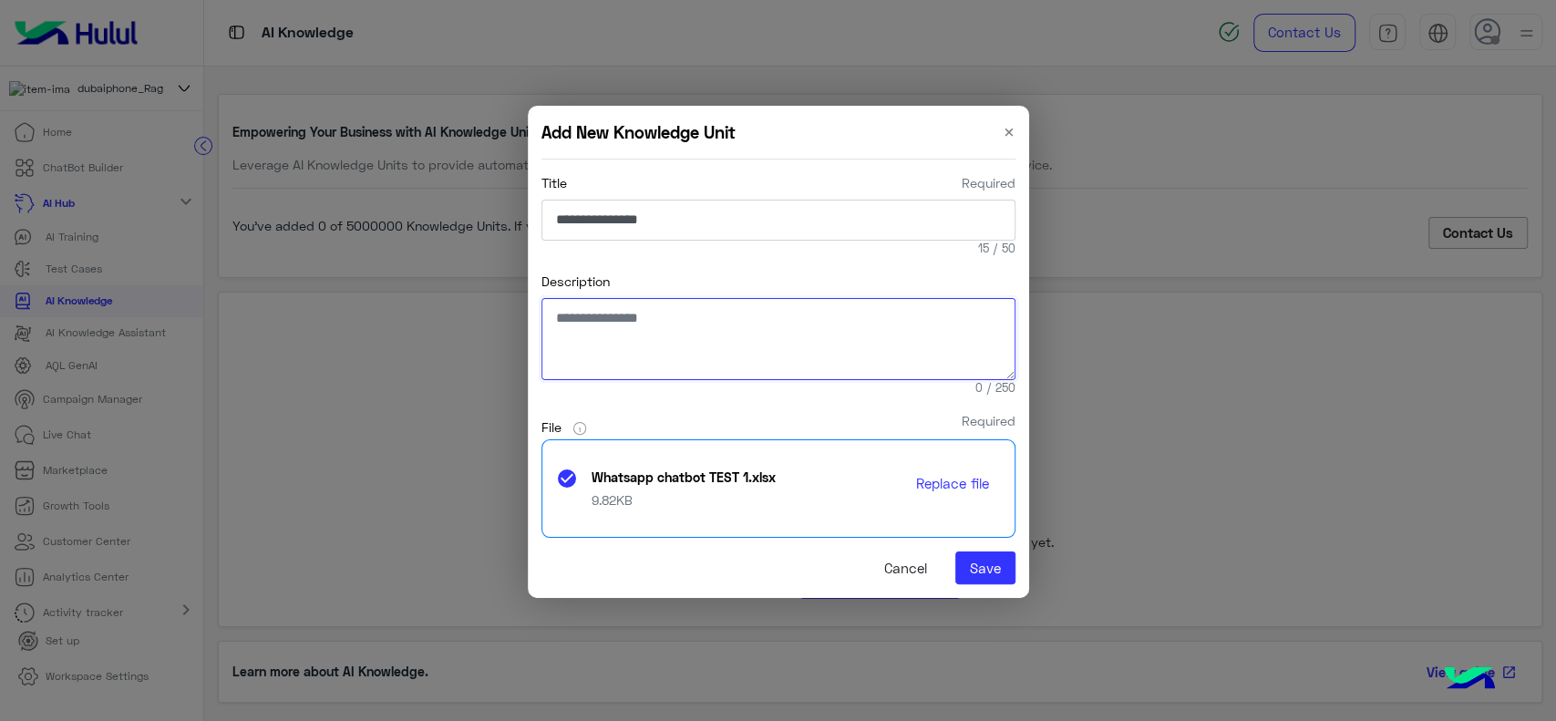
click at [684, 354] on textarea "Description" at bounding box center [779, 339] width 474 height 83
paste textarea "**********"
type textarea "**********"
click at [977, 569] on button "Save" at bounding box center [986, 568] width 60 height 33
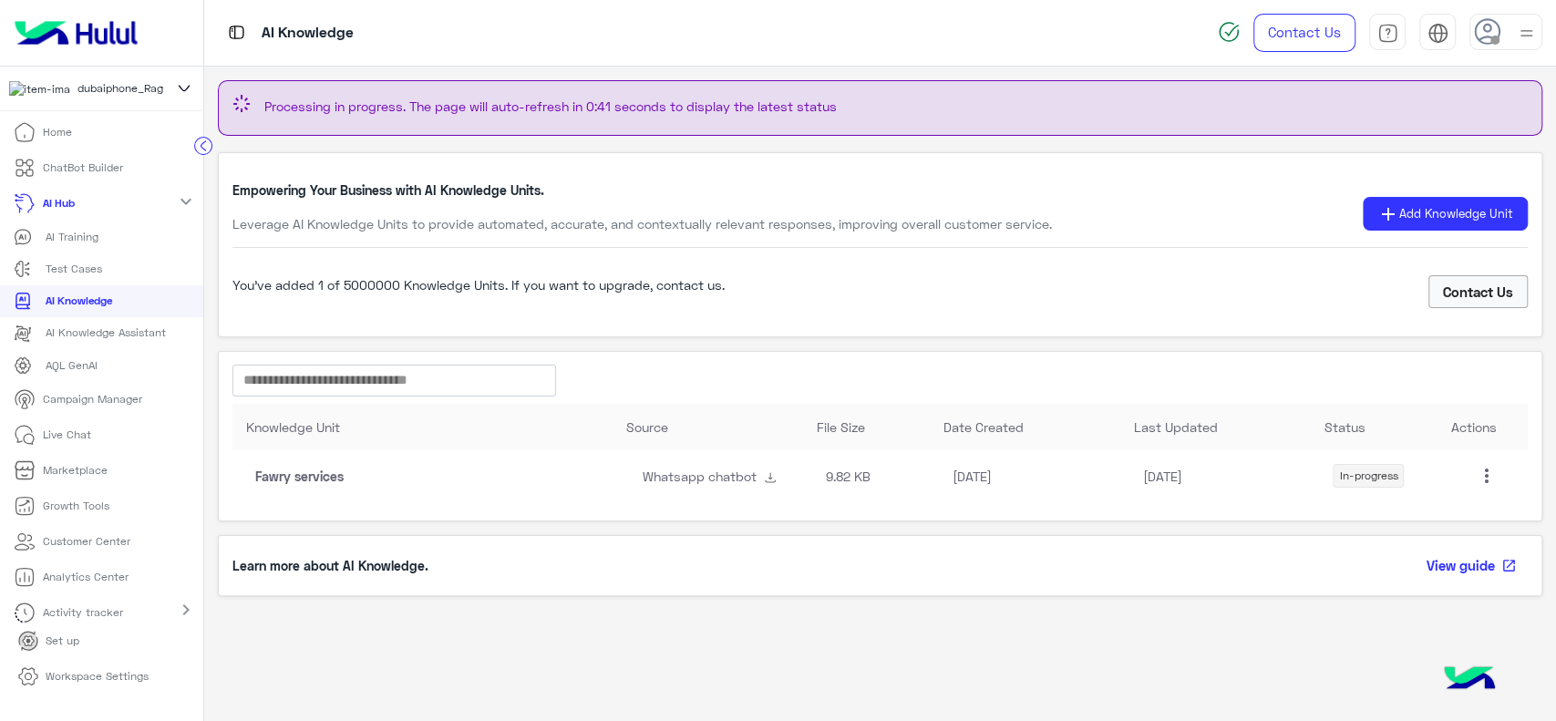
click at [86, 657] on p "Workspace Settings" at bounding box center [97, 676] width 103 height 16
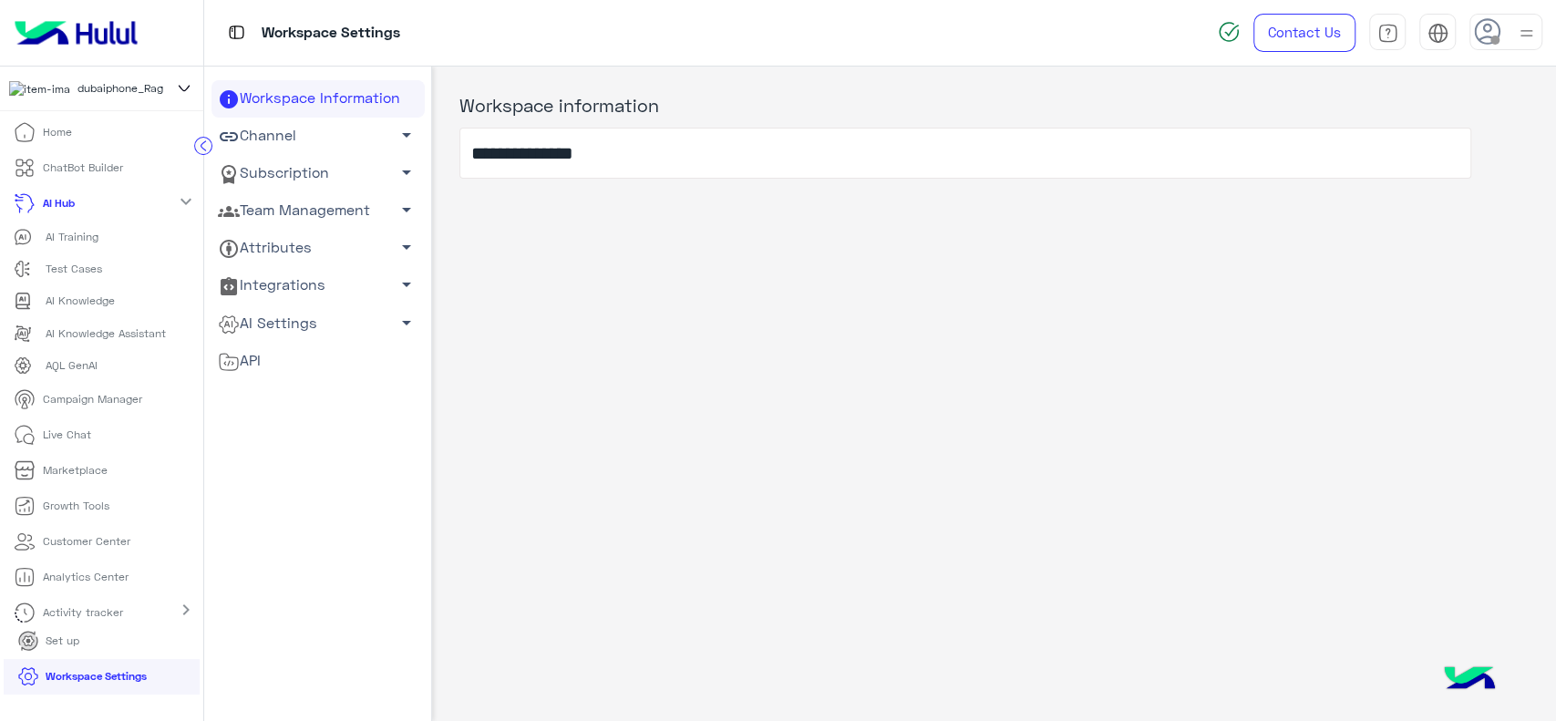
click at [294, 315] on link "AI Settings arrow_drop_down" at bounding box center [318, 323] width 213 height 37
click at [279, 357] on link "Conversational AI Models" at bounding box center [318, 358] width 213 height 32
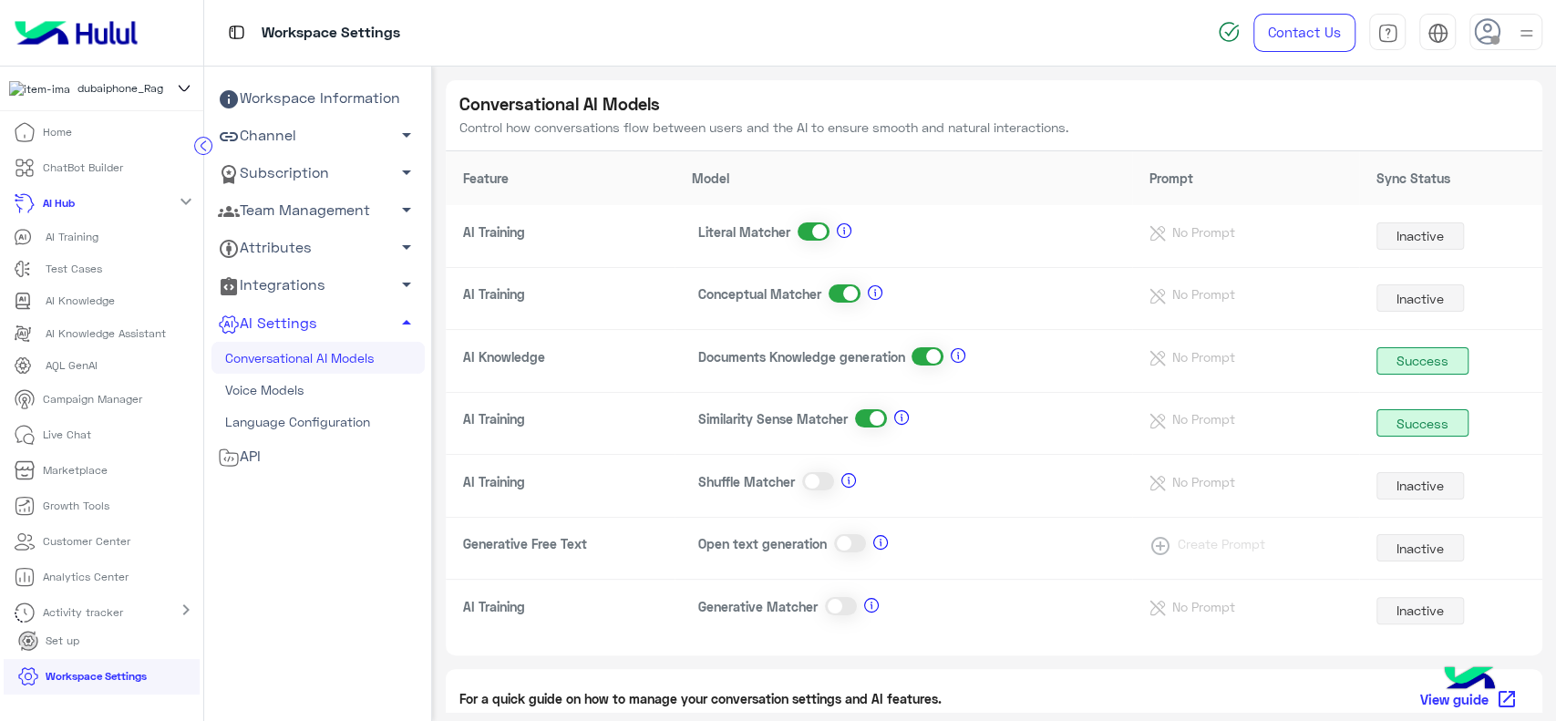
click at [811, 230] on span at bounding box center [814, 231] width 32 height 18
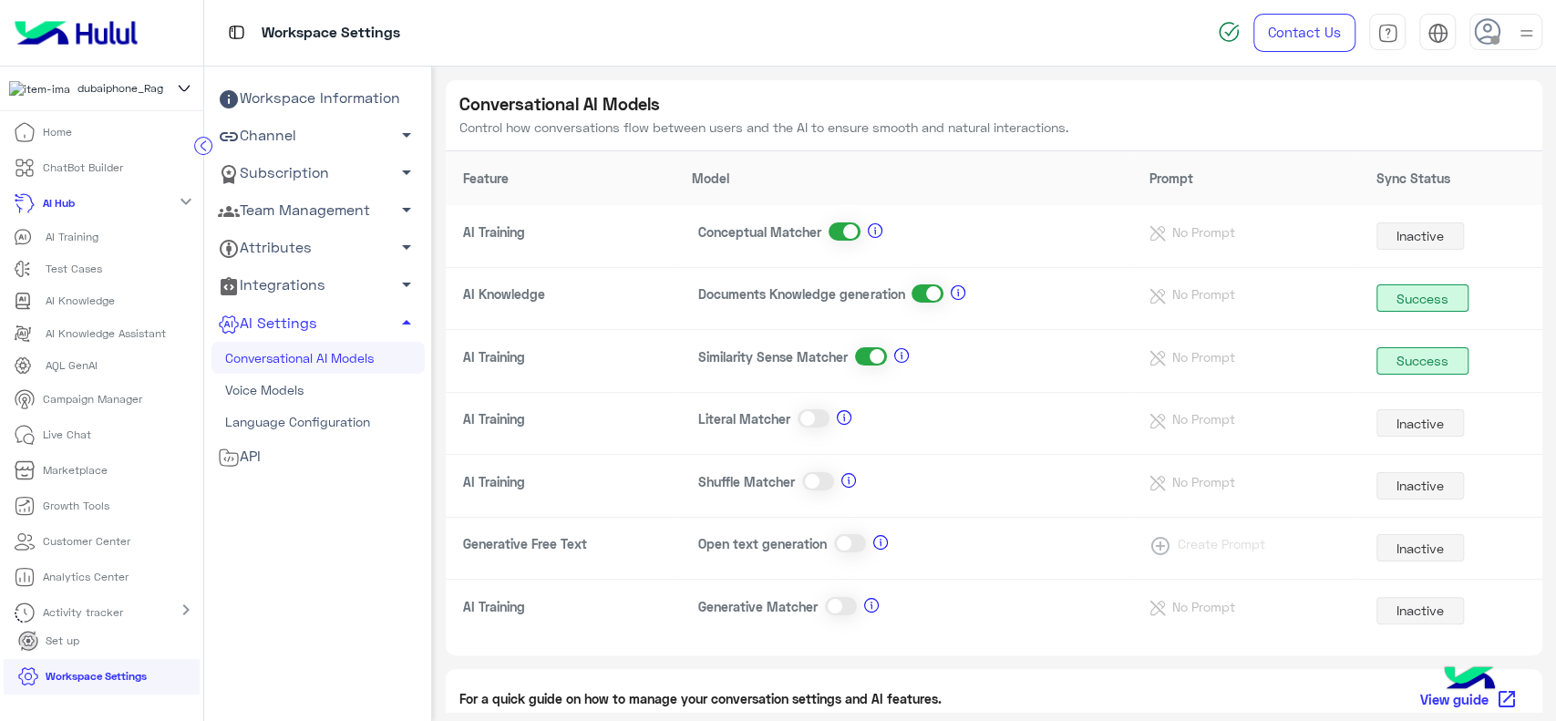
click at [841, 226] on span at bounding box center [845, 231] width 32 height 18
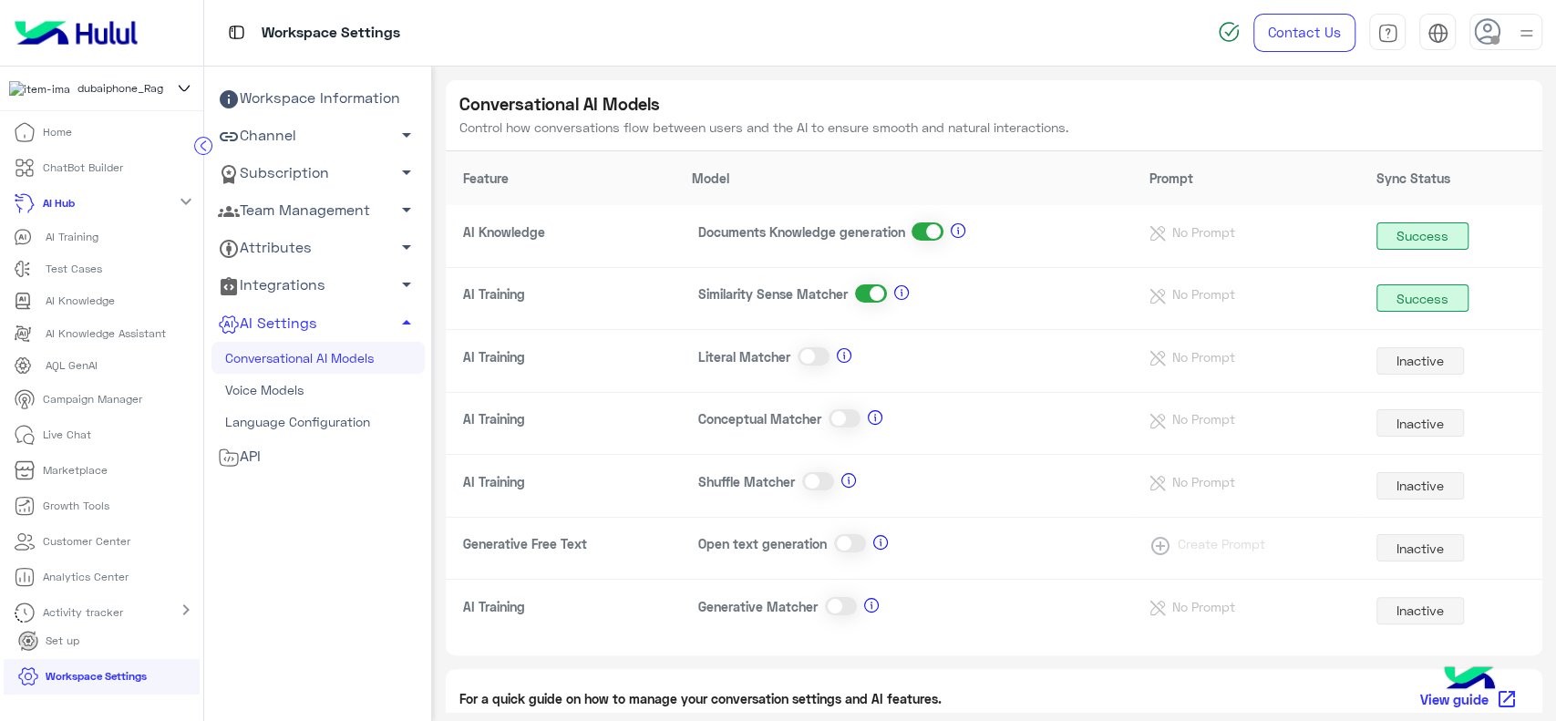
click at [857, 298] on span at bounding box center [871, 293] width 32 height 18
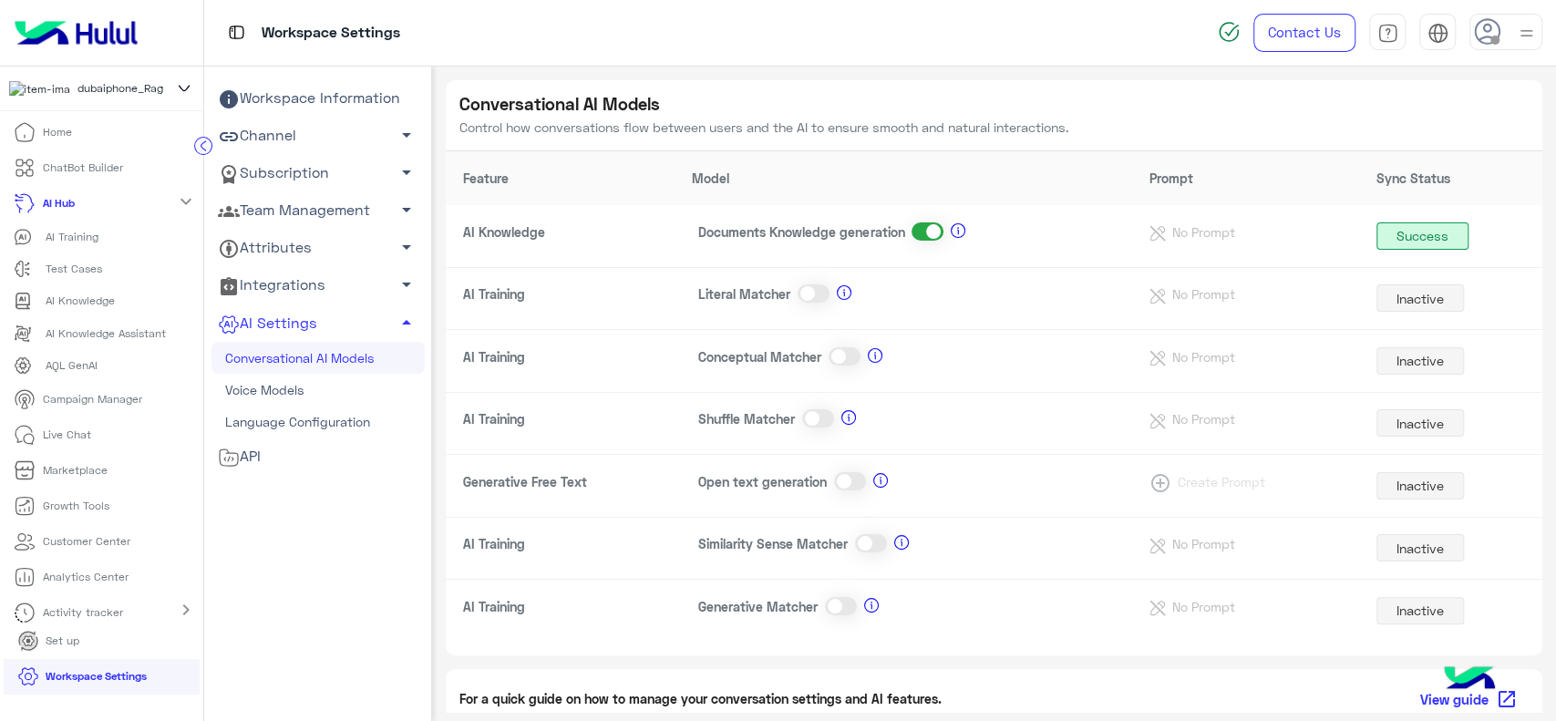
click at [80, 309] on p "AI Knowledge" at bounding box center [80, 301] width 69 height 16
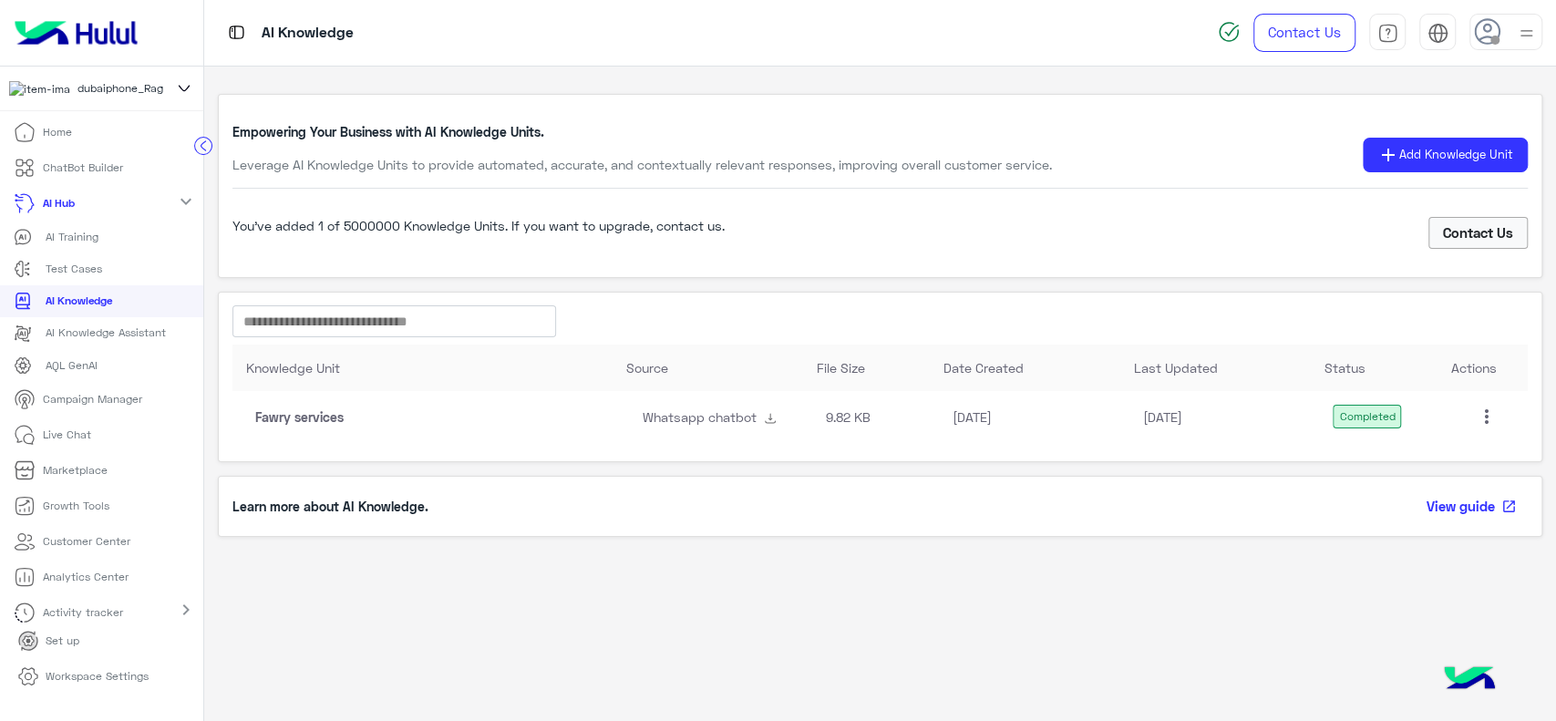
scroll to position [22, 0]
click at [175, 187] on mat-icon "expand_more" at bounding box center [186, 195] width 22 height 22
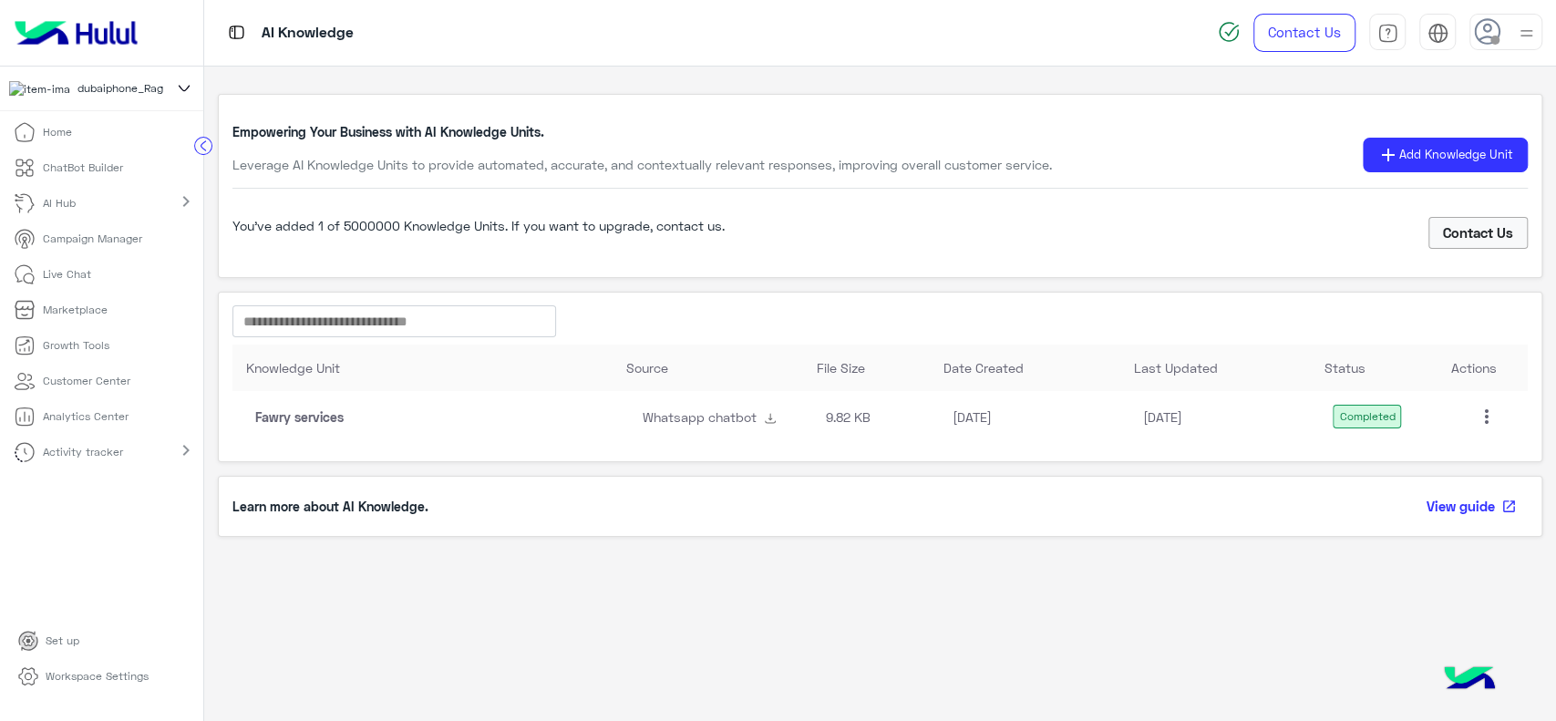
click at [108, 140] on li "Home" at bounding box center [101, 133] width 203 height 36
click at [62, 140] on p "Home" at bounding box center [57, 132] width 29 height 16
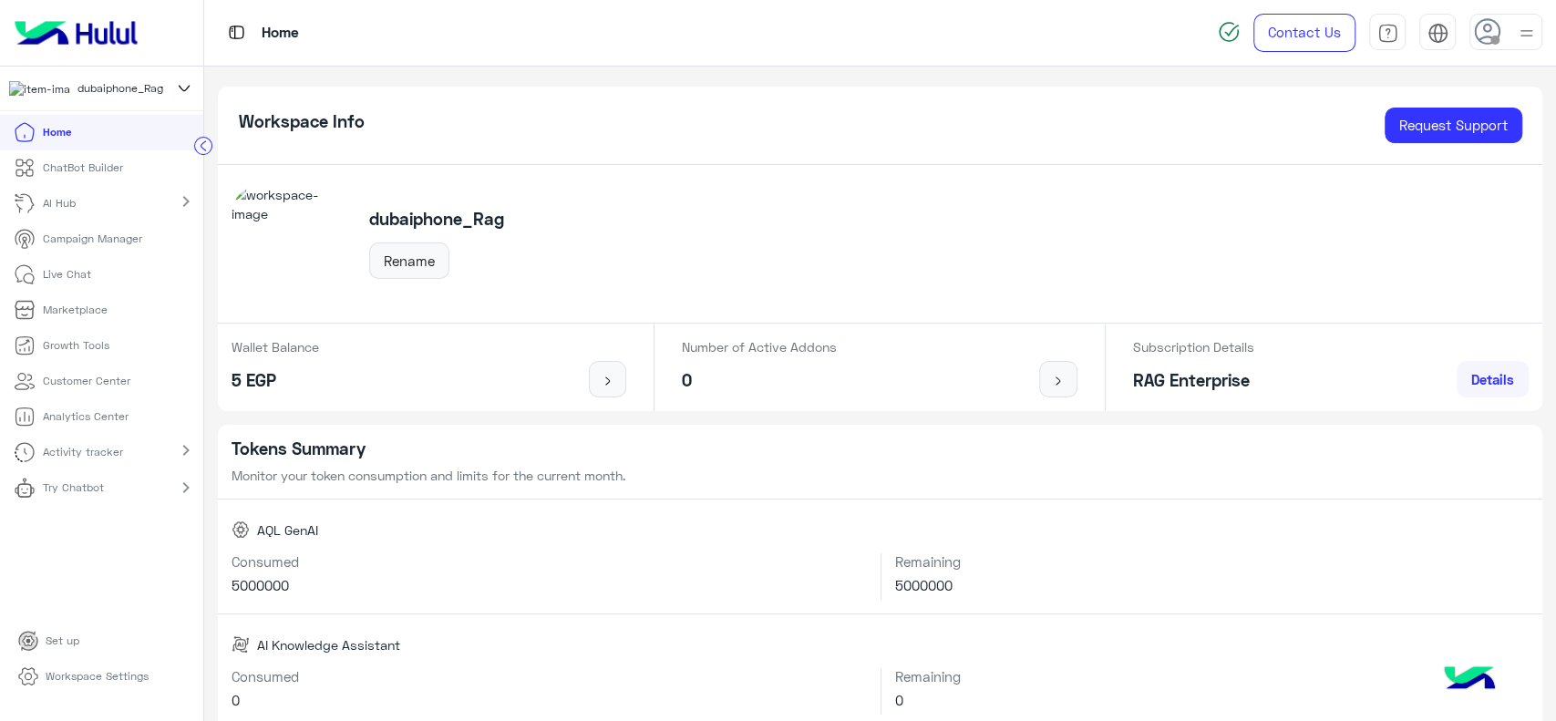
click at [69, 496] on p "Try Chatbot" at bounding box center [73, 488] width 61 height 16
click at [66, 541] on p "WebChat" at bounding box center [62, 532] width 60 height 16
click at [178, 90] on icon at bounding box center [184, 89] width 20 height 22
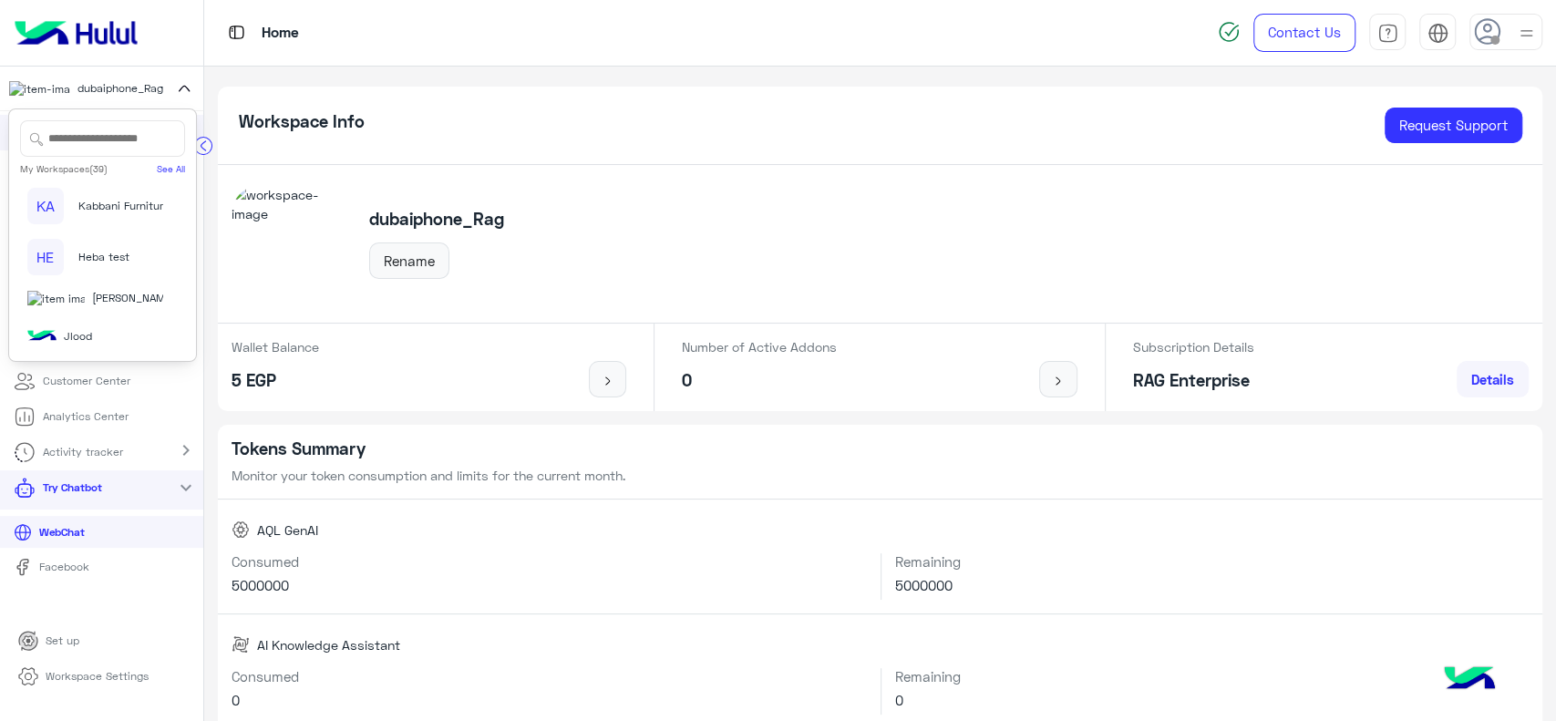
click at [642, 204] on div "dubaiphone_Rag Rename" at bounding box center [880, 244] width 1325 height 159
click at [99, 657] on p "Workspace Settings" at bounding box center [97, 676] width 103 height 16
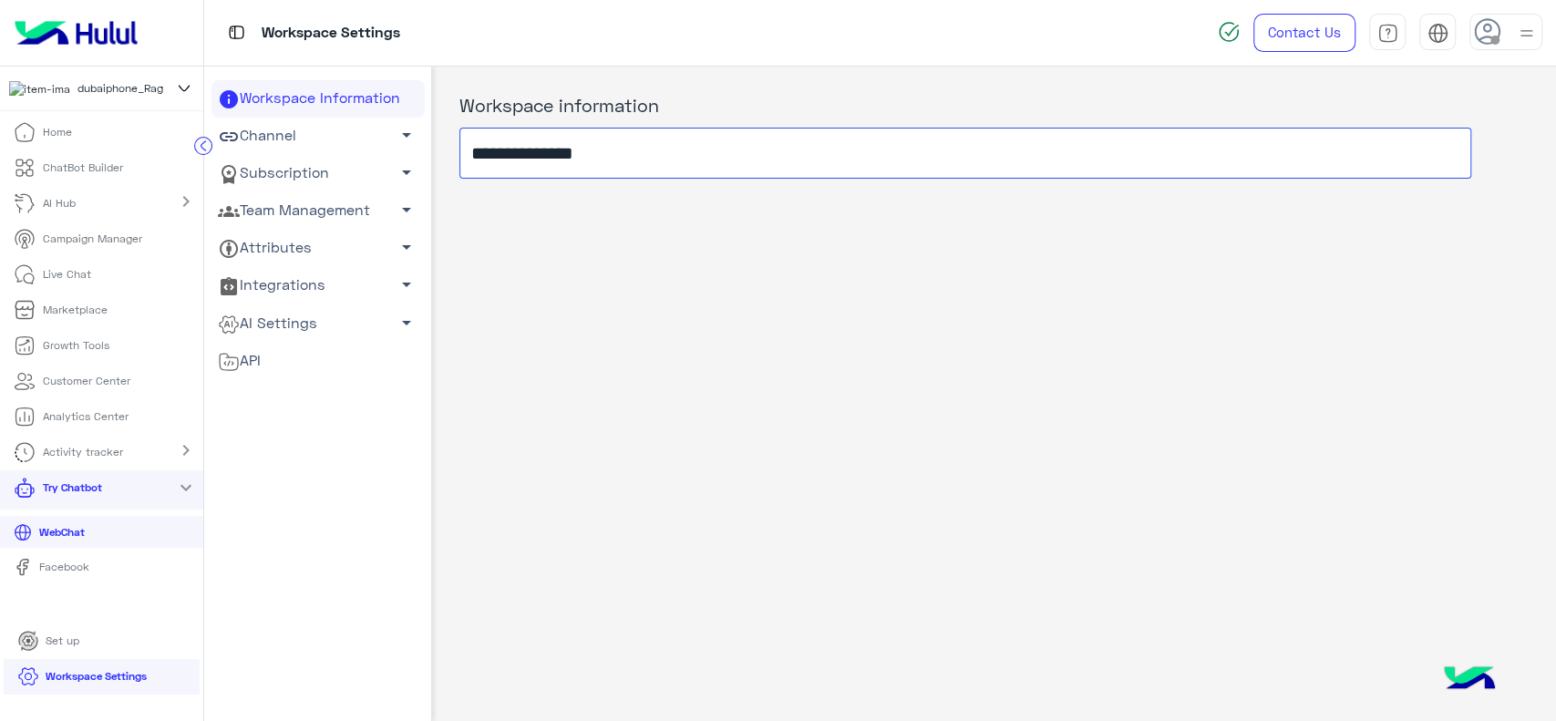
drag, startPoint x: 563, startPoint y: 147, endPoint x: 467, endPoint y: 154, distance: 96.9
click at [467, 154] on input "**********" at bounding box center [966, 153] width 1012 height 51
type input "********"
click at [562, 249] on div "Workspace information ********" at bounding box center [994, 390] width 1124 height 646
click at [734, 246] on div "Workspace information ********" at bounding box center [992, 390] width 1130 height 646
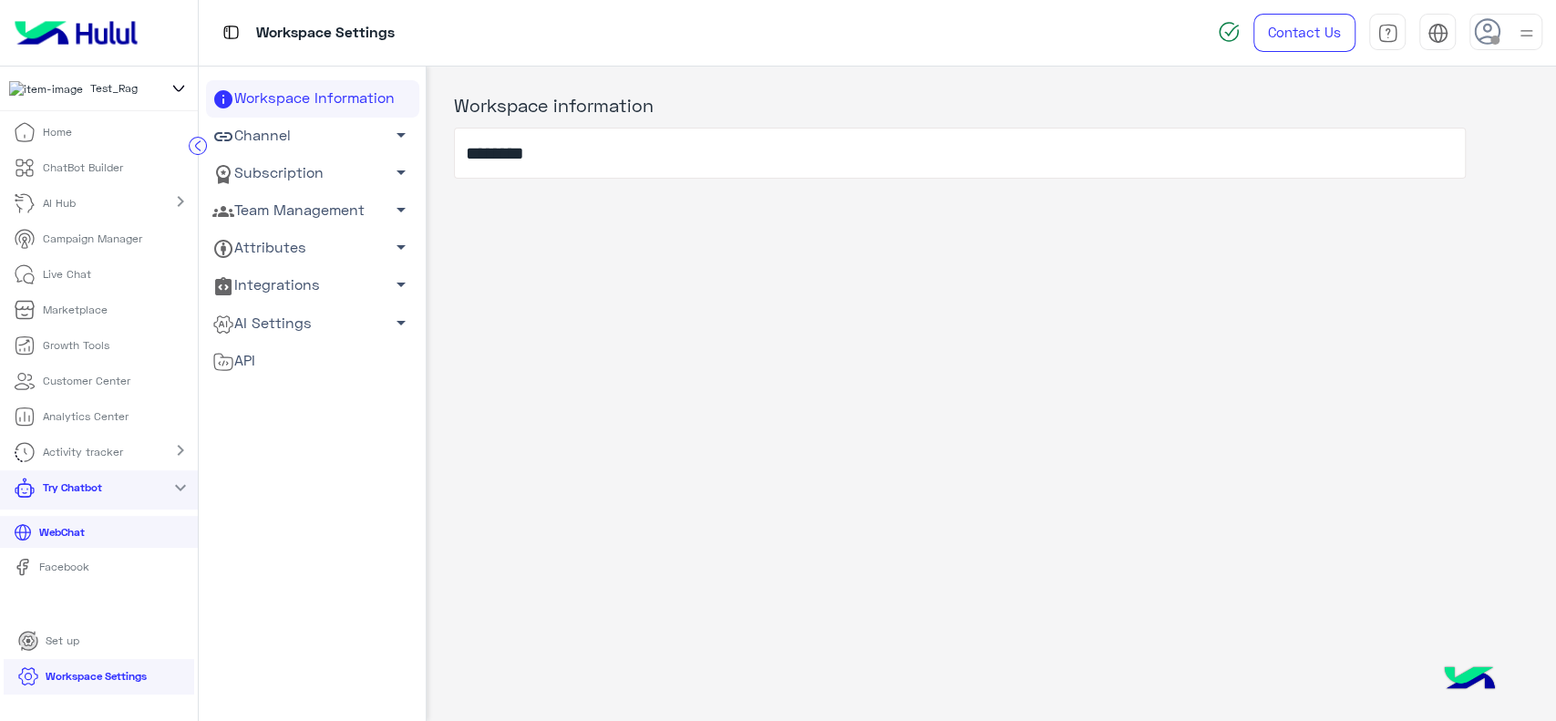
click at [153, 213] on div "AI Hub chevron_right" at bounding box center [99, 204] width 198 height 36
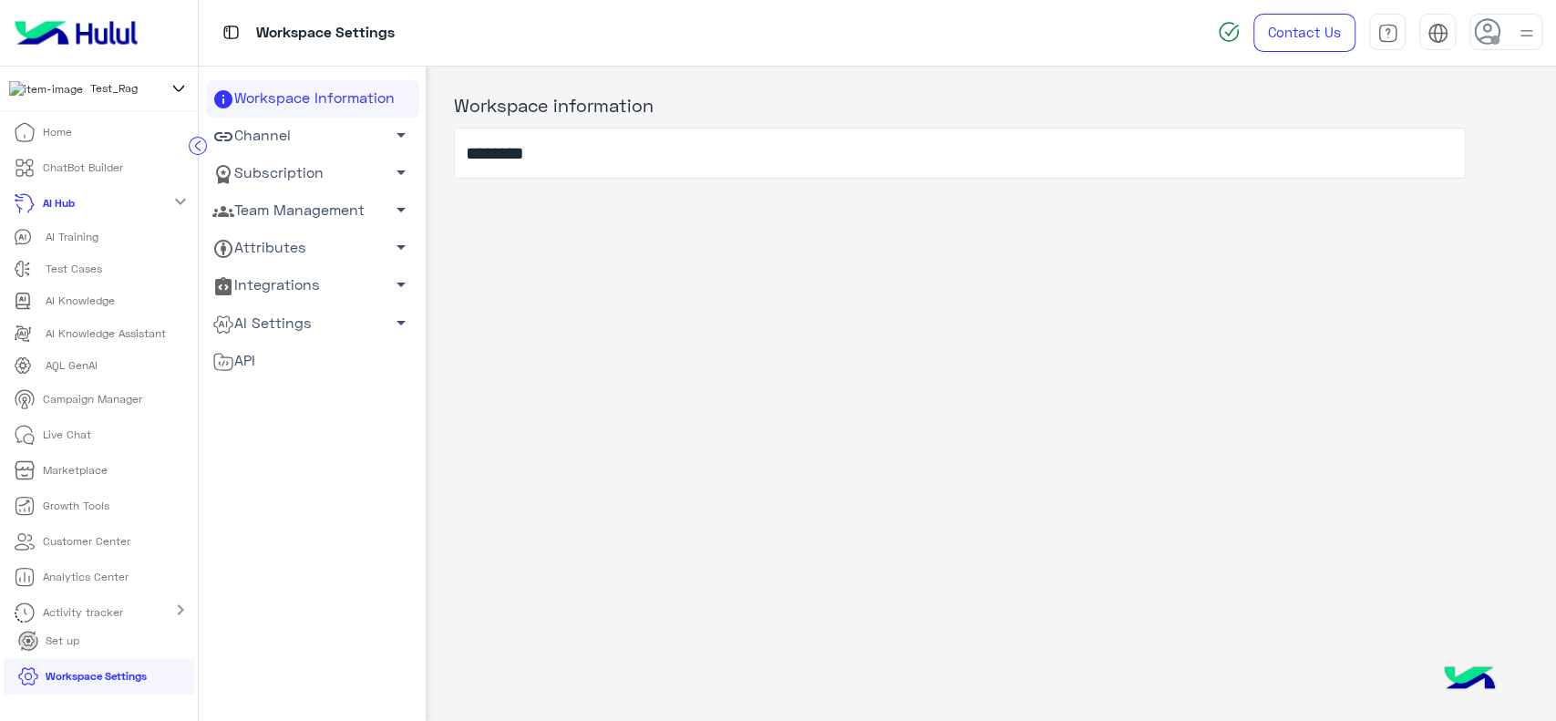
click at [110, 241] on div "AI Training" at bounding box center [99, 237] width 171 height 18
click at [78, 245] on p "AI Training" at bounding box center [72, 237] width 53 height 16
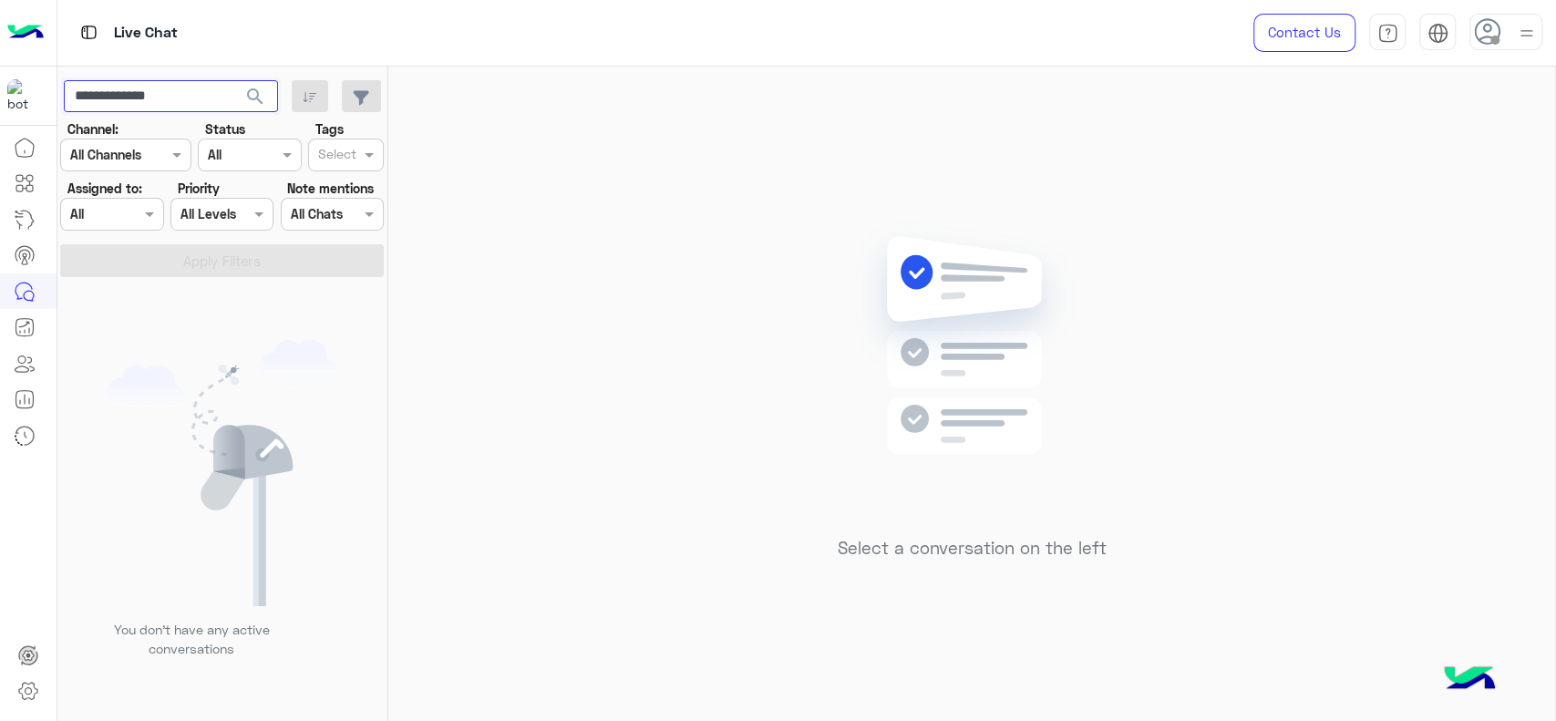
click at [149, 106] on input "**********" at bounding box center [171, 96] width 214 height 33
paste input "text"
click at [149, 106] on input "**********" at bounding box center [171, 96] width 214 height 33
type input "**********"
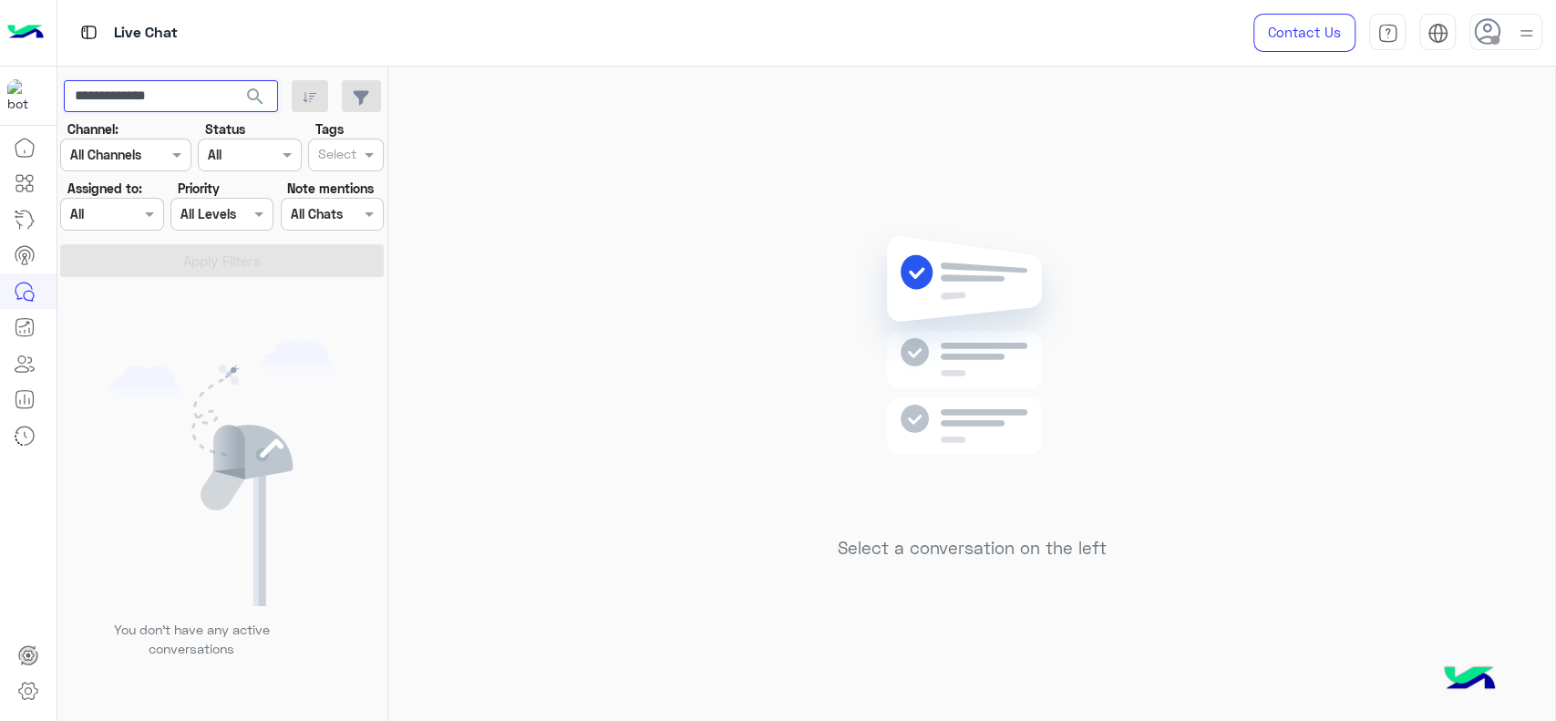
click at [233, 80] on button "search" at bounding box center [255, 99] width 45 height 39
click at [120, 509] on img at bounding box center [223, 473] width 230 height 266
click at [165, 90] on input "**********" at bounding box center [171, 96] width 214 height 33
click at [128, 96] on input "**********" at bounding box center [171, 96] width 214 height 33
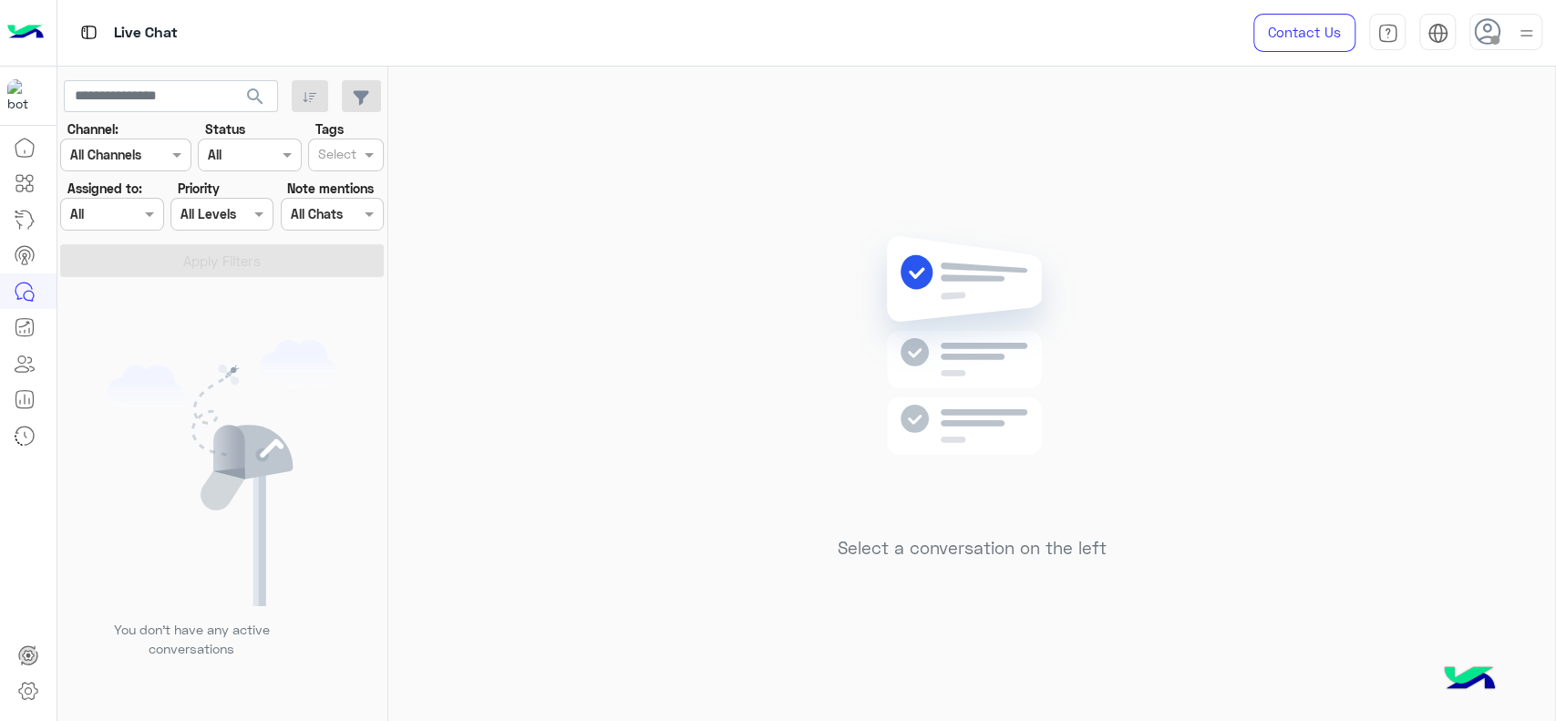
click at [258, 91] on span "search" at bounding box center [255, 97] width 22 height 22
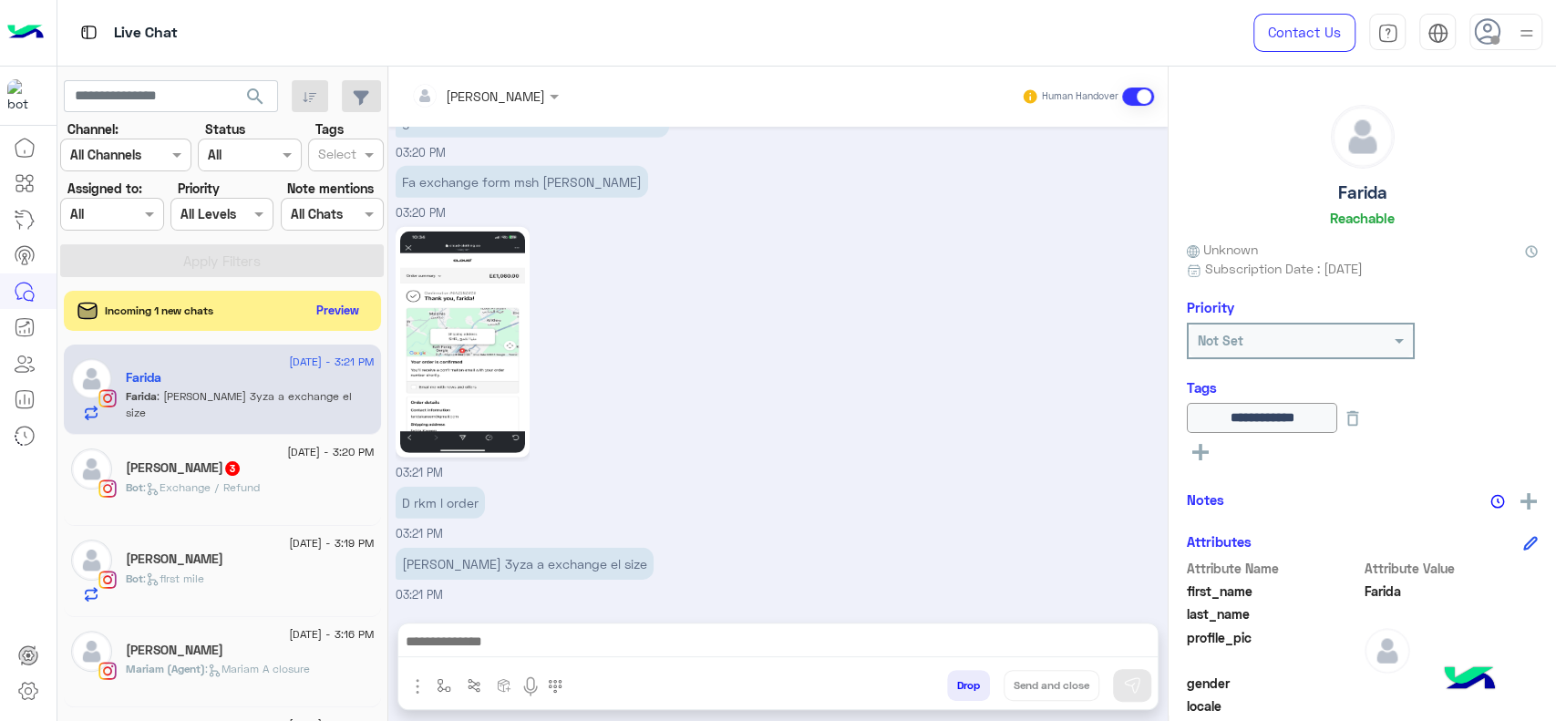
scroll to position [319, 0]
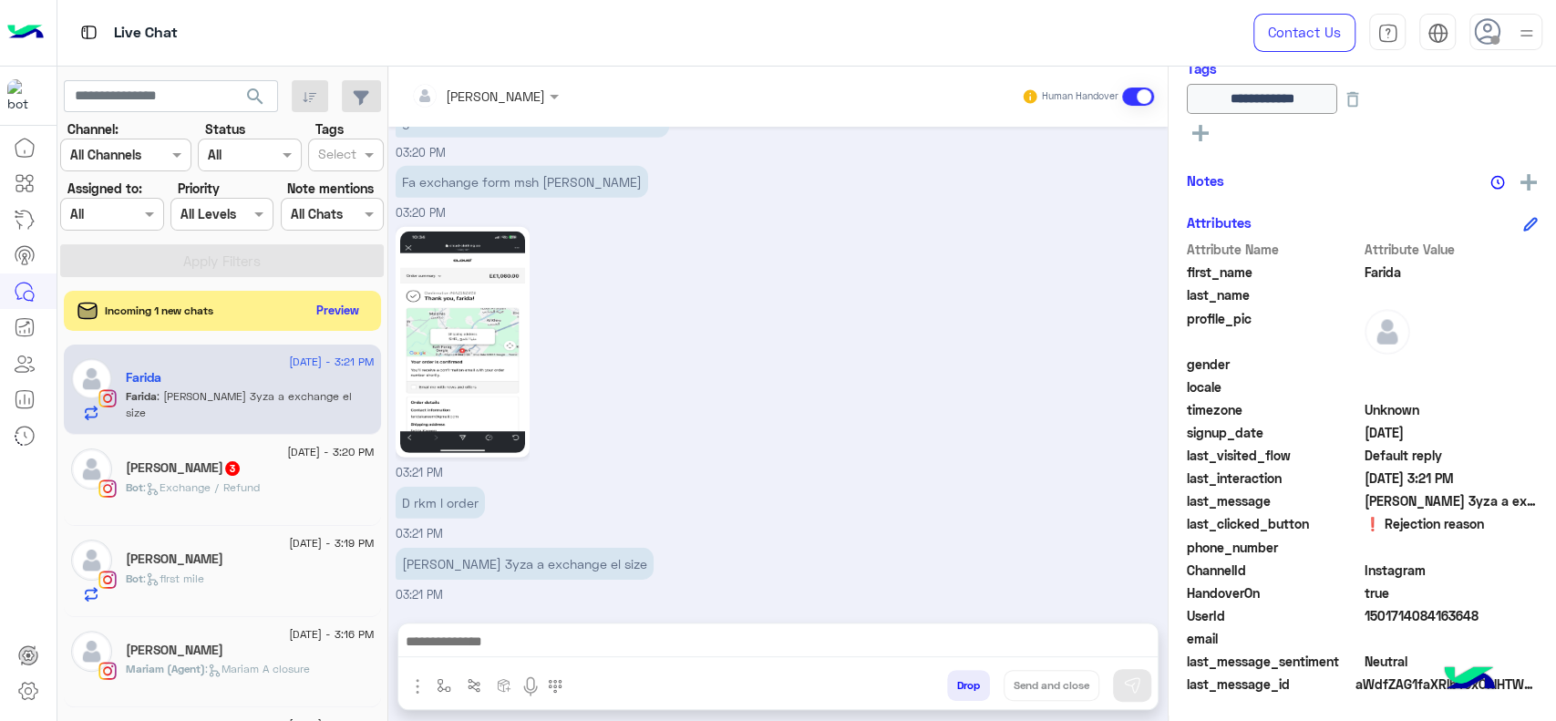
click at [906, 492] on div "D rkm l order 03:21 PM" at bounding box center [779, 512] width 766 height 61
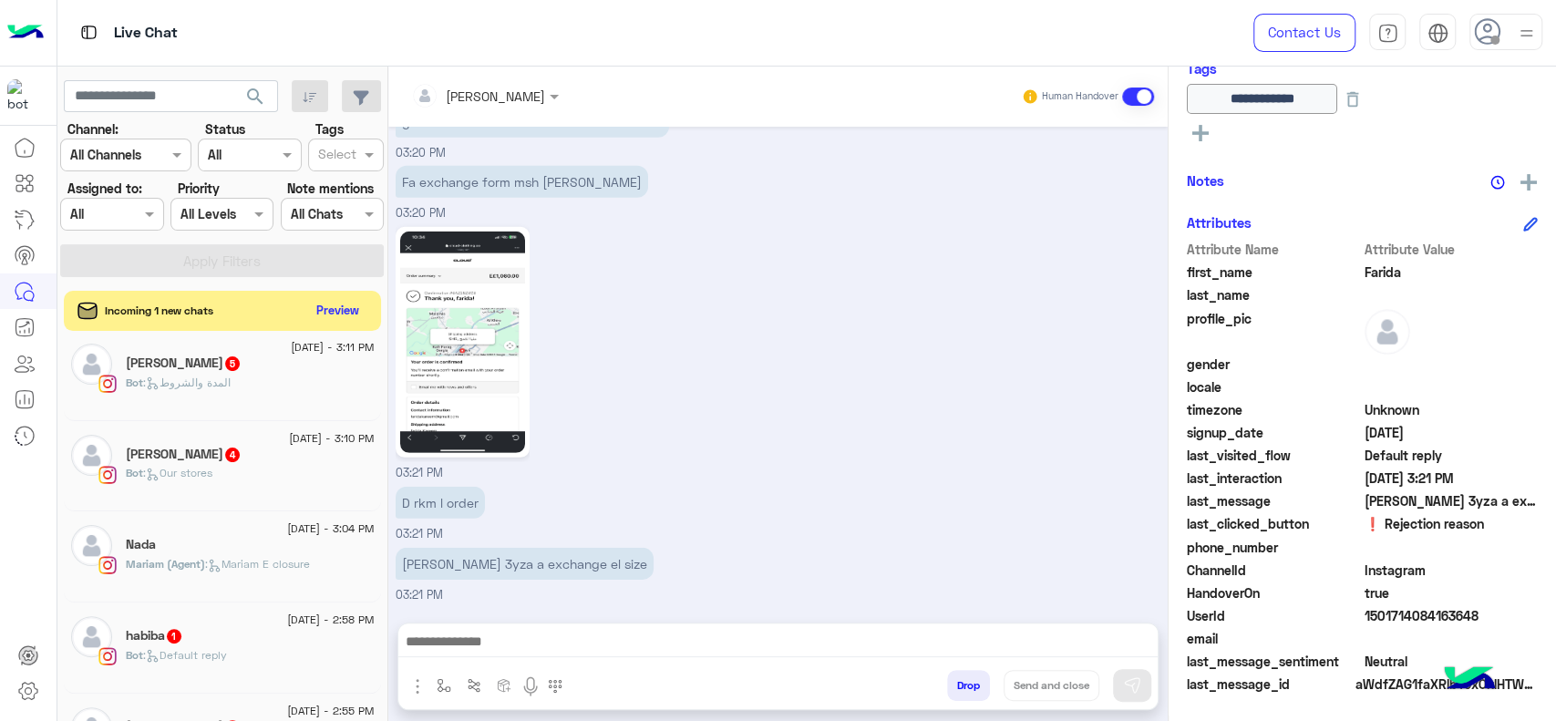
scroll to position [470, 0]
click at [21, 391] on icon at bounding box center [24, 399] width 17 height 17
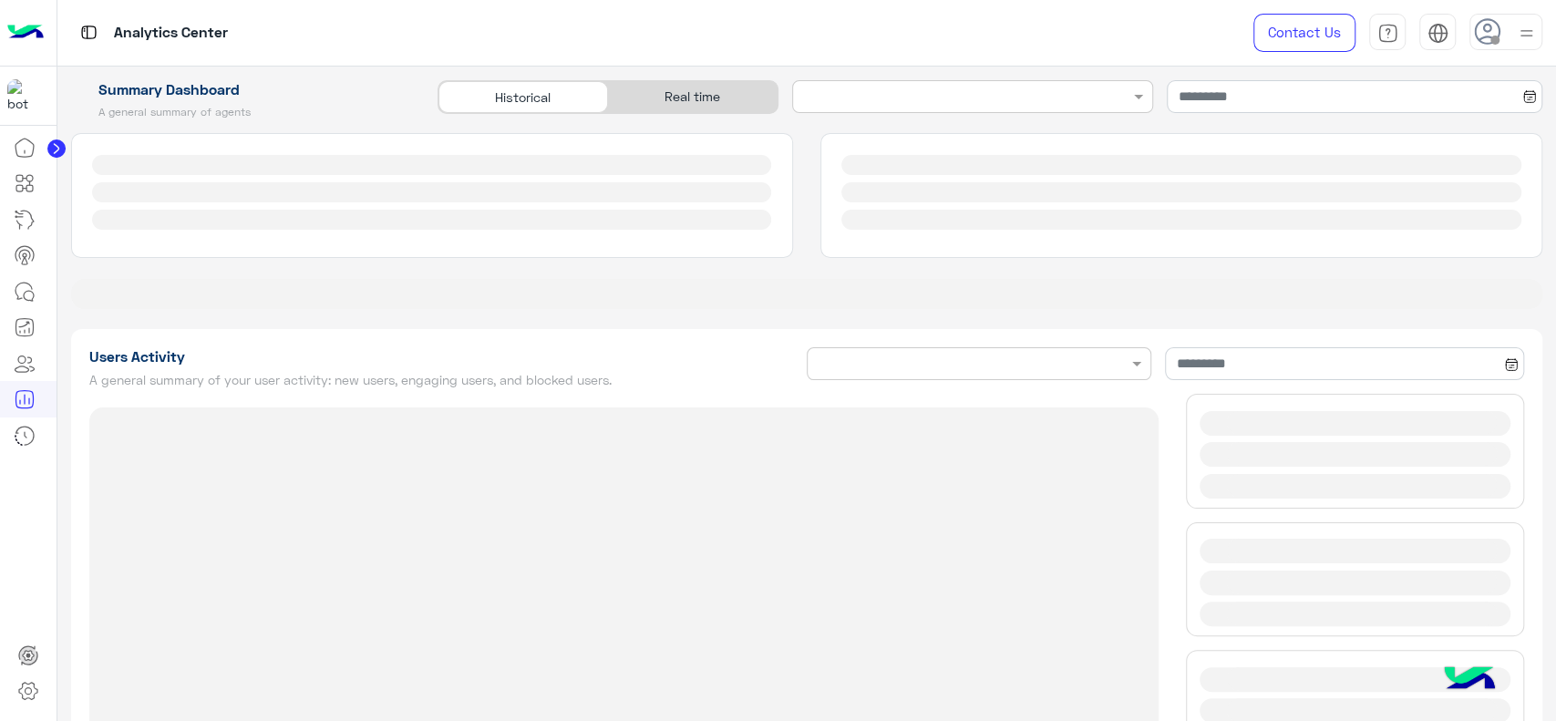
type input "**********"
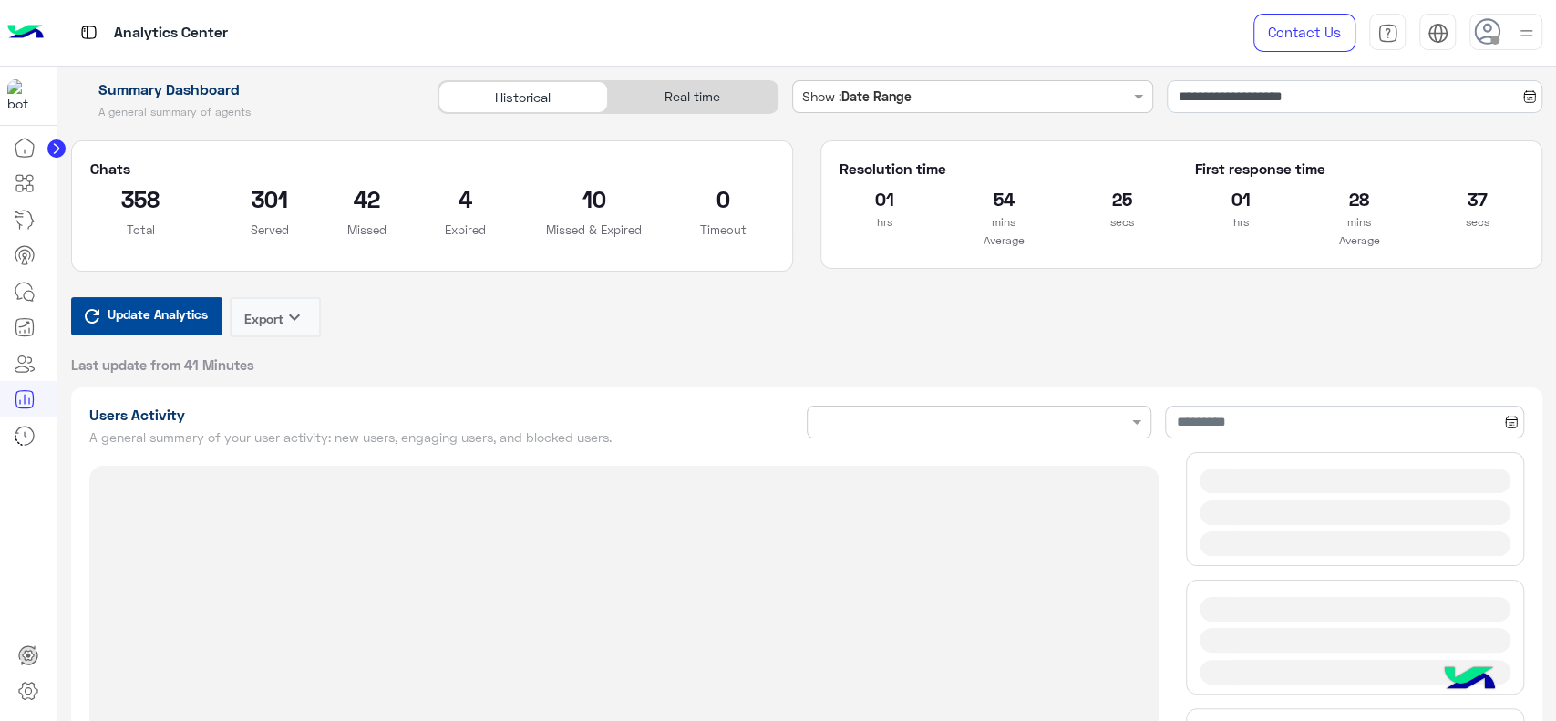
type input "**********"
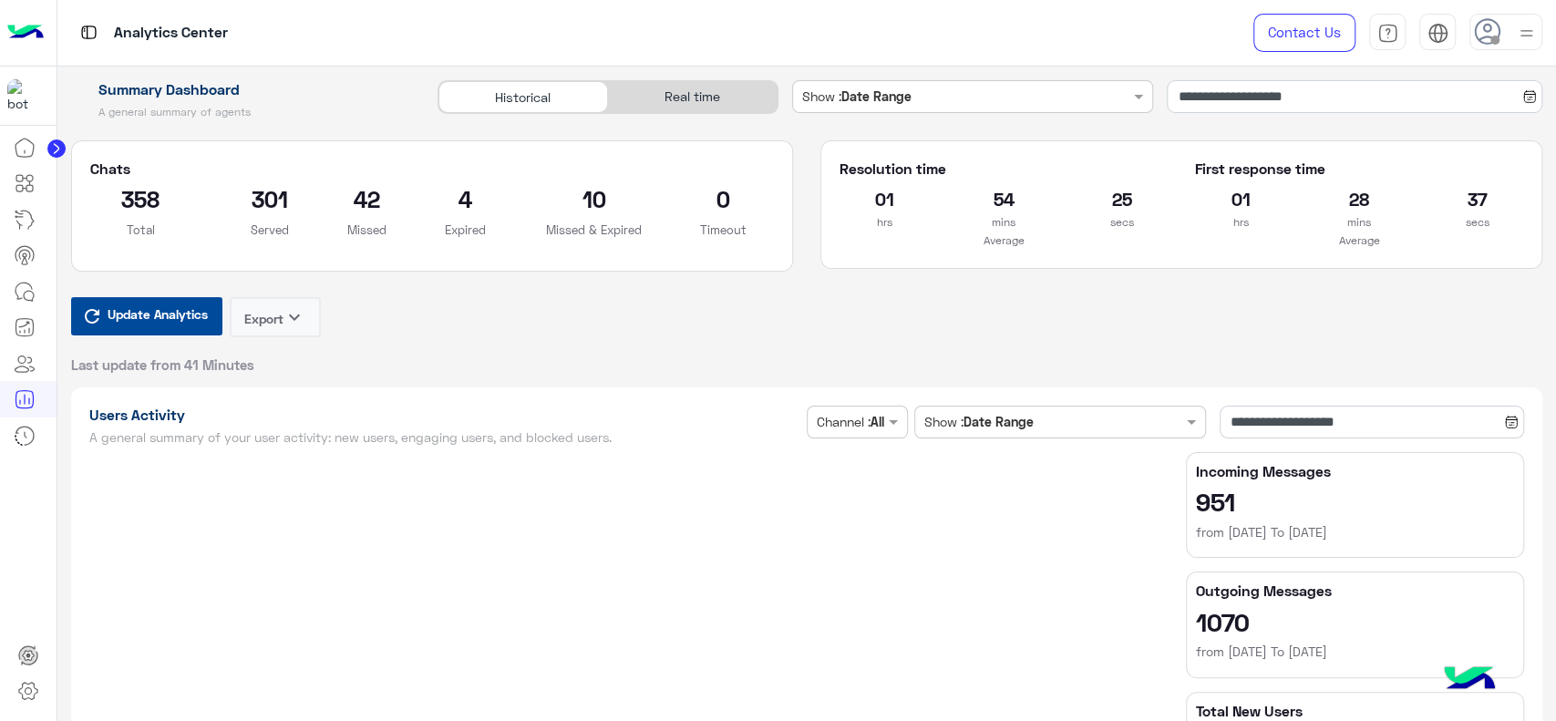
type input "**********"
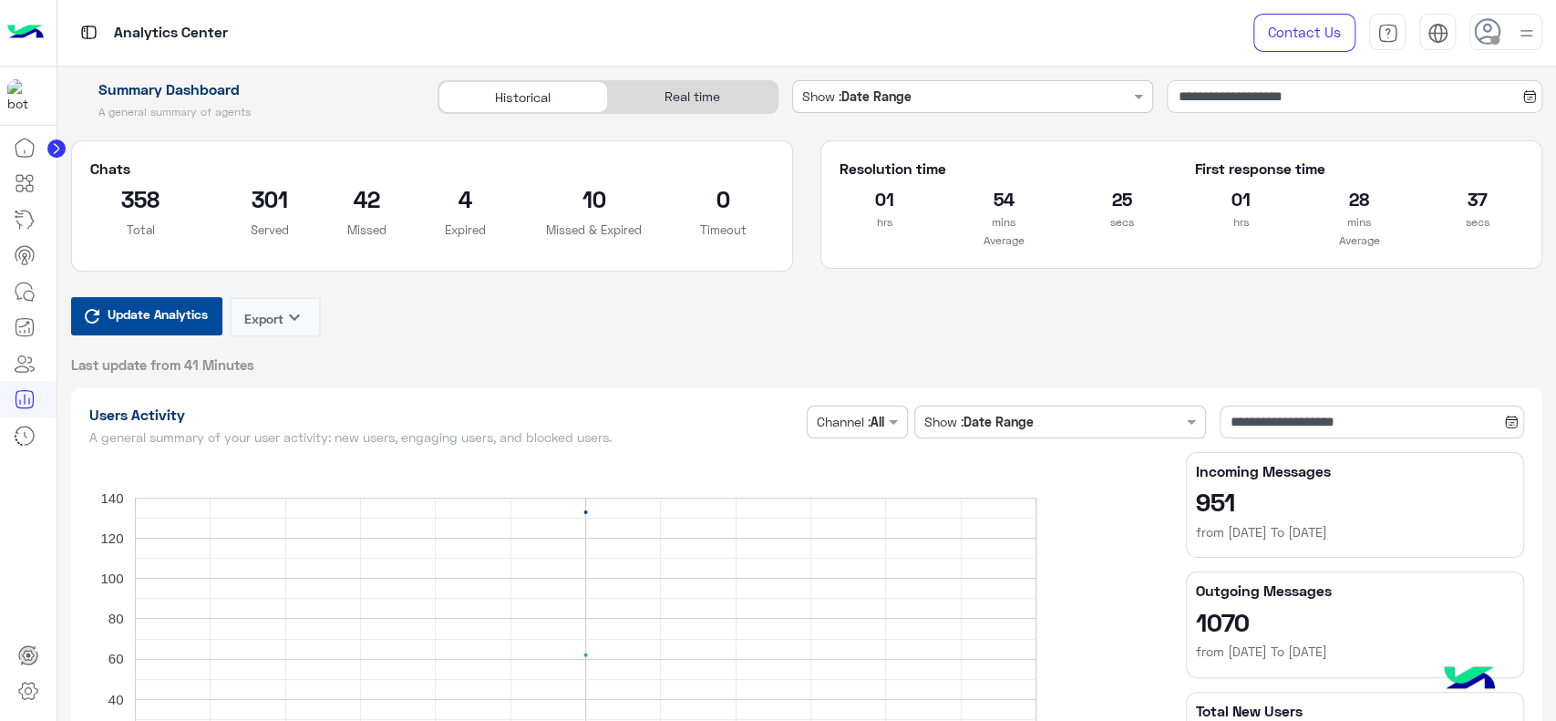
type input "**********"
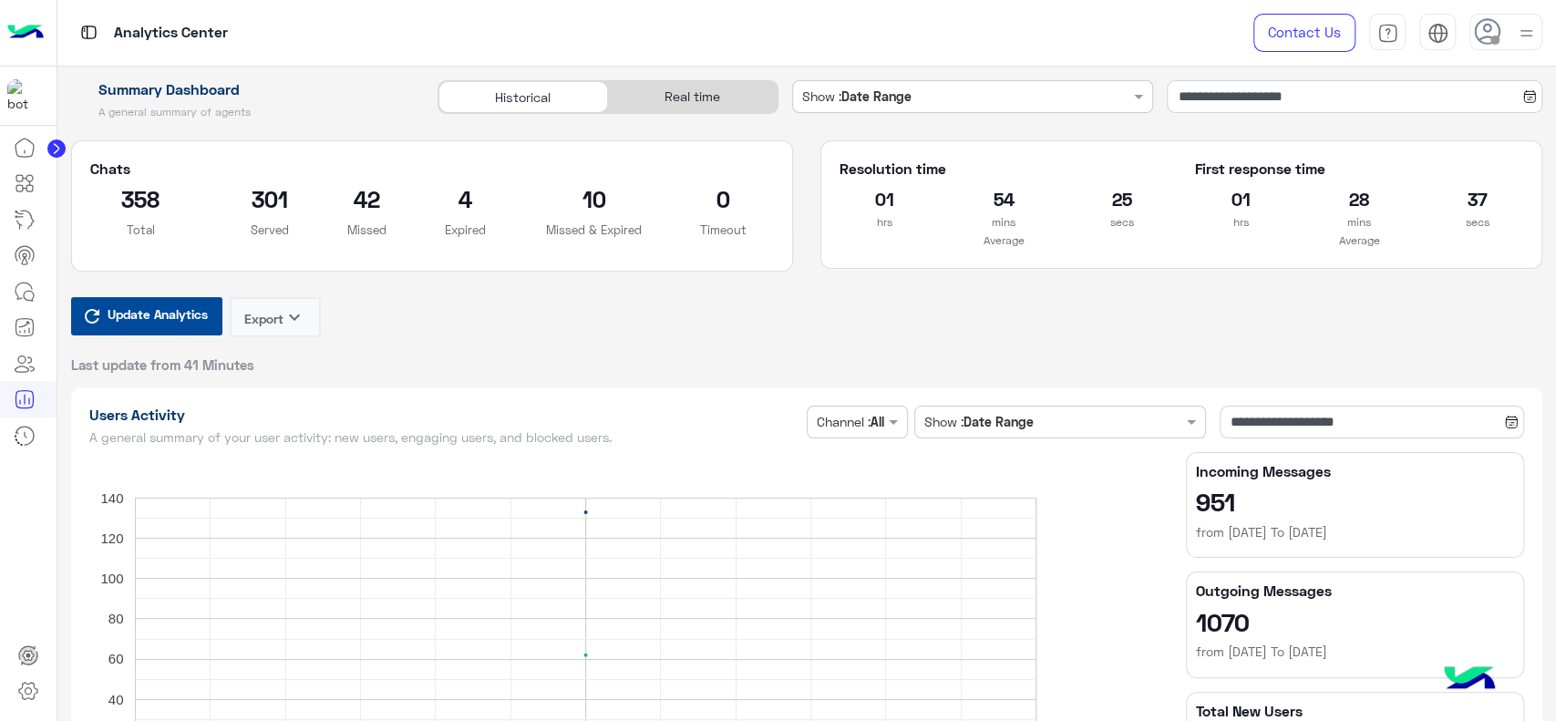
type input "**********"
click at [1183, 102] on input "**********" at bounding box center [1355, 96] width 376 height 33
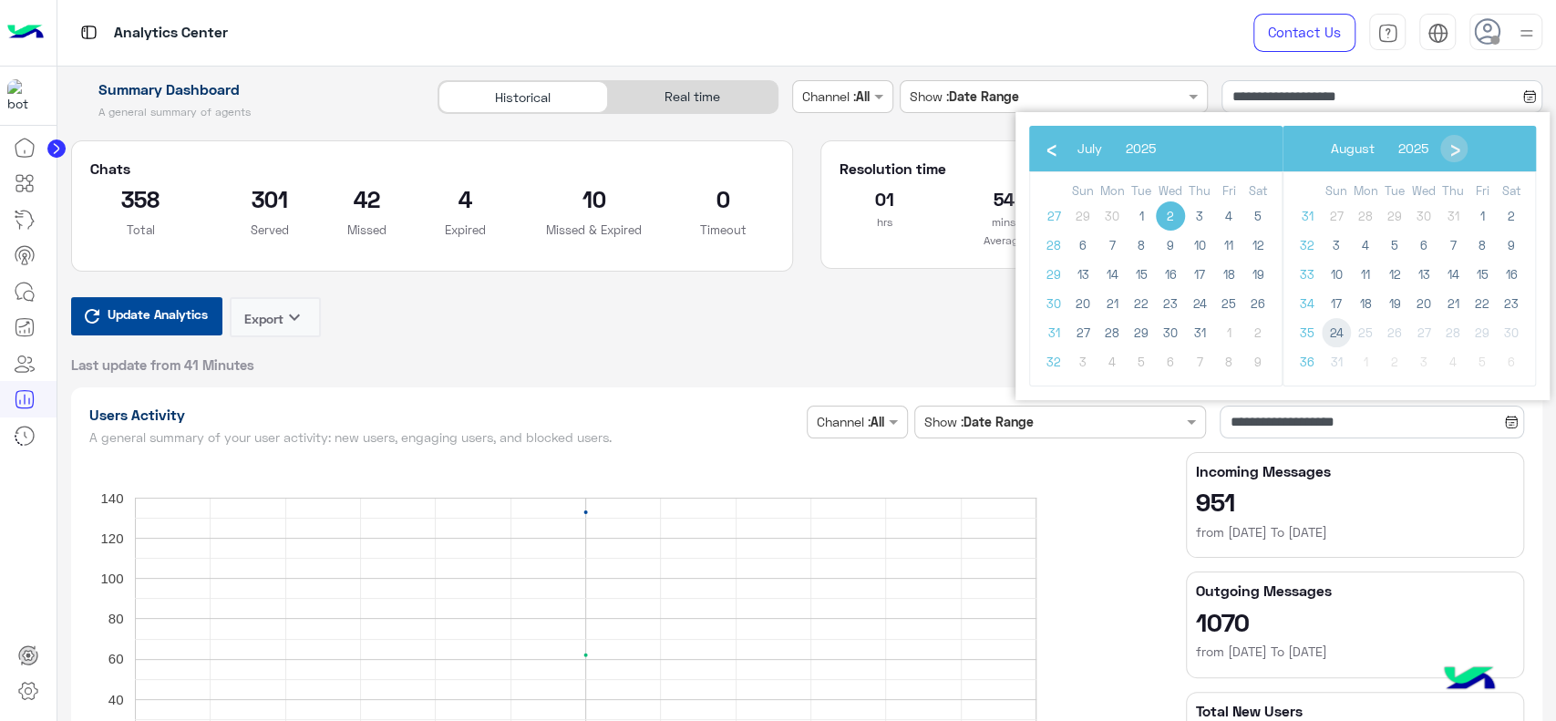
click at [1344, 327] on span "24" at bounding box center [1336, 332] width 29 height 29
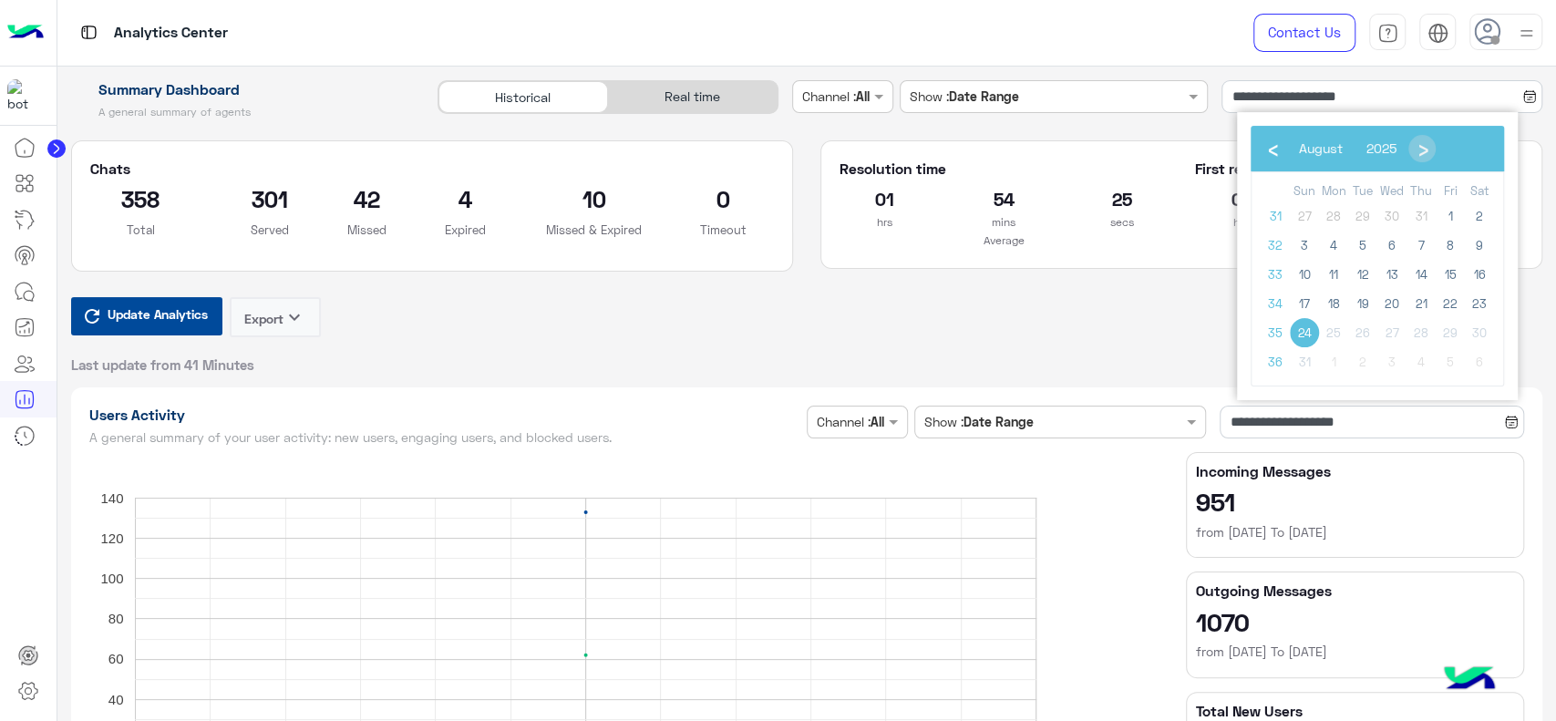
click at [1307, 331] on span "24" at bounding box center [1304, 332] width 29 height 29
type input "**********"
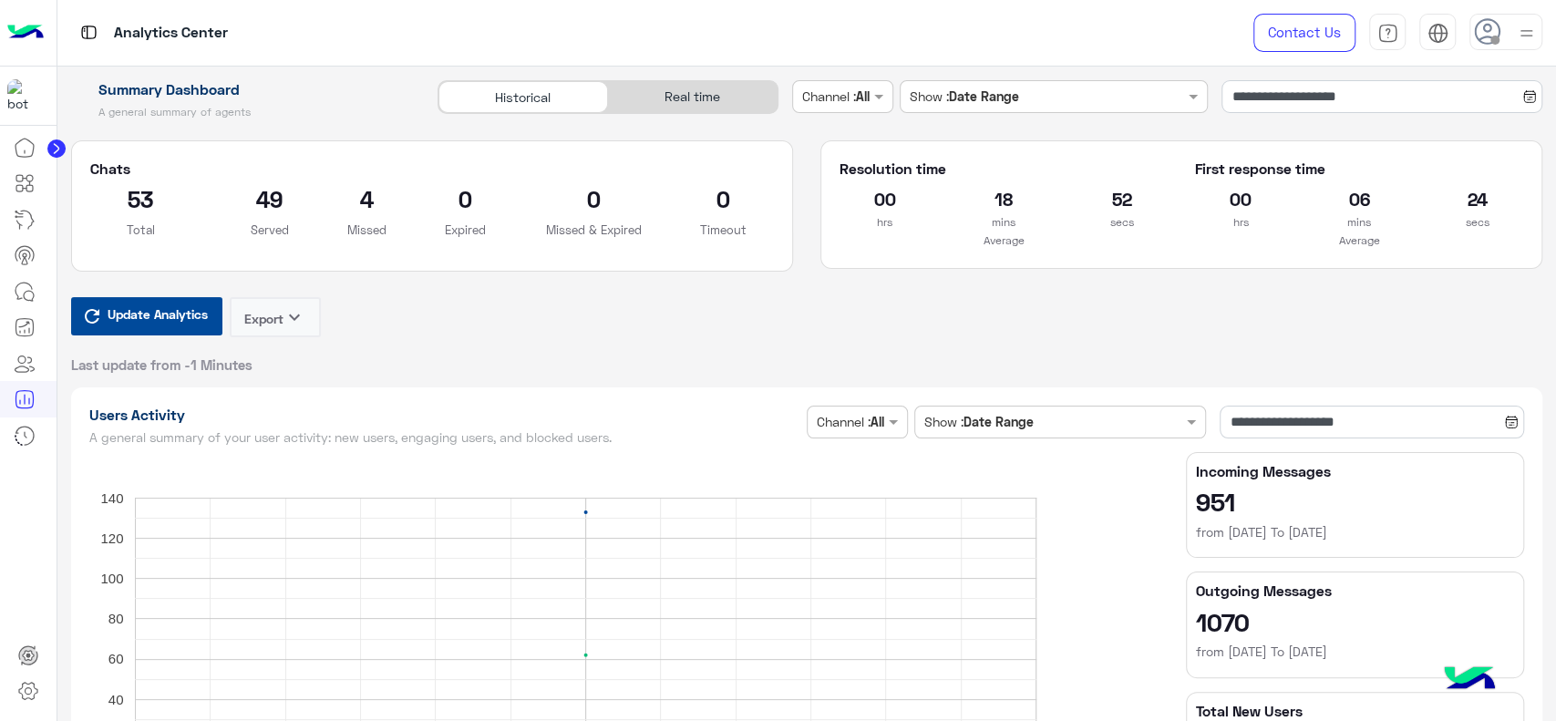
click at [13, 522] on div at bounding box center [28, 426] width 57 height 594
click at [569, 301] on div "Update Analytics Export keyboard_arrow_down Last update from -1 Minutes" at bounding box center [807, 335] width 1473 height 77
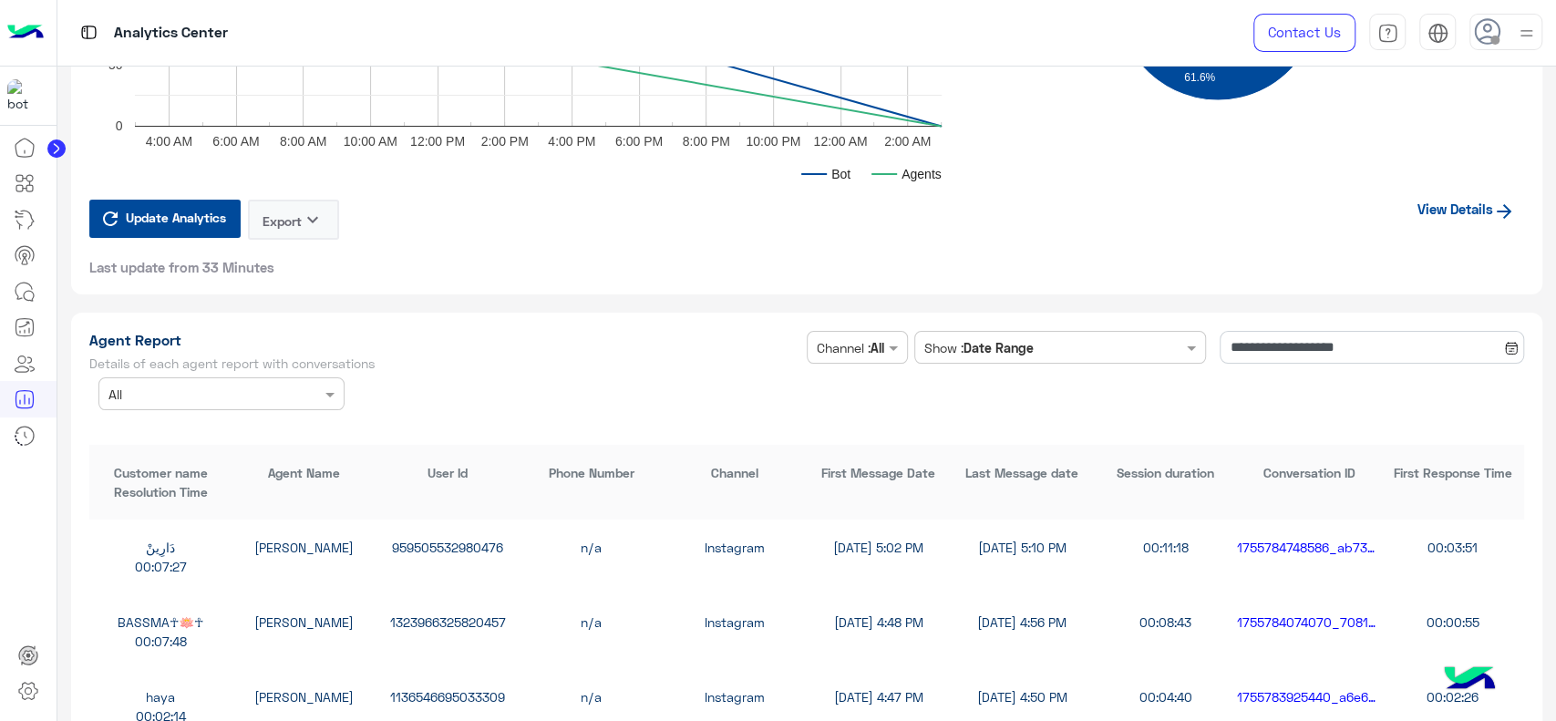
scroll to position [4729, 0]
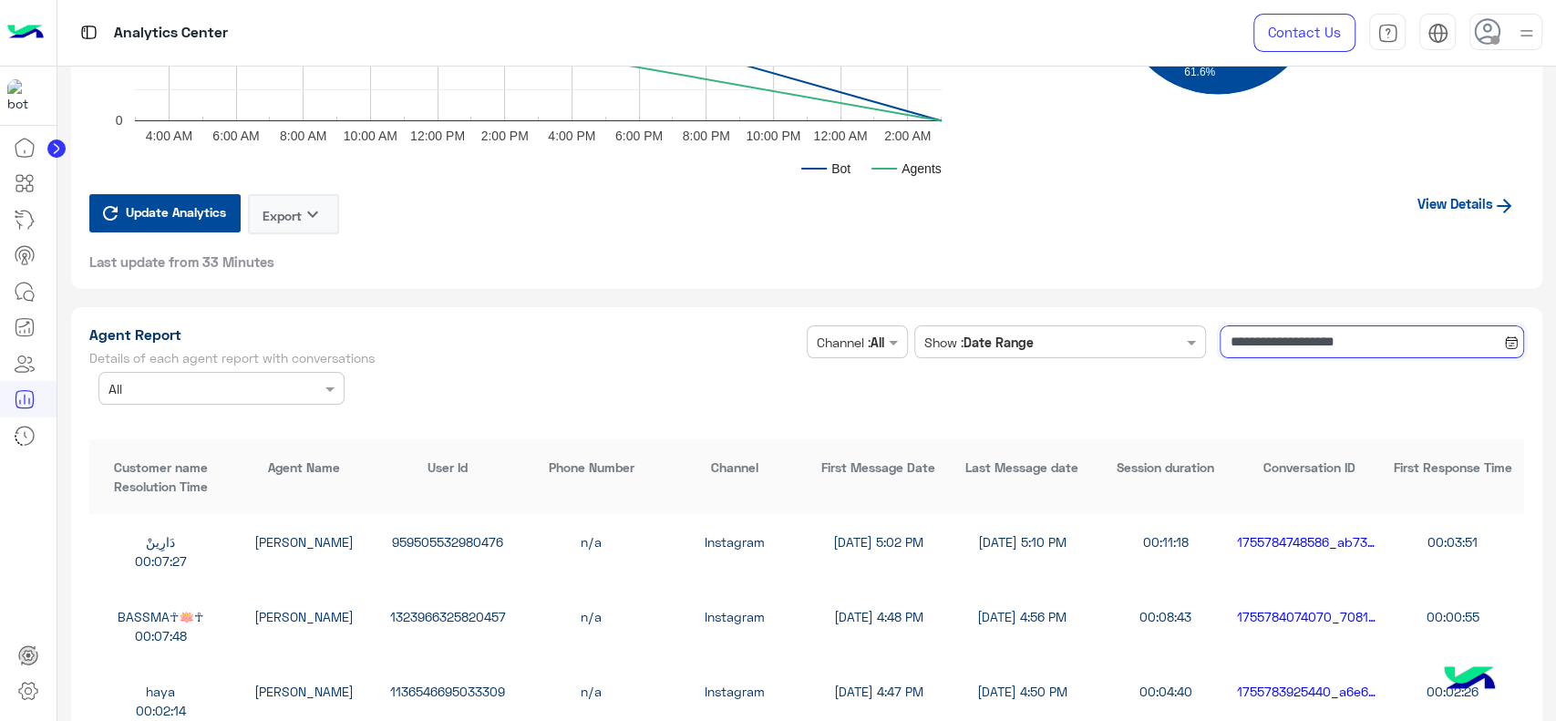
click at [1298, 349] on input "**********" at bounding box center [1372, 342] width 305 height 33
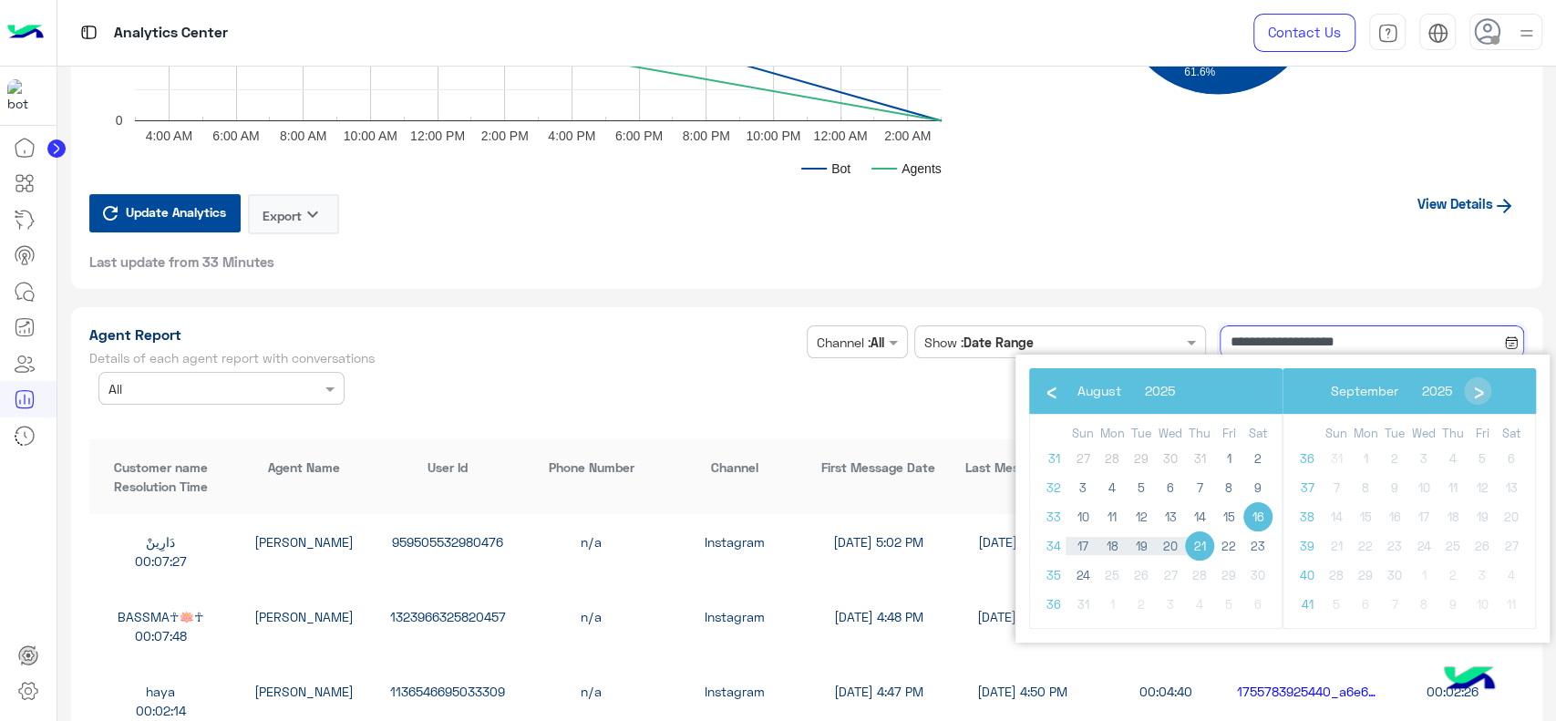
click at [1235, 344] on input "**********" at bounding box center [1372, 342] width 305 height 33
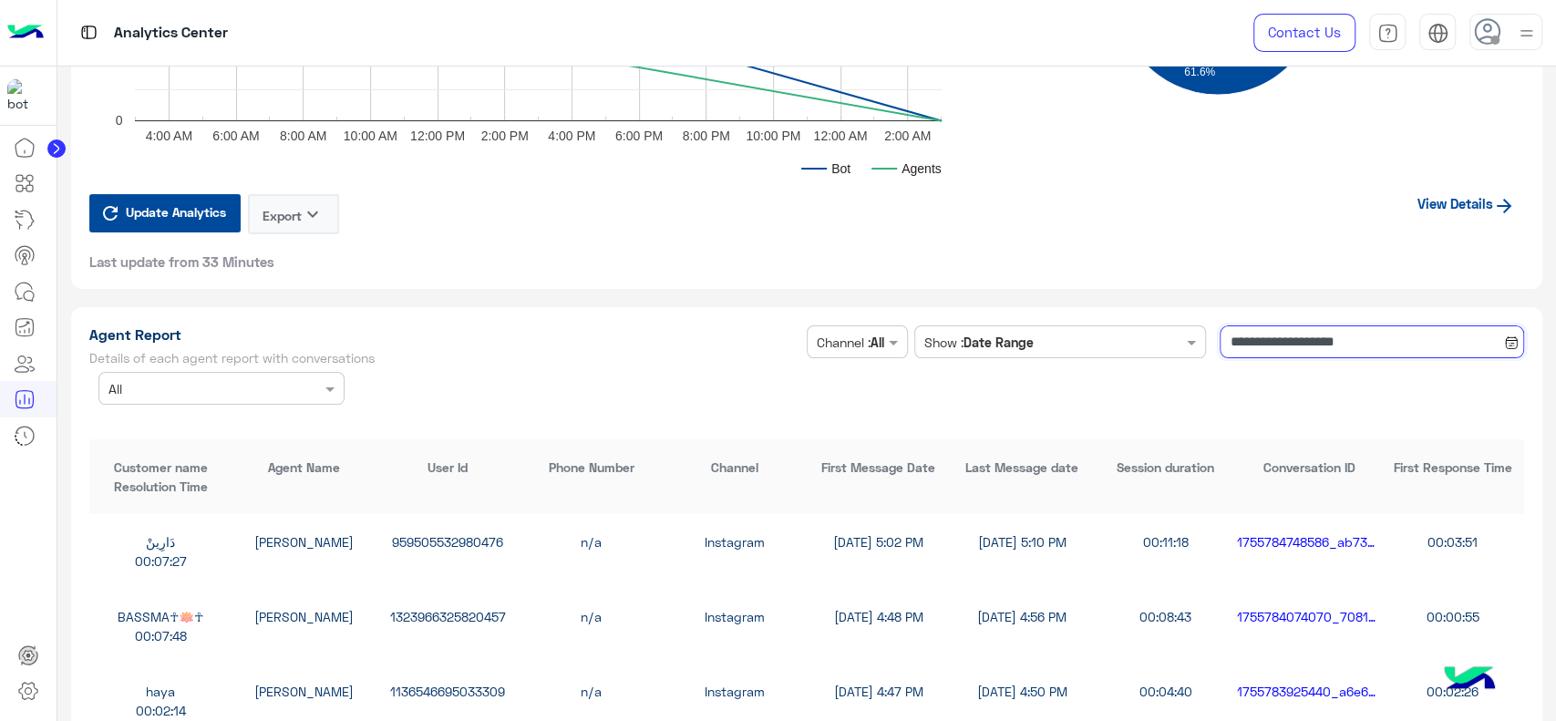
click at [1256, 346] on input "**********" at bounding box center [1372, 342] width 305 height 33
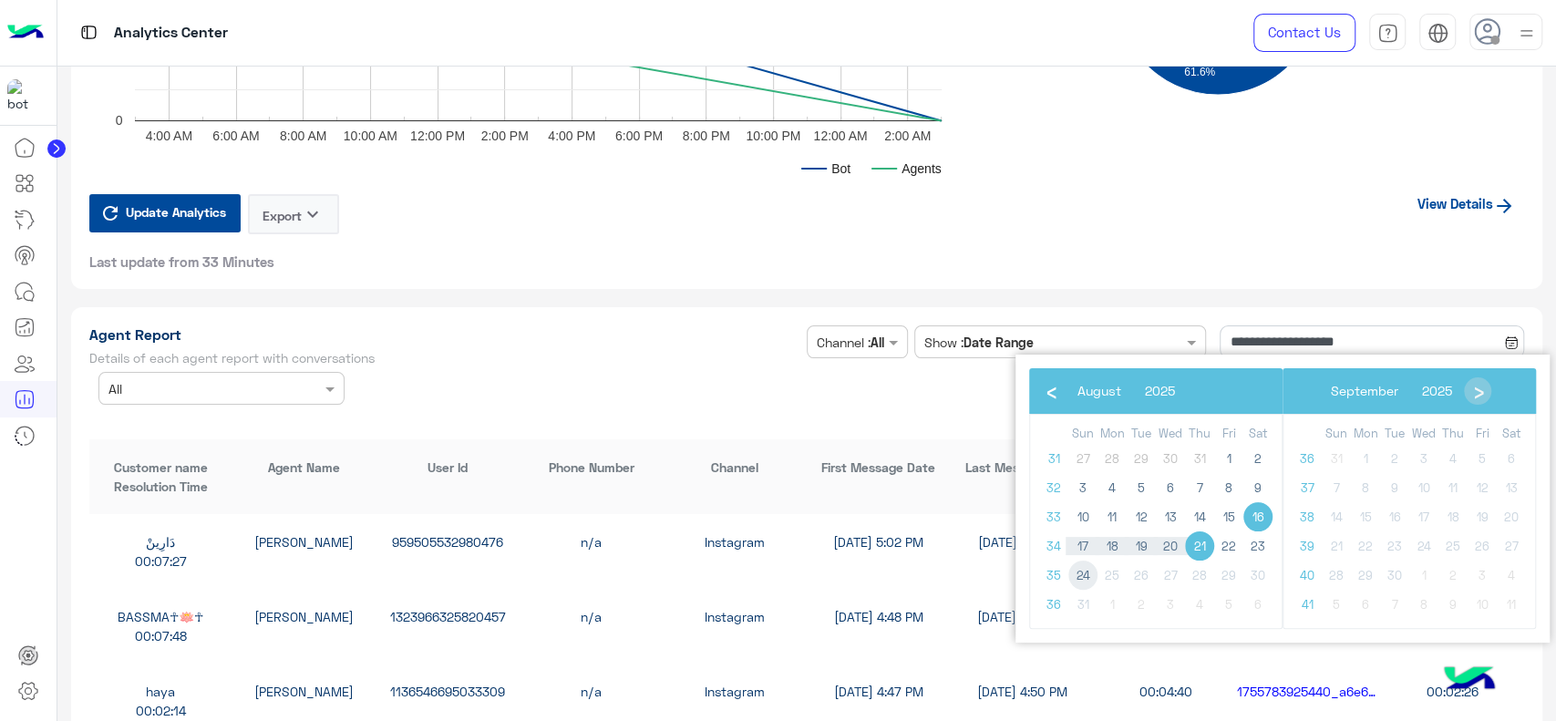
click at [1080, 584] on span "24" at bounding box center [1083, 575] width 29 height 29
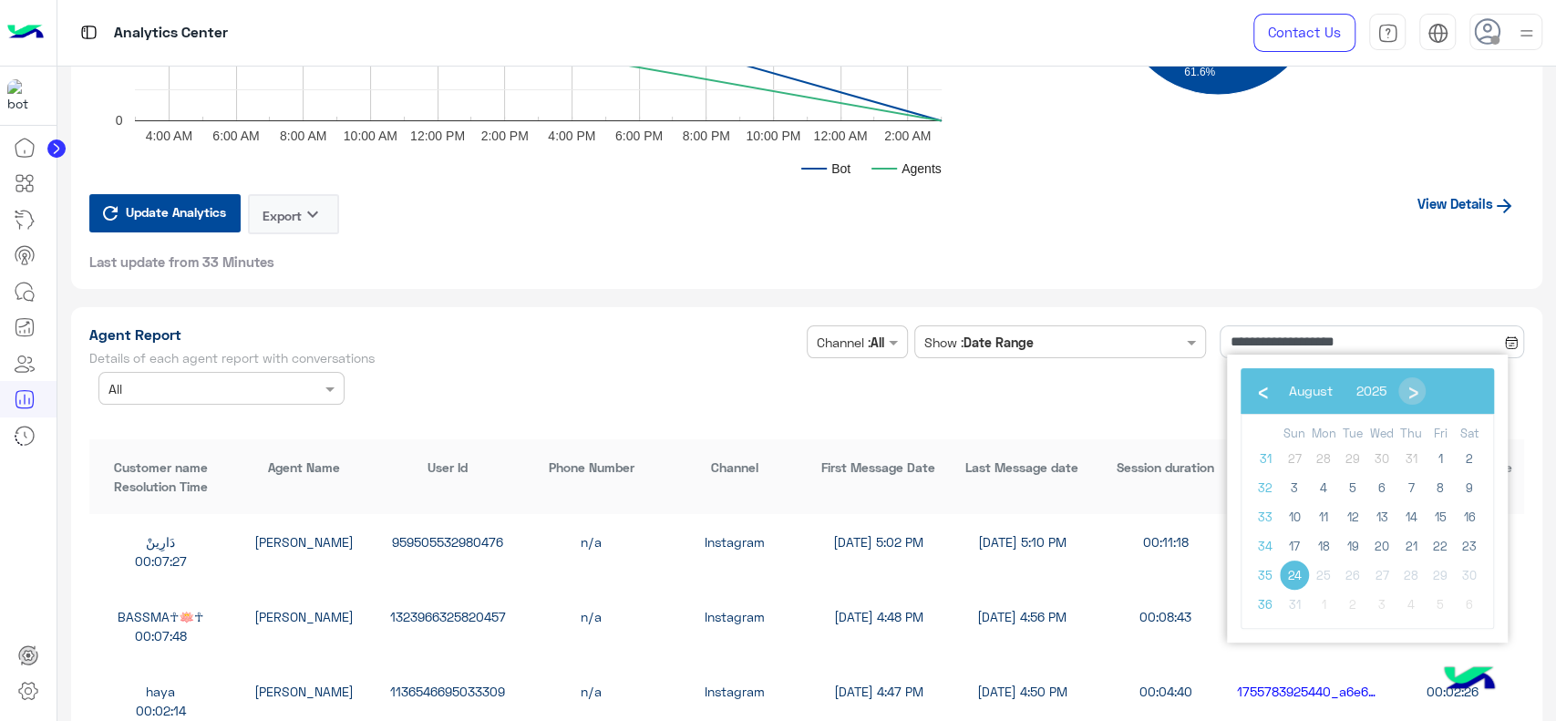
click at [1297, 581] on span "24" at bounding box center [1294, 575] width 29 height 29
type input "**********"
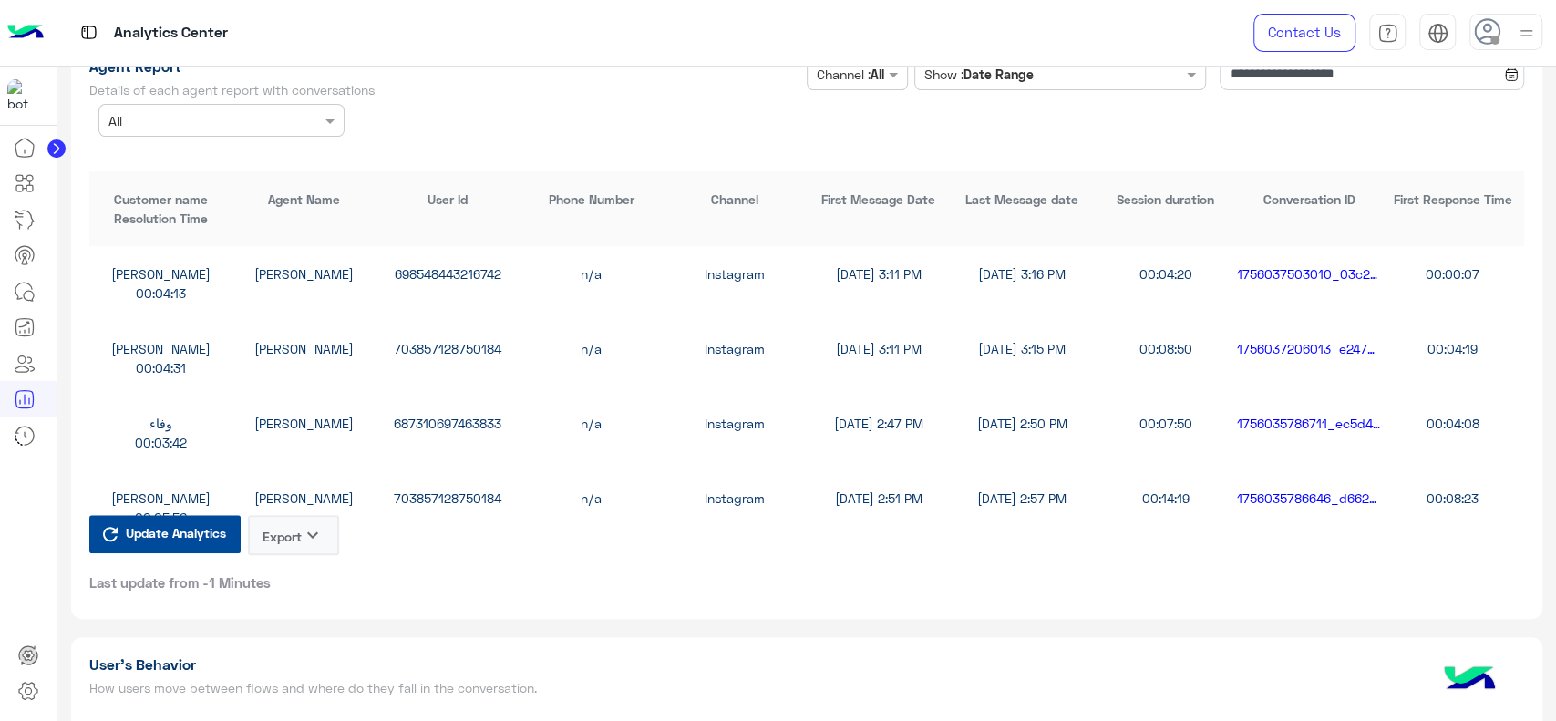
scroll to position [5035, 0]
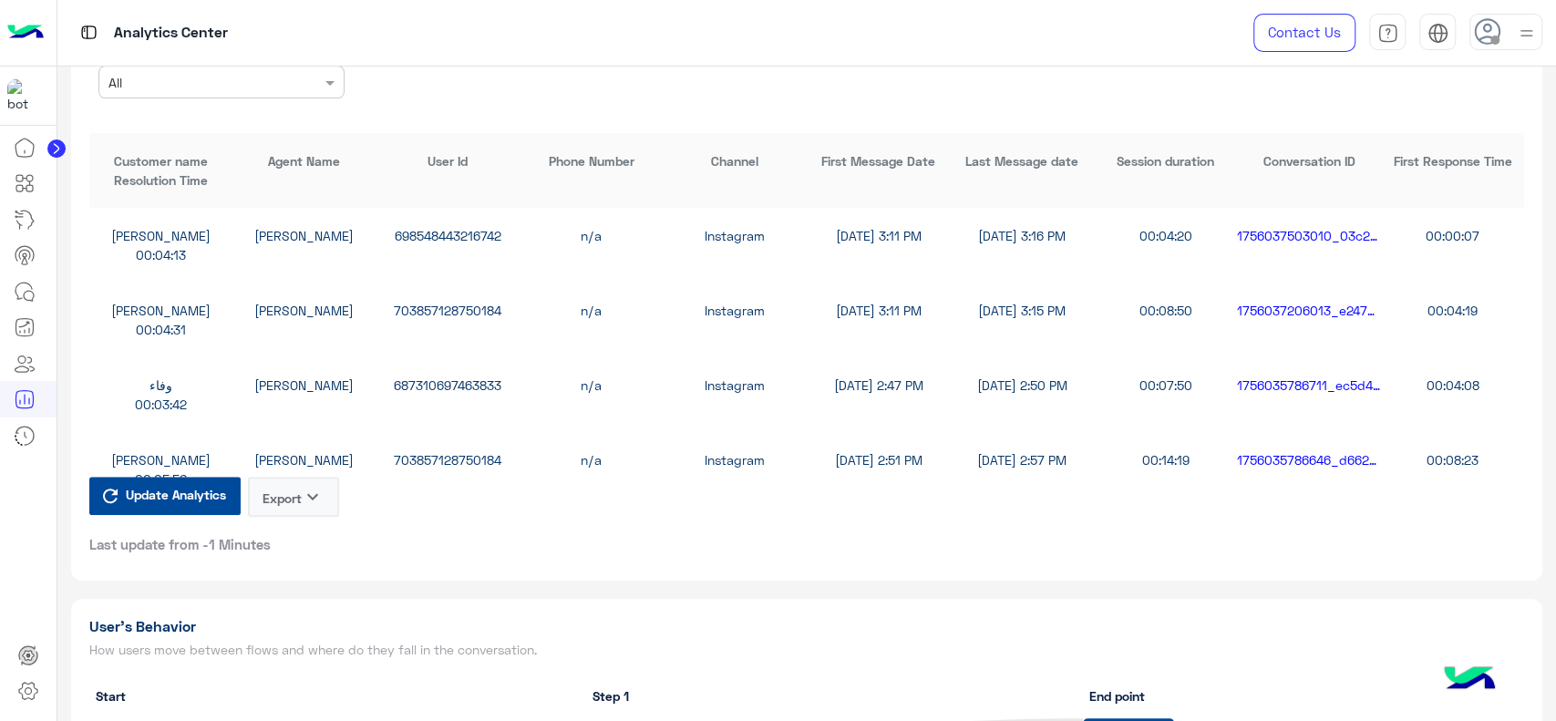
click at [278, 506] on button "Export keyboard_arrow_down" at bounding box center [293, 497] width 91 height 40
click at [292, 543] on button "CSV" at bounding box center [293, 539] width 91 height 34
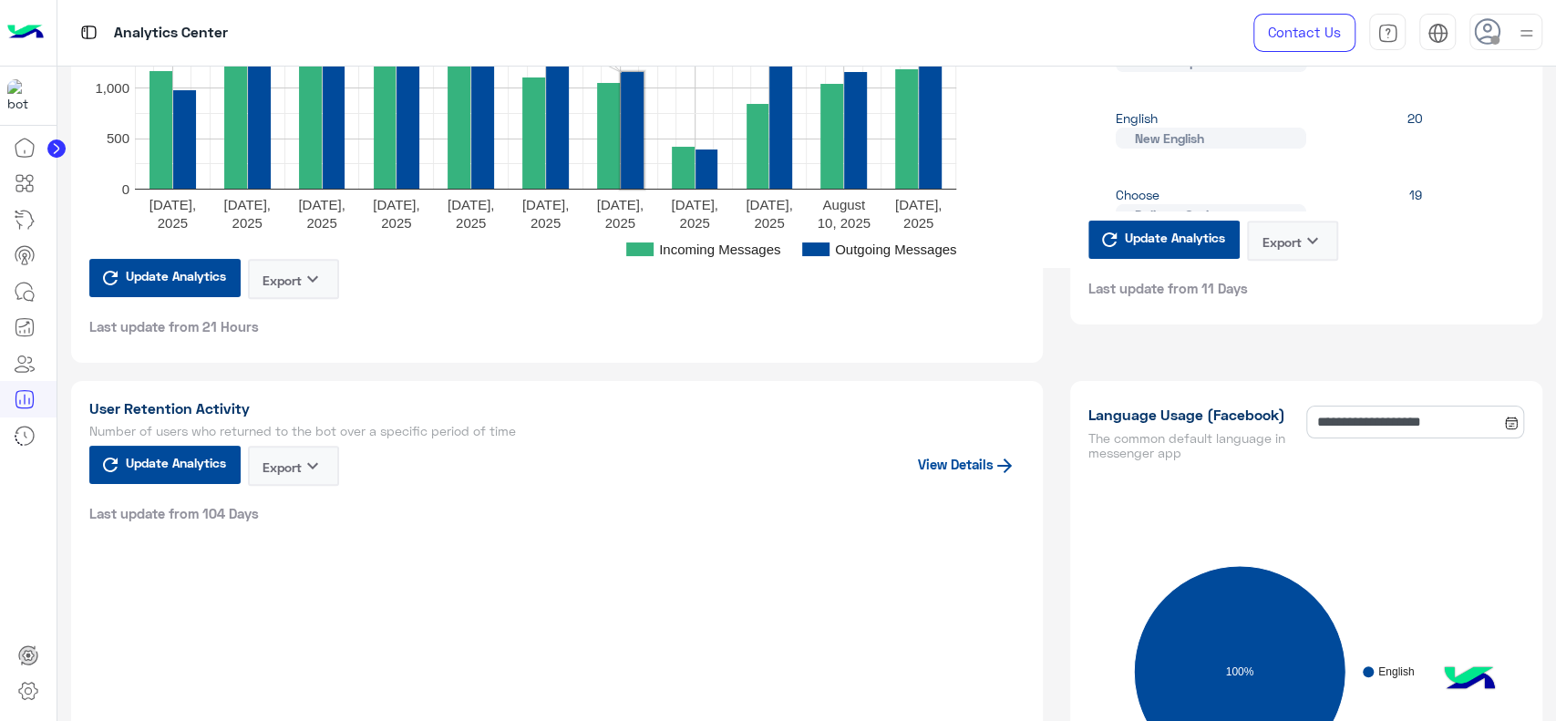
scroll to position [0, 0]
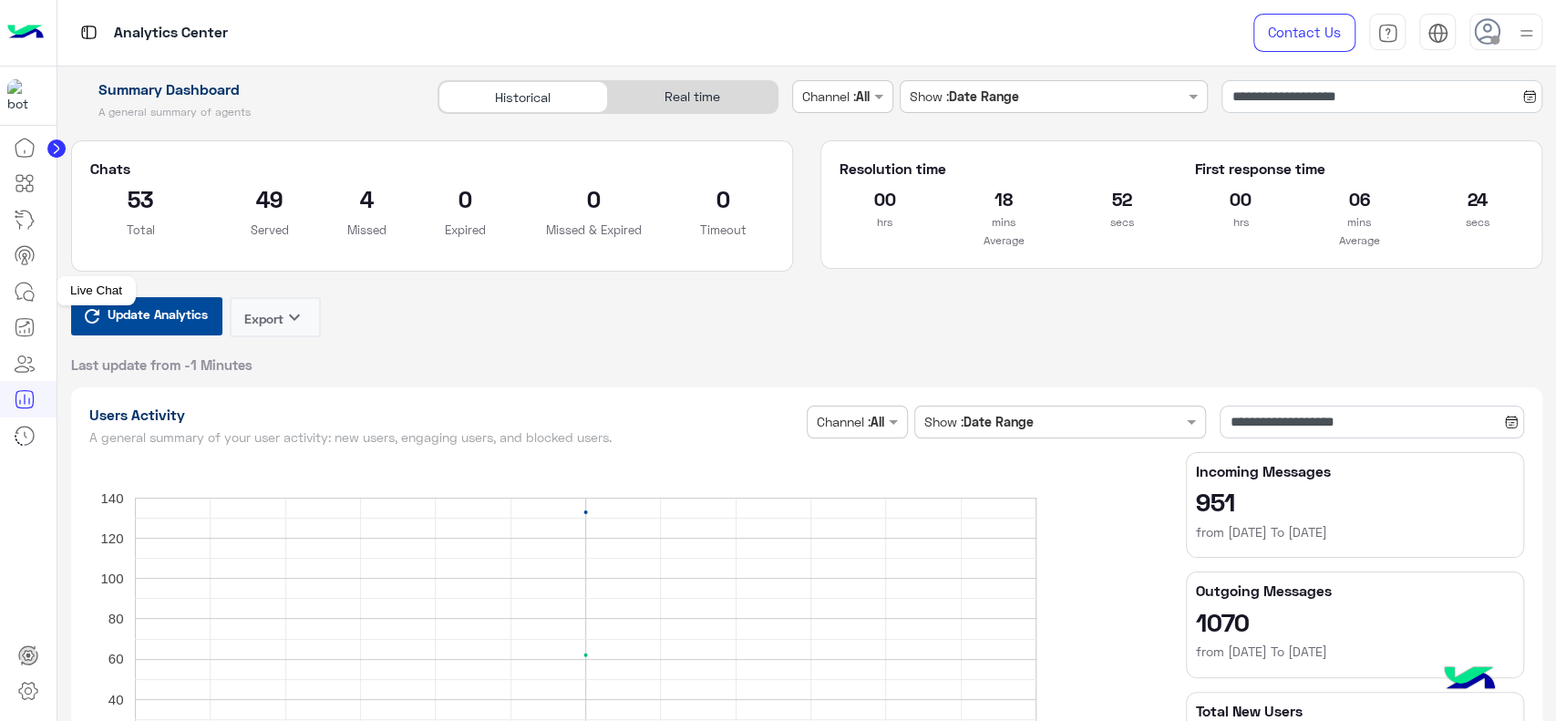
click at [23, 293] on icon at bounding box center [25, 292] width 22 height 22
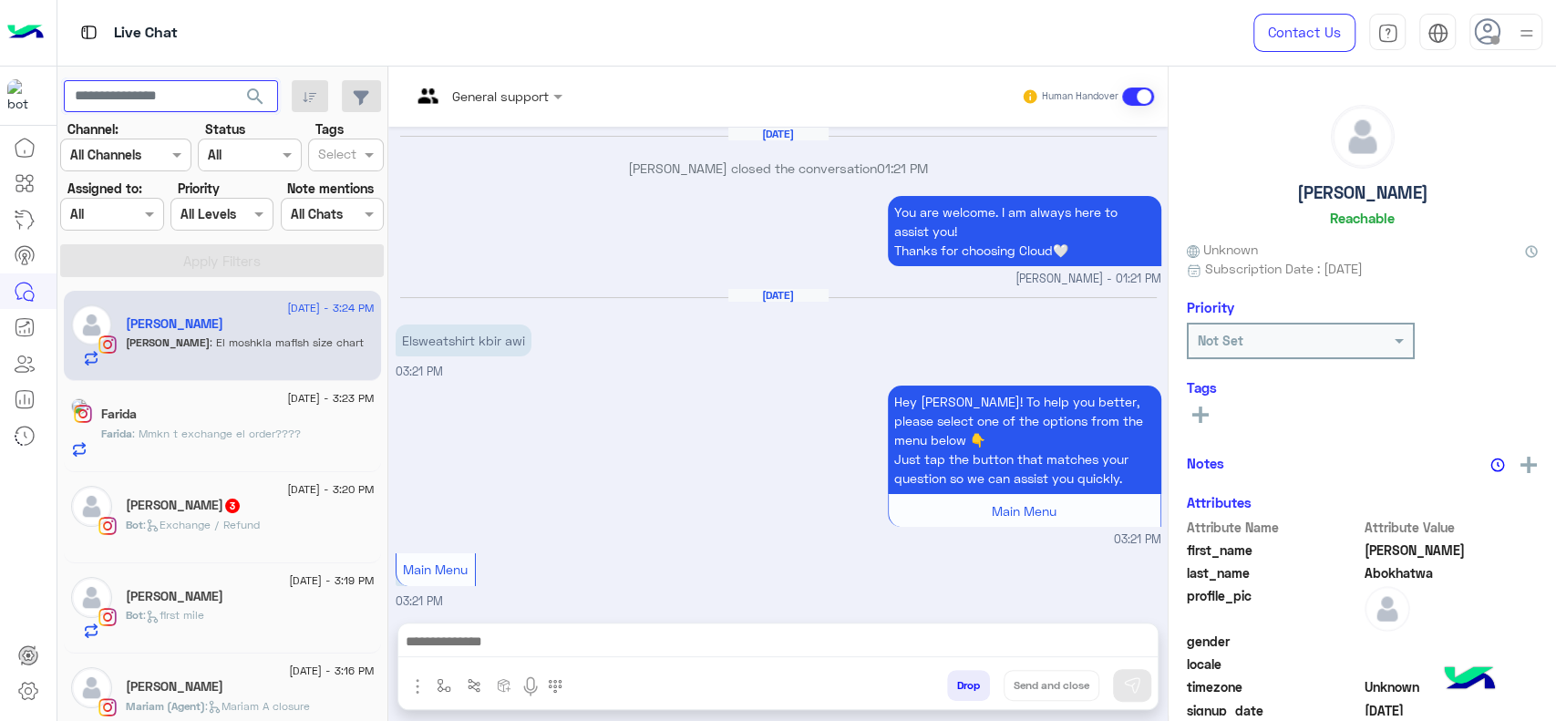
scroll to position [1753, 0]
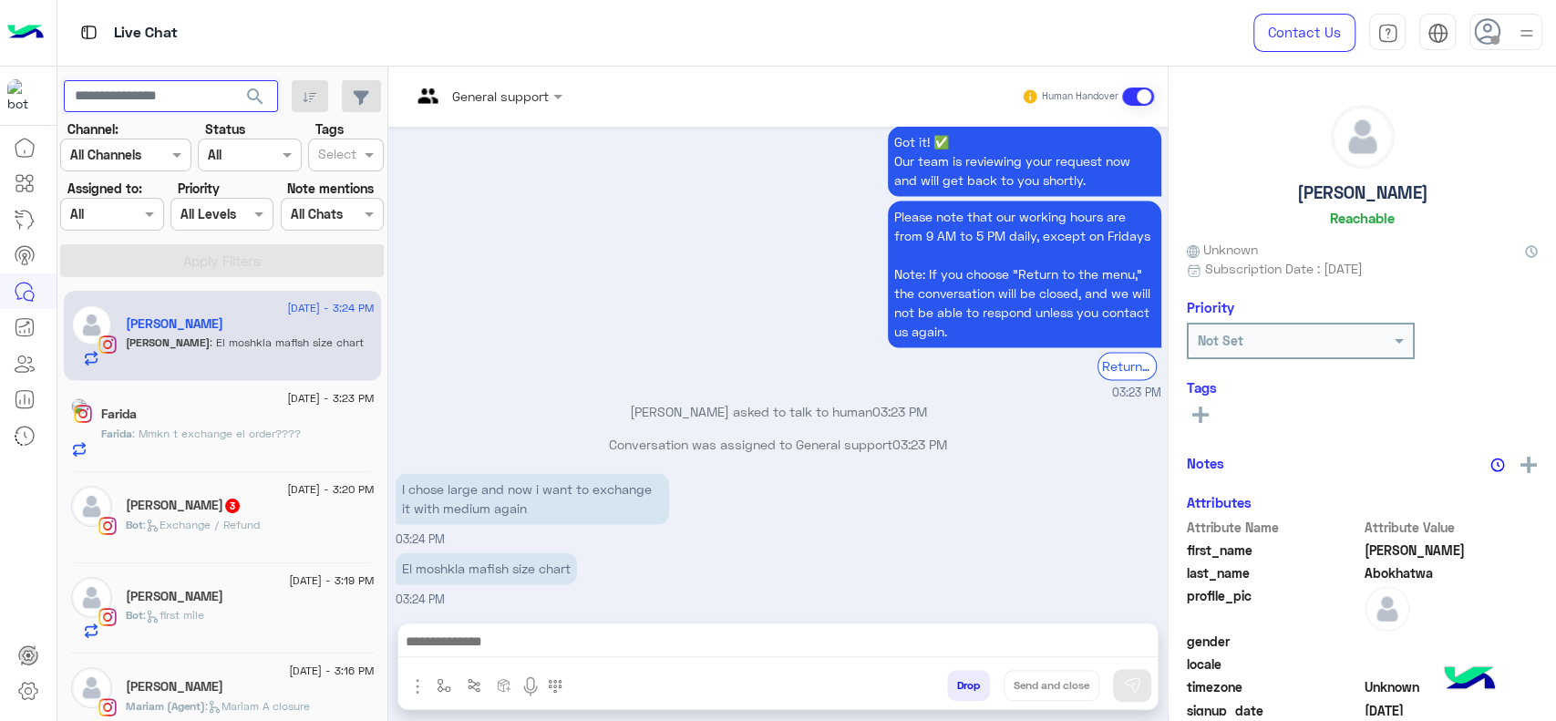
click at [124, 99] on input "text" at bounding box center [171, 96] width 214 height 33
paste input "**********"
click at [233, 80] on button "search" at bounding box center [255, 99] width 45 height 39
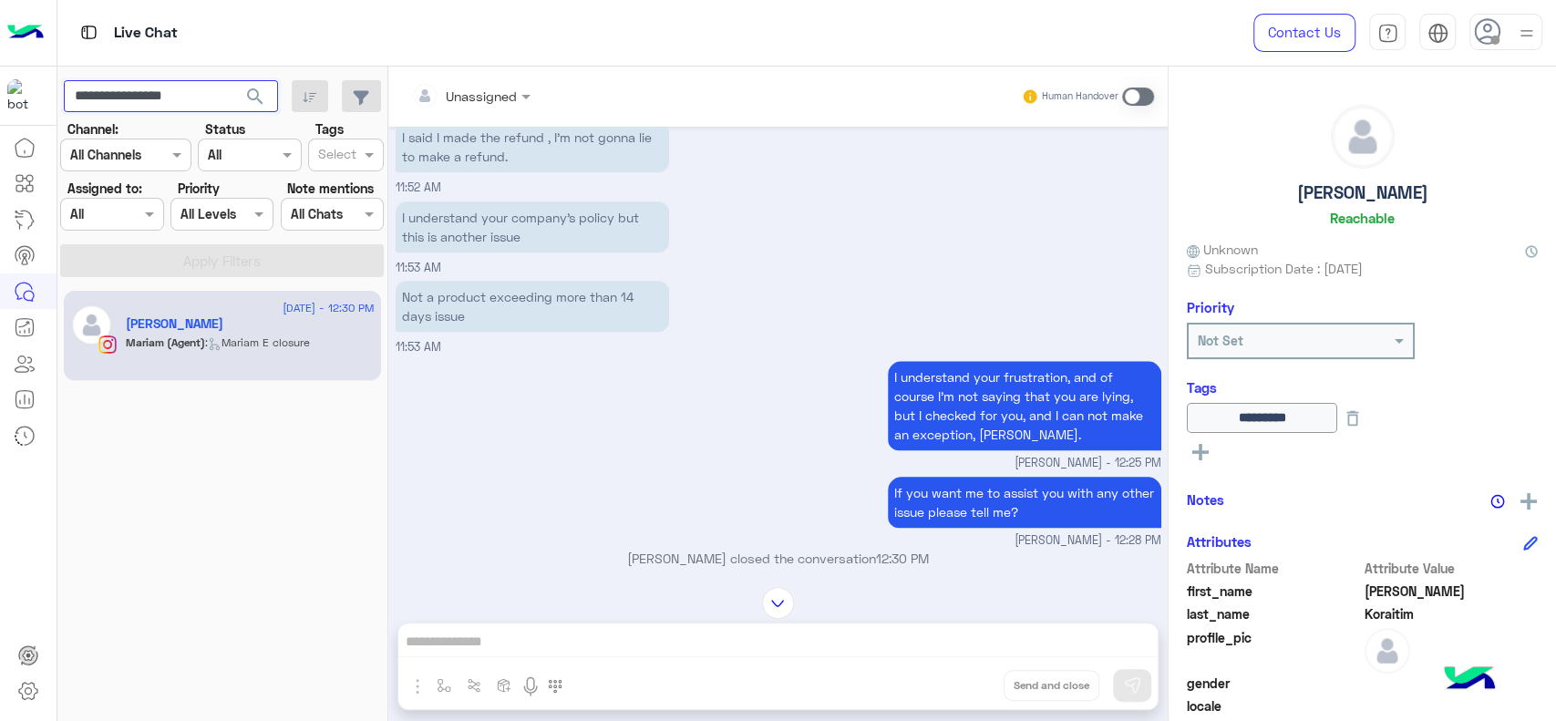
scroll to position [1320, 0]
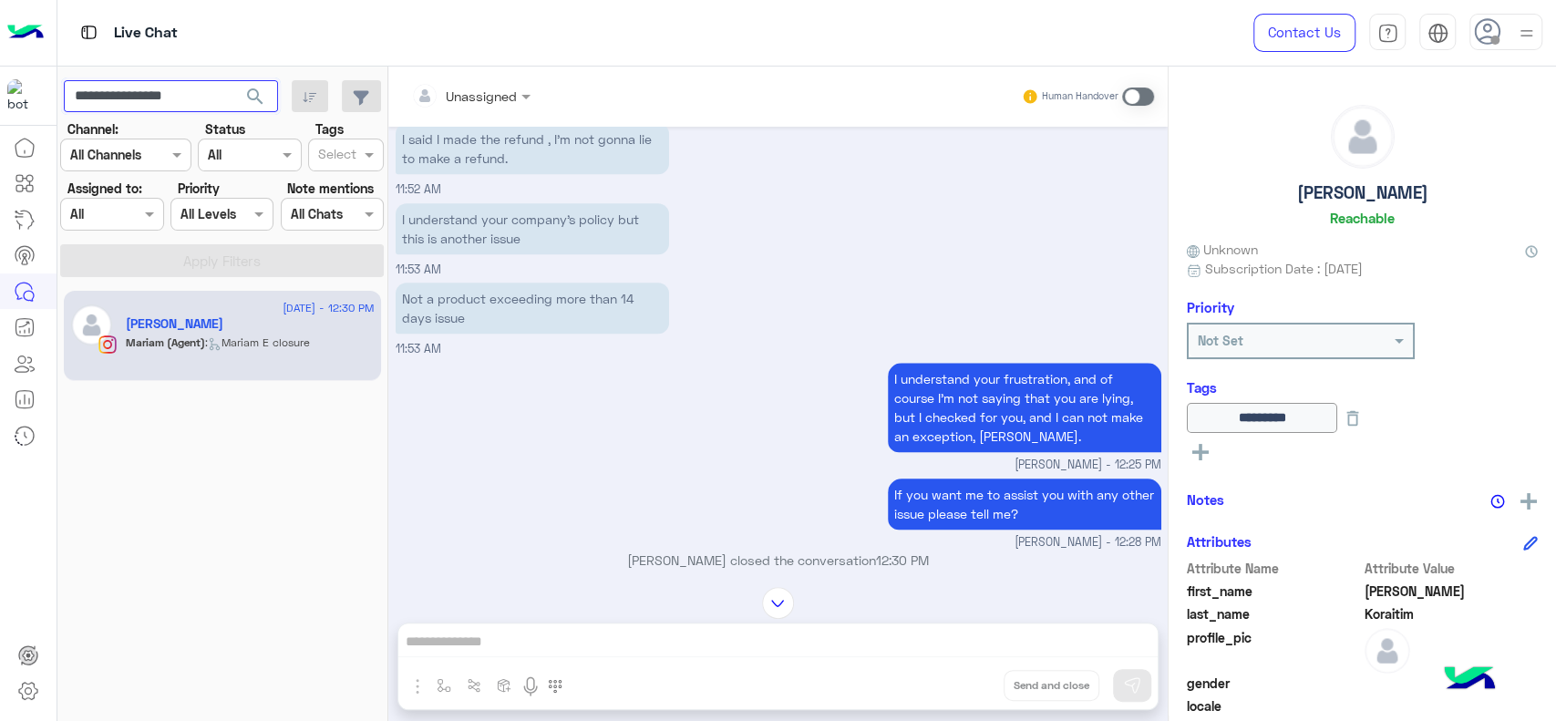
paste input "text"
click at [233, 80] on button "search" at bounding box center [255, 99] width 45 height 39
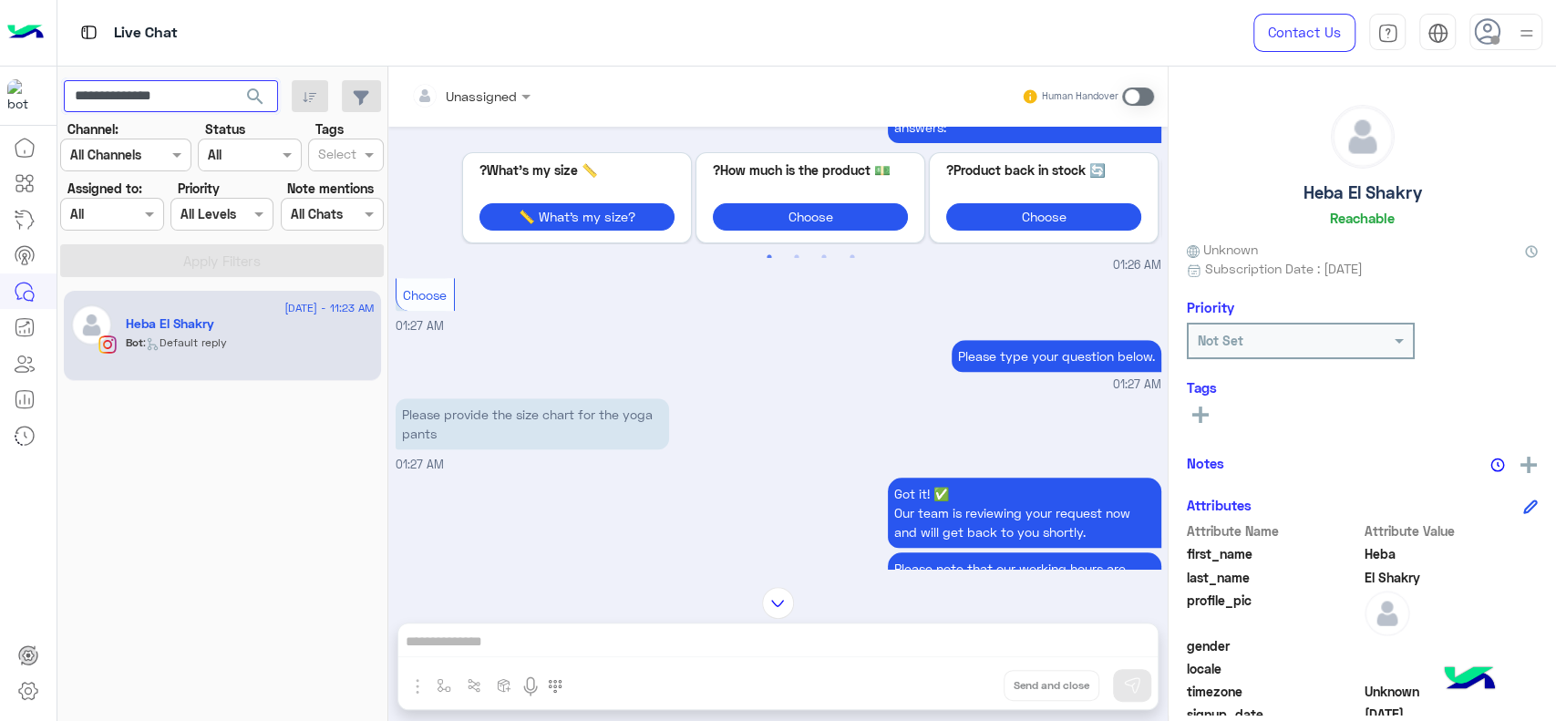
scroll to position [729, 0]
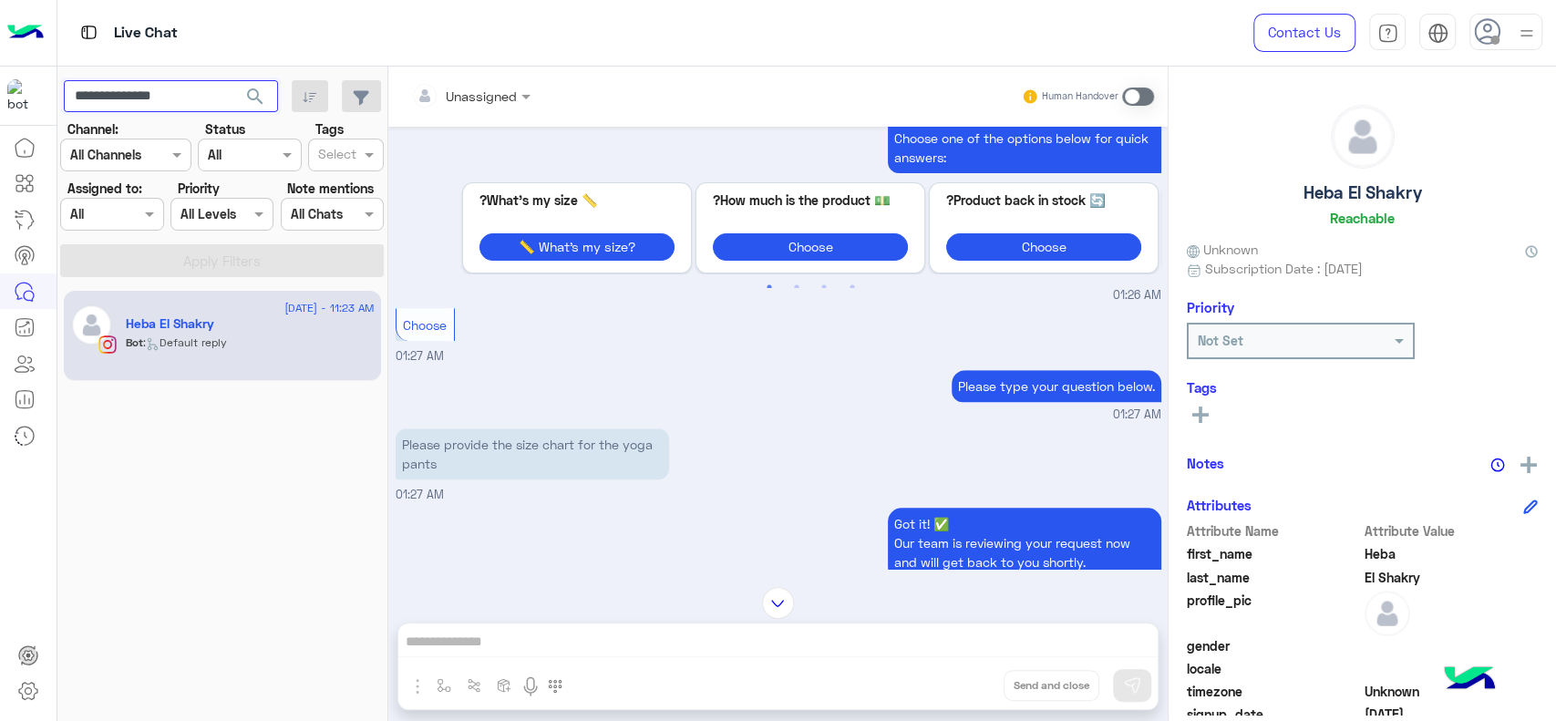
click at [154, 83] on input "**********" at bounding box center [171, 96] width 214 height 33
paste input "**********"
click at [233, 80] on button "search" at bounding box center [255, 99] width 45 height 39
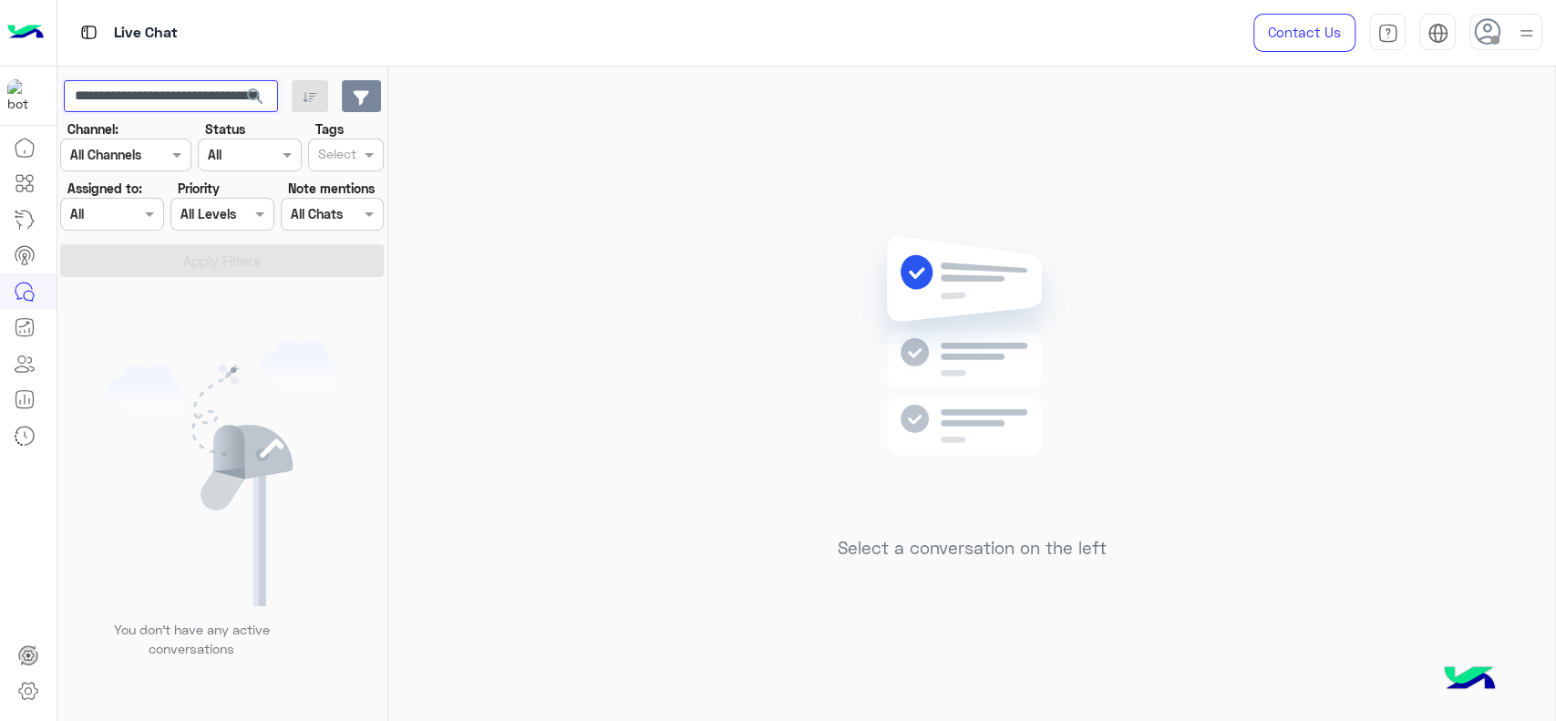
drag, startPoint x: 110, startPoint y: 96, endPoint x: 359, endPoint y: 104, distance: 249.1
click at [359, 104] on div "**********" at bounding box center [222, 96] width 317 height 33
click at [233, 80] on button "search" at bounding box center [255, 99] width 45 height 39
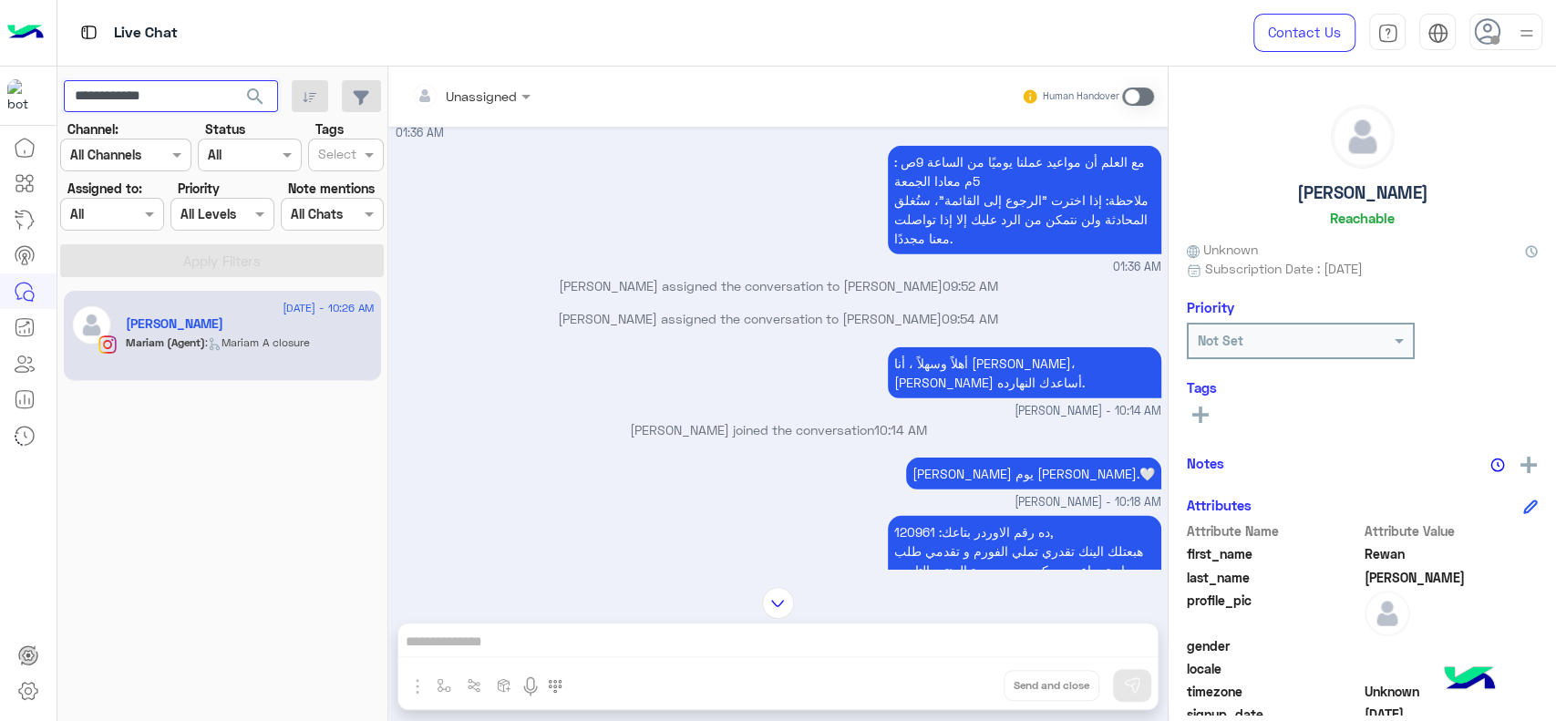
scroll to position [3375, 0]
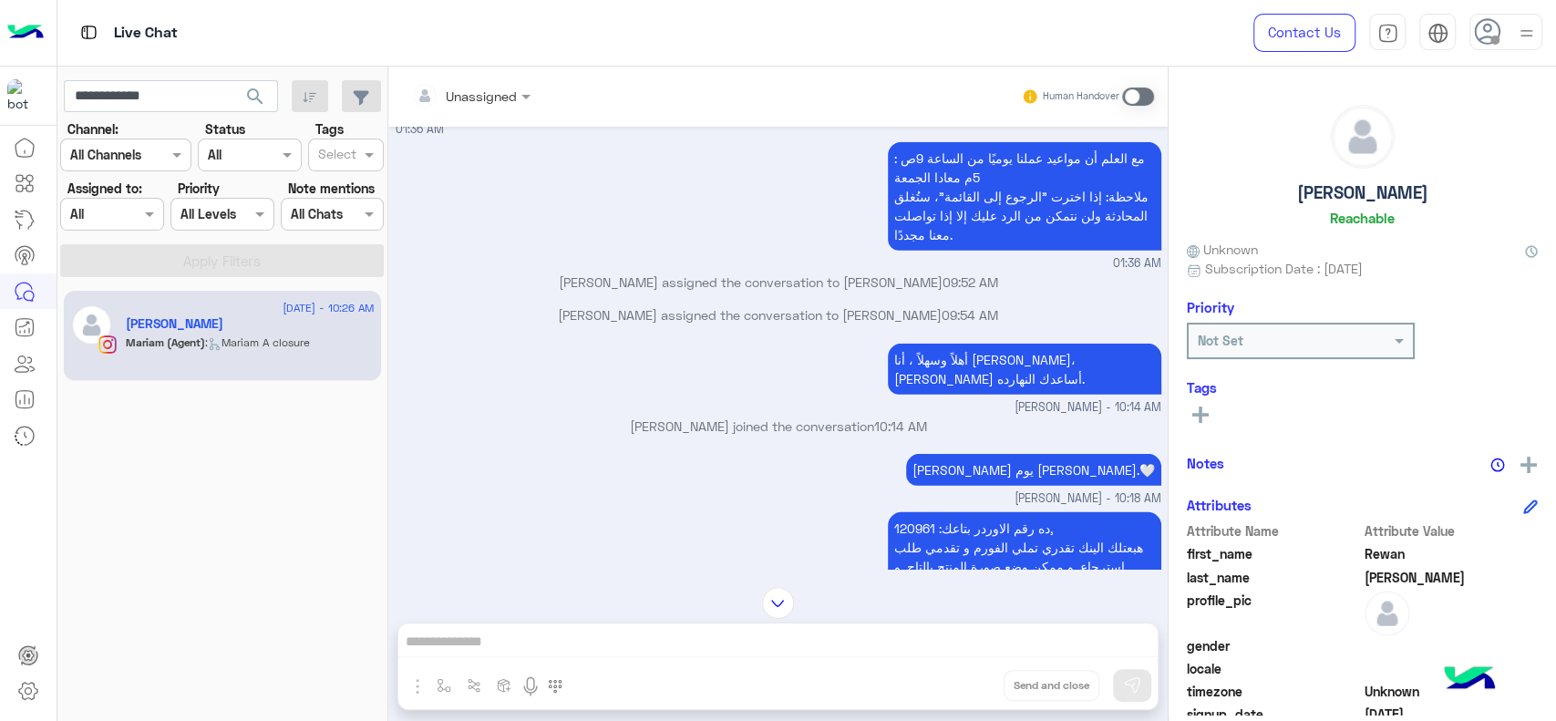
click at [672, 450] on div "بتمني ليكي يوم سعيد النهاردة.🤍 Mariam Ahmed - 10:18 AM" at bounding box center [779, 479] width 766 height 58
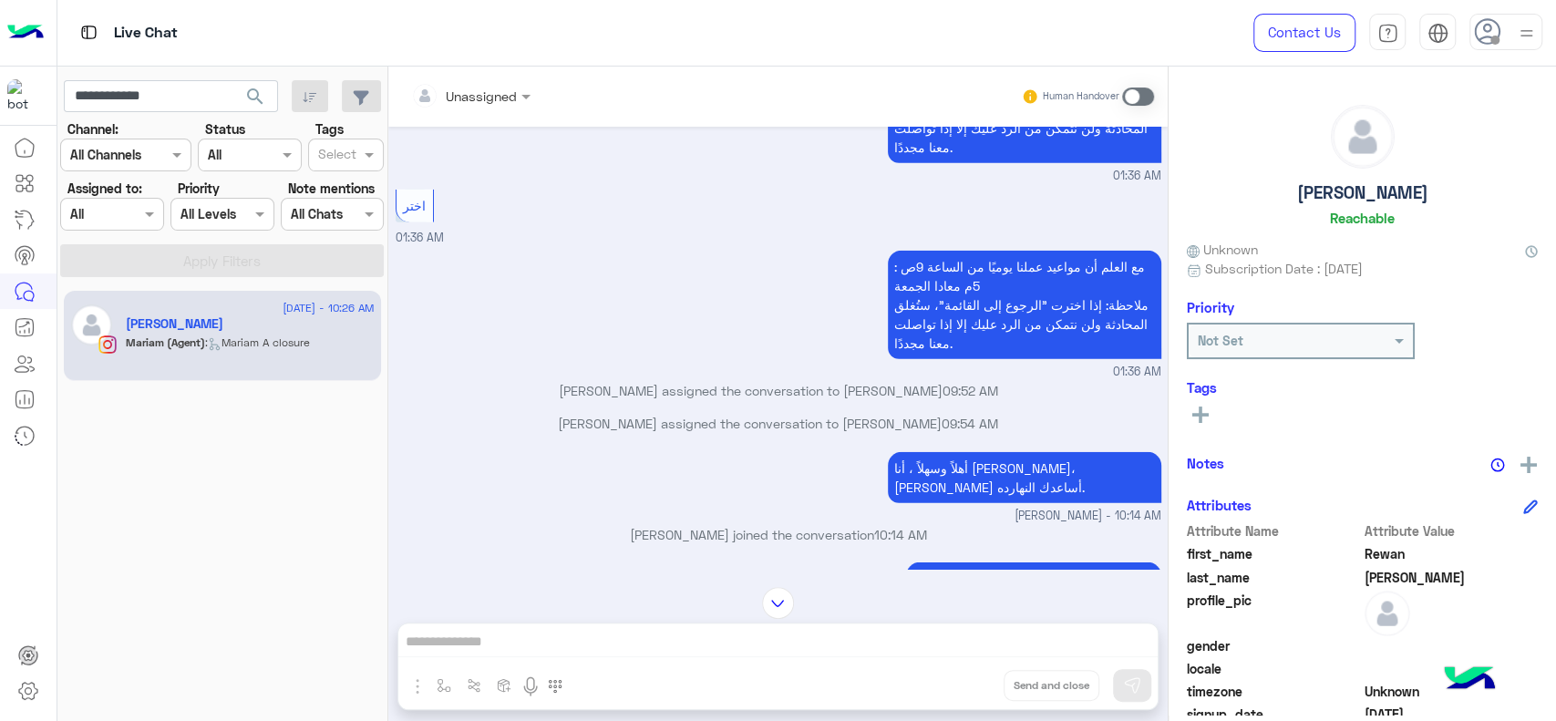
scroll to position [3242, 0]
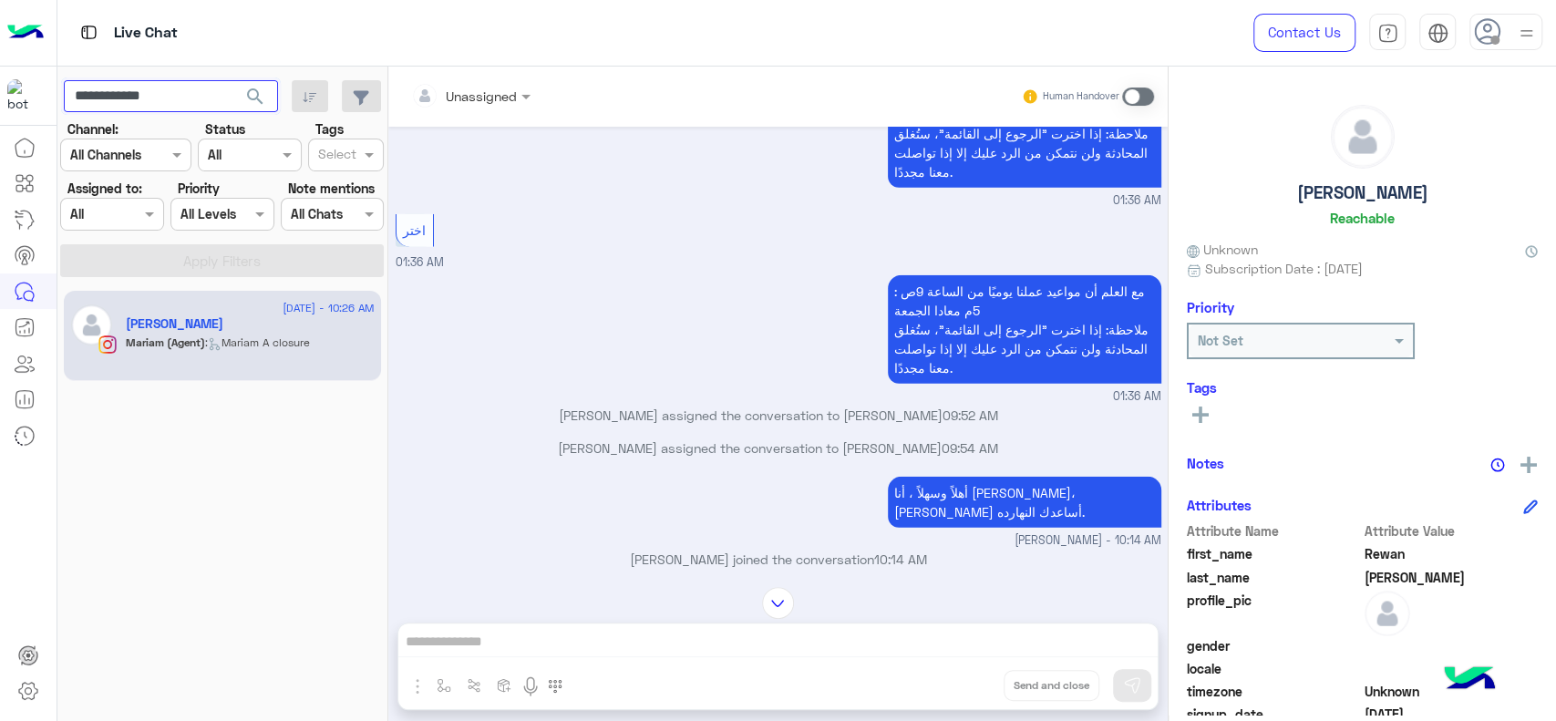
click at [164, 86] on input "**********" at bounding box center [171, 96] width 214 height 33
paste input "****"
click at [233, 80] on button "search" at bounding box center [255, 99] width 45 height 39
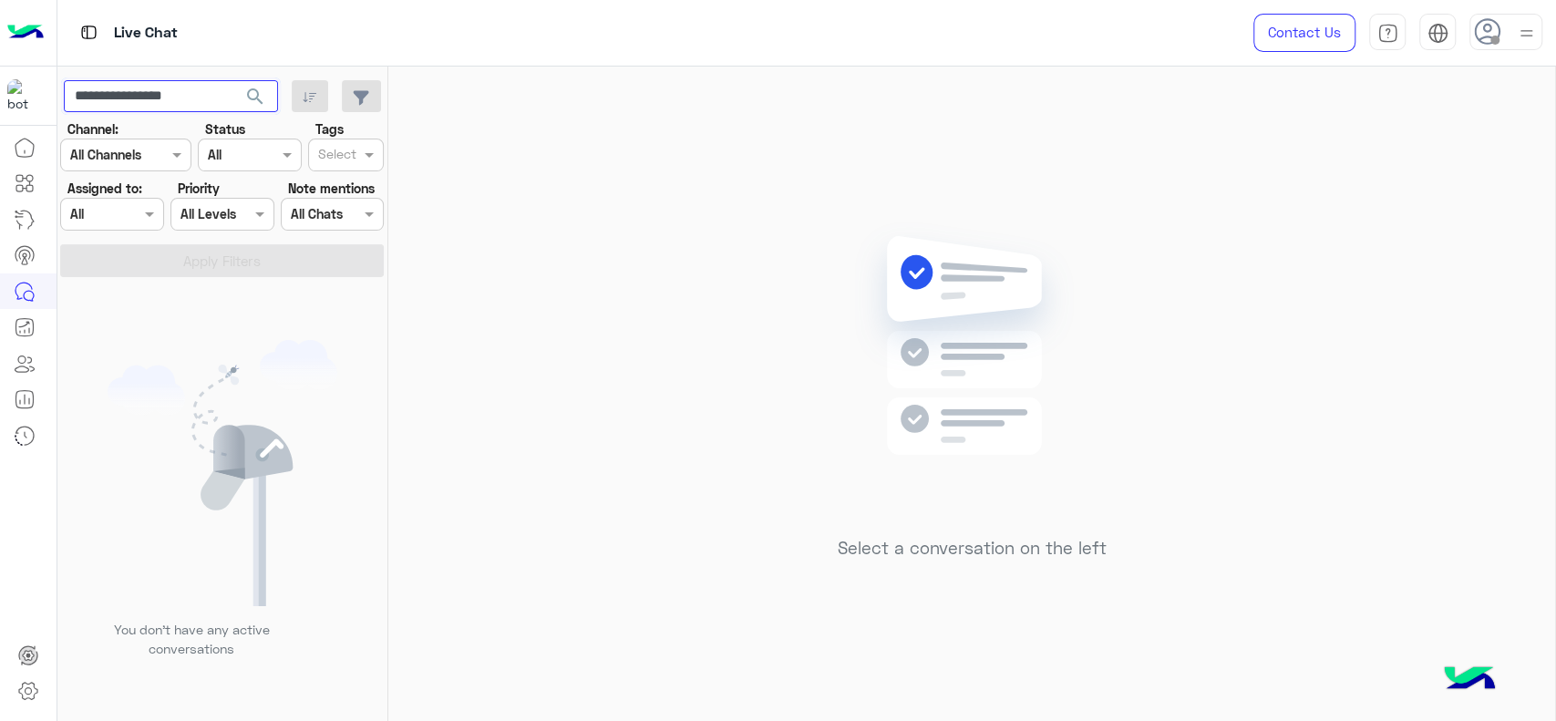
paste input "text"
click at [233, 80] on button "search" at bounding box center [255, 99] width 45 height 39
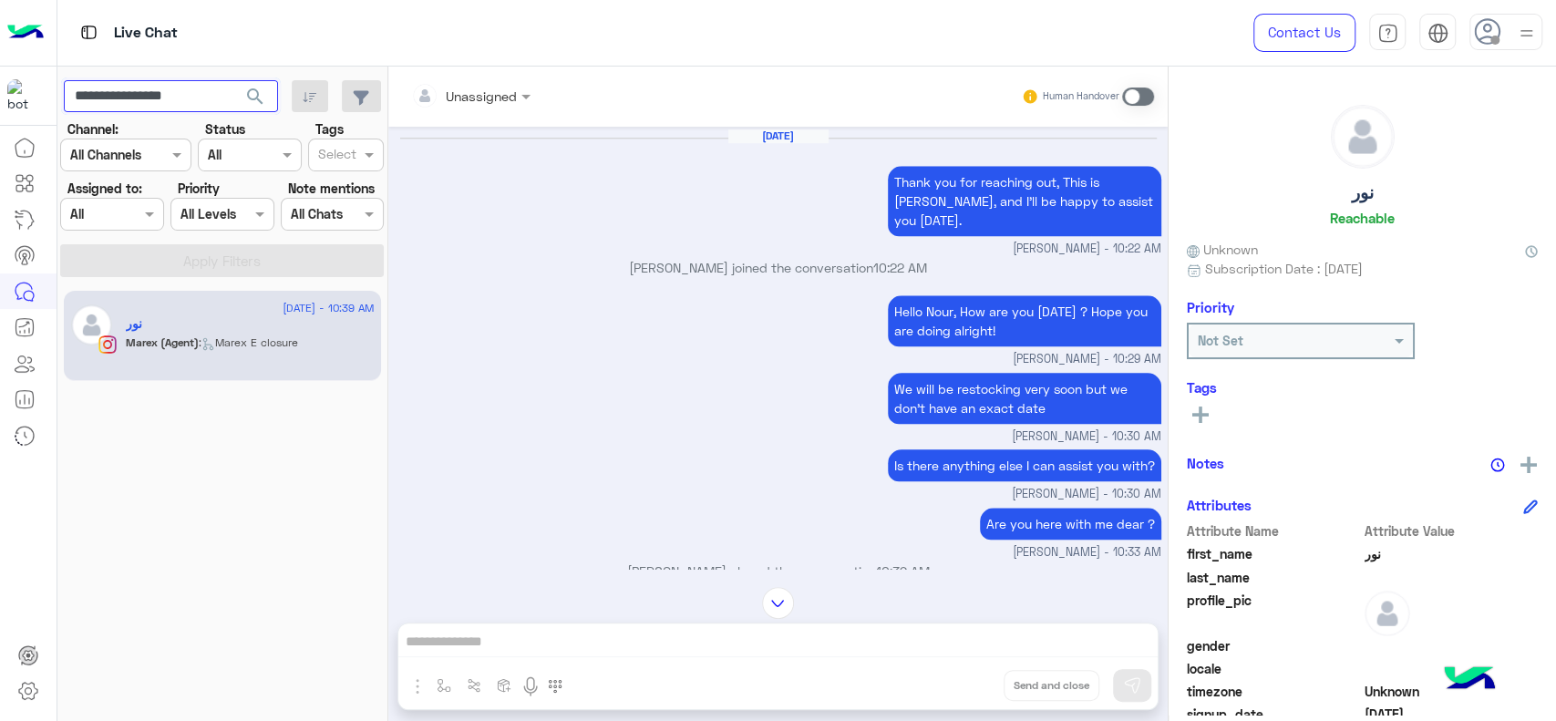
scroll to position [1328, 0]
click at [177, 87] on input "**********" at bounding box center [171, 96] width 214 height 33
paste input "text"
click at [233, 80] on button "search" at bounding box center [255, 99] width 45 height 39
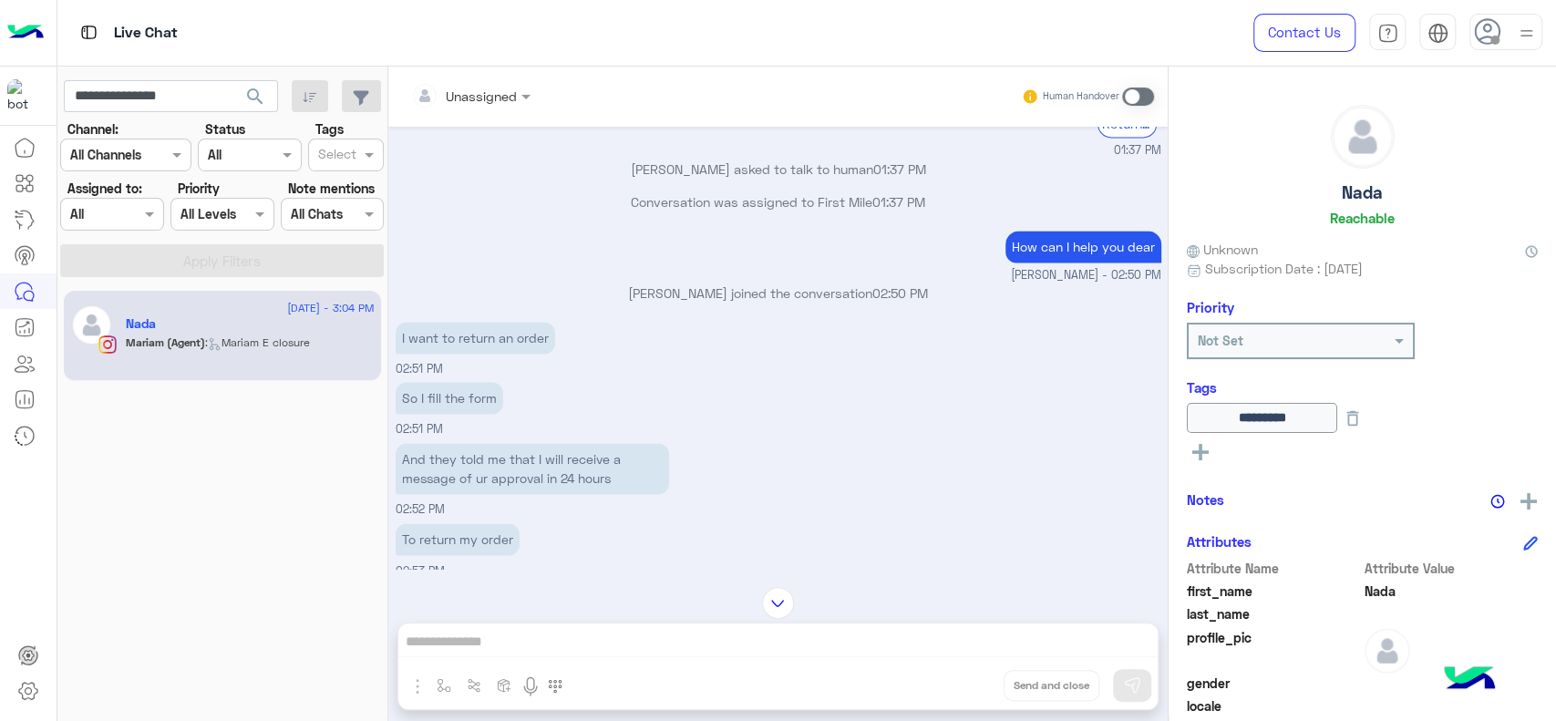
scroll to position [1889, 0]
click at [191, 90] on input "**********" at bounding box center [171, 96] width 214 height 33
paste input "*"
click at [233, 80] on button "search" at bounding box center [255, 99] width 45 height 39
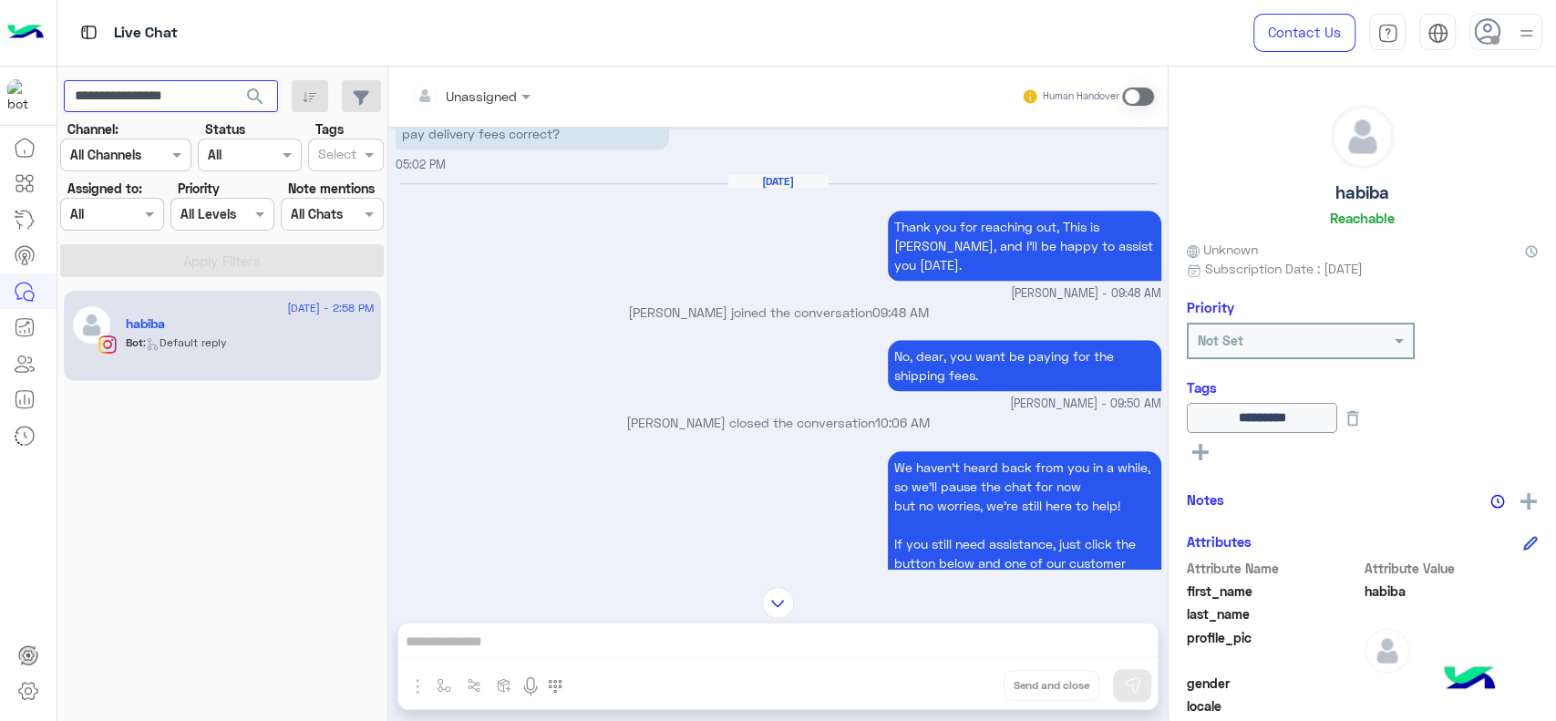
scroll to position [935, 0]
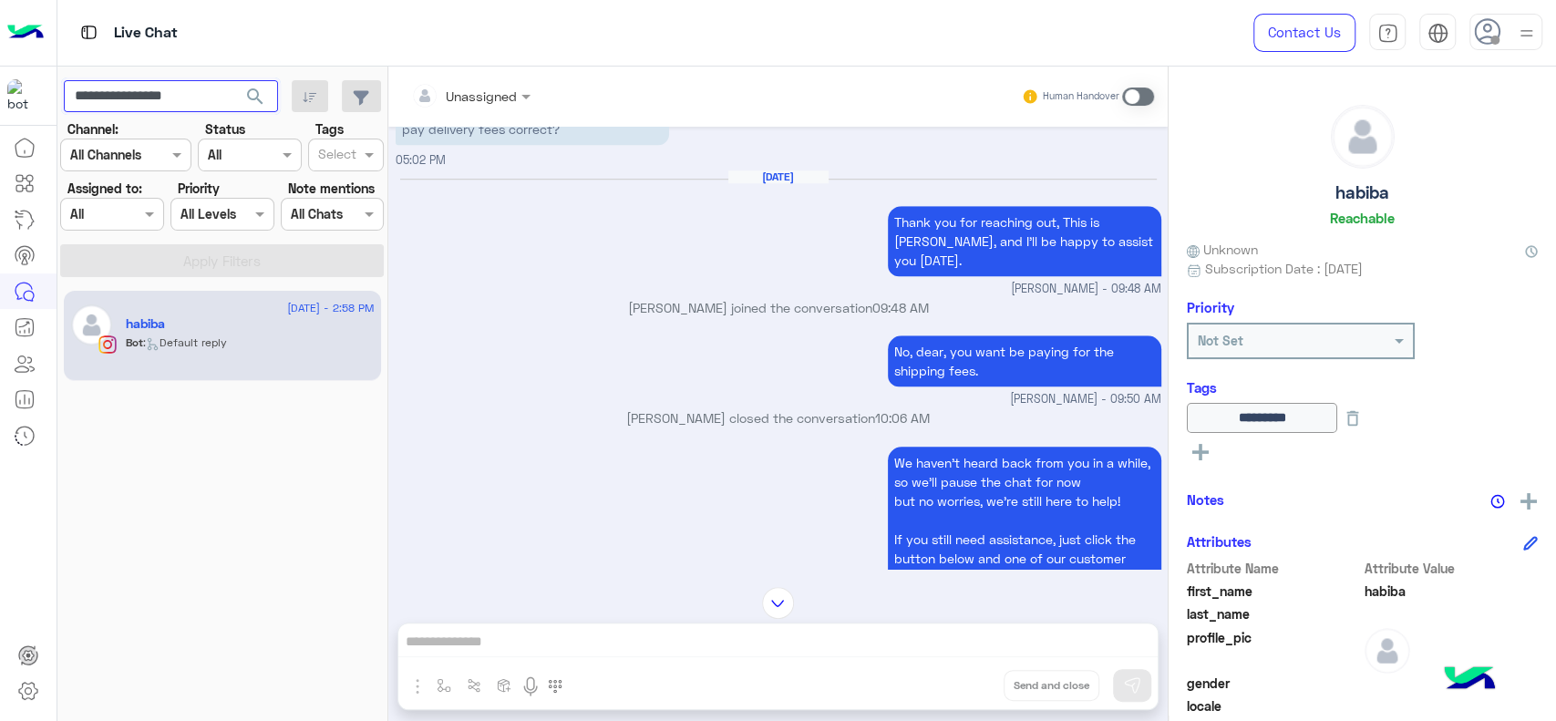
click at [185, 93] on input "**********" at bounding box center [171, 96] width 214 height 33
paste input "text"
click at [233, 80] on button "search" at bounding box center [255, 99] width 45 height 39
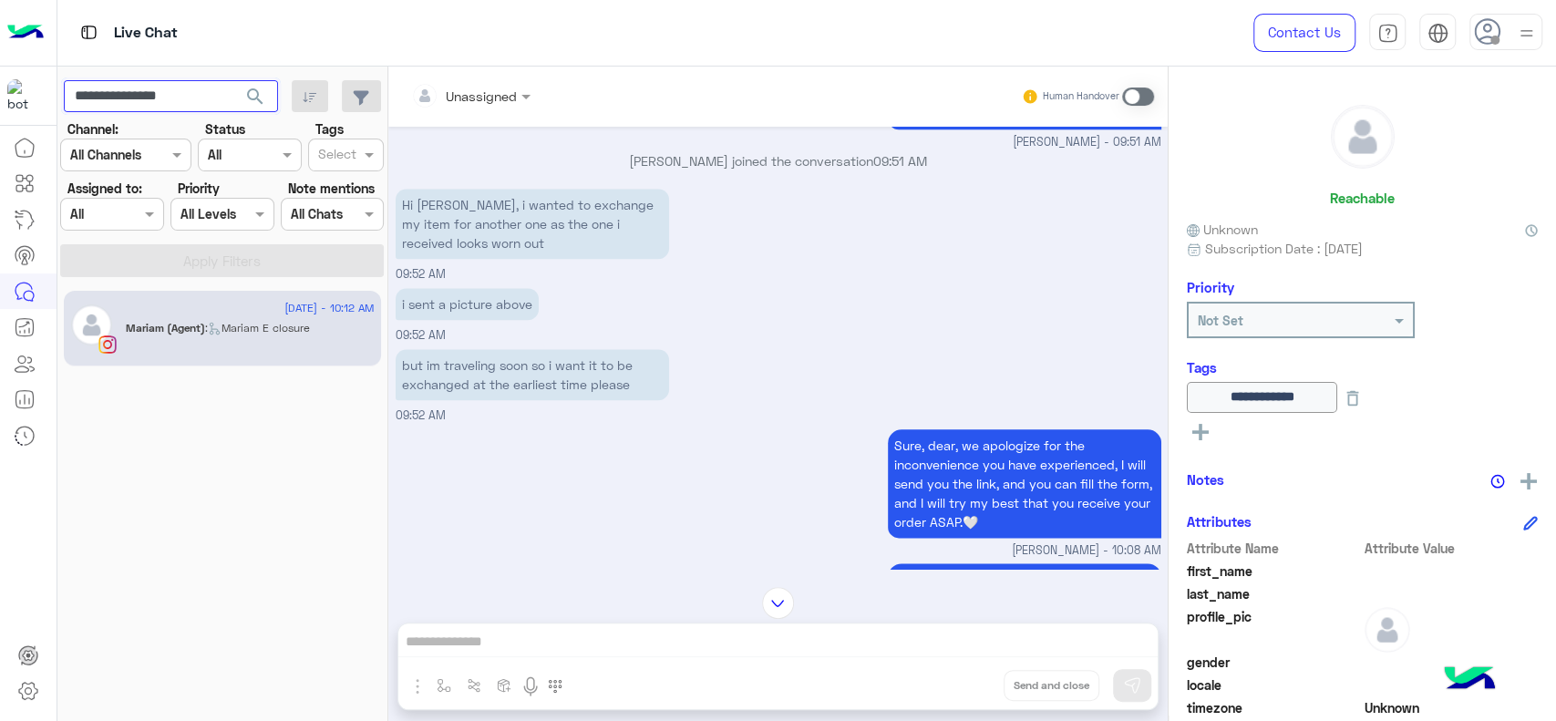
scroll to position [1392, 0]
click at [168, 94] on input "**********" at bounding box center [171, 96] width 214 height 33
paste input "*"
click at [233, 80] on button "search" at bounding box center [255, 99] width 45 height 39
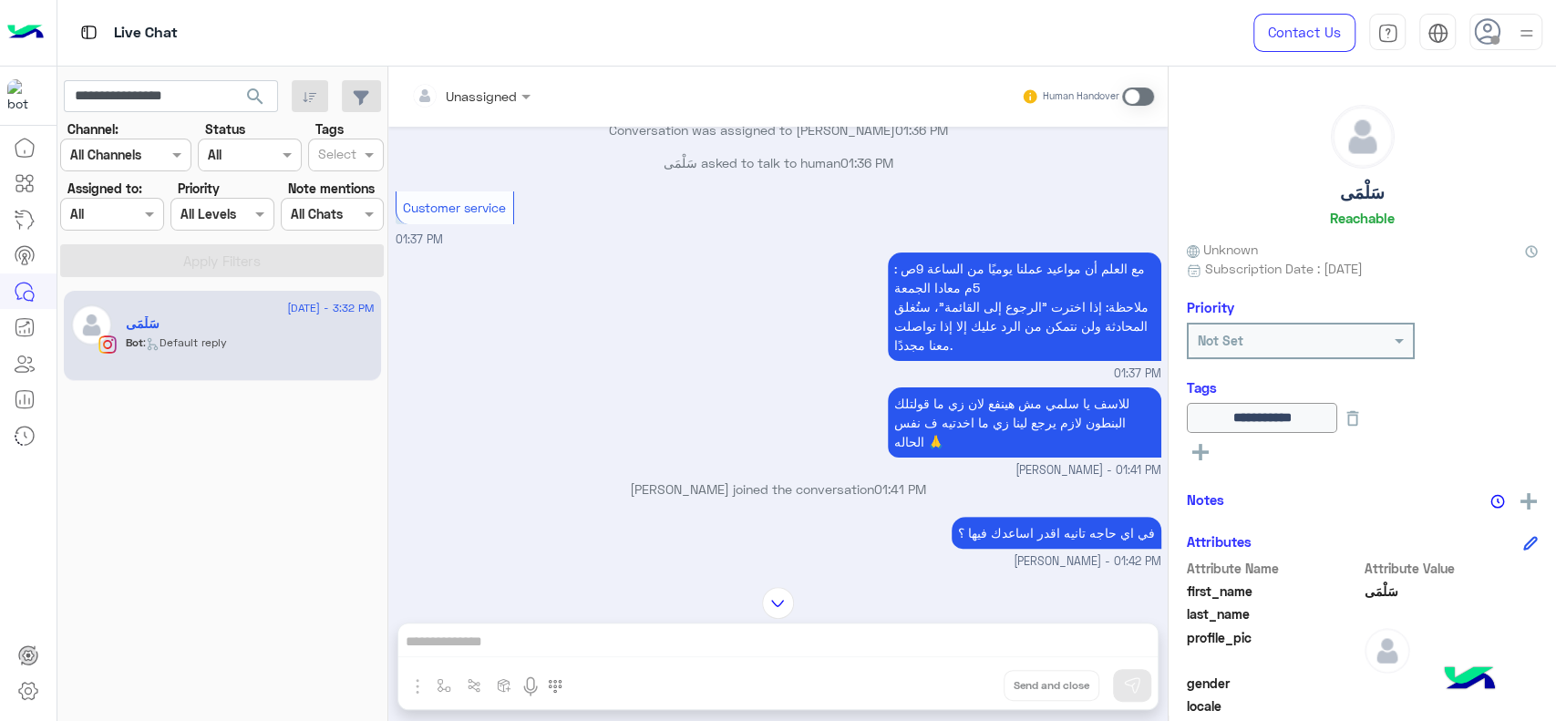
scroll to position [4892, 0]
click at [129, 522] on div "24 August - 3:32 PM سَلْمَى Bot : Default reply" at bounding box center [222, 506] width 331 height 444
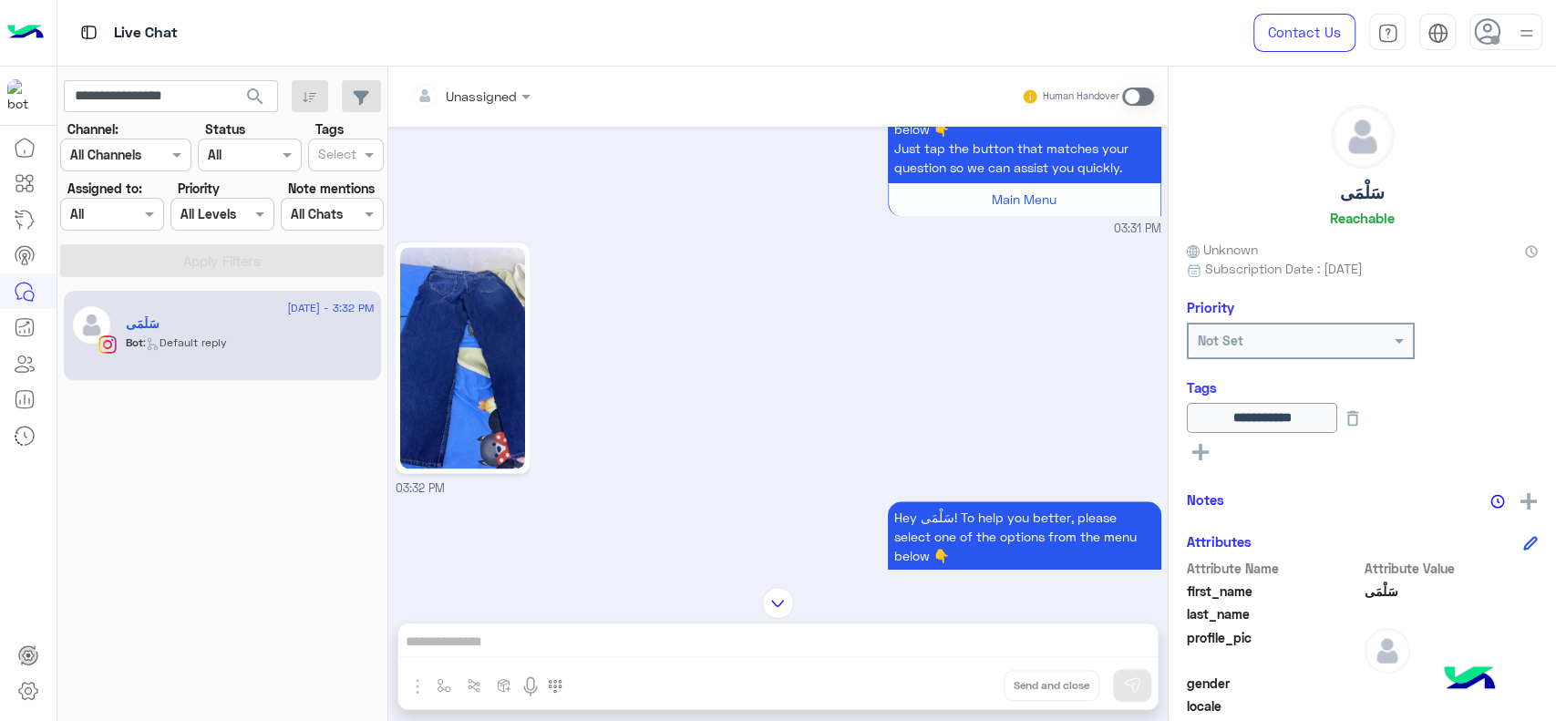
scroll to position [6363, 0]
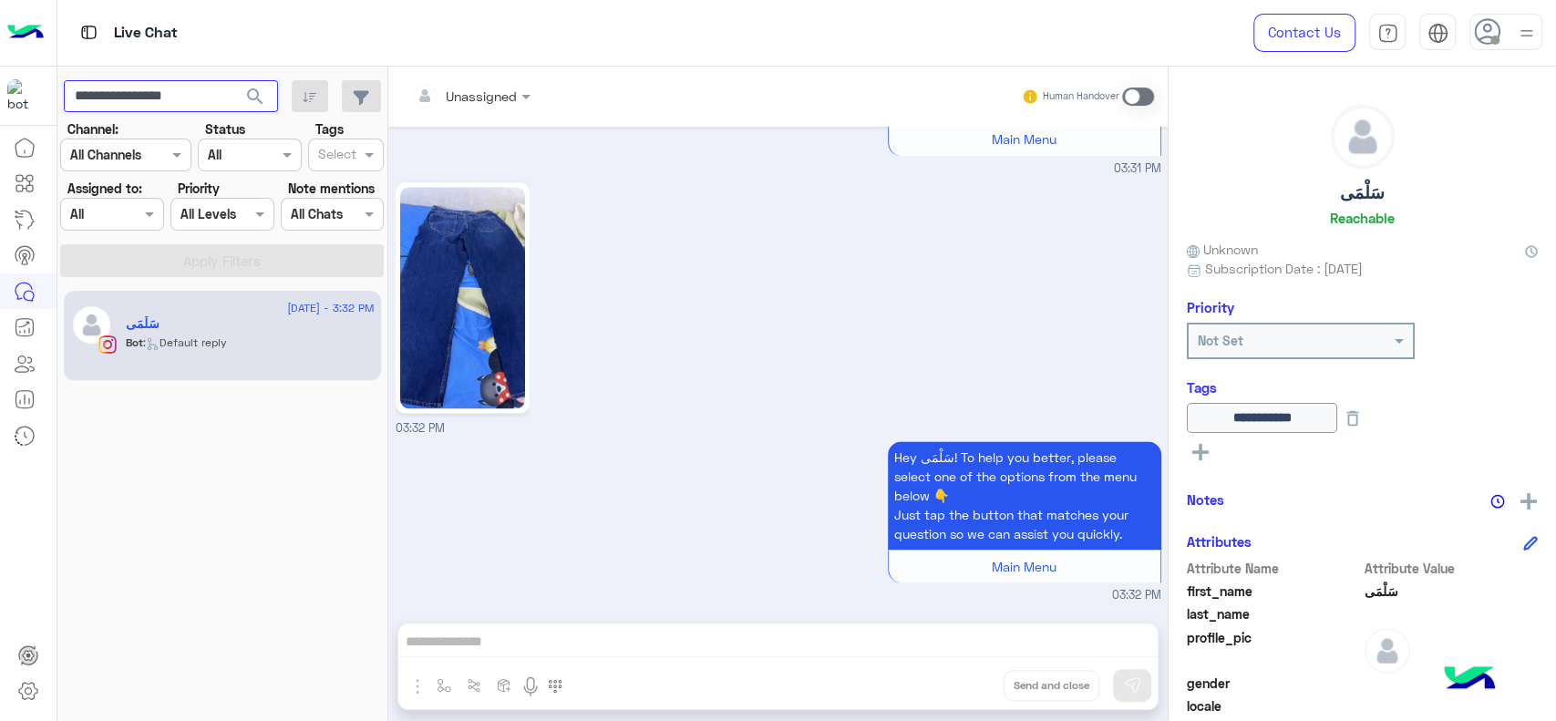
click at [156, 94] on input "**********" at bounding box center [171, 96] width 214 height 33
paste input "text"
click at [233, 80] on button "search" at bounding box center [255, 99] width 45 height 39
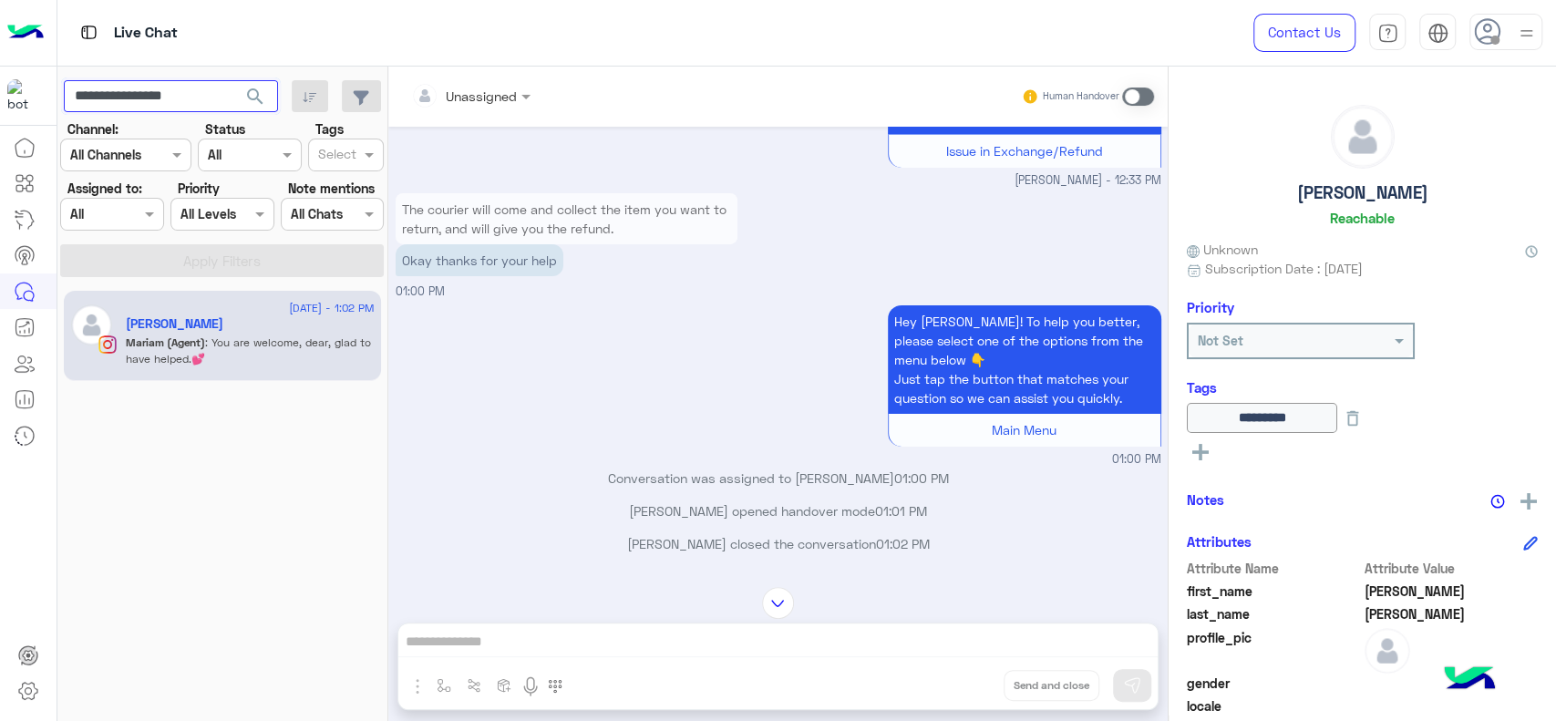
scroll to position [8824, 0]
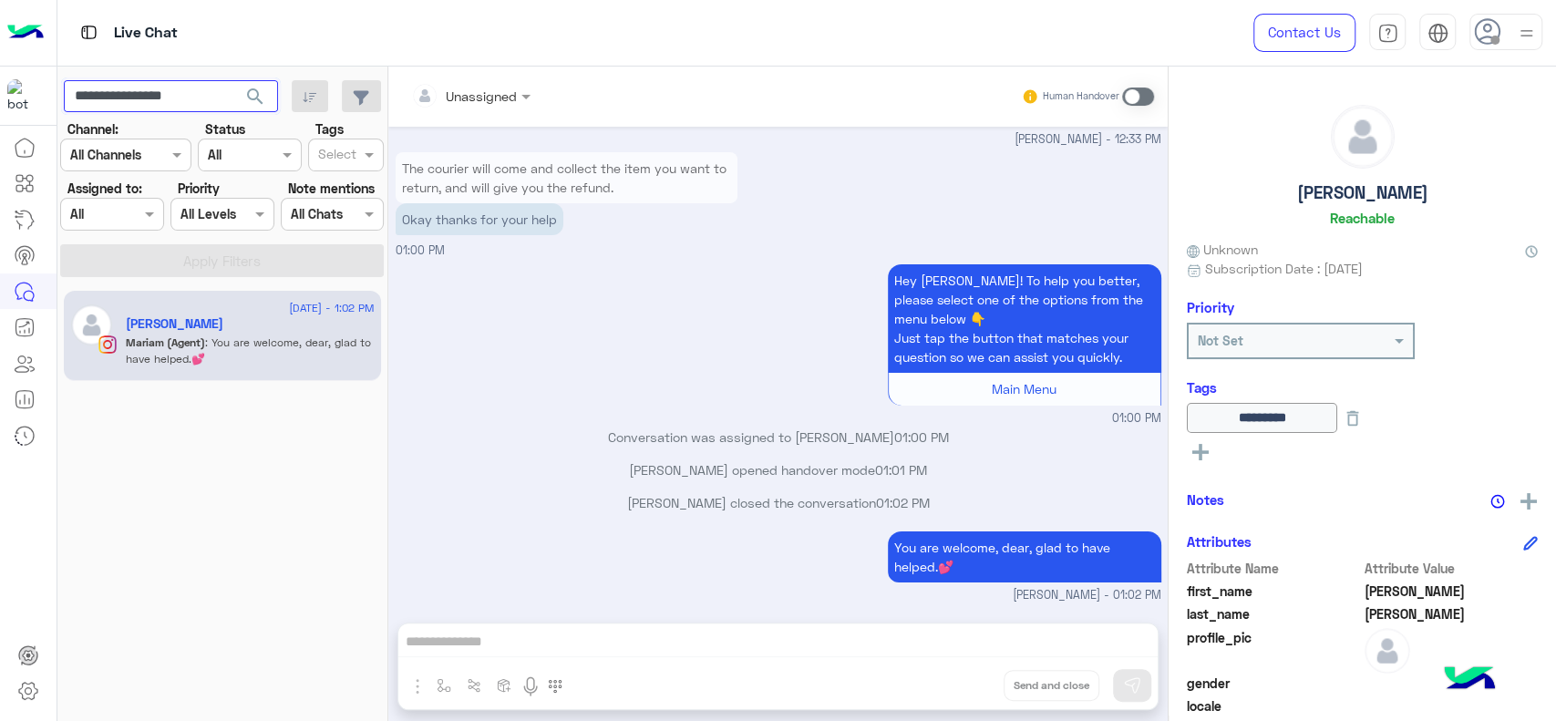
click at [132, 96] on input "**********" at bounding box center [171, 96] width 214 height 33
paste input "text"
click at [233, 80] on button "search" at bounding box center [255, 99] width 45 height 39
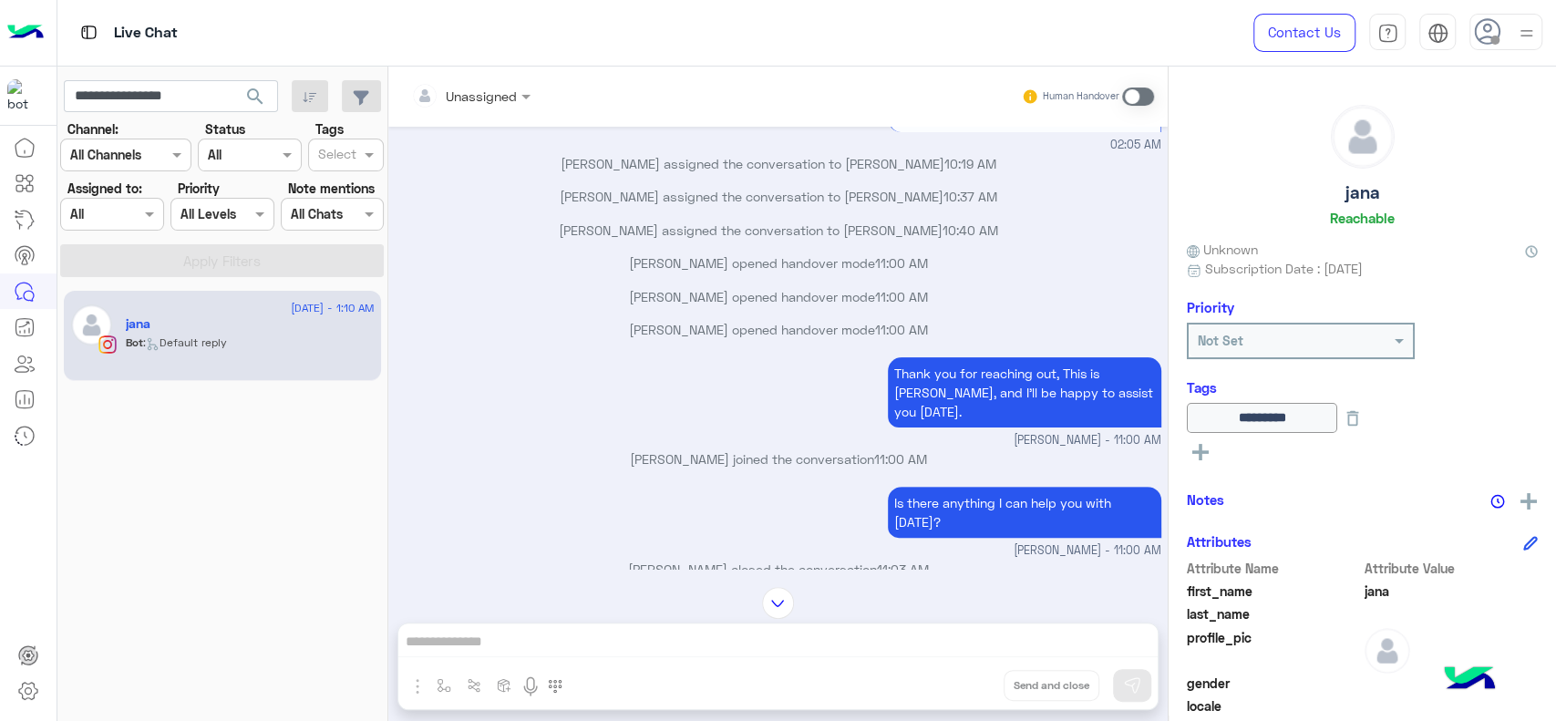
scroll to position [4885, 0]
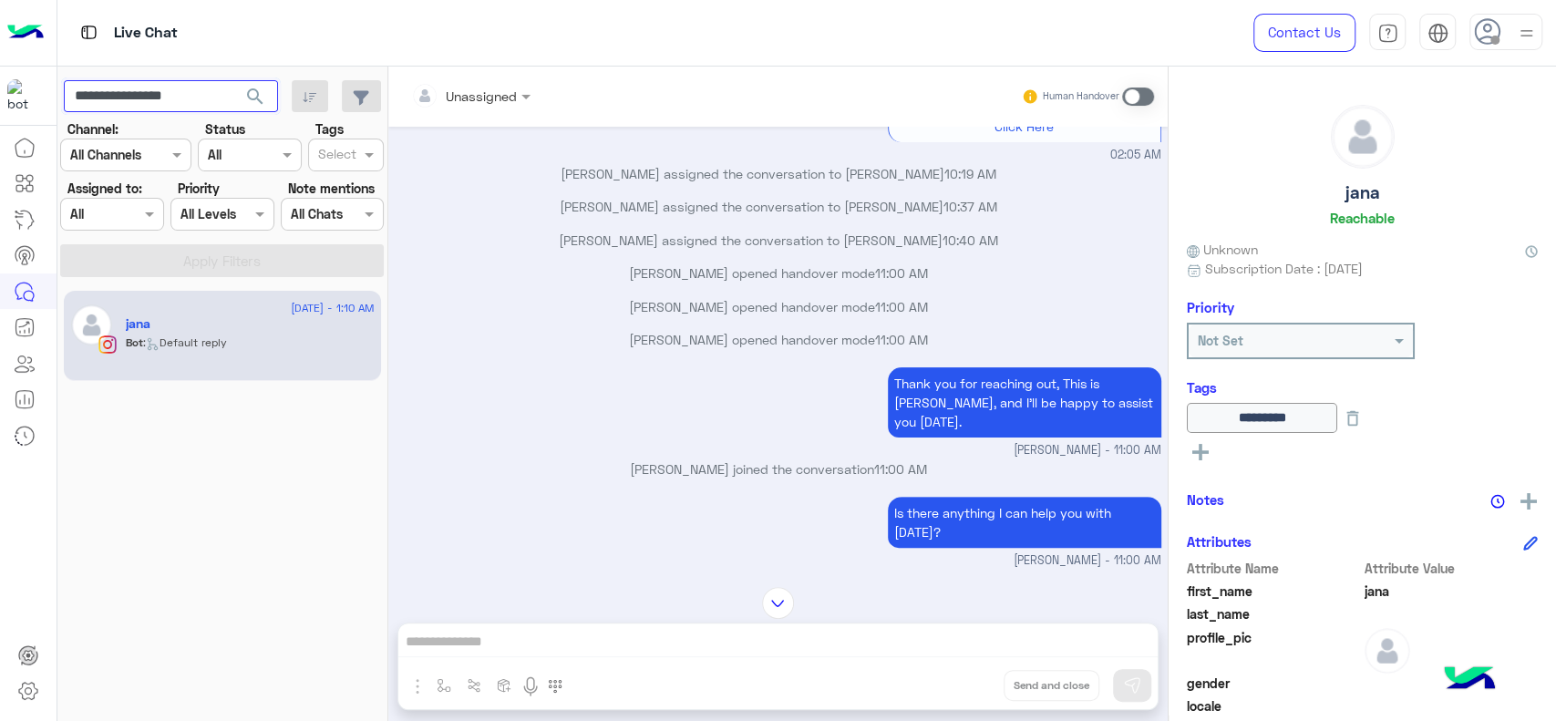
click at [187, 102] on input "**********" at bounding box center [171, 96] width 214 height 33
paste input "text"
click at [233, 80] on button "search" at bounding box center [255, 99] width 45 height 39
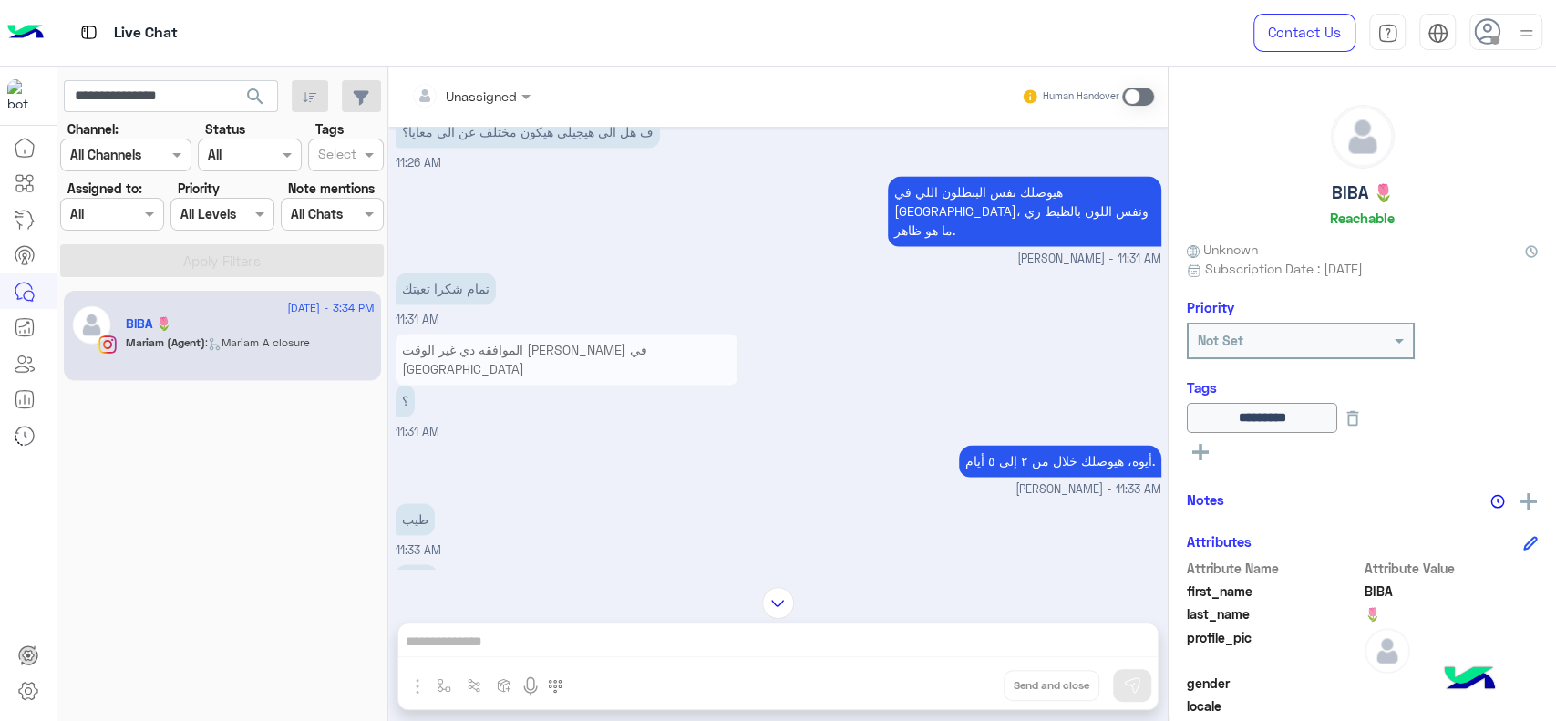
scroll to position [1840, 0]
click at [160, 526] on div "21 August - 3:34 PM BIBA 🌷 Mariam (Agent) : Mariam A closure" at bounding box center [222, 506] width 331 height 444
click at [112, 101] on input "**********" at bounding box center [171, 96] width 214 height 33
paste input "*"
click at [233, 80] on button "search" at bounding box center [255, 99] width 45 height 39
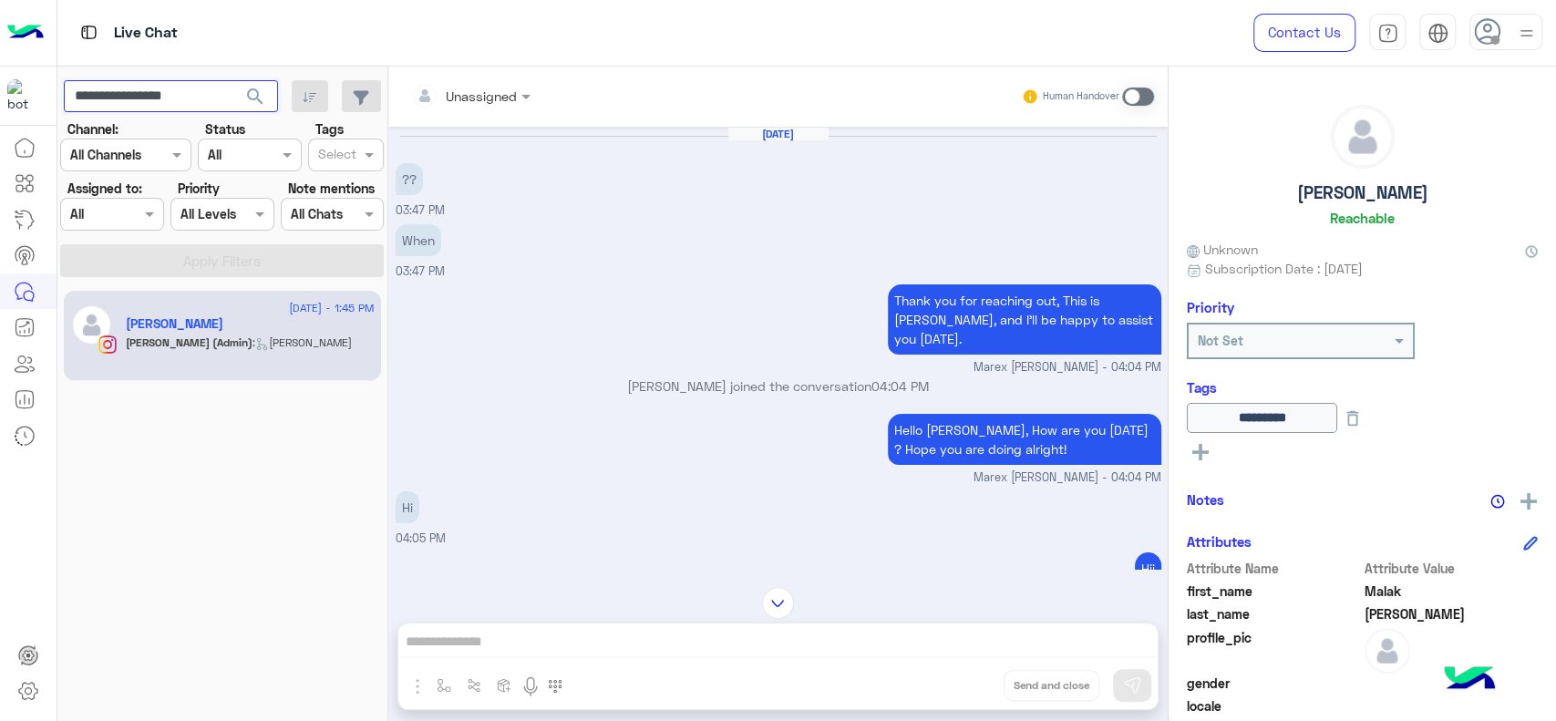
click at [206, 98] on input "**********" at bounding box center [171, 96] width 214 height 33
paste input "text"
type input "**********"
click at [233, 80] on button "search" at bounding box center [255, 99] width 45 height 39
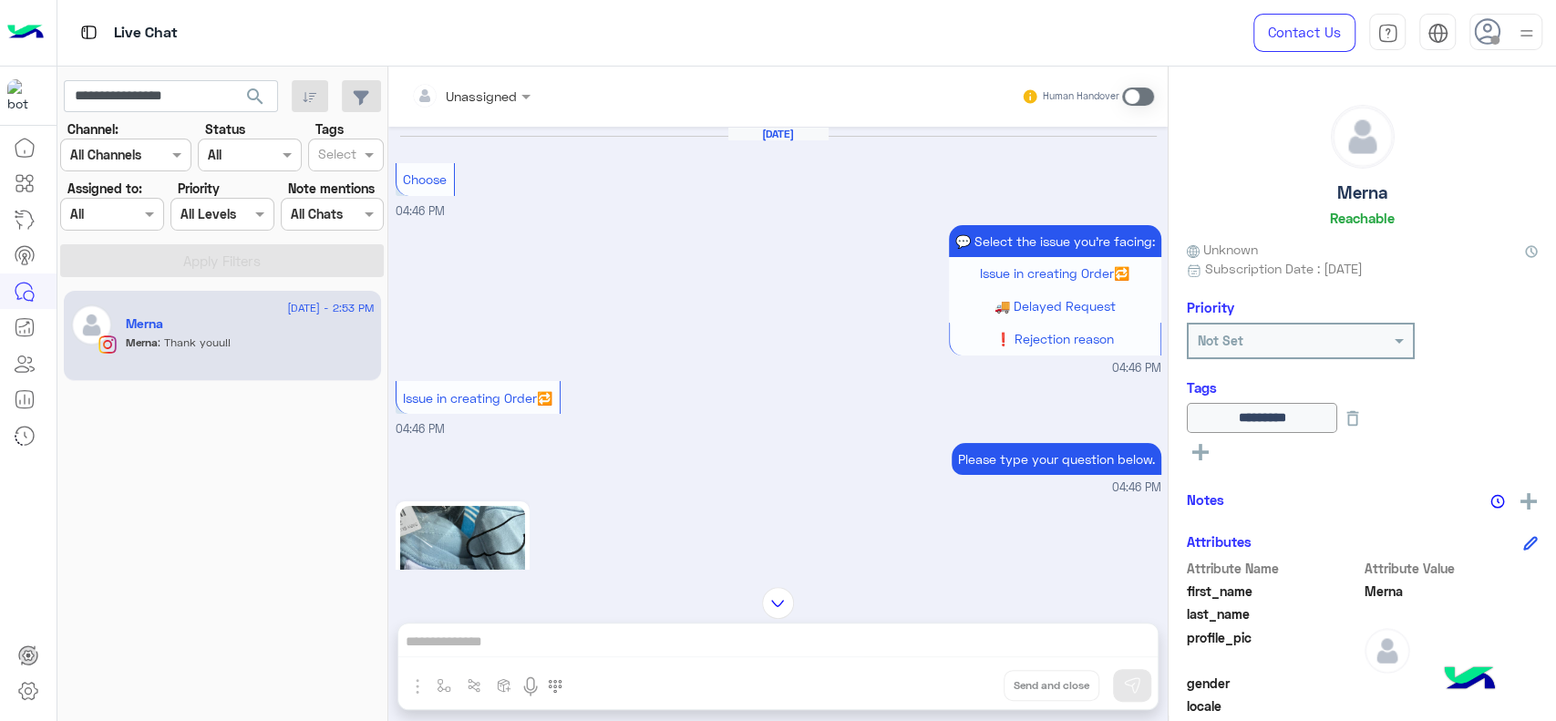
click at [79, 553] on div "20 August - 2:53 PM Merna Merna : Thank youu!!" at bounding box center [222, 506] width 331 height 444
click at [39, 685] on link at bounding box center [28, 691] width 49 height 36
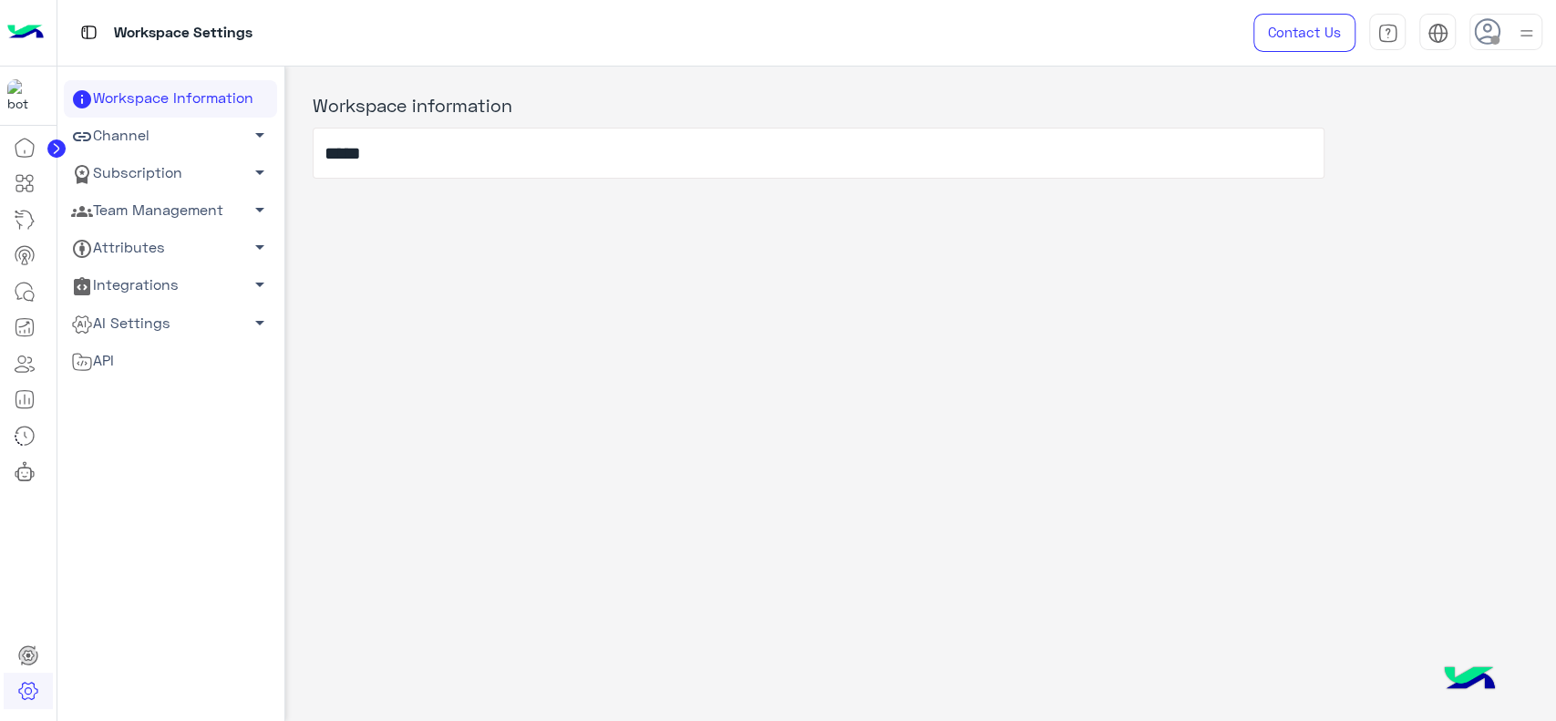
click at [209, 219] on link "Team Management arrow_drop_down" at bounding box center [170, 210] width 213 height 37
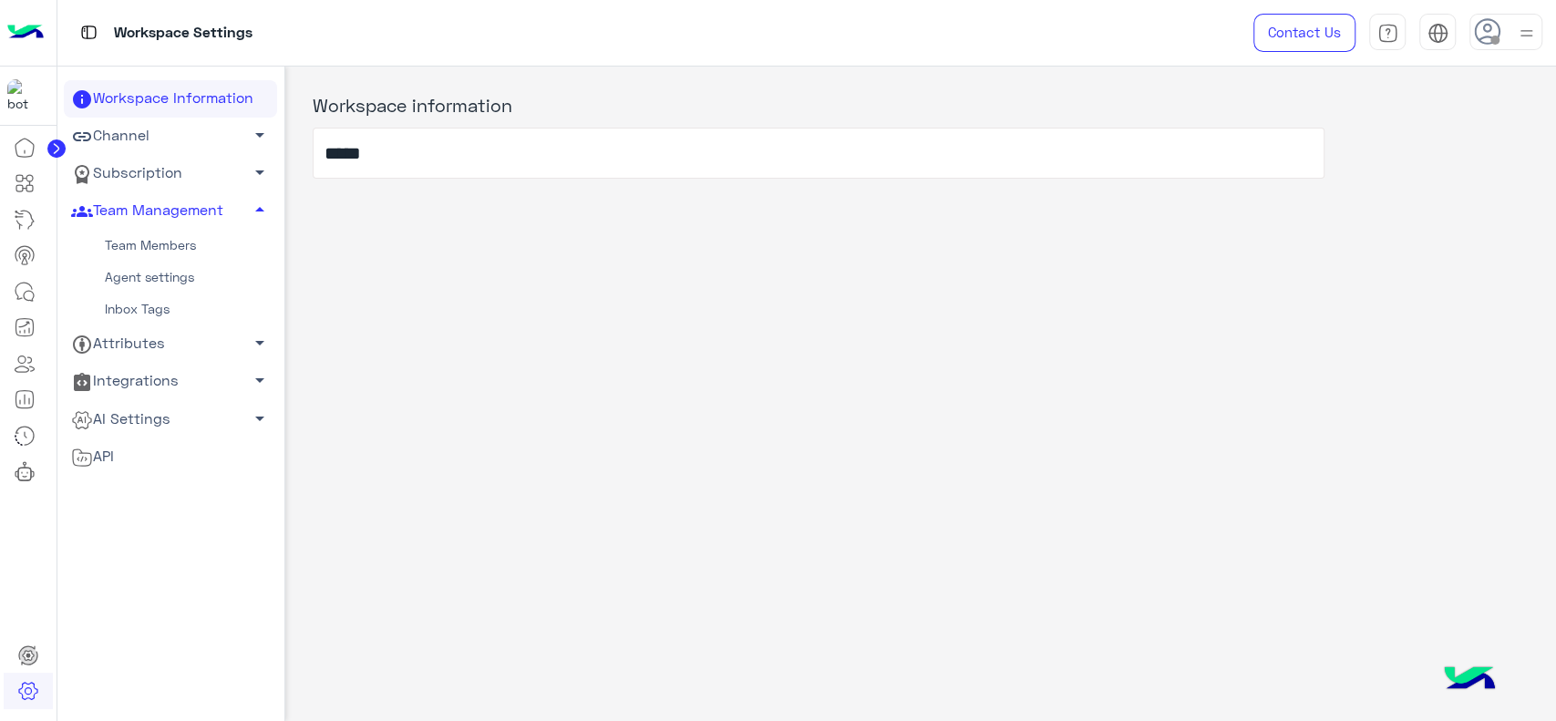
click at [193, 234] on link "Team Members" at bounding box center [170, 246] width 213 height 32
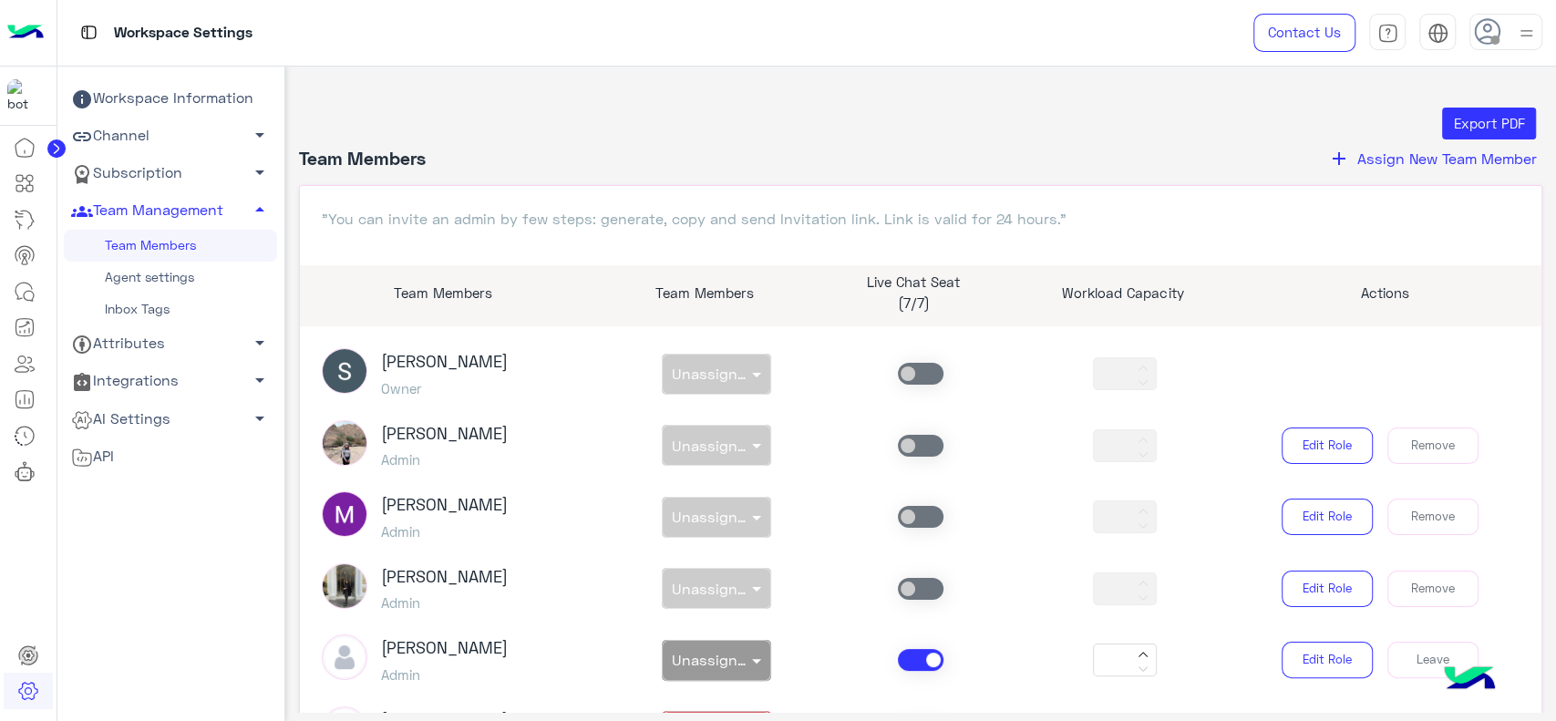
click at [1342, 161] on icon "add" at bounding box center [1339, 159] width 22 height 22
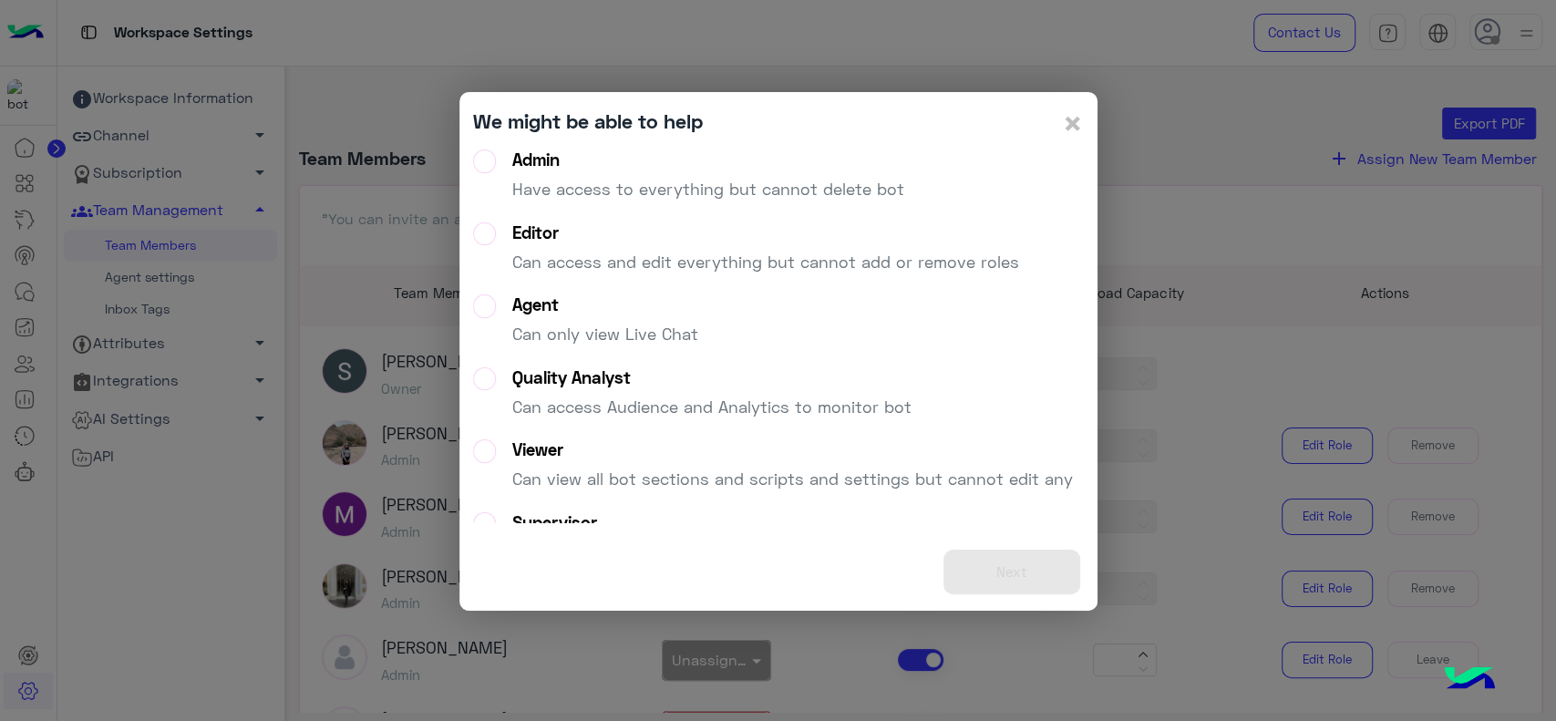
click at [832, 193] on p "Have access to everything but cannot delete bot" at bounding box center [708, 189] width 392 height 25
click at [1031, 565] on button "Next" at bounding box center [1012, 572] width 137 height 45
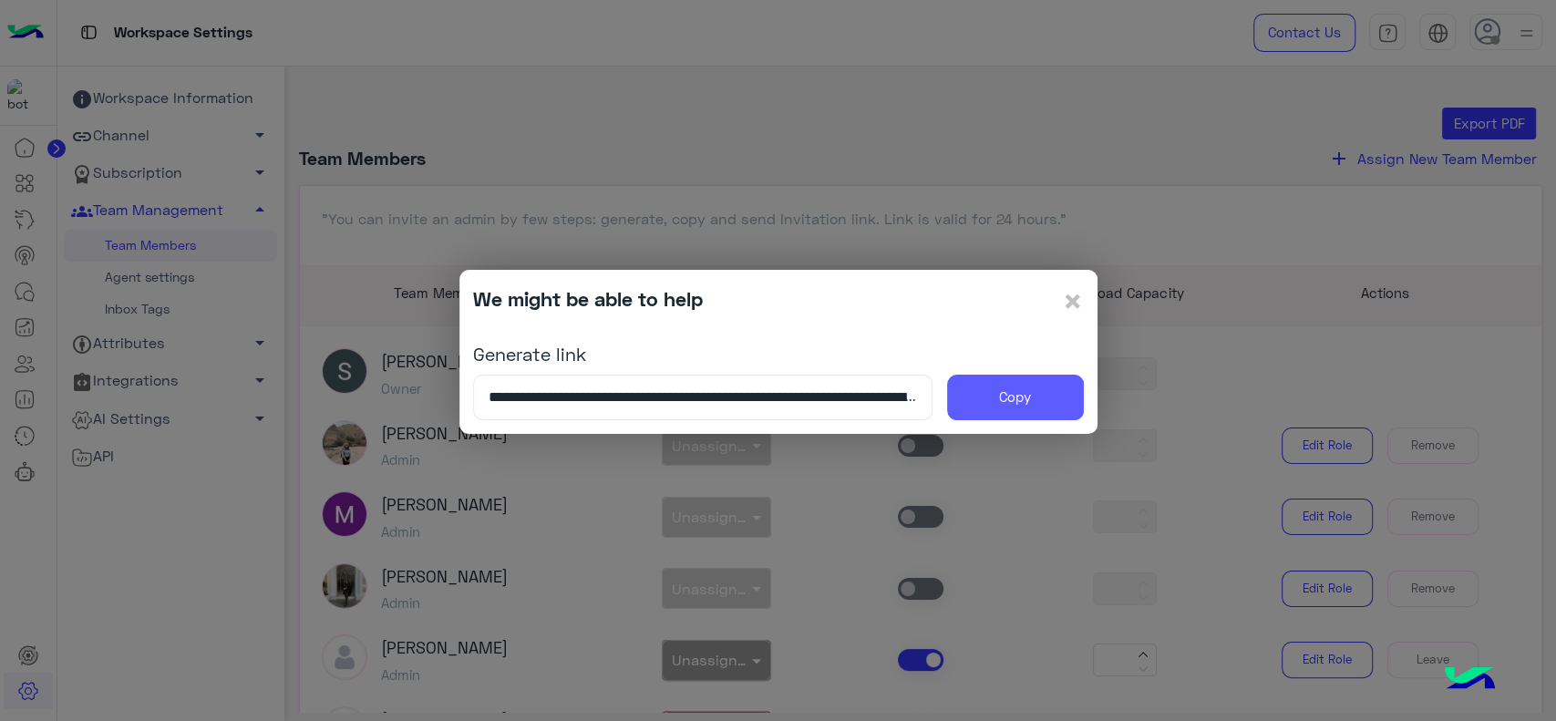
click at [998, 396] on button "Copy" at bounding box center [1015, 398] width 137 height 46
click at [1498, 325] on modal-container "**********" at bounding box center [778, 360] width 1556 height 721
click at [1069, 297] on span "×" at bounding box center [1073, 300] width 22 height 41
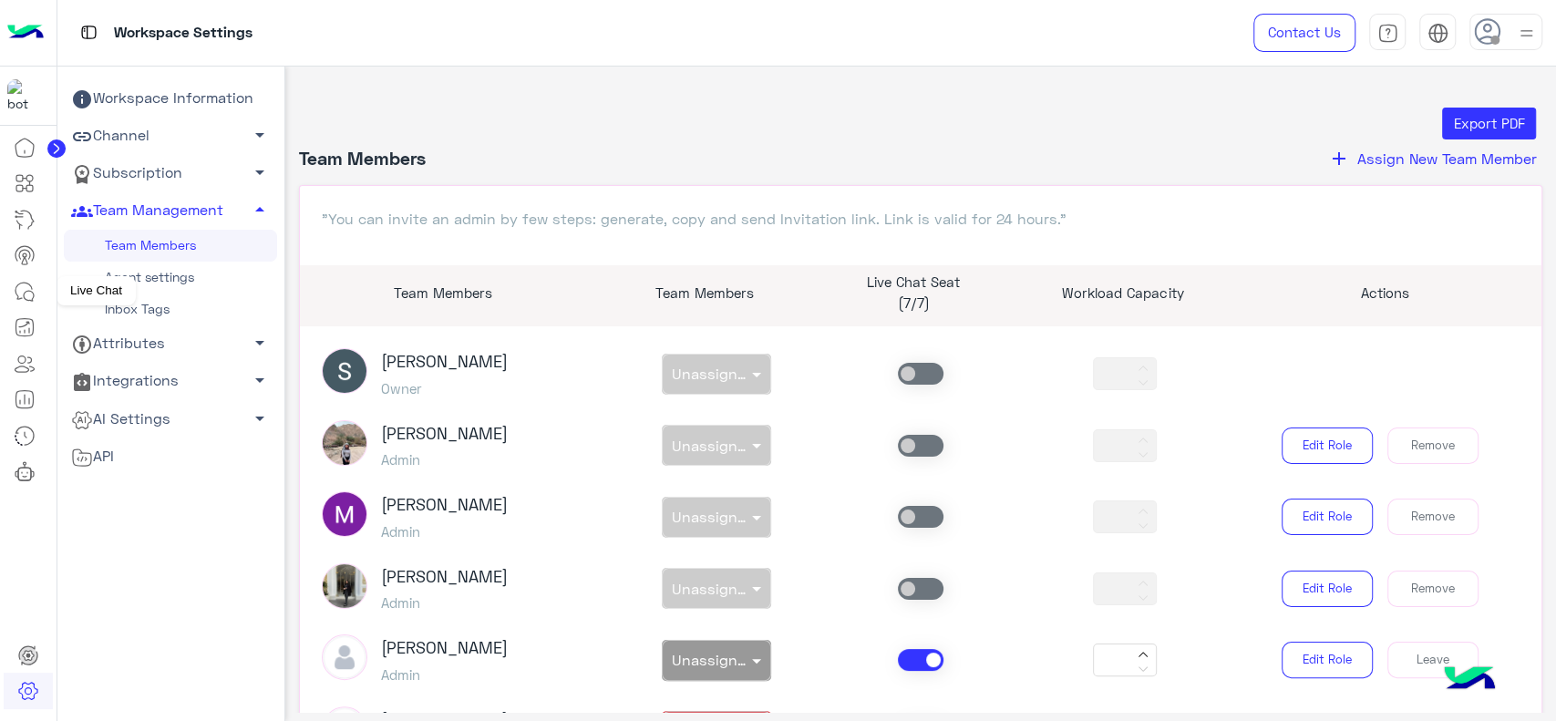
click at [30, 288] on icon at bounding box center [25, 292] width 22 height 22
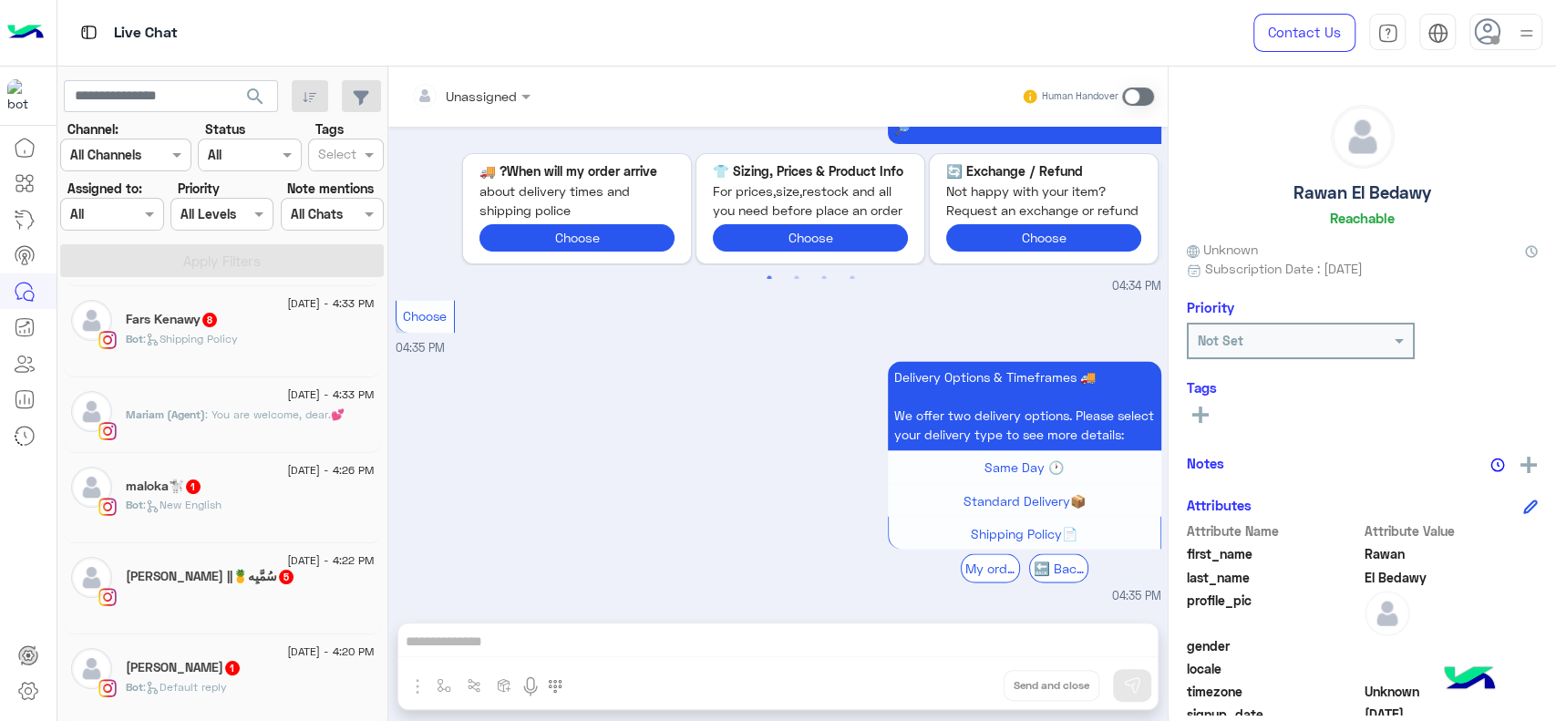
scroll to position [187, 0]
click at [238, 419] on span ": You are welcome, dear.💕" at bounding box center [275, 414] width 140 height 14
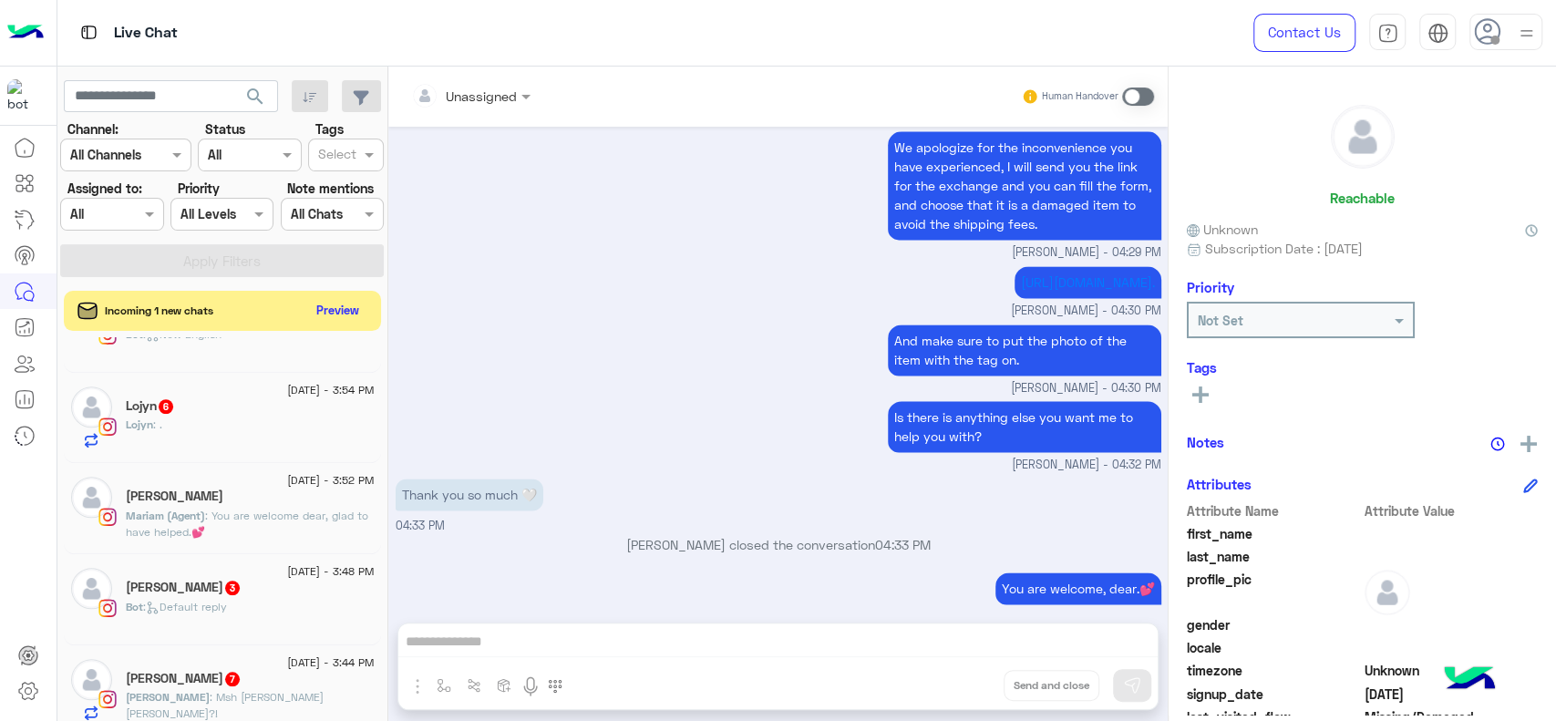
scroll to position [1049, 0]
click at [294, 521] on span ": You are welcome dear, glad to have helped.💕" at bounding box center [247, 522] width 243 height 30
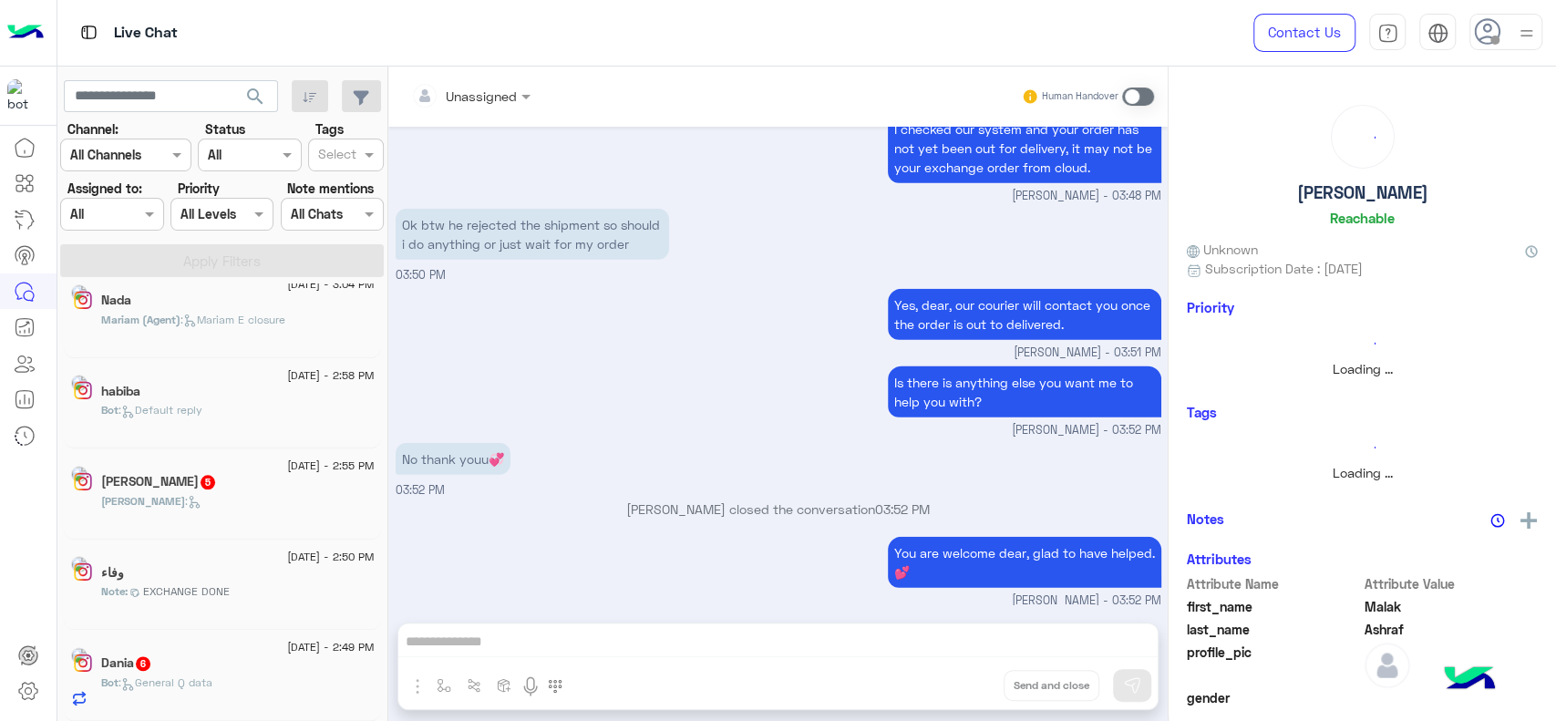
scroll to position [8, 0]
